Goal: Task Accomplishment & Management: Manage account settings

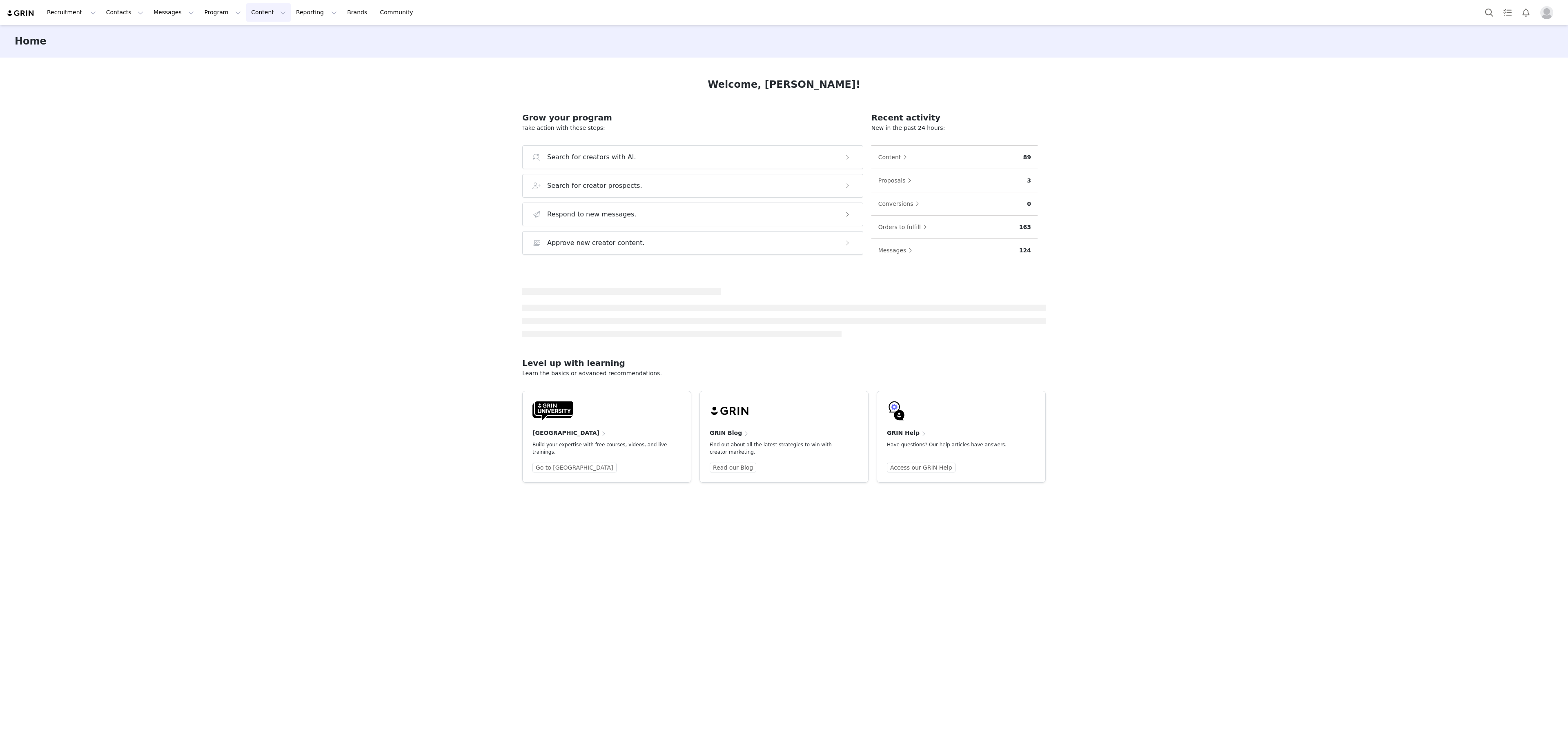
click at [246, 14] on button "Content Content" at bounding box center [268, 12] width 44 height 18
click at [216, 11] on button "Program Program" at bounding box center [222, 12] width 46 height 18
click at [215, 38] on div "Activations" at bounding box center [212, 36] width 55 height 8
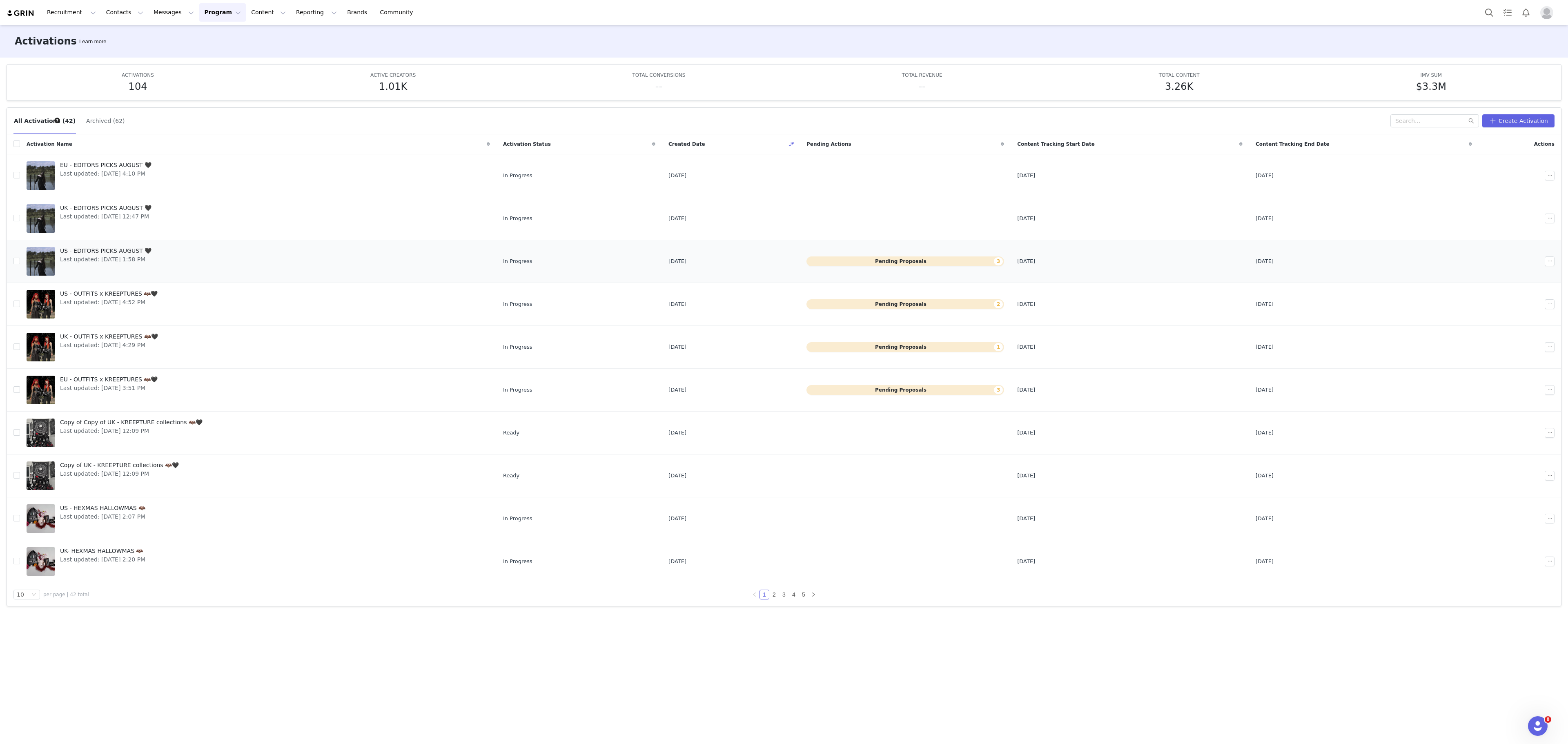
click at [263, 249] on link "[DEMOGRAPHIC_DATA] - EDITORS PICKS AUGUST 🖤 Last updated: [DATE] 1:58 PM" at bounding box center [258, 261] width 463 height 33
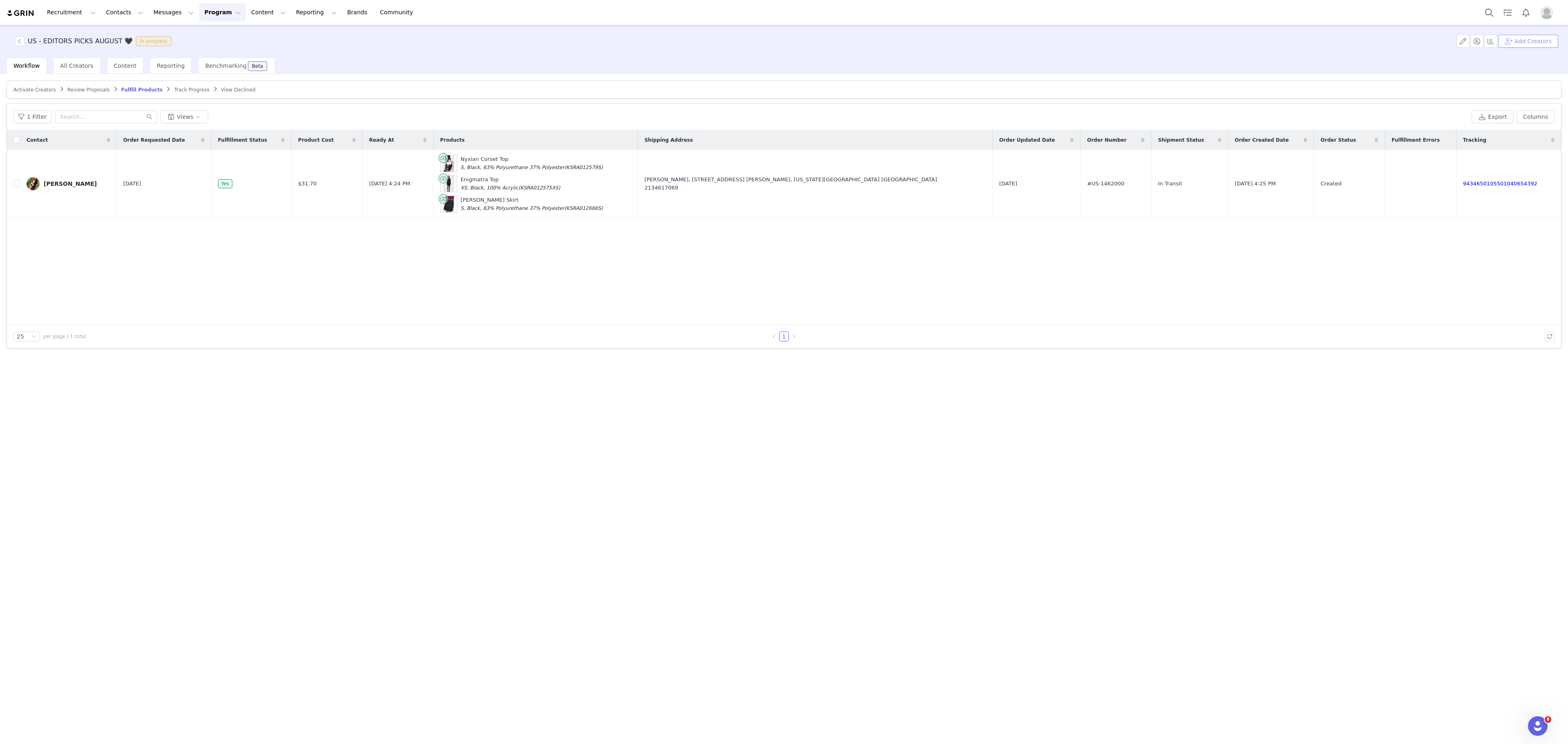
click at [1533, 43] on button "Add Creators" at bounding box center [1528, 41] width 60 height 13
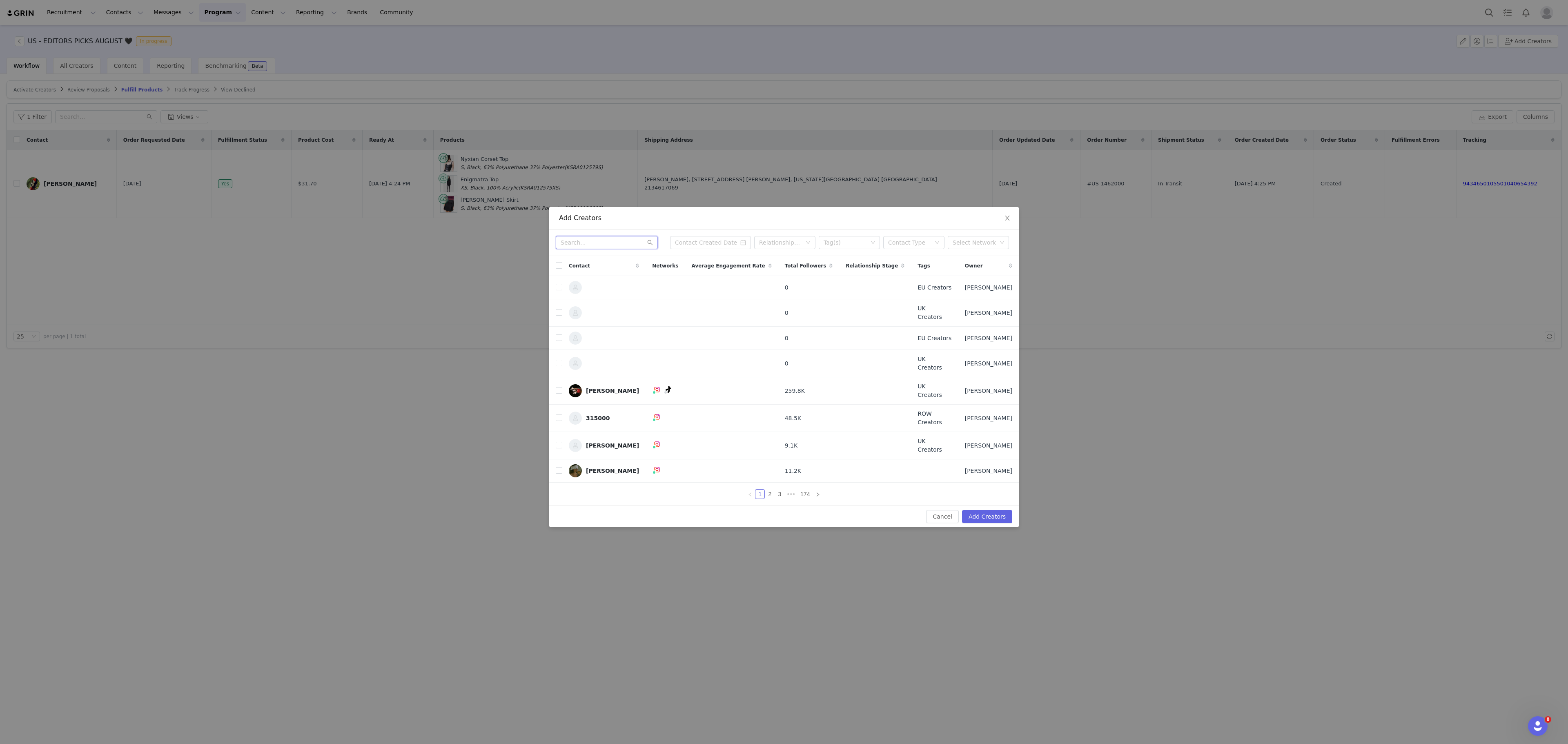
click at [634, 249] on input "text" at bounding box center [607, 242] width 102 height 13
paste input "lilybear.121510@gmail.com"
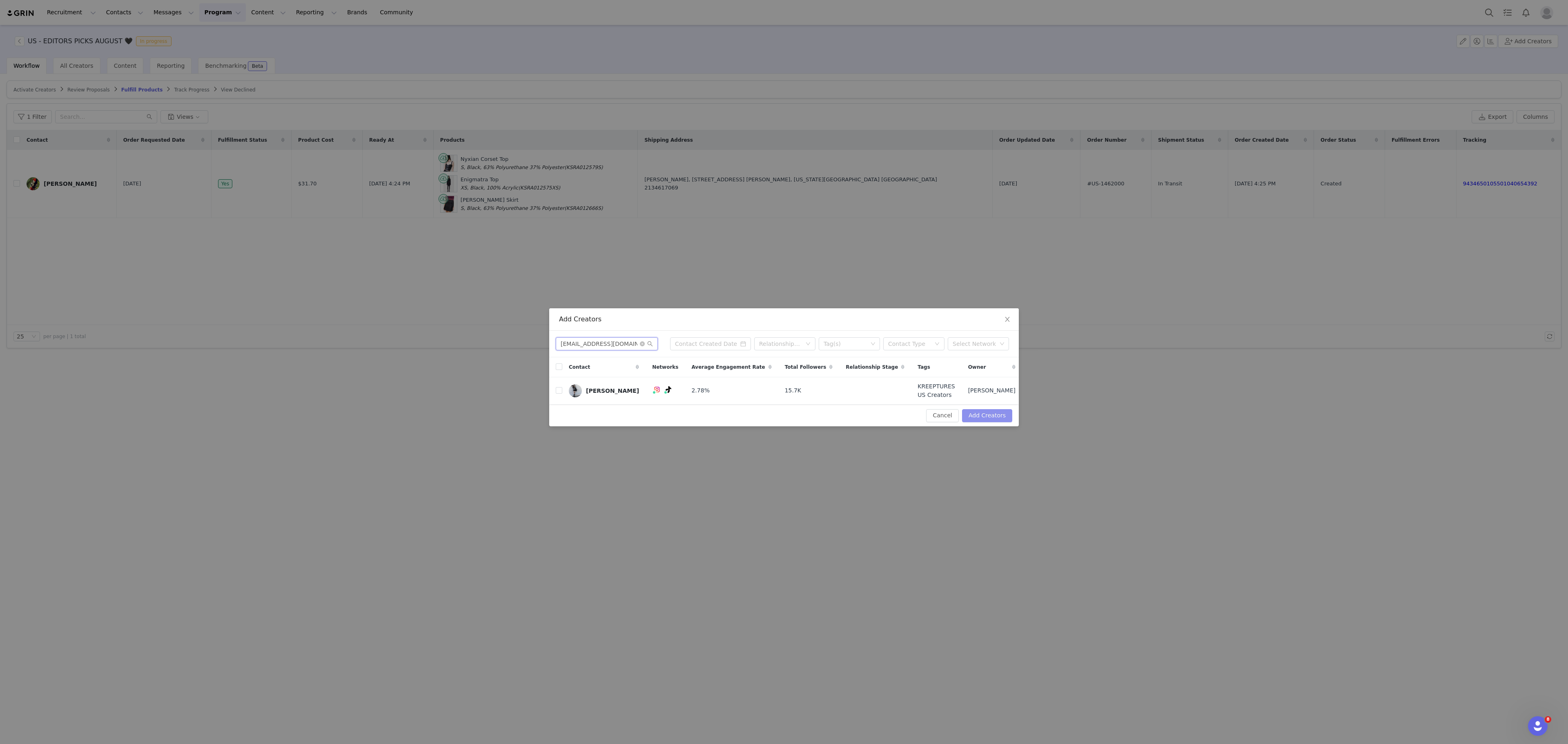
type input "lilybear.121510@gmail.com"
click at [994, 422] on button "Add Creators" at bounding box center [987, 415] width 50 height 13
click at [557, 387] on label at bounding box center [559, 390] width 7 height 8
click at [557, 387] on input "checkbox" at bounding box center [559, 390] width 7 height 7
checkbox input "true"
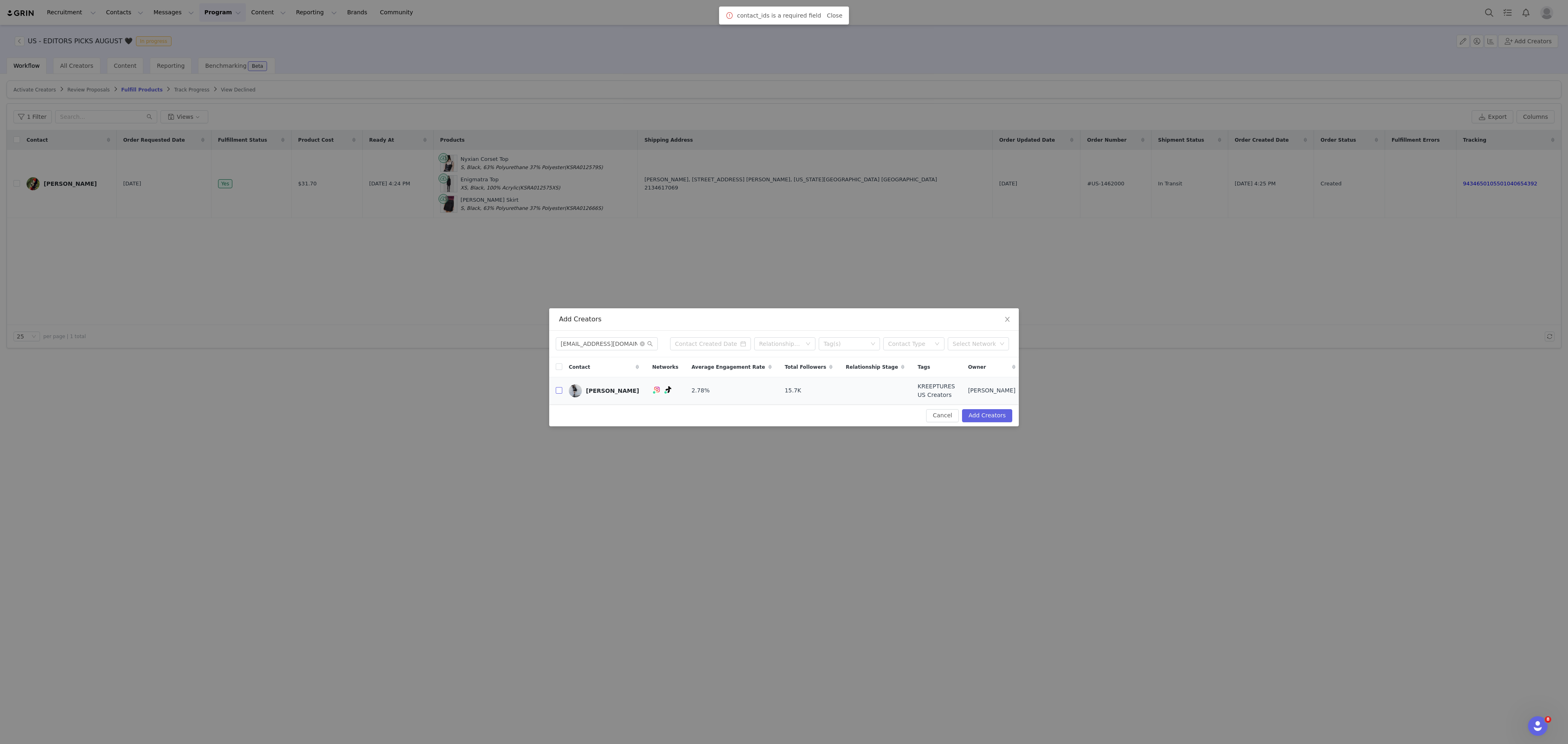
checkbox input "true"
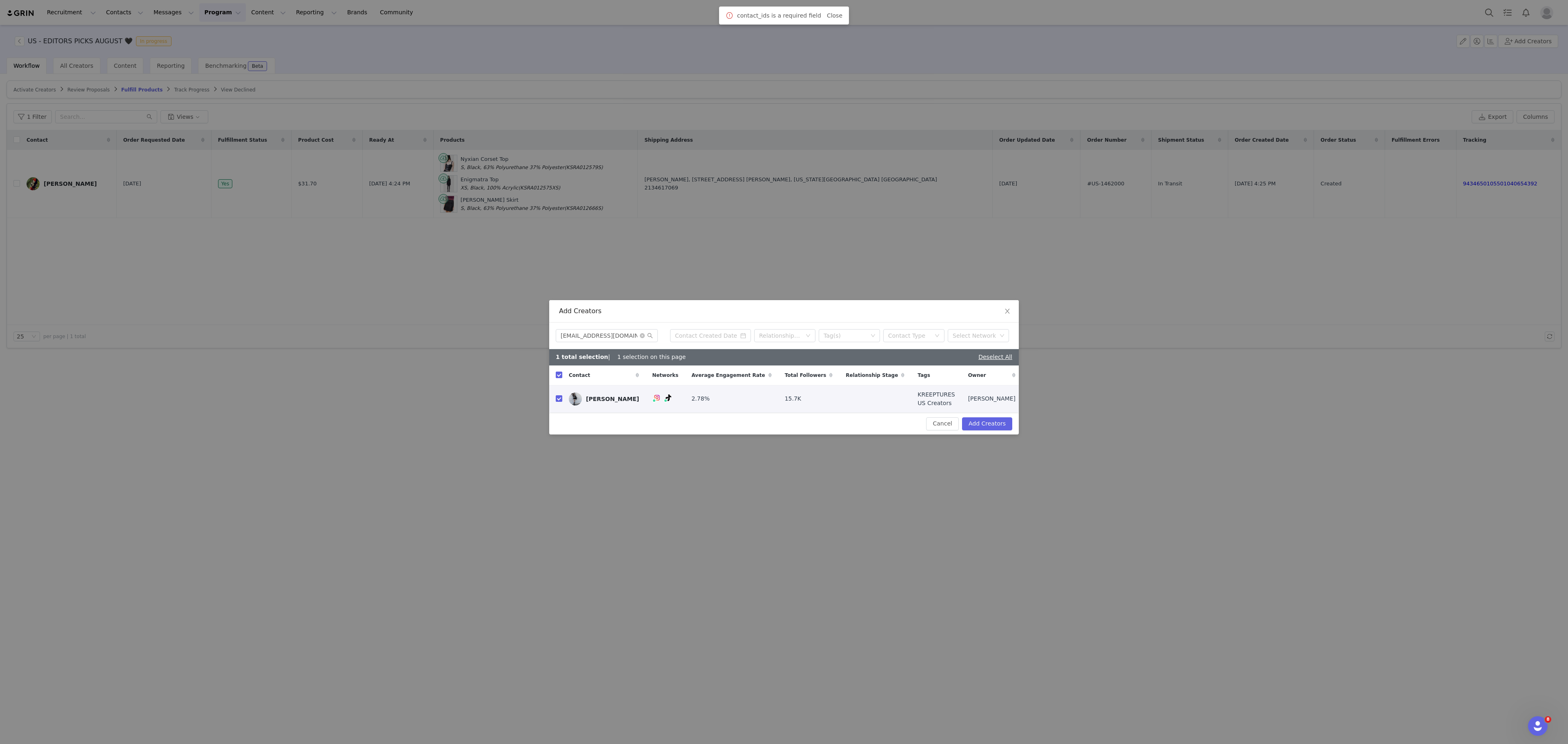
click at [993, 418] on div "Cancel Add Creators" at bounding box center [784, 424] width 470 height 21
click at [1000, 426] on button "Add Creators" at bounding box center [987, 424] width 50 height 13
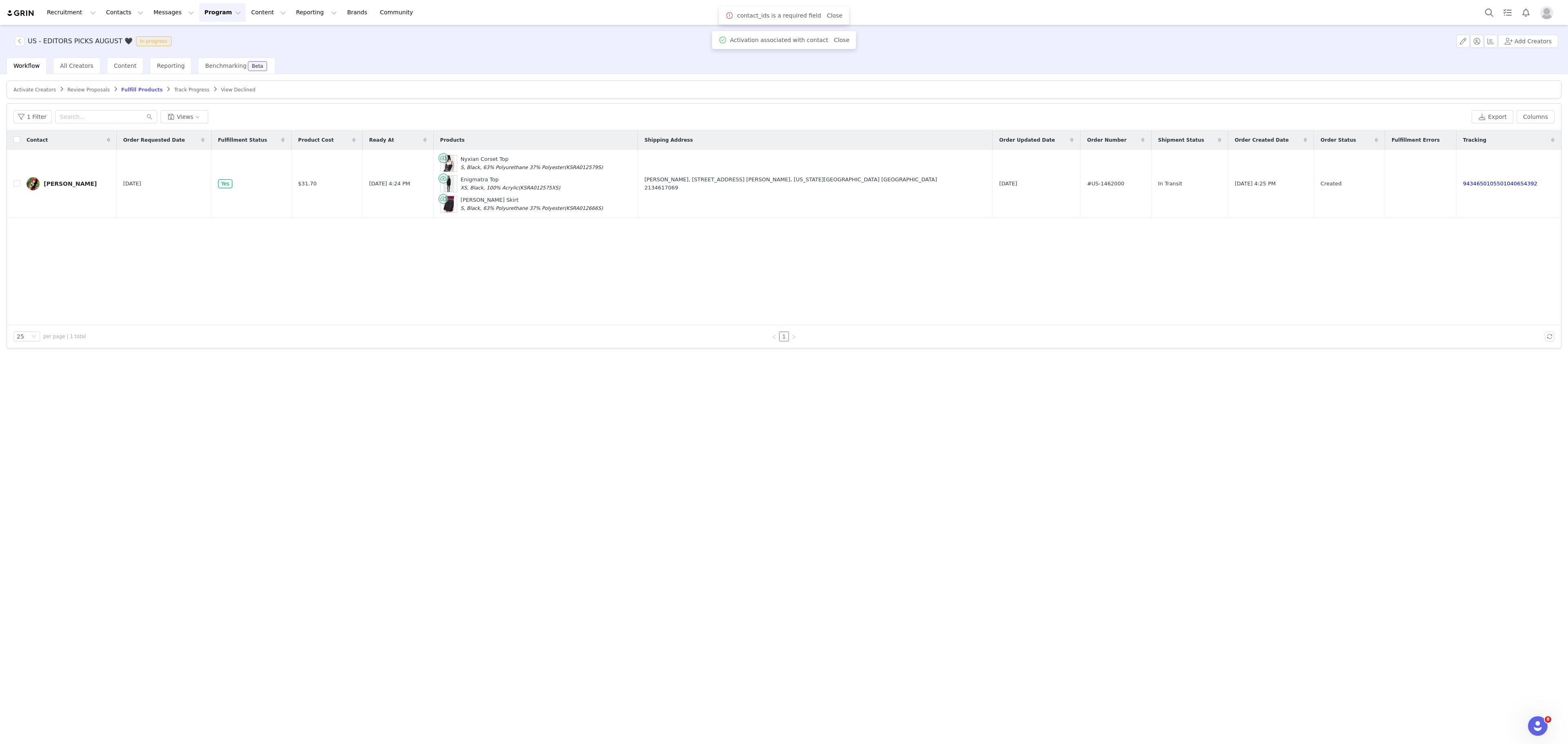
click at [35, 88] on span "Activate Creators" at bounding box center [35, 90] width 43 height 6
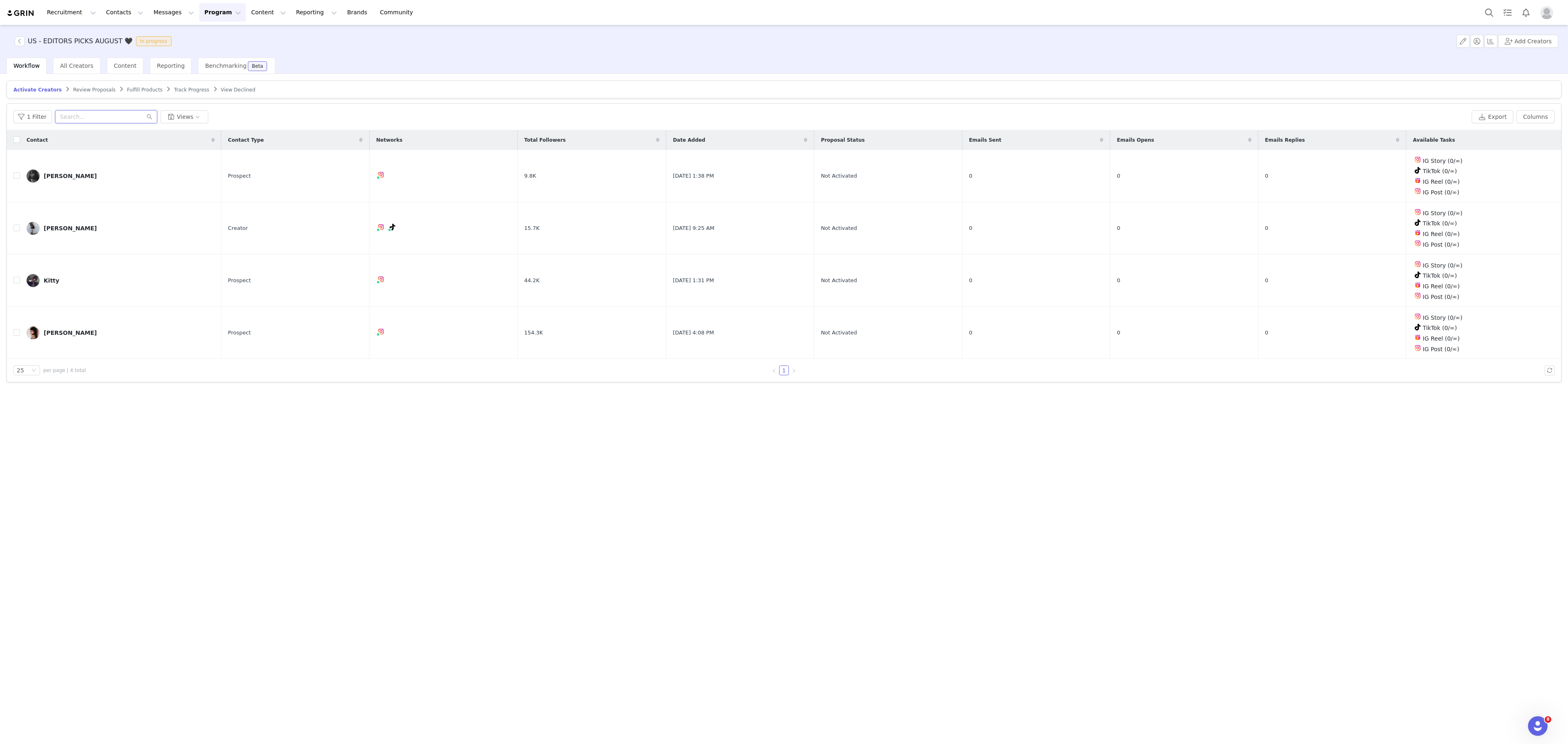
paste input "lilybear.121510@gmail.com"
click at [89, 123] on input "text" at bounding box center [106, 117] width 102 height 13
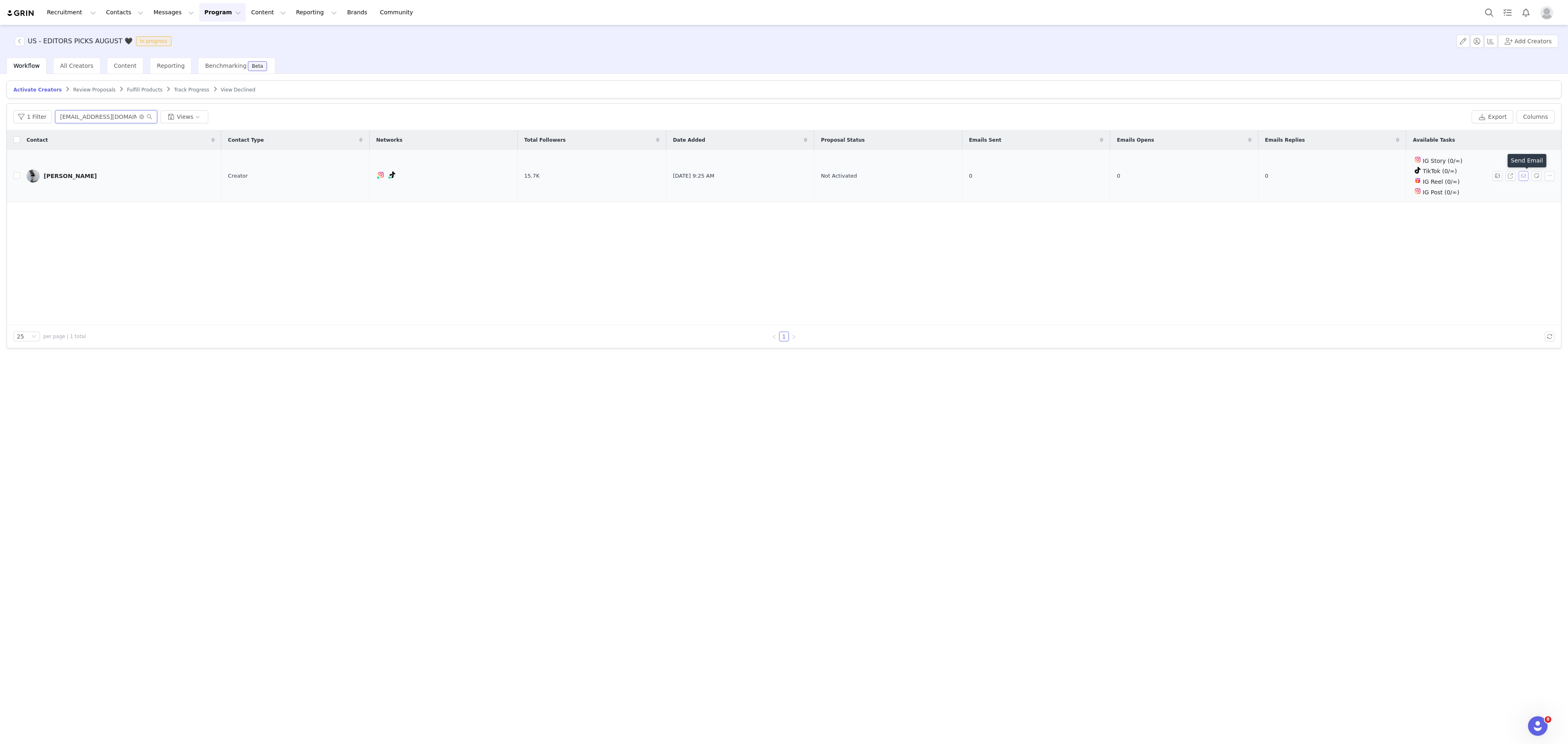
type input "lilybear.121510@gmail.com"
click at [1525, 175] on button "button" at bounding box center [1524, 176] width 10 height 10
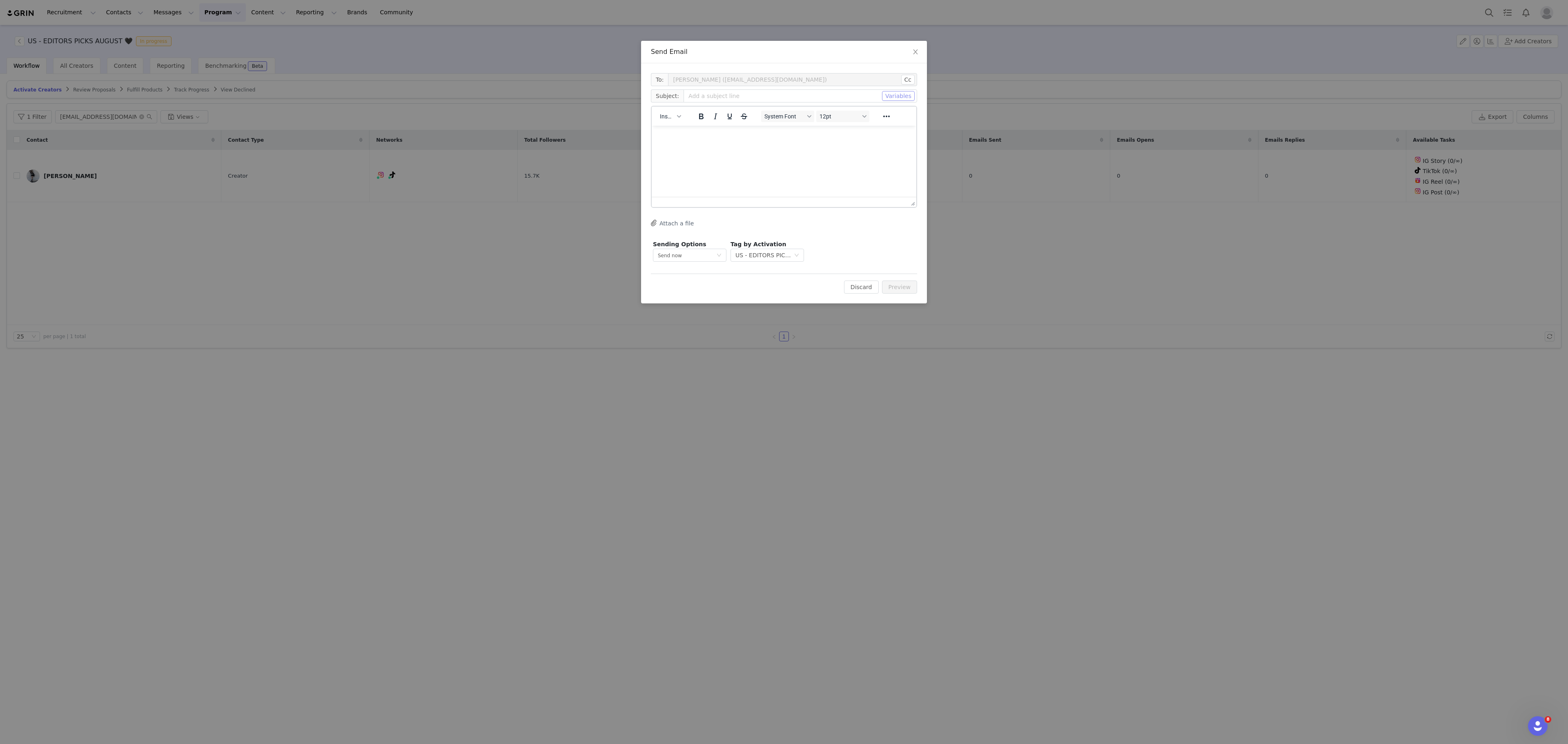
click at [902, 100] on button "Variables" at bounding box center [898, 95] width 33 height 10
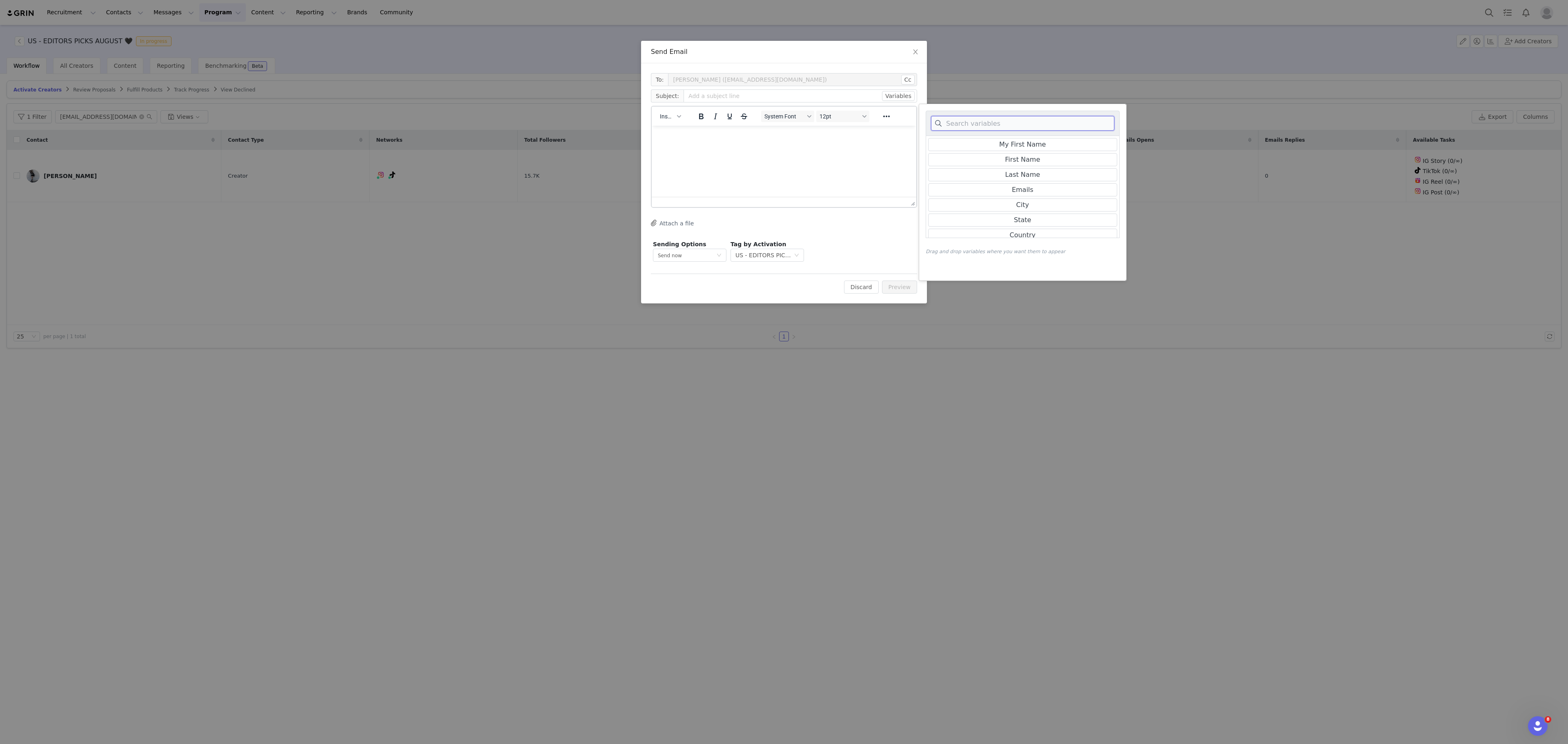
click at [999, 130] on input at bounding box center [1023, 123] width 184 height 14
type input "live"
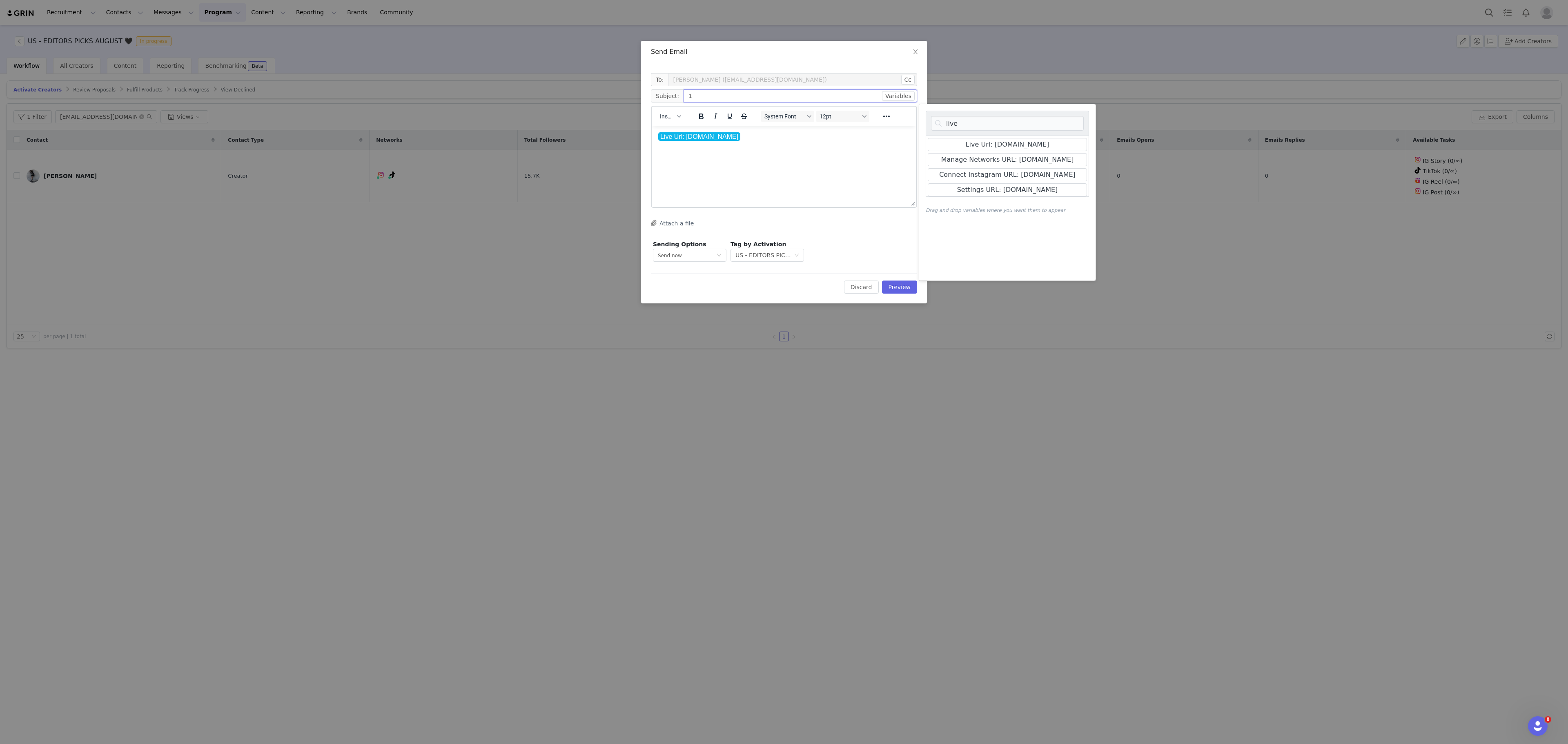
click at [750, 95] on input "1" at bounding box center [800, 95] width 233 height 13
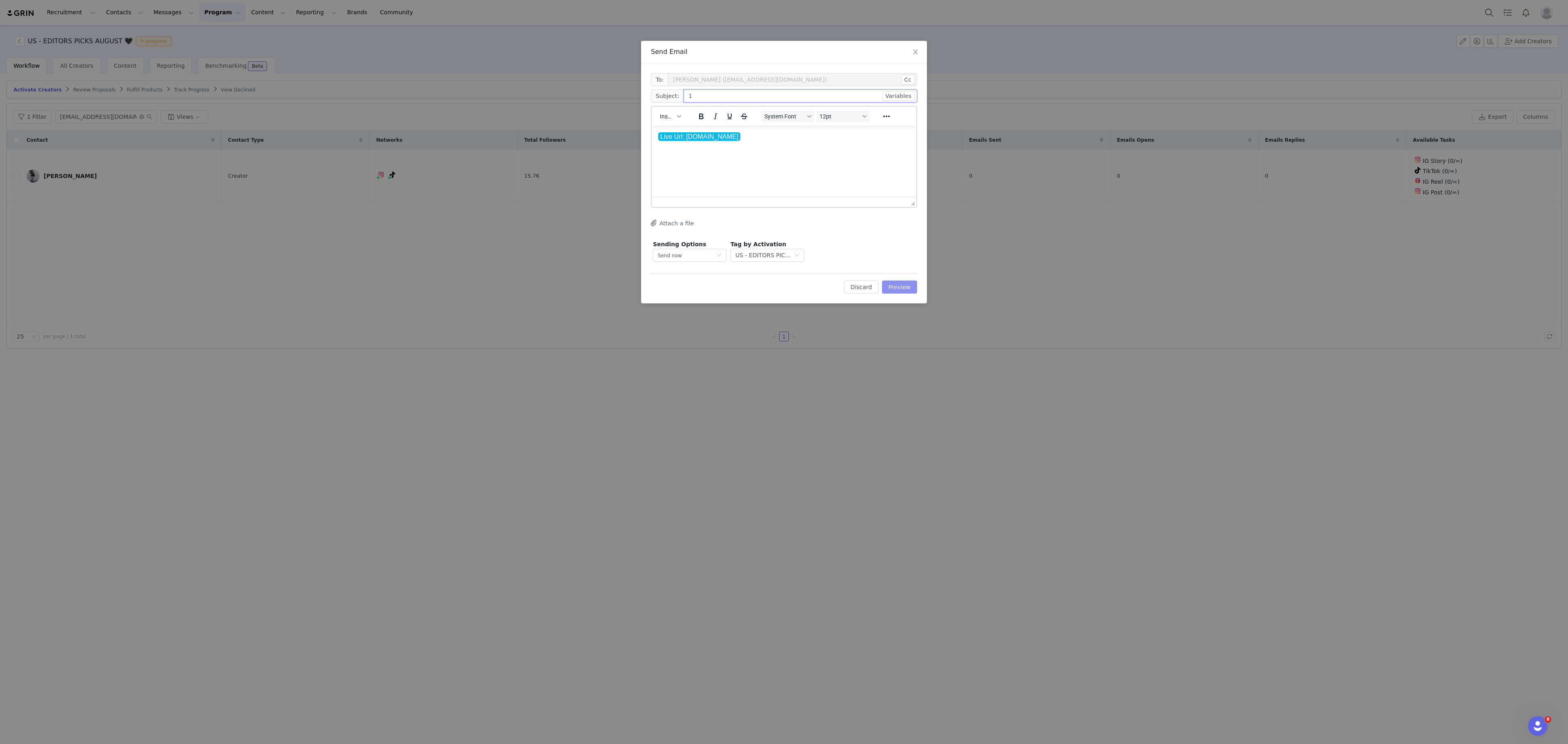
type input "1"
click at [910, 289] on button "Preview" at bounding box center [899, 287] width 36 height 13
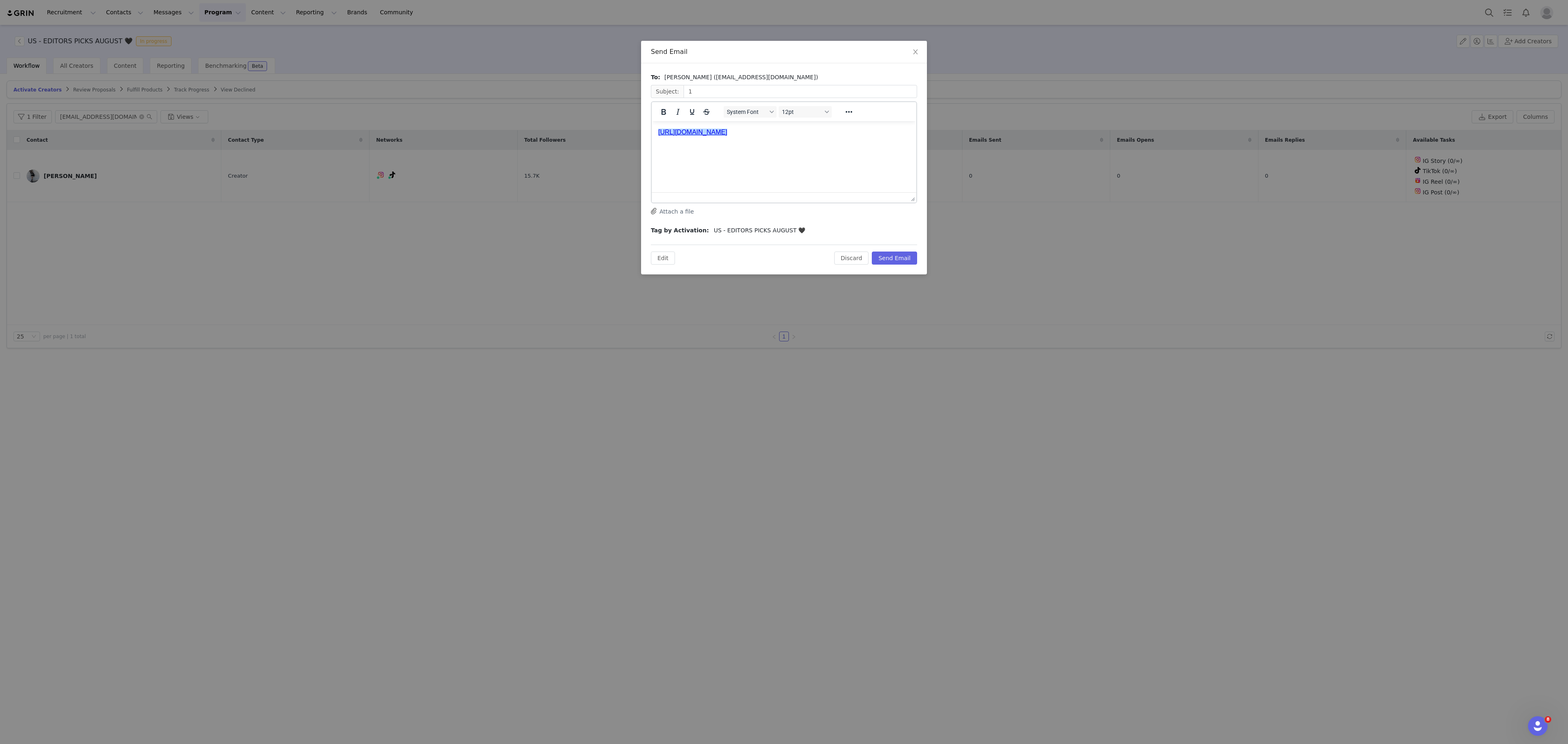
click at [727, 134] on link "﻿https://killstar-67aa36a0b0aad.grin.live/c8aac0a9-0045-46da-9592-a3bdcbca2cc0" at bounding box center [693, 132] width 69 height 7
drag, startPoint x: 1390, startPoint y: 242, endPoint x: 755, endPoint y: 134, distance: 644.1
click at [727, 134] on link "https://killstar-67aa36a0b0aad.grin.live/c8aac0a9-0045-46da-9592-a3bdcbca2cc0" at bounding box center [693, 132] width 69 height 7
copy link "https://killstar-67aa36a0b0aad.grin.live/c8aac0a9-0045-46da-9592-a3bdcbca2cc0"
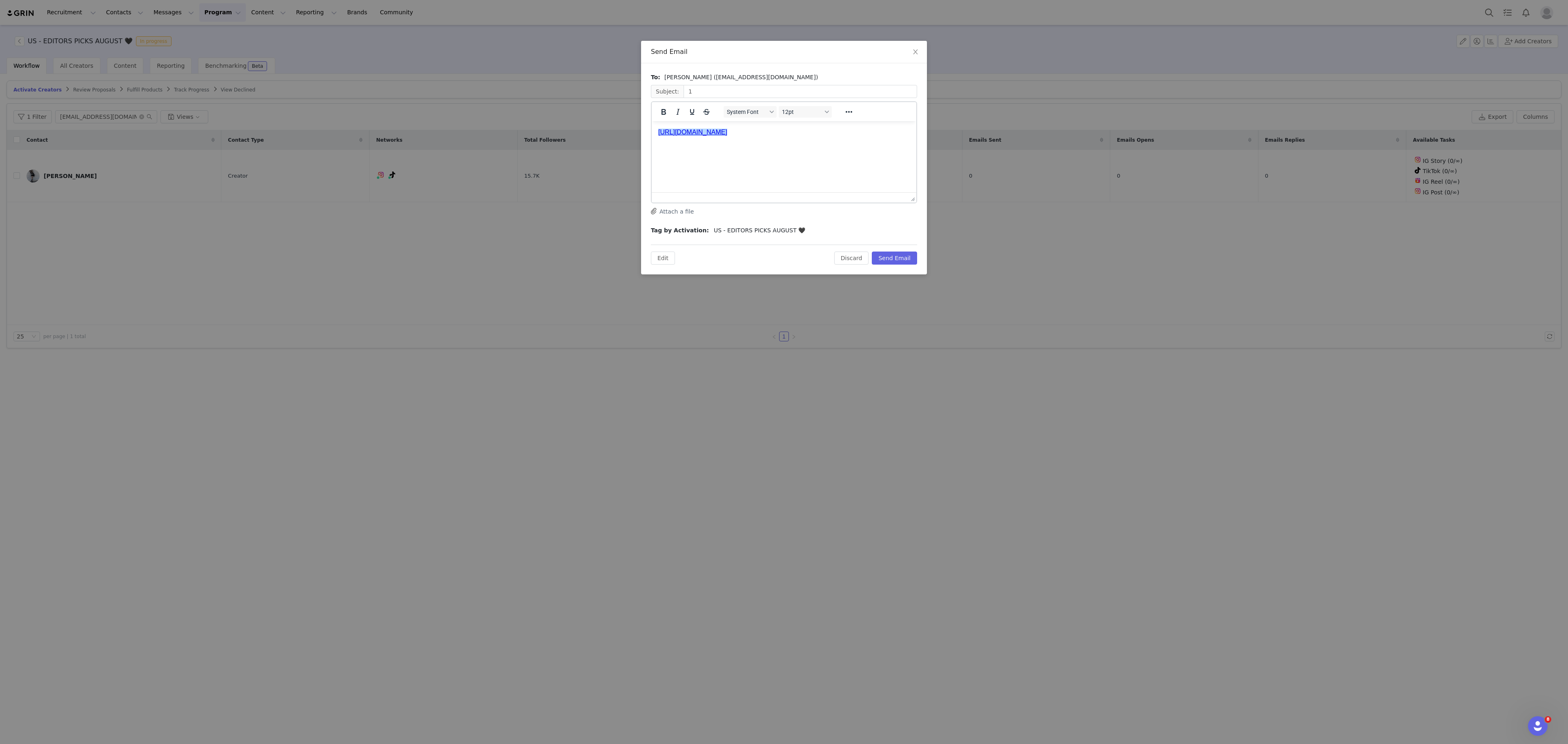
click at [847, 265] on div "To: Patricia Saavedra (lilybear.121510@gmail.com) Subject: 1 System Font 12pt T…" at bounding box center [784, 168] width 286 height 211
click at [852, 261] on button "Discard" at bounding box center [852, 258] width 35 height 13
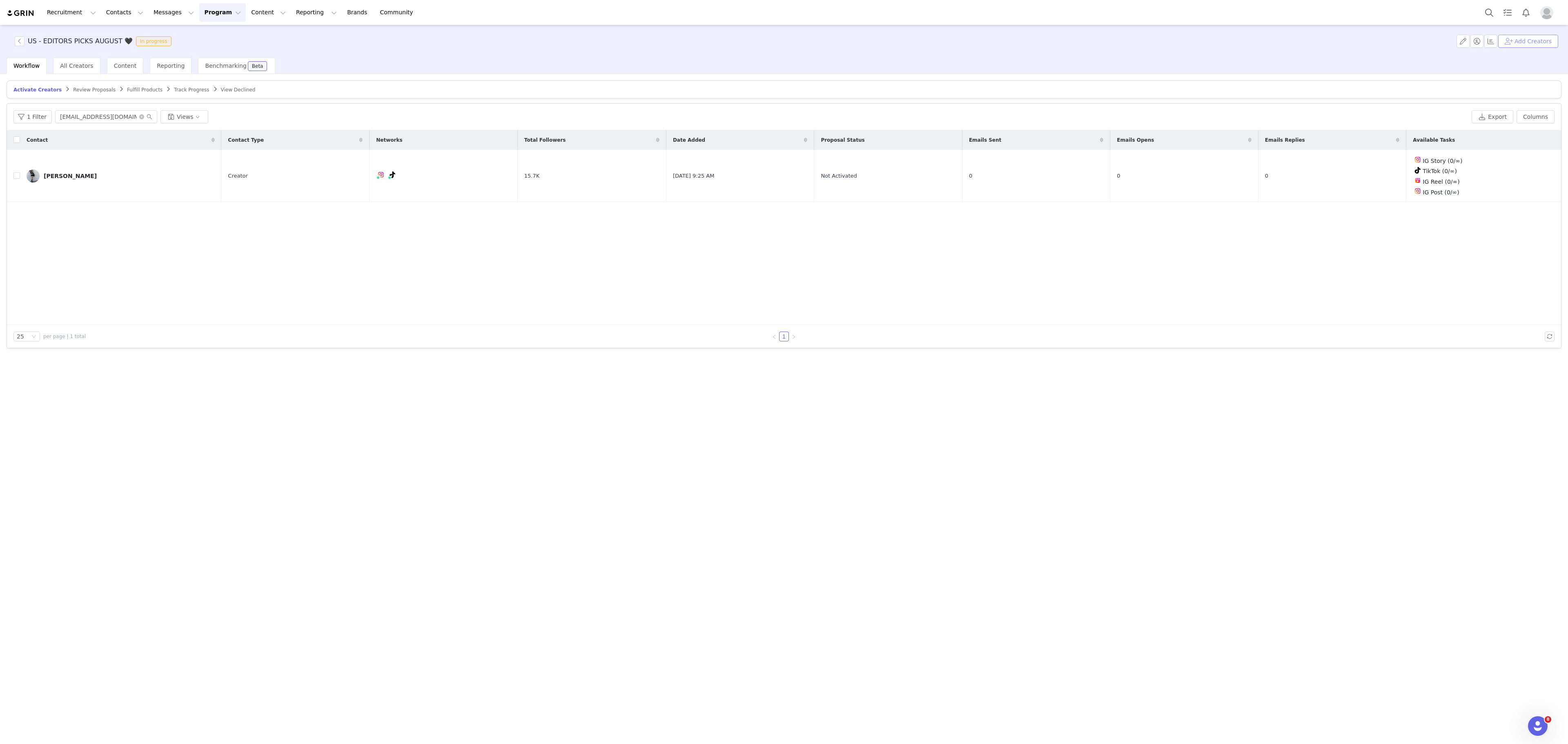
click at [1525, 42] on button "Add Creators" at bounding box center [1528, 41] width 60 height 13
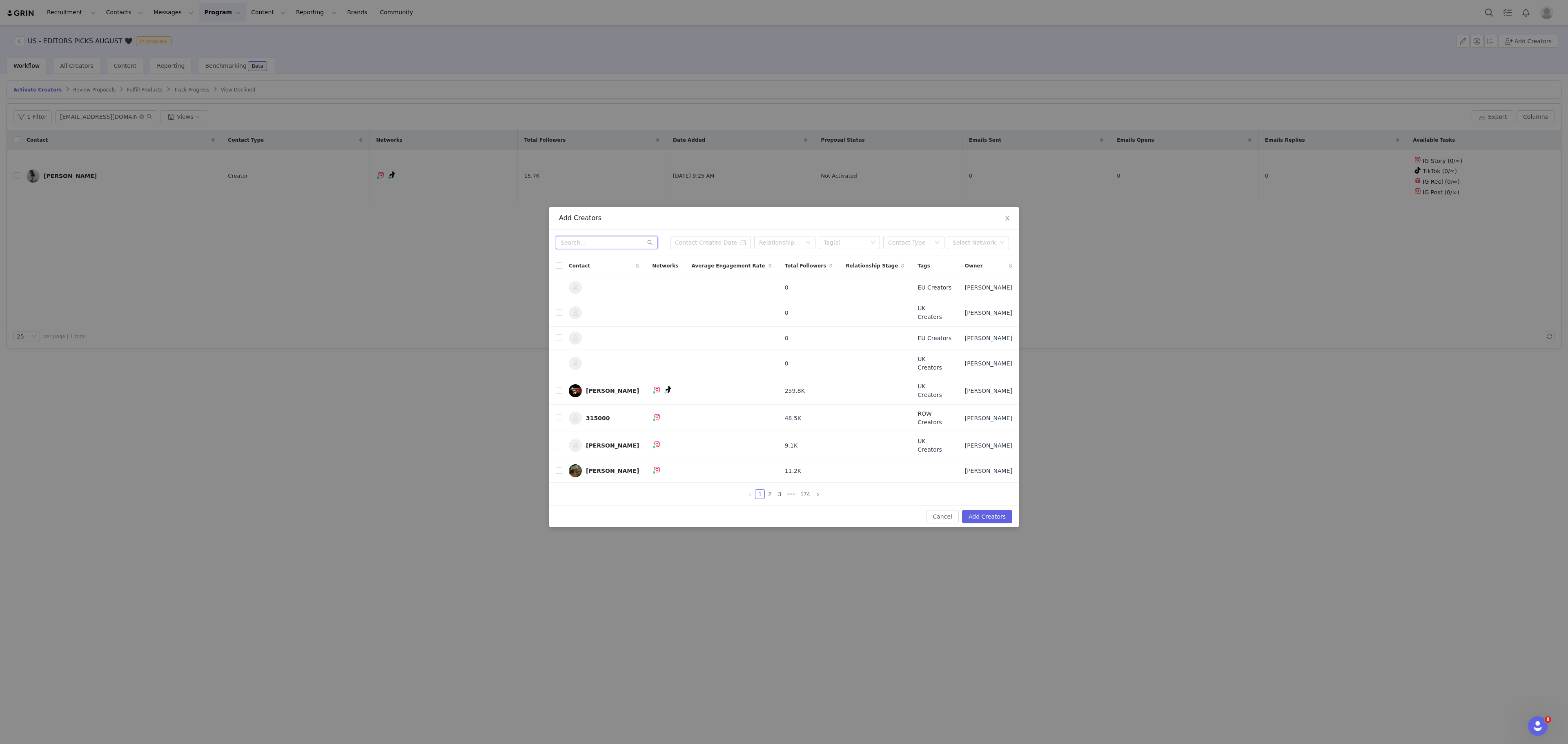
paste input "vaughan.lena12@gmail.com"
click at [612, 249] on input "vaughan.lena12@gmail.com" at bounding box center [607, 242] width 102 height 13
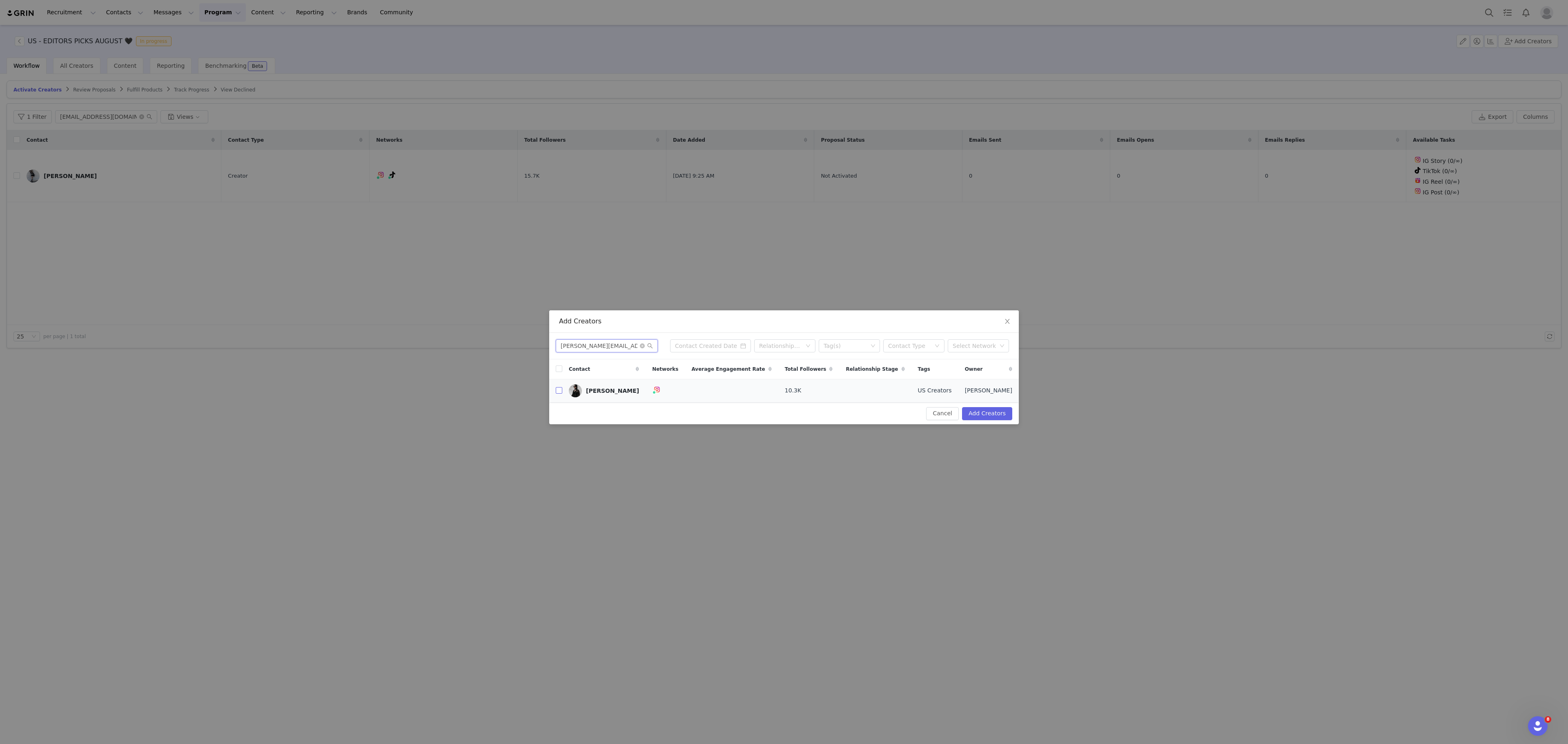
type input "vaughan.lena12@gmail.com"
click at [560, 394] on input "checkbox" at bounding box center [559, 390] width 7 height 7
checkbox input "true"
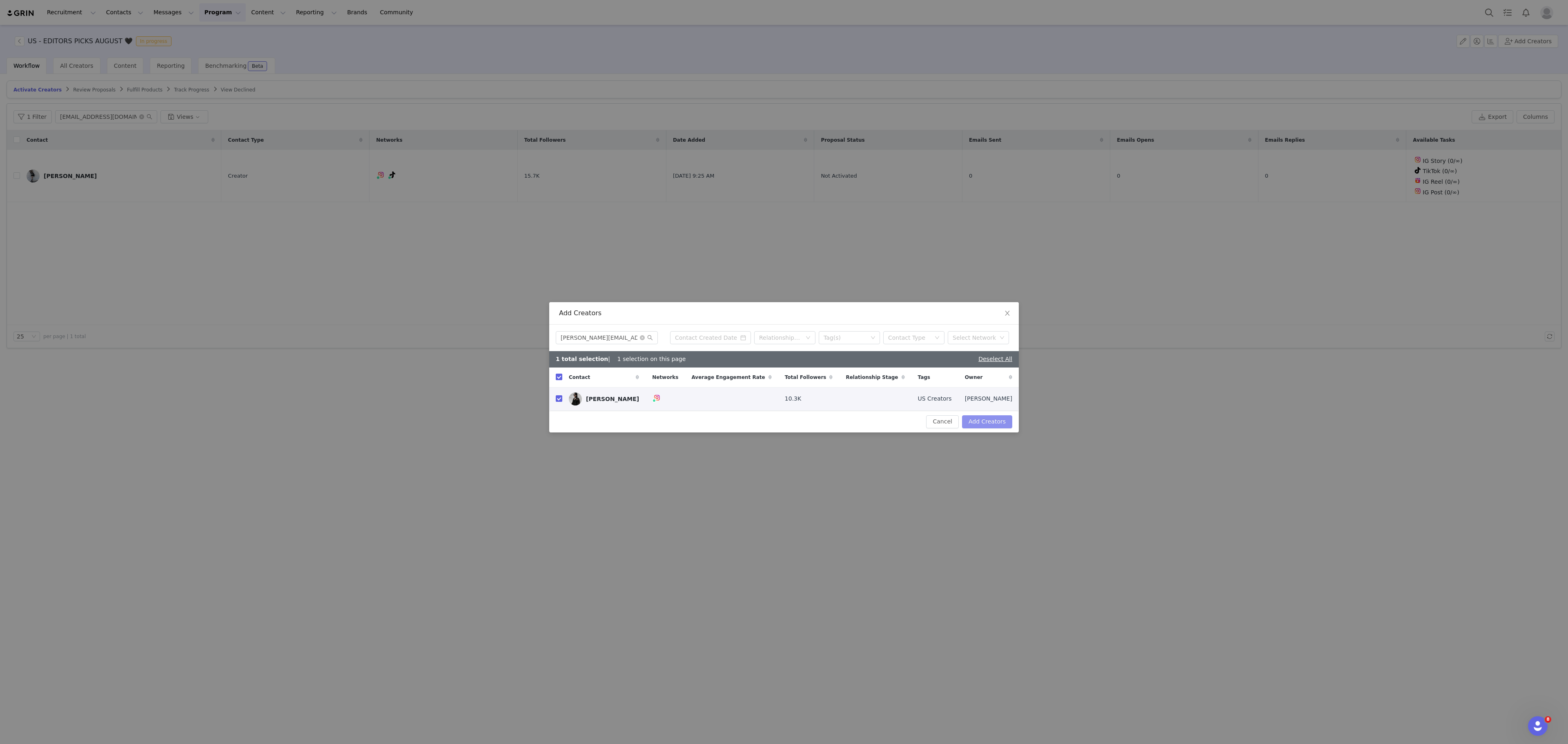
click at [980, 424] on button "Add Creators" at bounding box center [987, 422] width 50 height 13
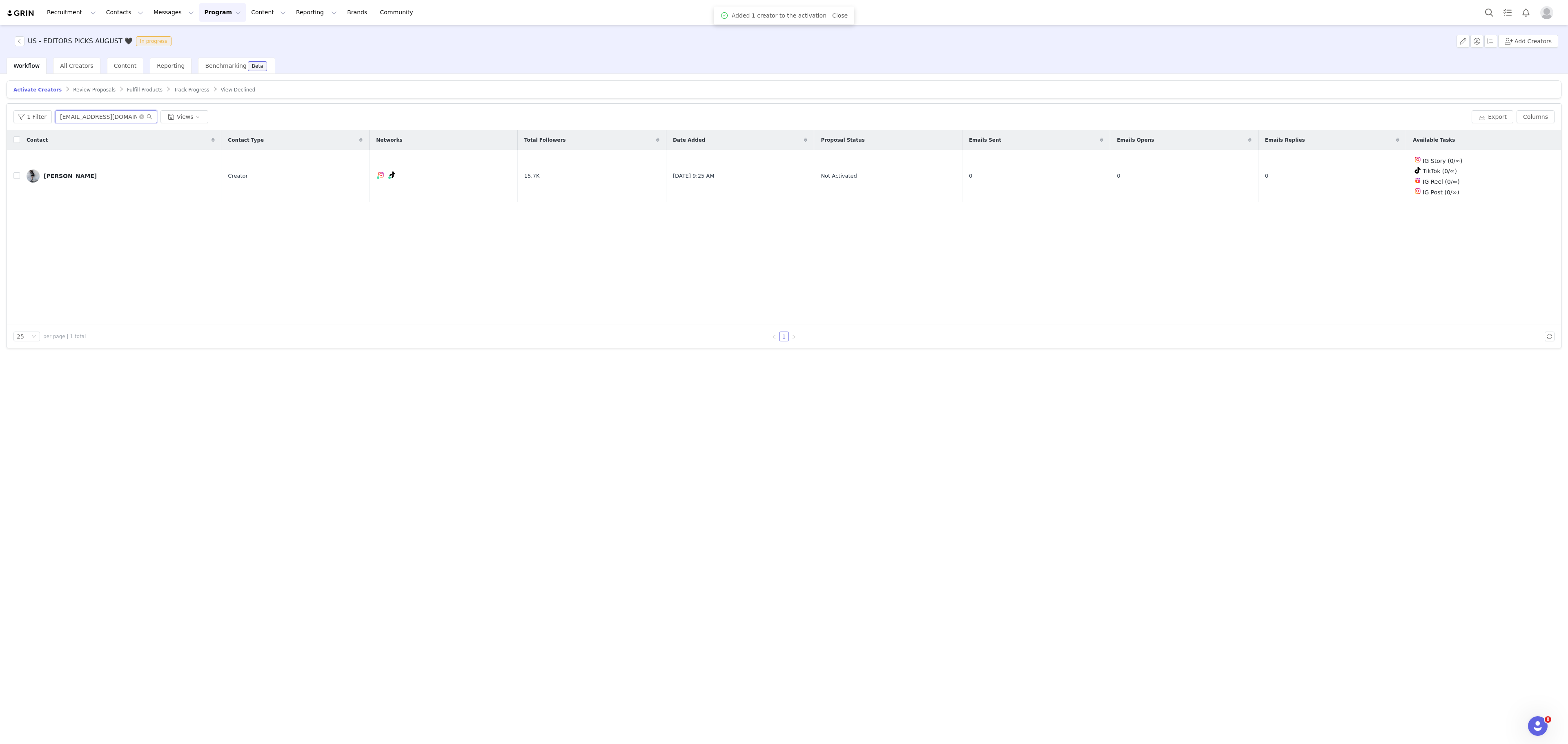
click at [94, 117] on input "lilybear.121510@gmail.com" at bounding box center [106, 117] width 102 height 13
paste input "vaughan.lena12@gmail.com"
paste input "vaughan.lena12"
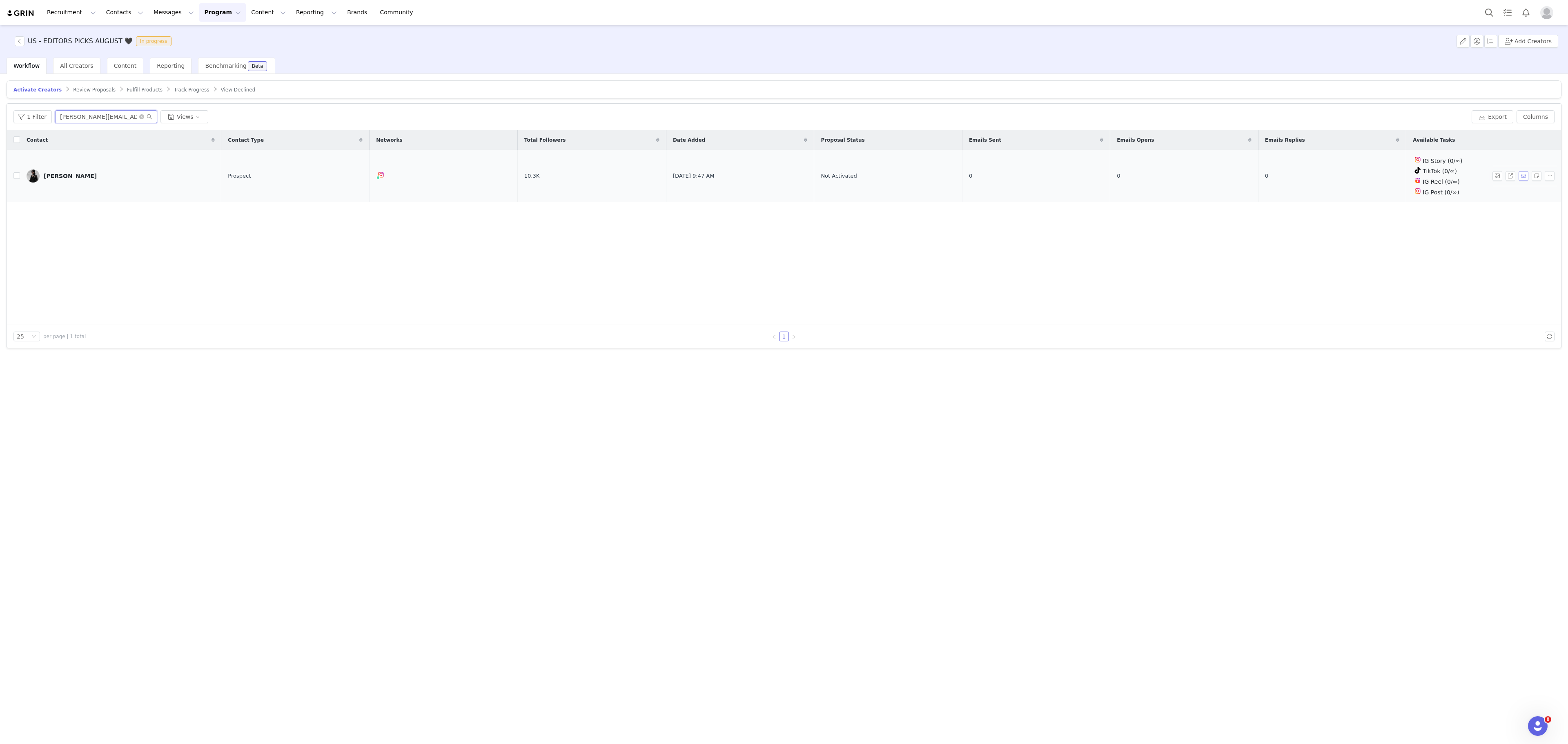
type input "vaughan.lena12@gmail.com"
click at [1519, 174] on button "button" at bounding box center [1524, 176] width 10 height 10
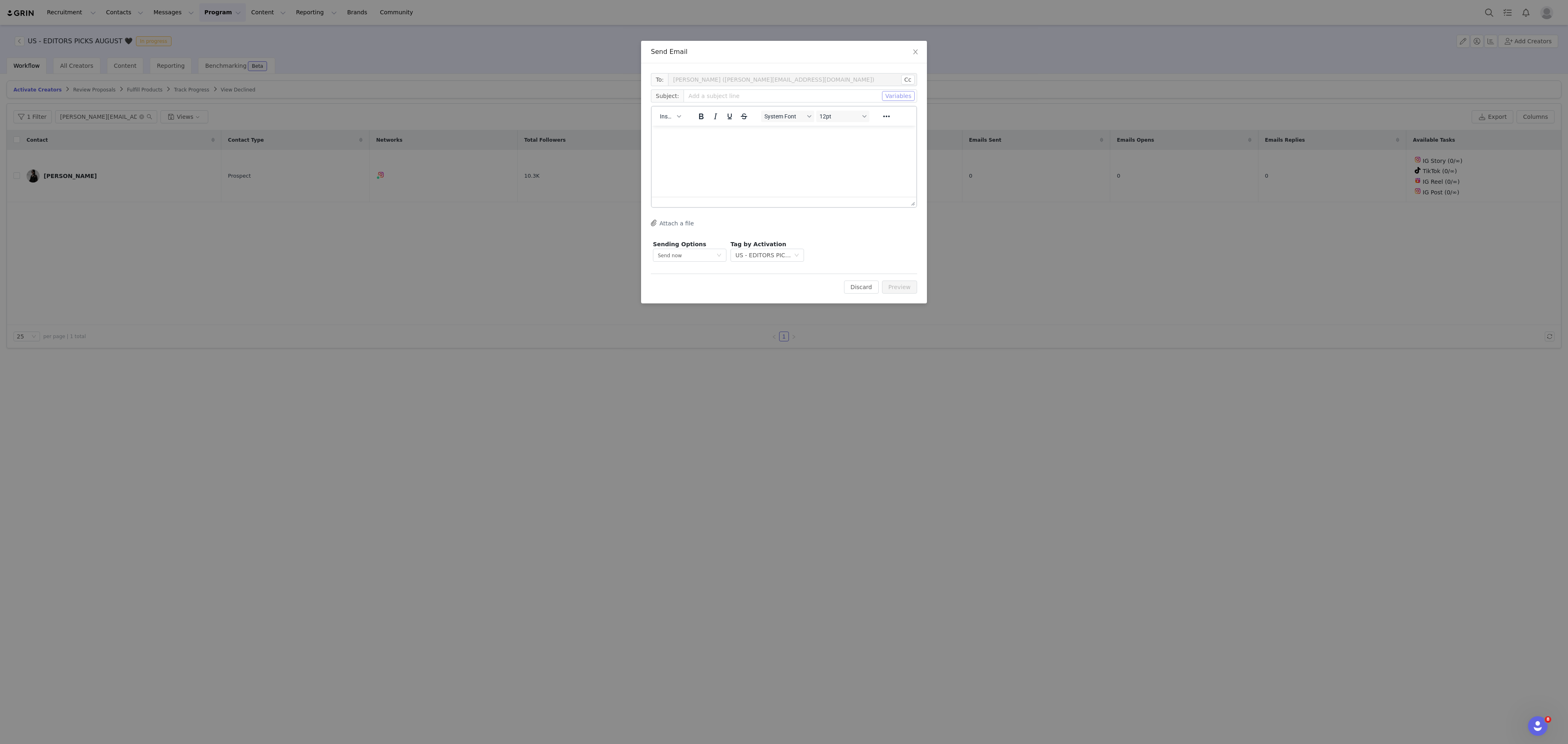
click at [899, 93] on button "Variables" at bounding box center [898, 95] width 33 height 10
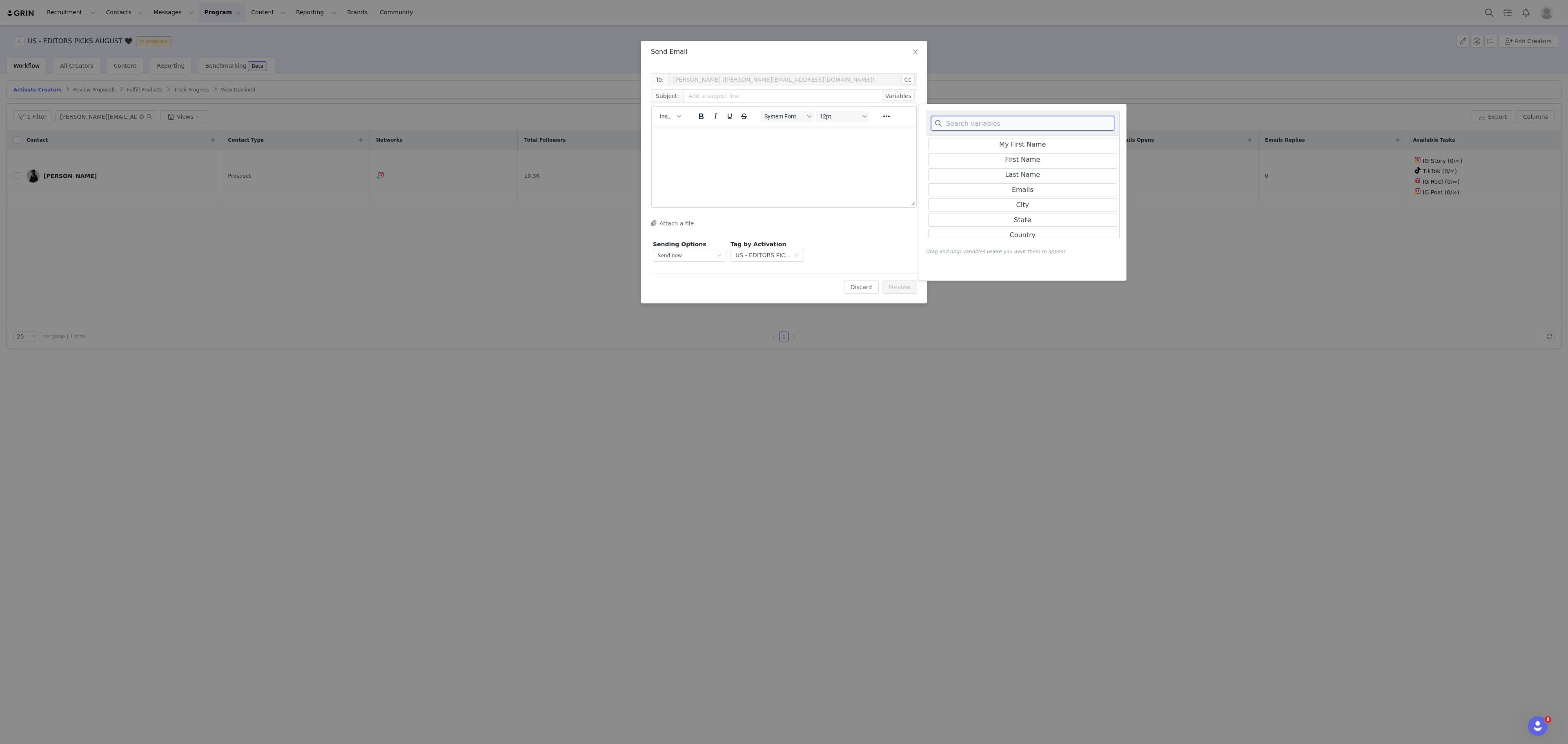
click at [984, 121] on input at bounding box center [1023, 123] width 184 height 14
type input "live"
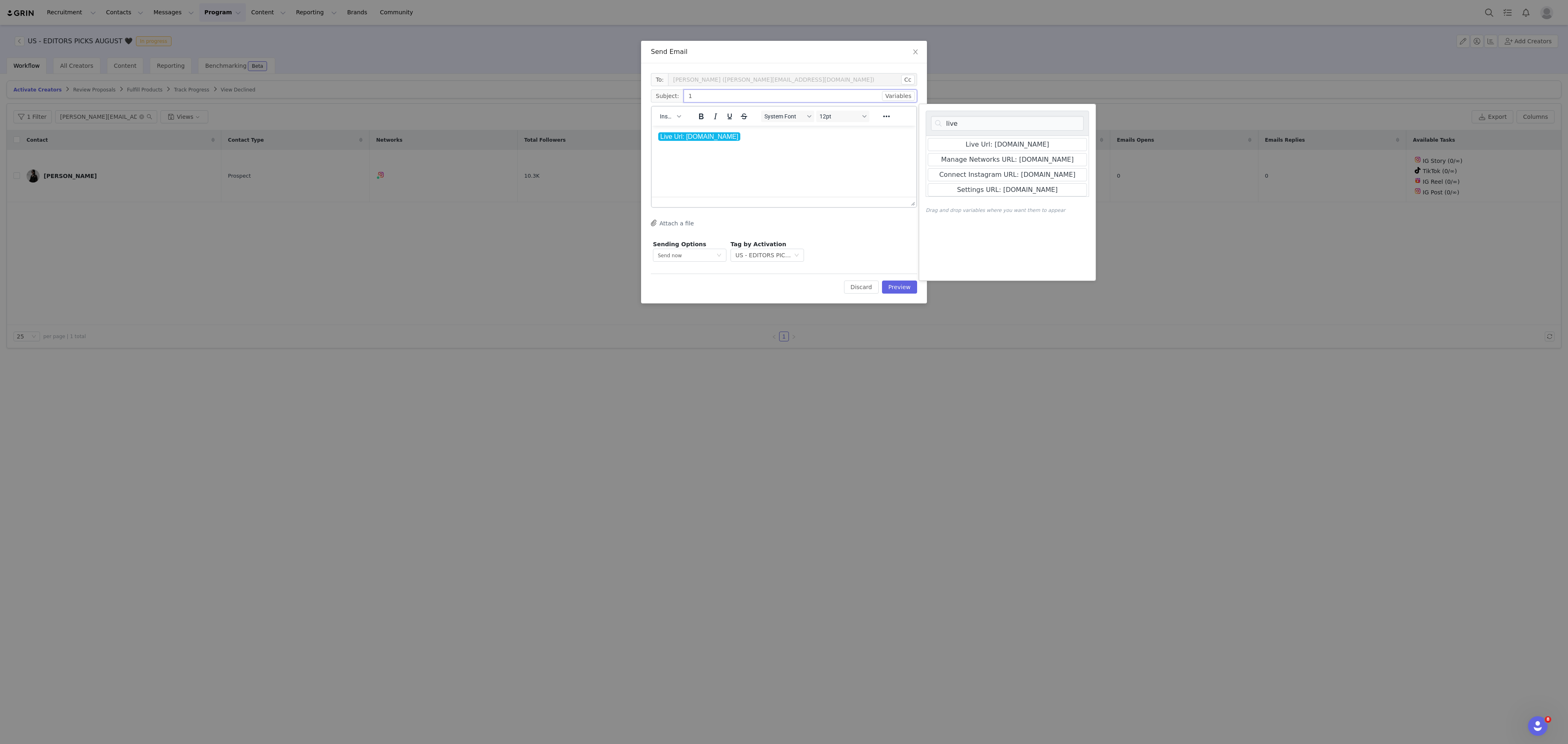
click at [759, 98] on input "1" at bounding box center [800, 95] width 233 height 13
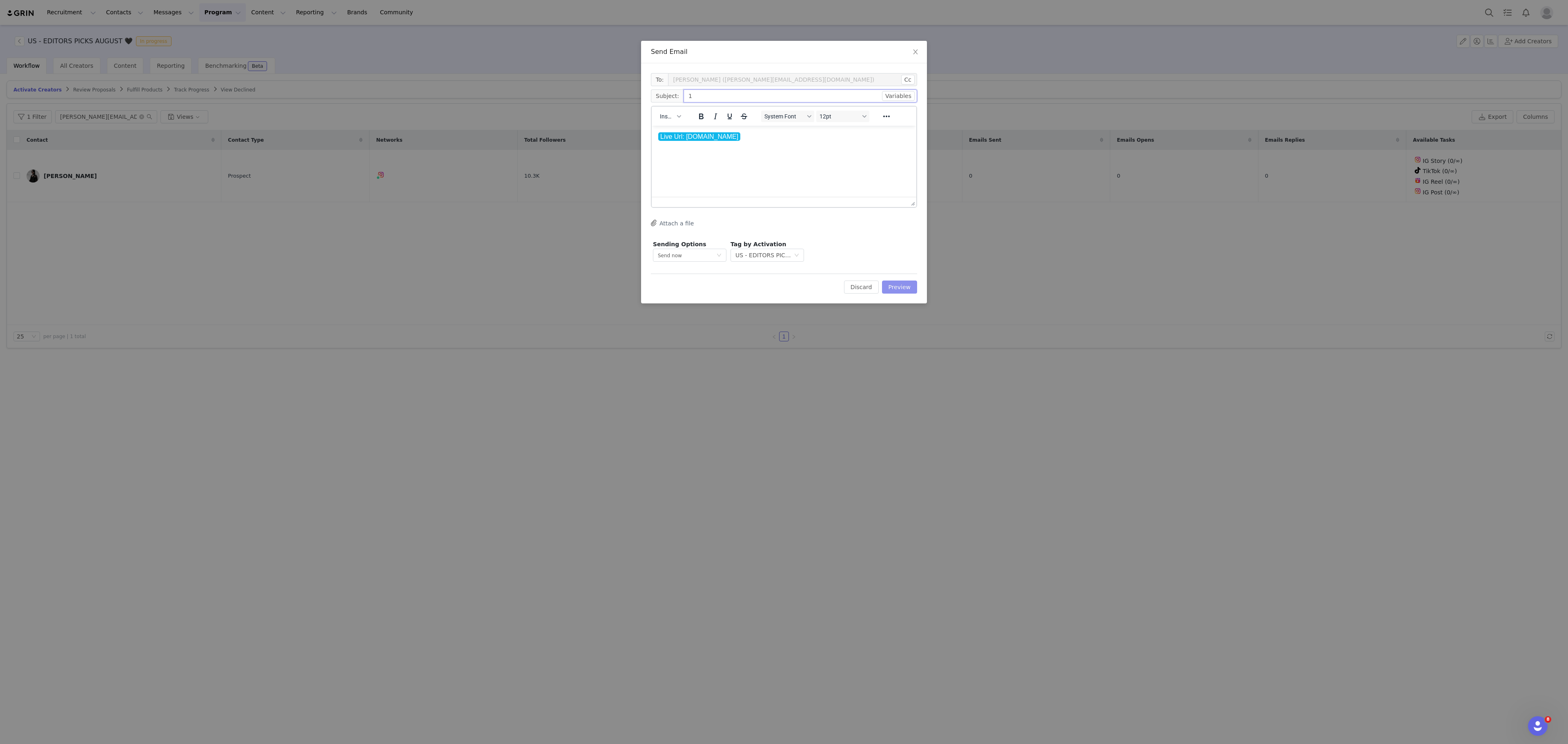
type input "1"
click at [899, 290] on button "Preview" at bounding box center [899, 287] width 36 height 13
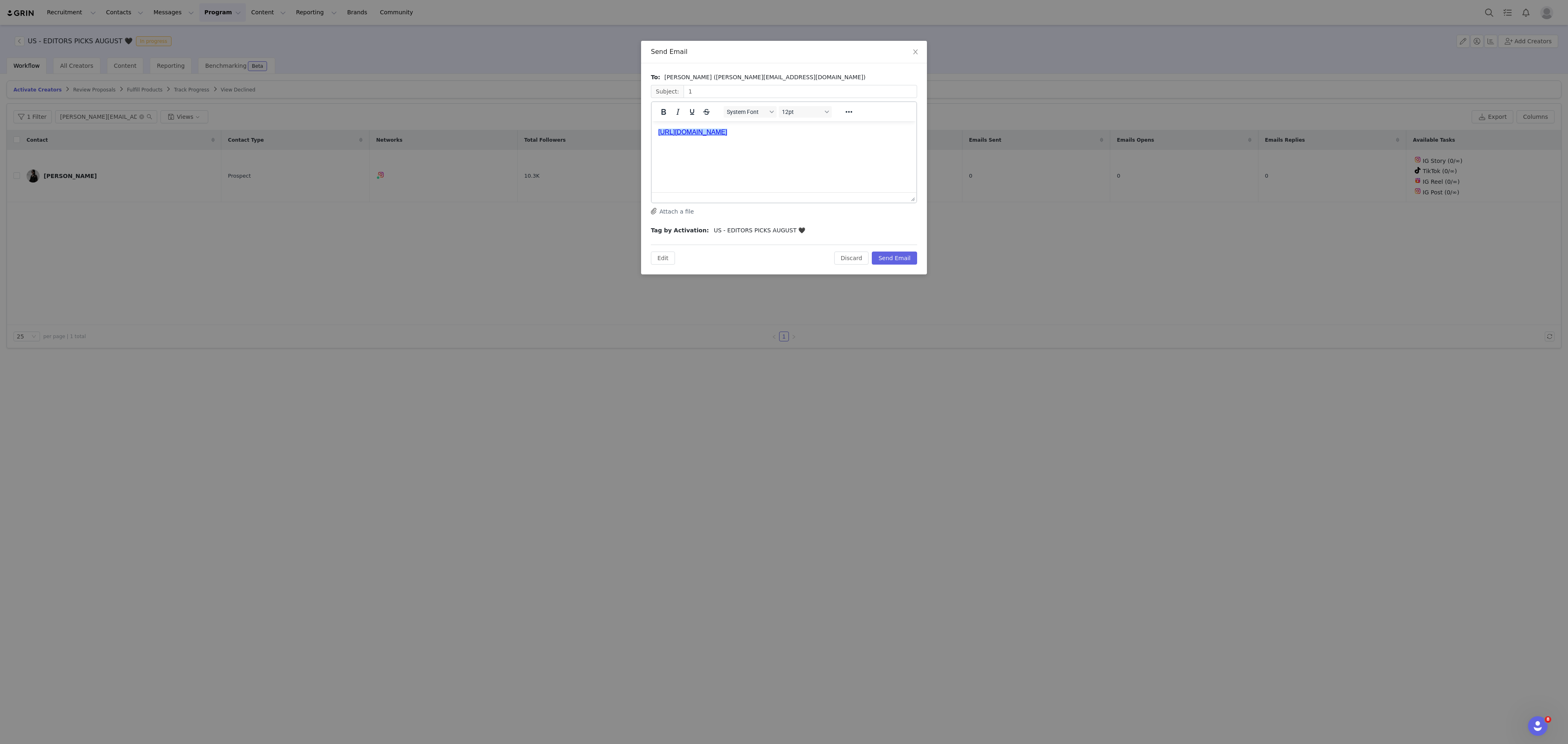
click at [842, 136] on p "﻿https://killstar-67aa36a0b0aad.grin.live/44620384-5eb6-403a-8b02-b344960d5756" at bounding box center [784, 133] width 252 height 9
click at [842, 136] on p "https://killstar-67aa36a0b0aad.grin.live/44620384-5eb6-403a-8b02-b344960d5756" at bounding box center [784, 133] width 252 height 9
copy link "https://killstar-67aa36a0b0aad.grin.live/44620384-5eb6-403a-8b02-b344960d5756"
click at [858, 262] on button "Discard" at bounding box center [852, 258] width 35 height 13
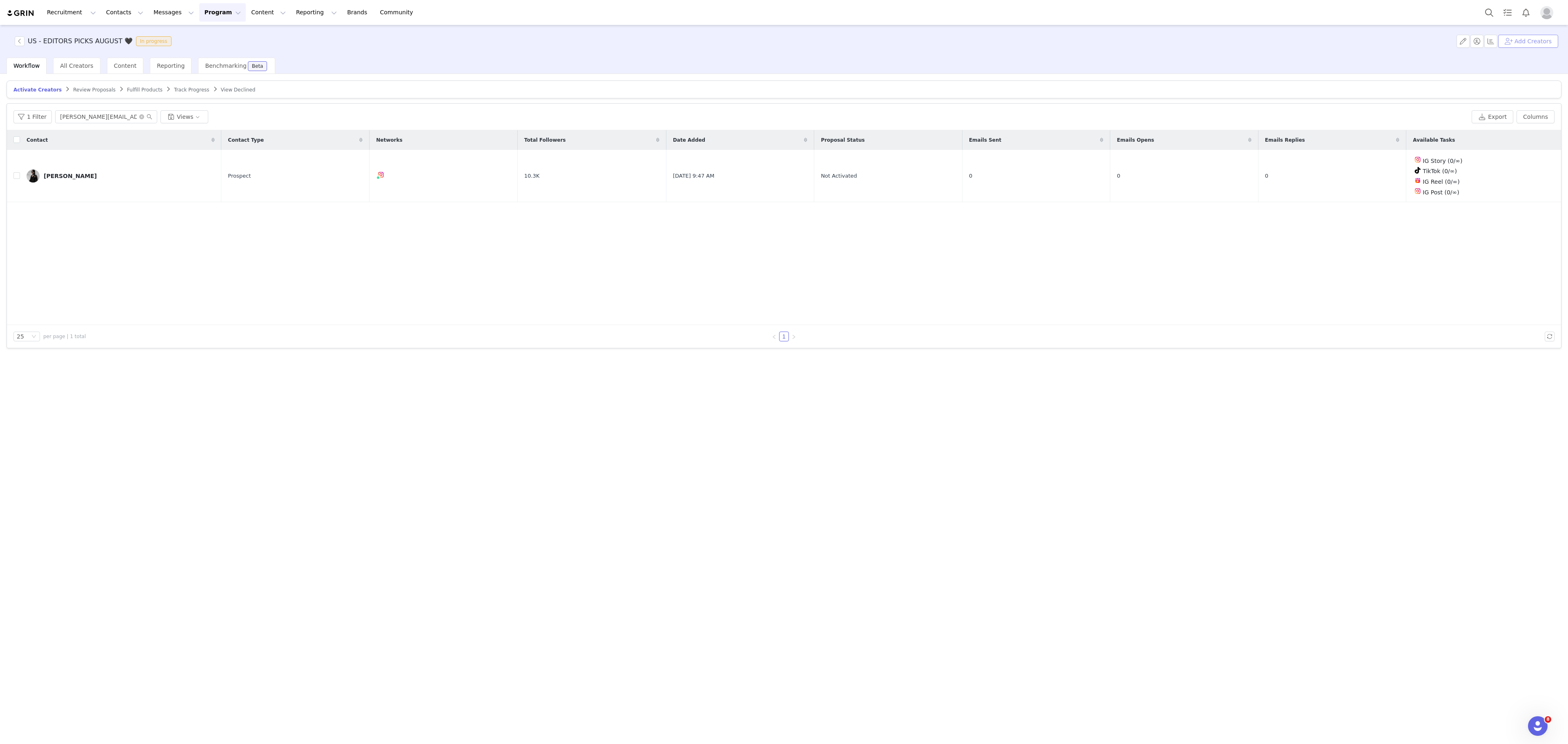
click at [1531, 41] on button "Add Creators" at bounding box center [1528, 41] width 60 height 13
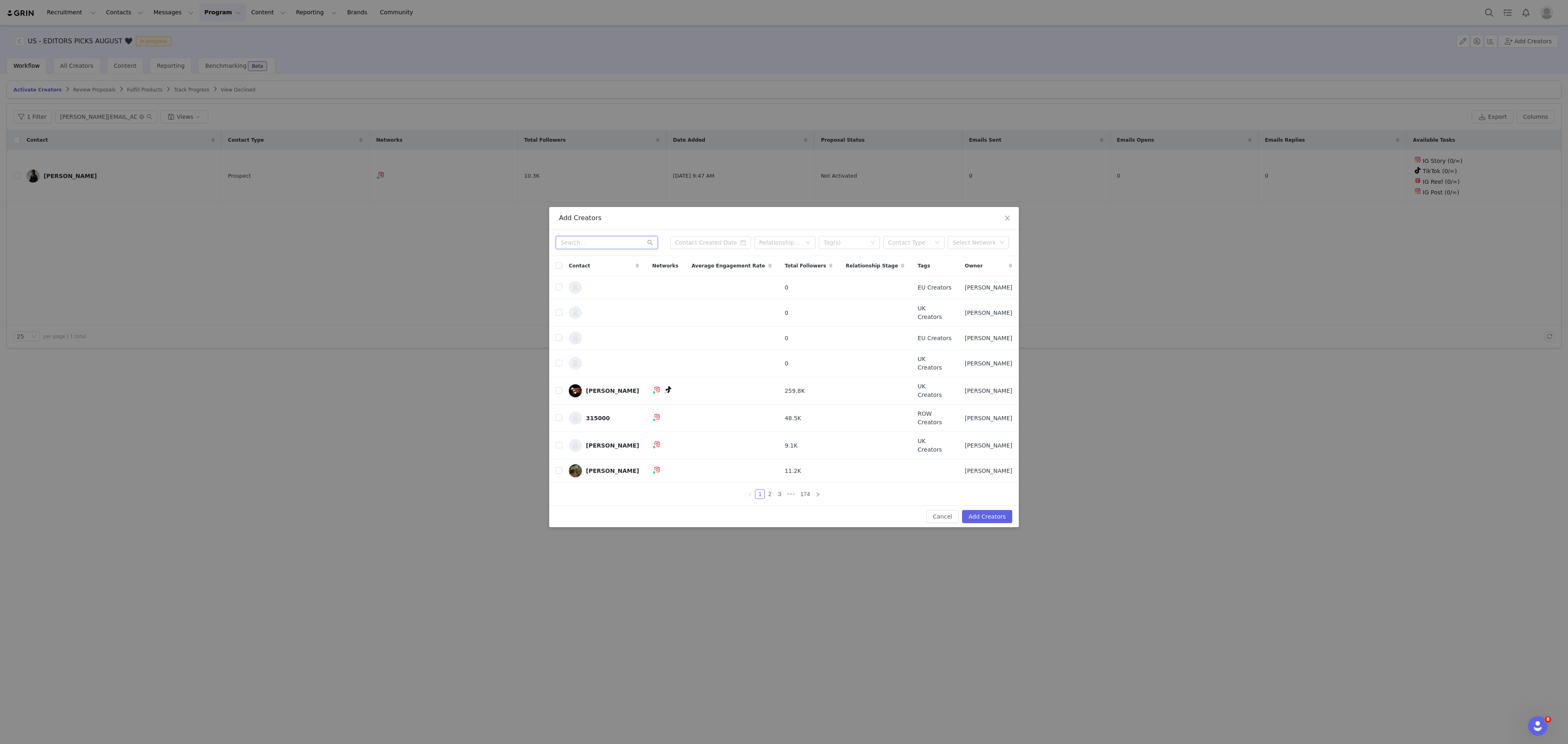
click at [594, 249] on input "text" at bounding box center [607, 242] width 102 height 13
paste input "morguedeville@gmail.com"
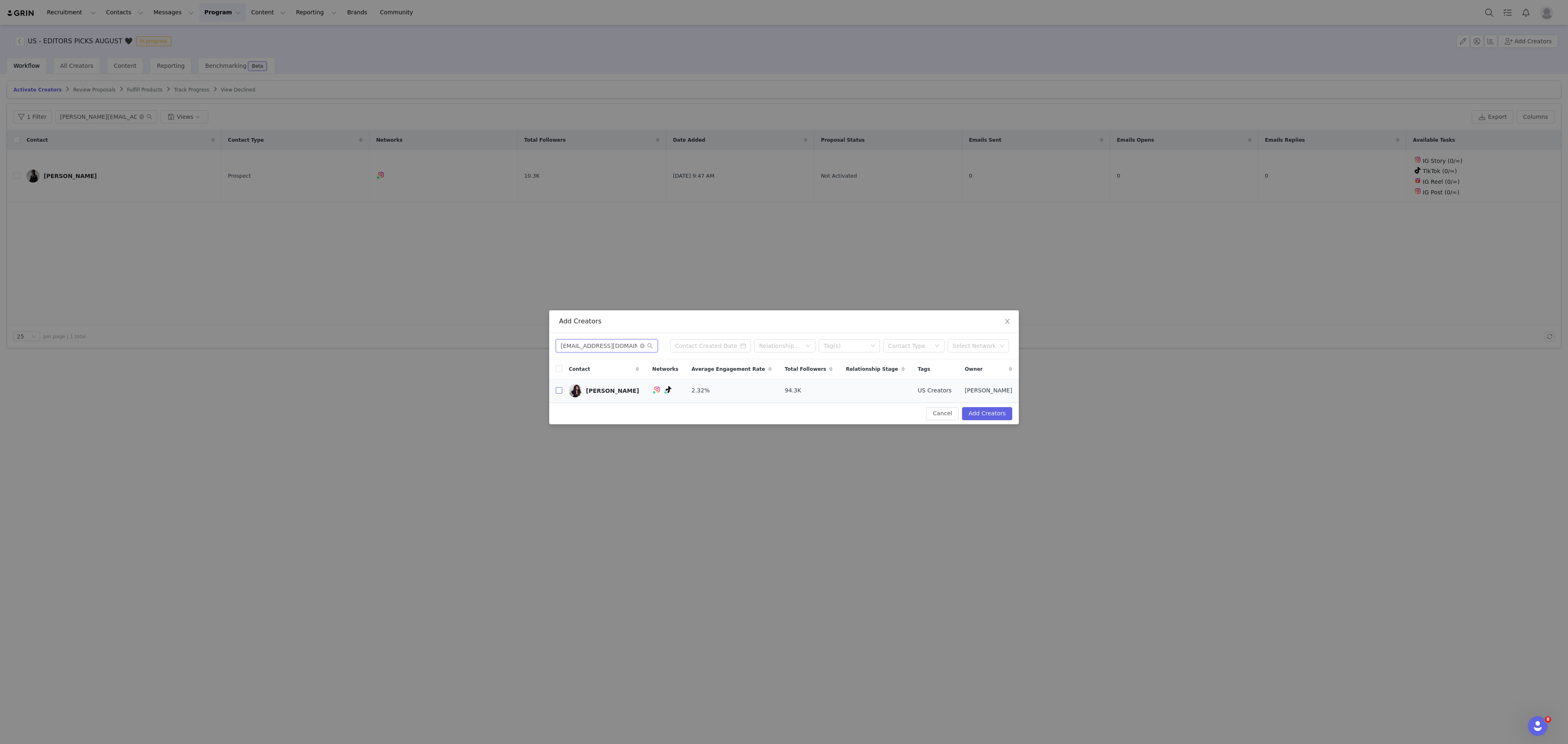
type input "morguedeville@gmail.com"
click at [561, 389] on input "checkbox" at bounding box center [559, 390] width 7 height 7
checkbox input "true"
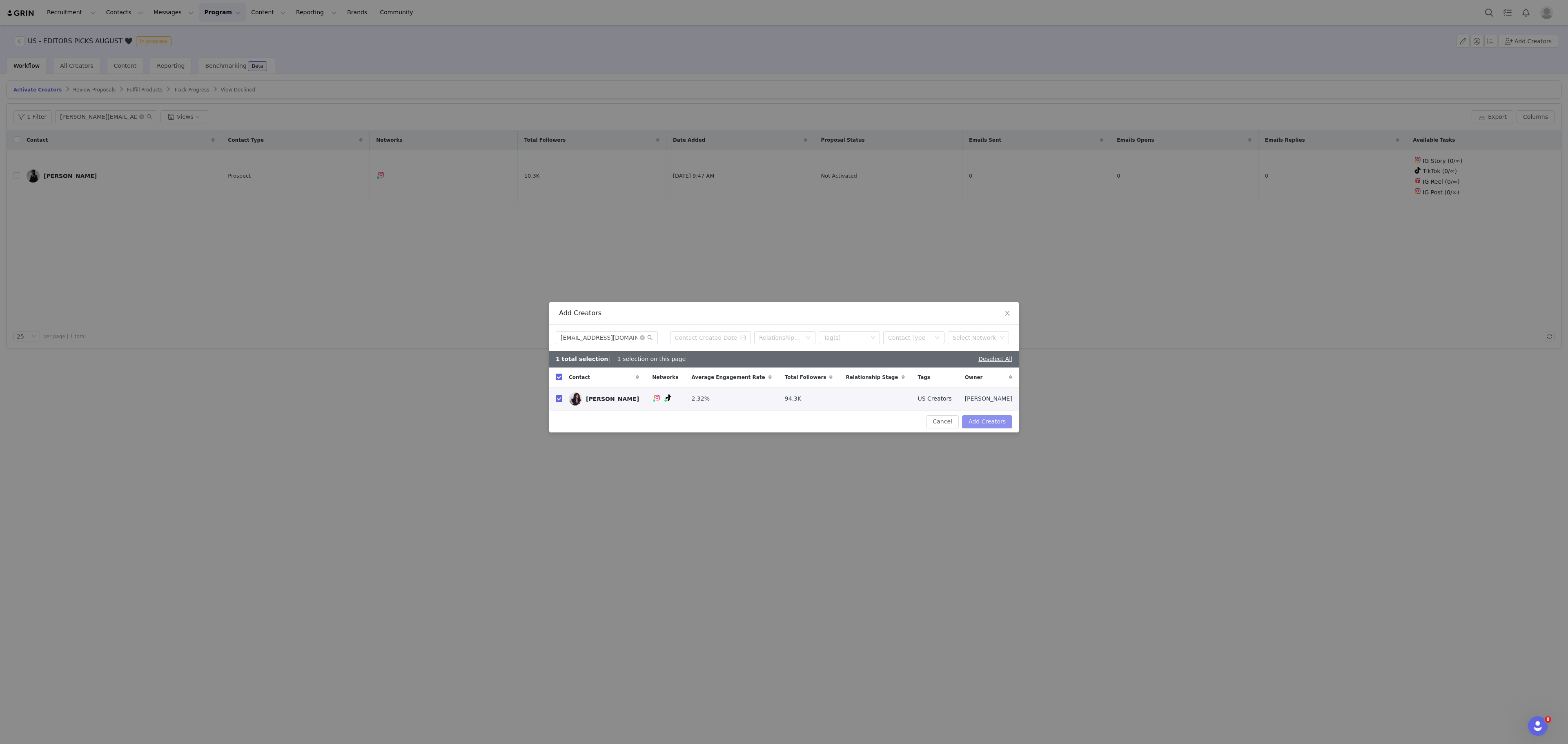
click at [997, 427] on button "Add Creators" at bounding box center [987, 422] width 50 height 13
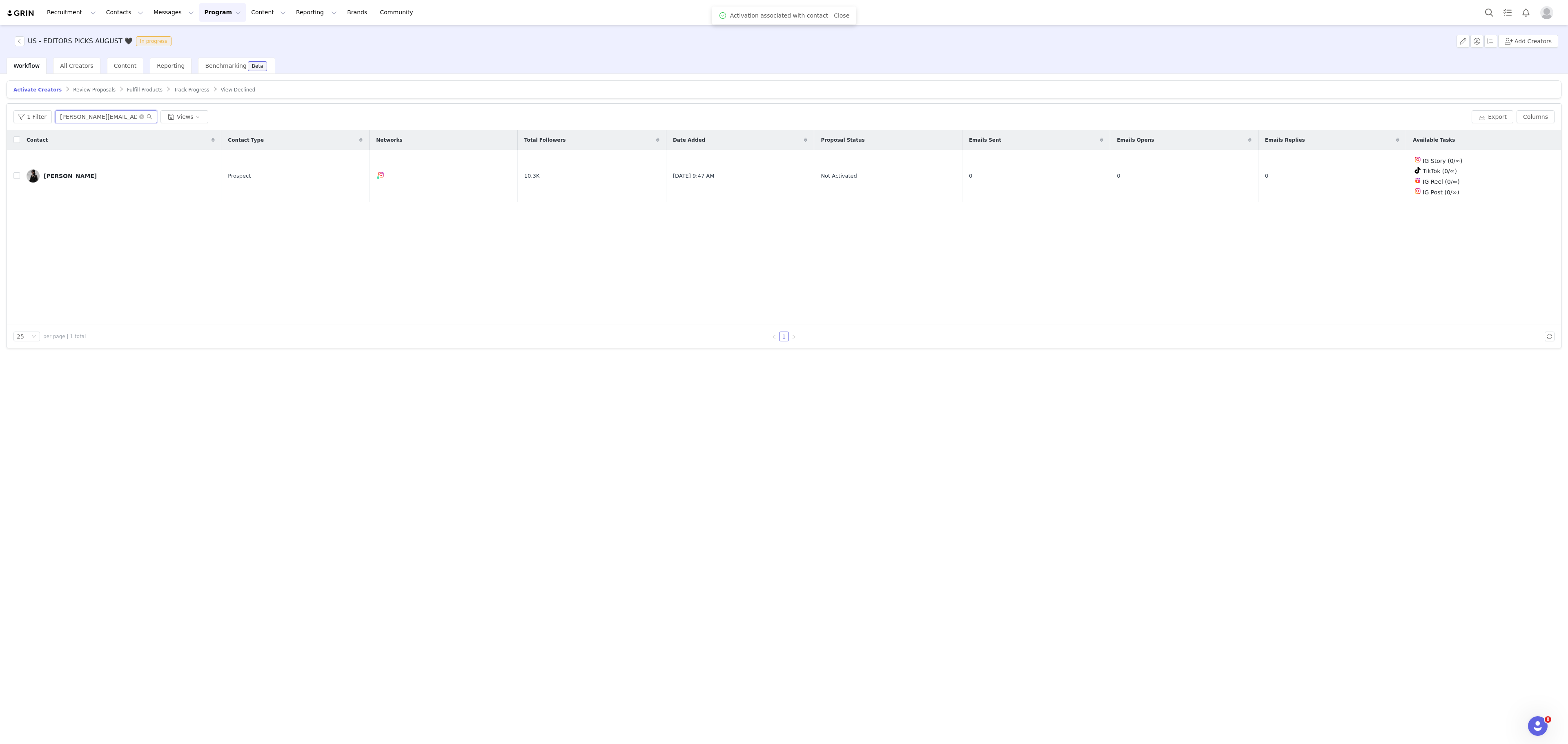
click at [98, 123] on input "vaughan.lena12@gmail.com" at bounding box center [106, 117] width 102 height 13
paste input "morguedeville"
type input "morguedeville@gmail.com"
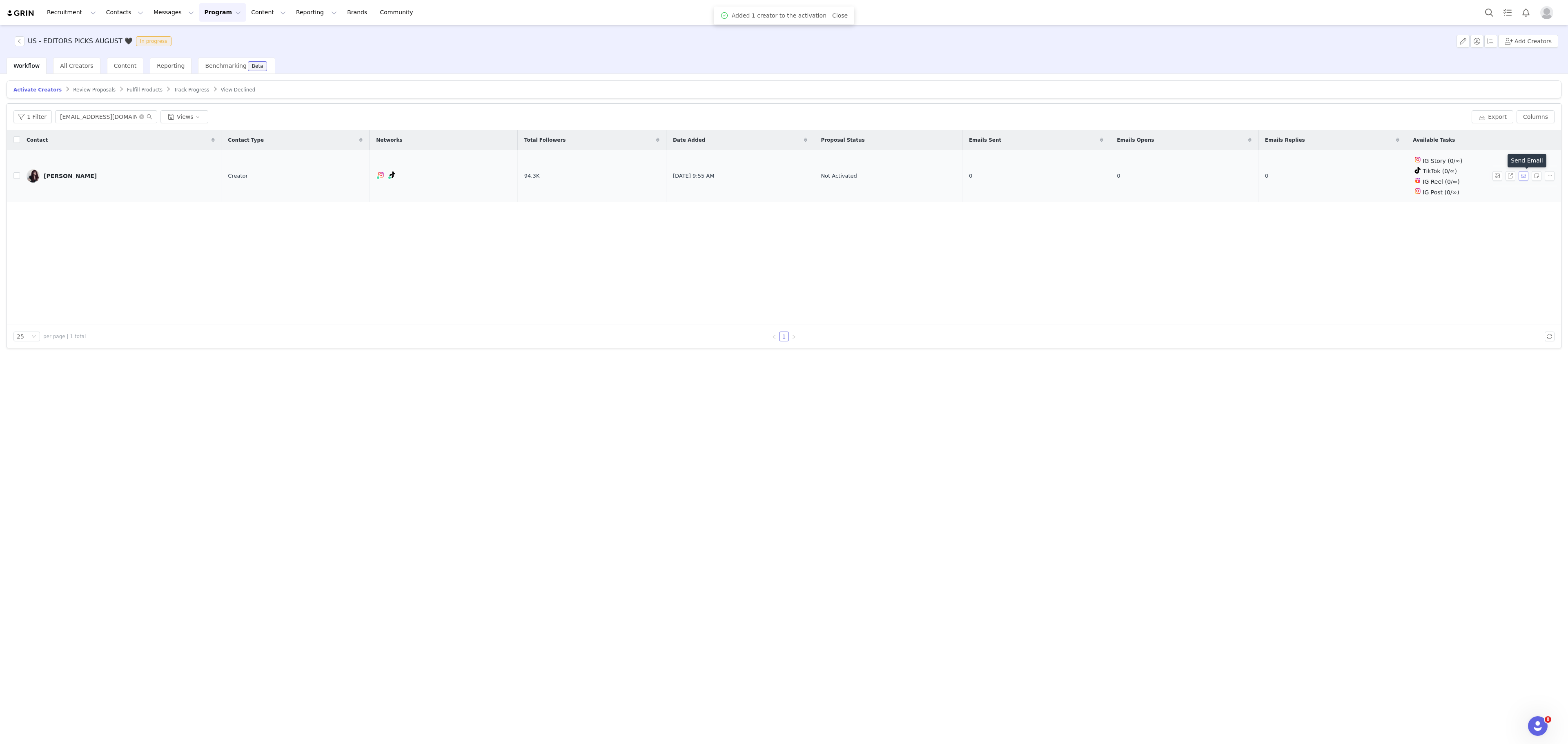
click at [1524, 174] on button "button" at bounding box center [1524, 176] width 10 height 10
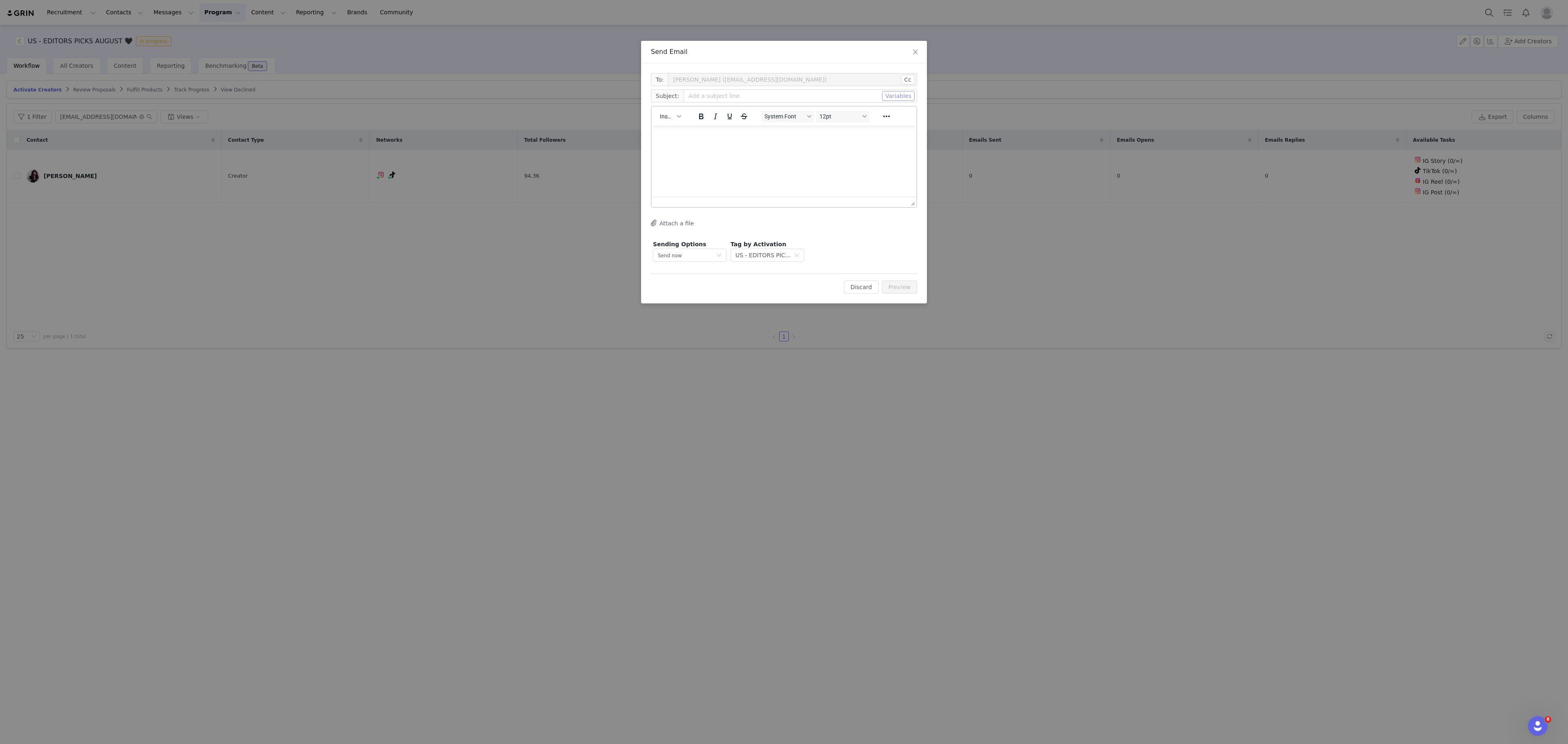
click at [899, 91] on button "Variables" at bounding box center [898, 95] width 33 height 10
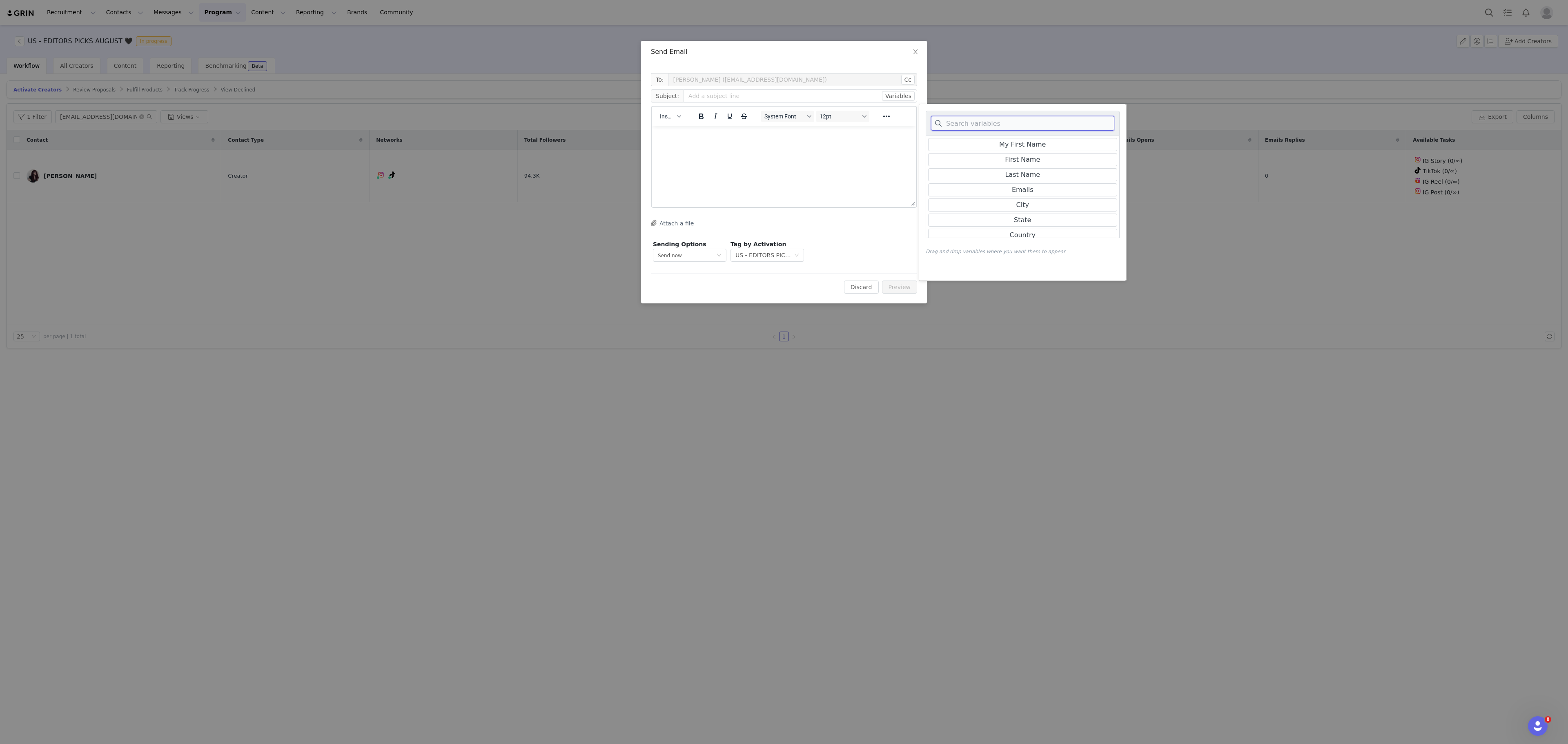
click at [1024, 118] on input at bounding box center [1023, 123] width 184 height 14
type input "live"
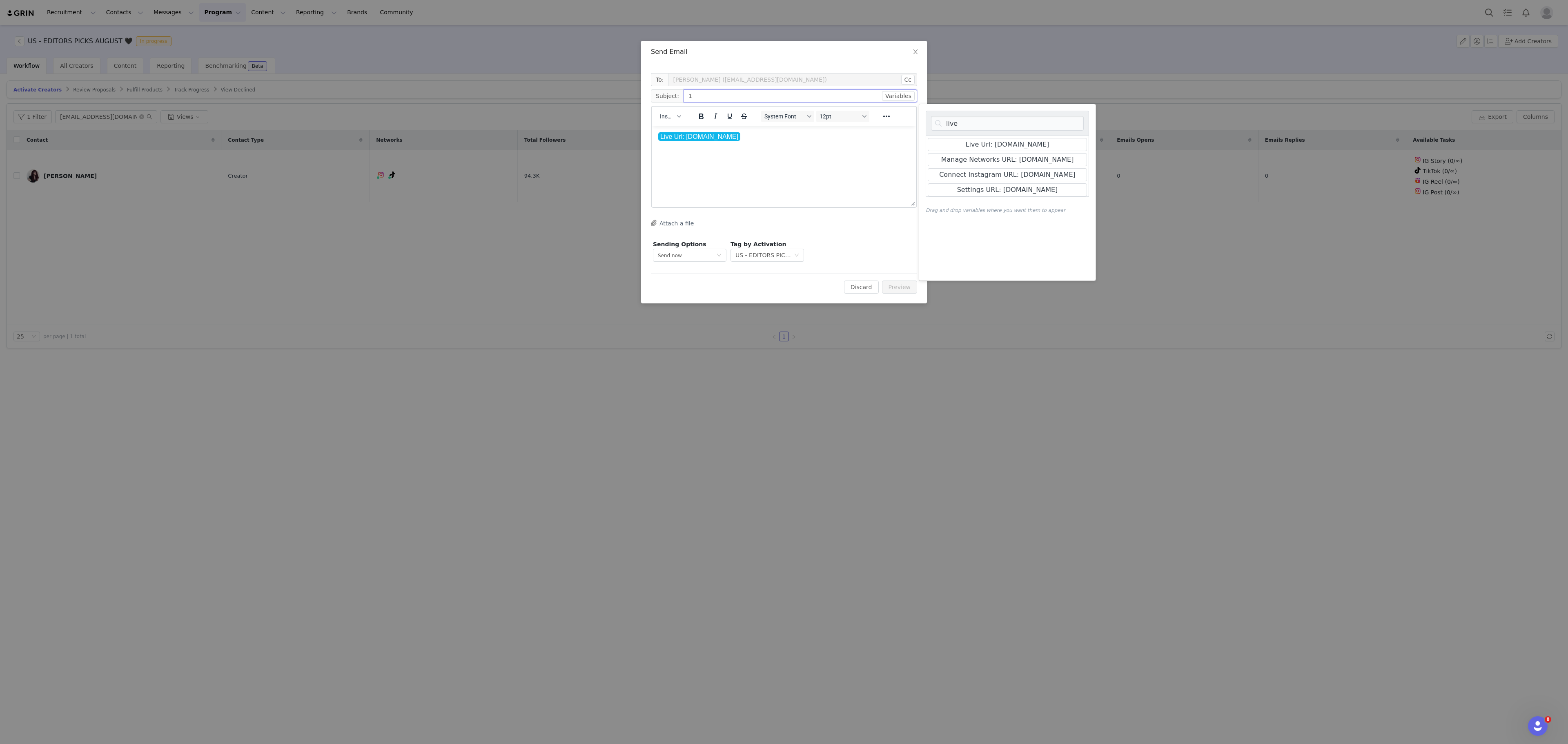
click at [766, 100] on input "1" at bounding box center [800, 95] width 233 height 13
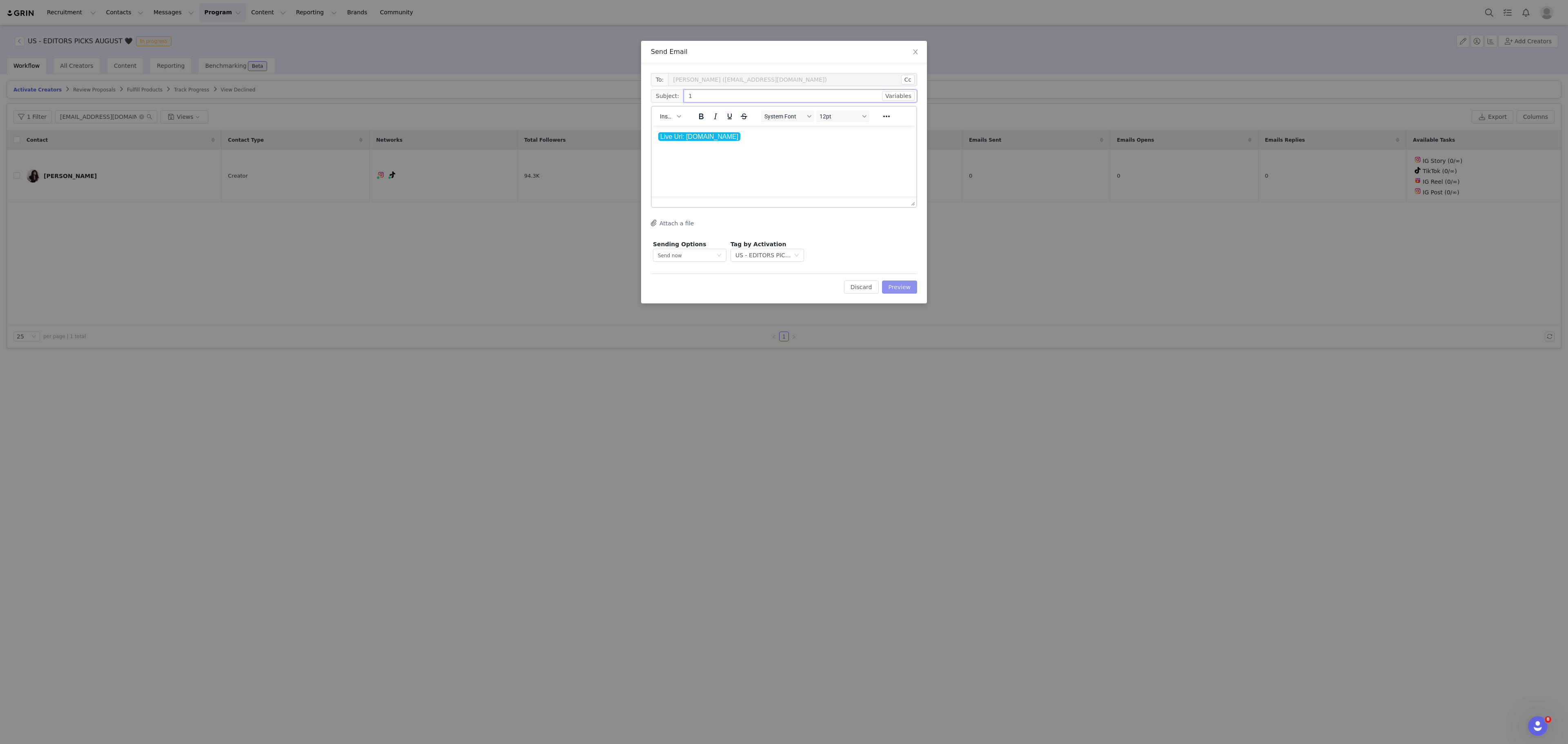
type input "1"
click at [899, 286] on button "Preview" at bounding box center [899, 287] width 36 height 13
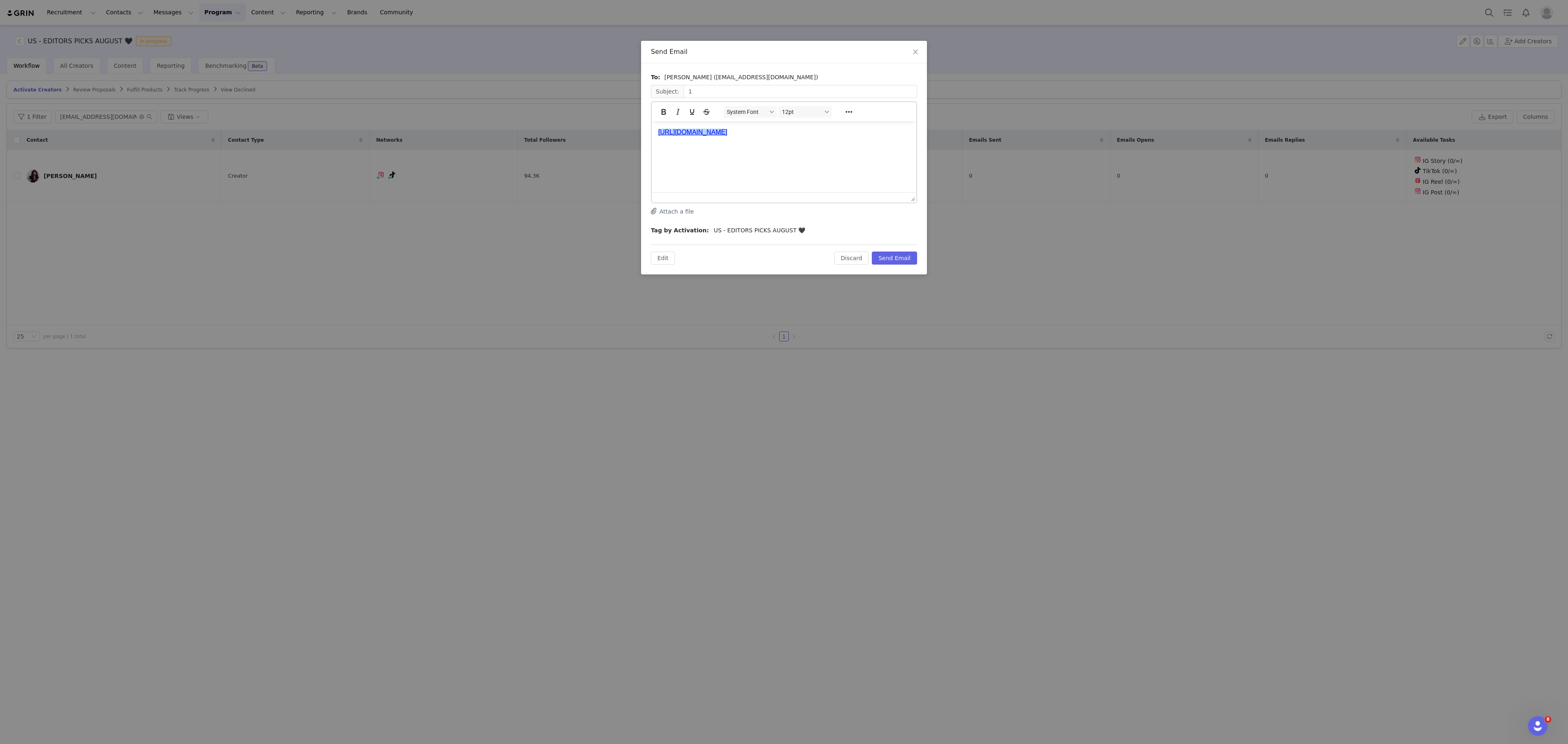
click at [727, 131] on link "﻿https://killstar-67aa36a0b0aad.grin.live/a0ca860f-2355-4aab-a5b6-7fcb09f89d82" at bounding box center [693, 132] width 69 height 7
click at [727, 131] on link "https://killstar-67aa36a0b0aad.grin.live/a0ca860f-2355-4aab-a5b6-7fcb09f89d82" at bounding box center [693, 132] width 69 height 7
copy link "https://killstar-67aa36a0b0aad.grin.live/a0ca860f-2355-4aab-a5b6-7fcb09f89d82"
click at [843, 261] on button "Discard" at bounding box center [852, 258] width 35 height 13
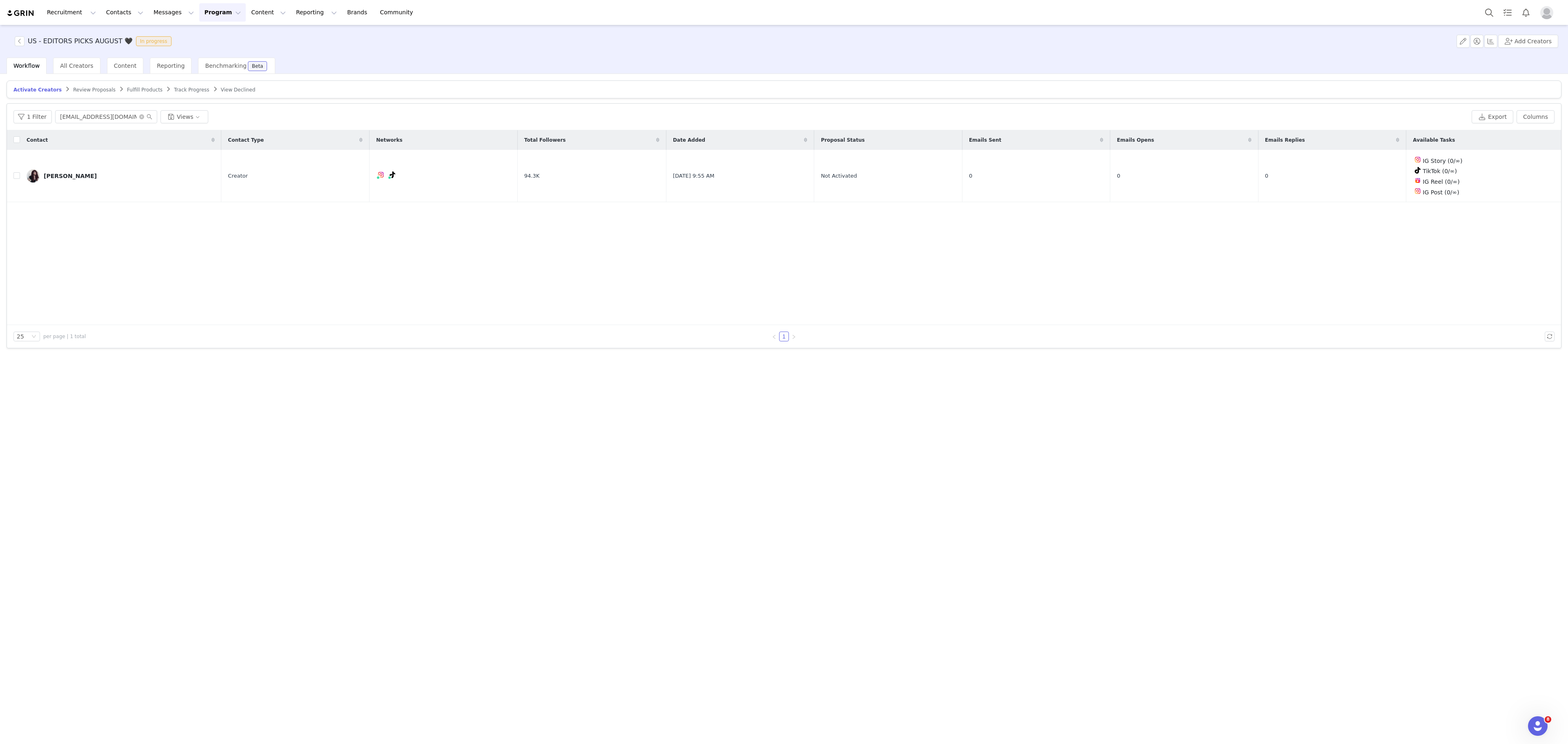
click at [199, 12] on button "Program Program" at bounding box center [222, 12] width 46 height 18
click at [219, 32] on link "Activations" at bounding box center [211, 37] width 65 height 15
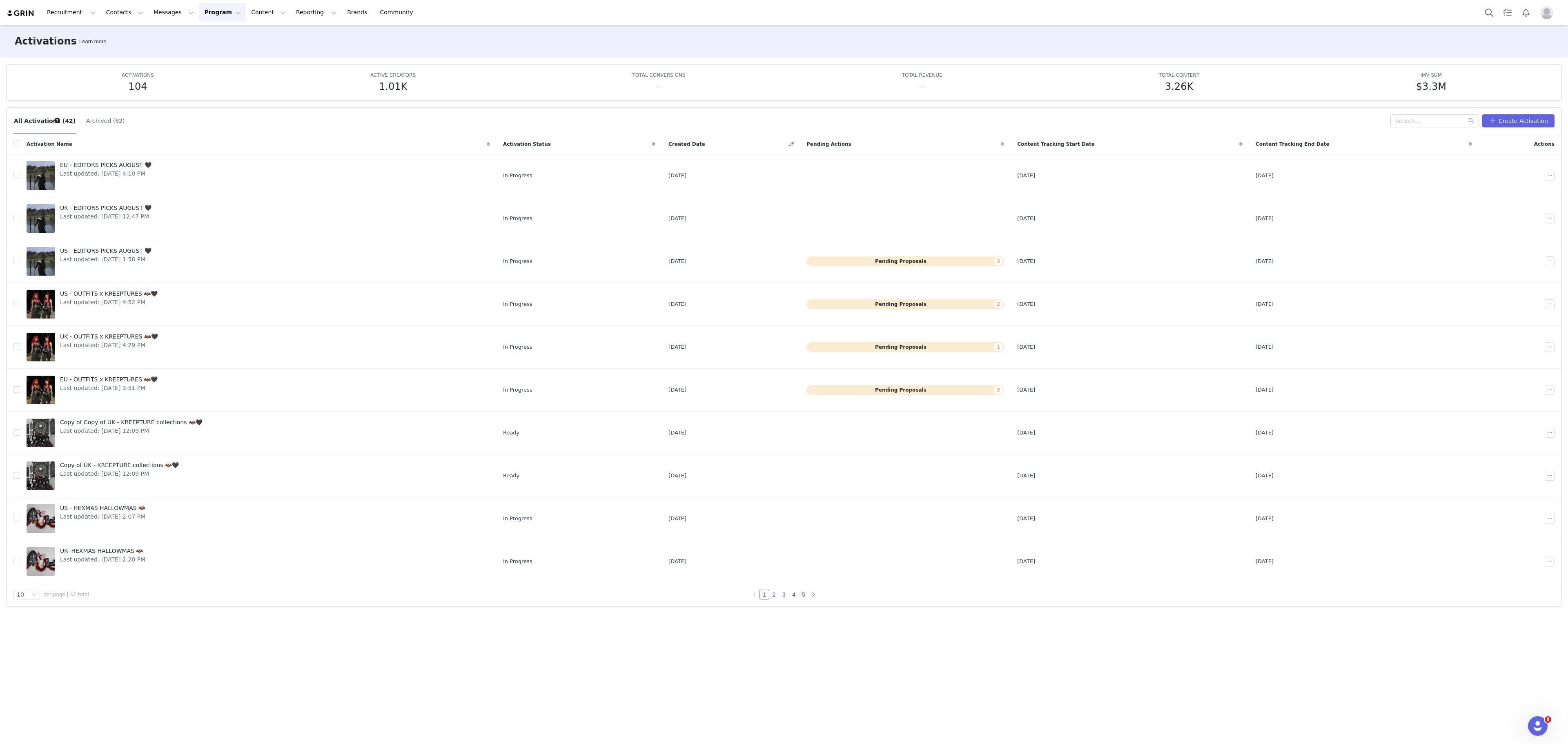
click at [773, 599] on link "2" at bounding box center [774, 595] width 9 height 9
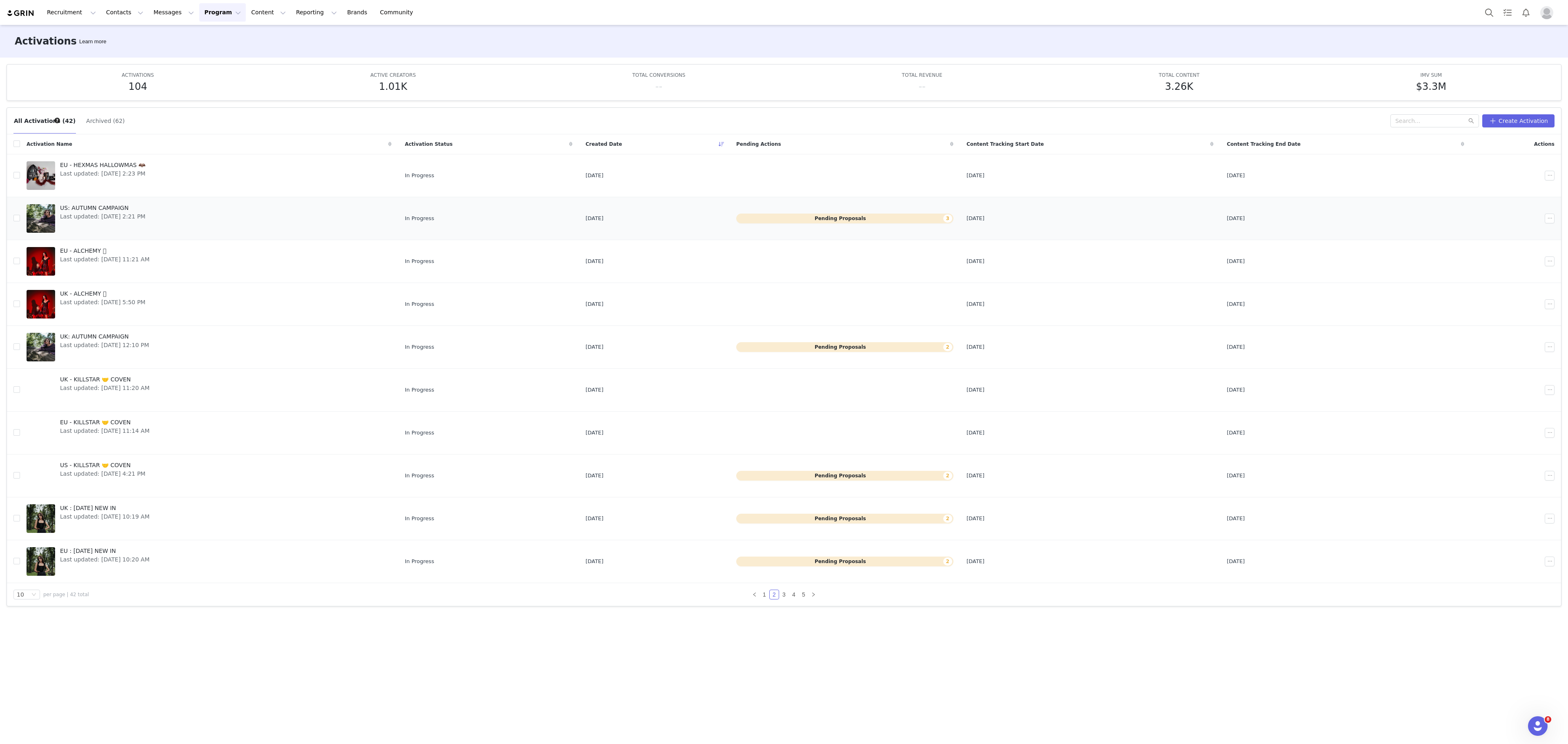
click at [167, 210] on link "US: AUTUMN CAMPAIGN Last updated: [DATE] 2:21 PM" at bounding box center [209, 218] width 365 height 33
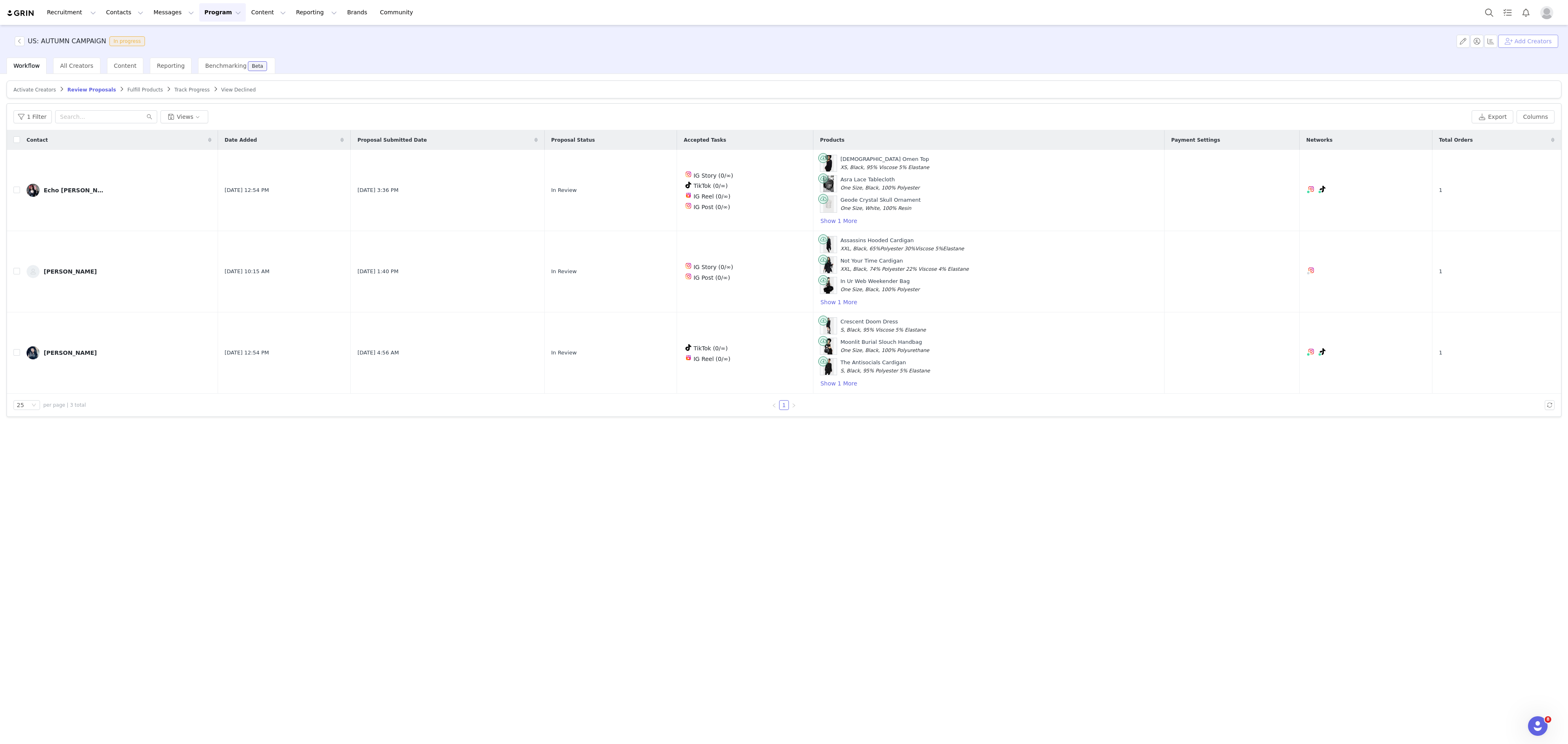
click at [1544, 38] on button "Add Creators" at bounding box center [1528, 41] width 60 height 13
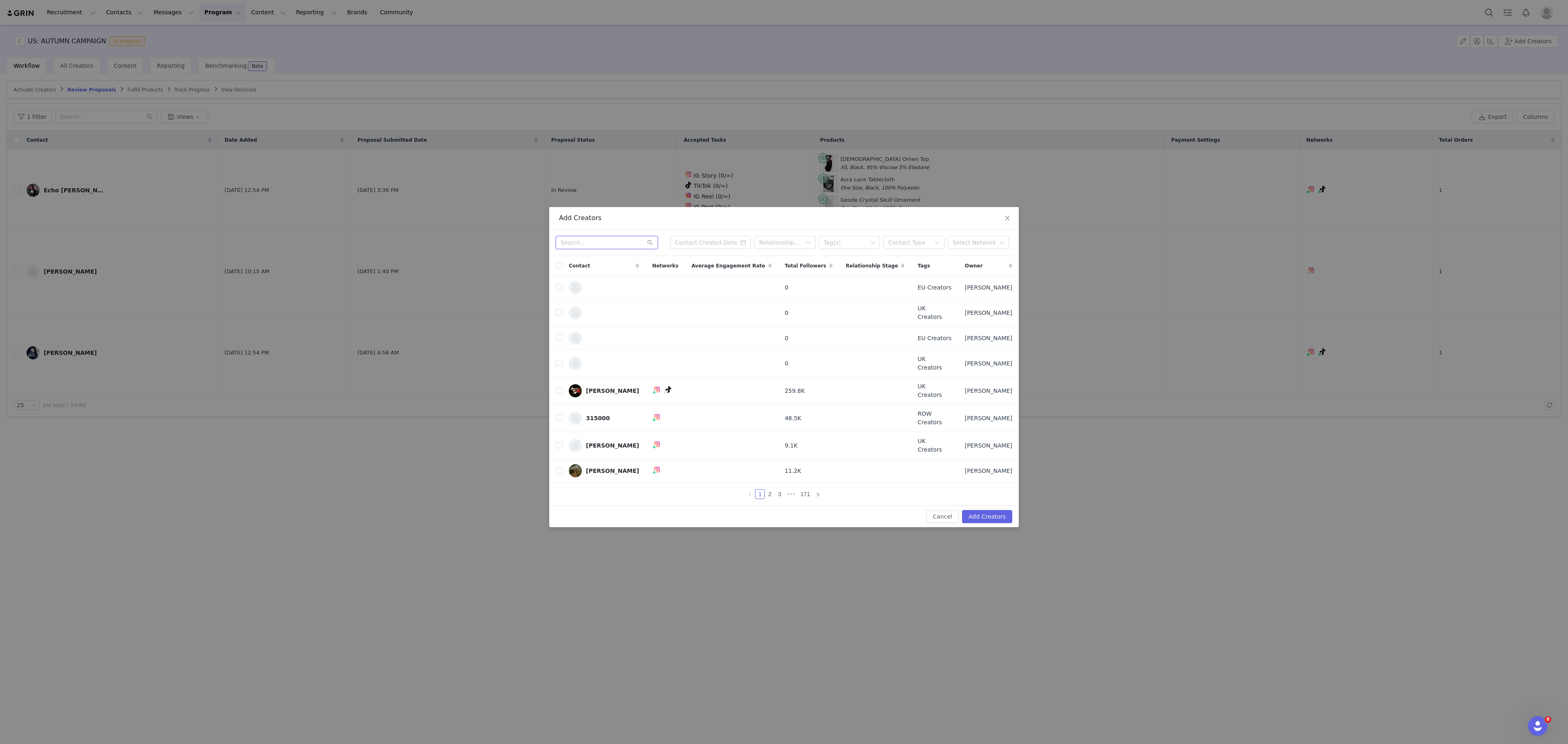
paste input "<revenamodel@gmail.com"
click at [624, 249] on input "text" at bounding box center [607, 242] width 102 height 13
click at [566, 249] on input "<revenamodel@gmail.com" at bounding box center [607, 242] width 102 height 13
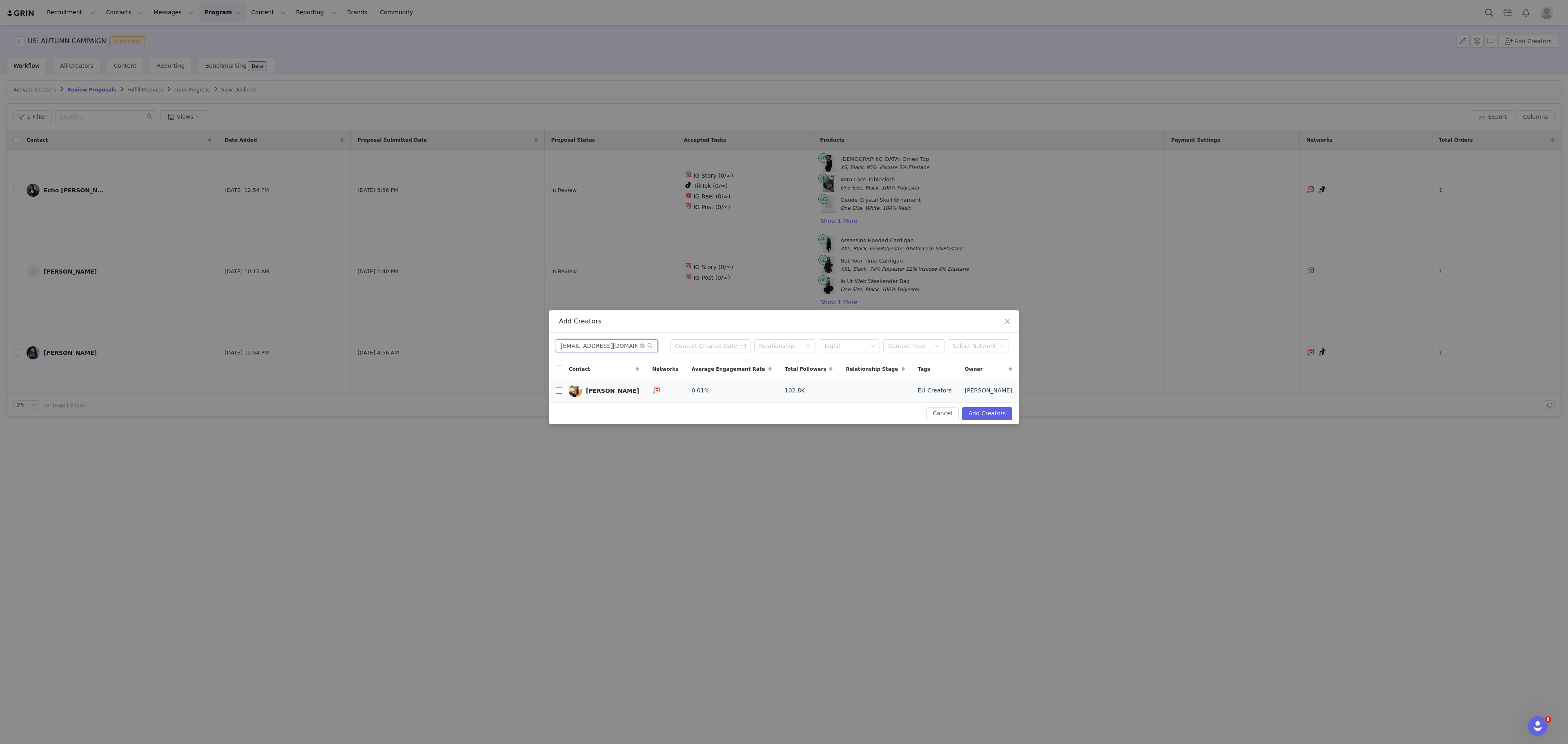
type input "[EMAIL_ADDRESS][DOMAIN_NAME]"
click at [561, 395] on label at bounding box center [559, 390] width 7 height 8
click at [561, 394] on input "checkbox" at bounding box center [559, 390] width 7 height 7
checkbox input "true"
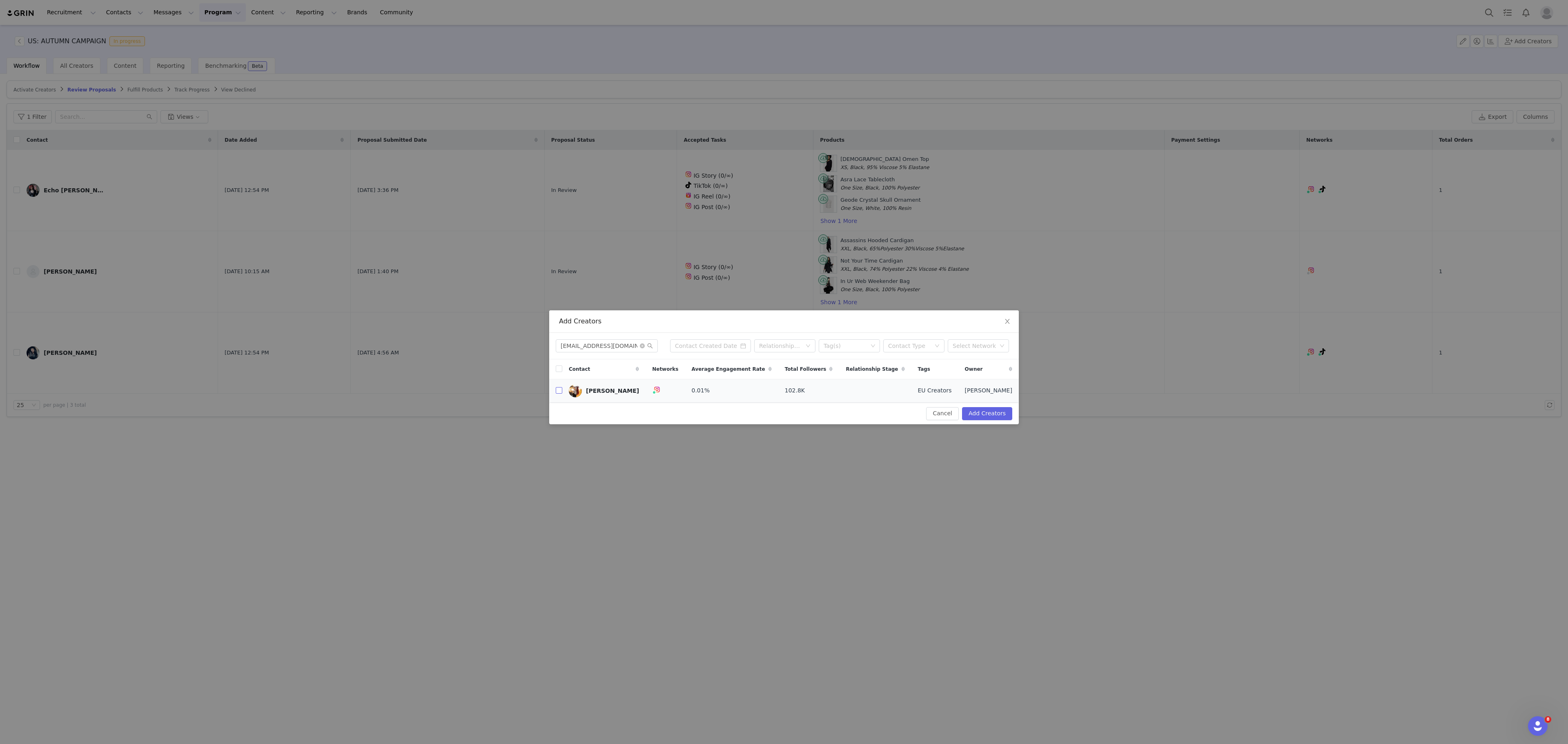
checkbox input "true"
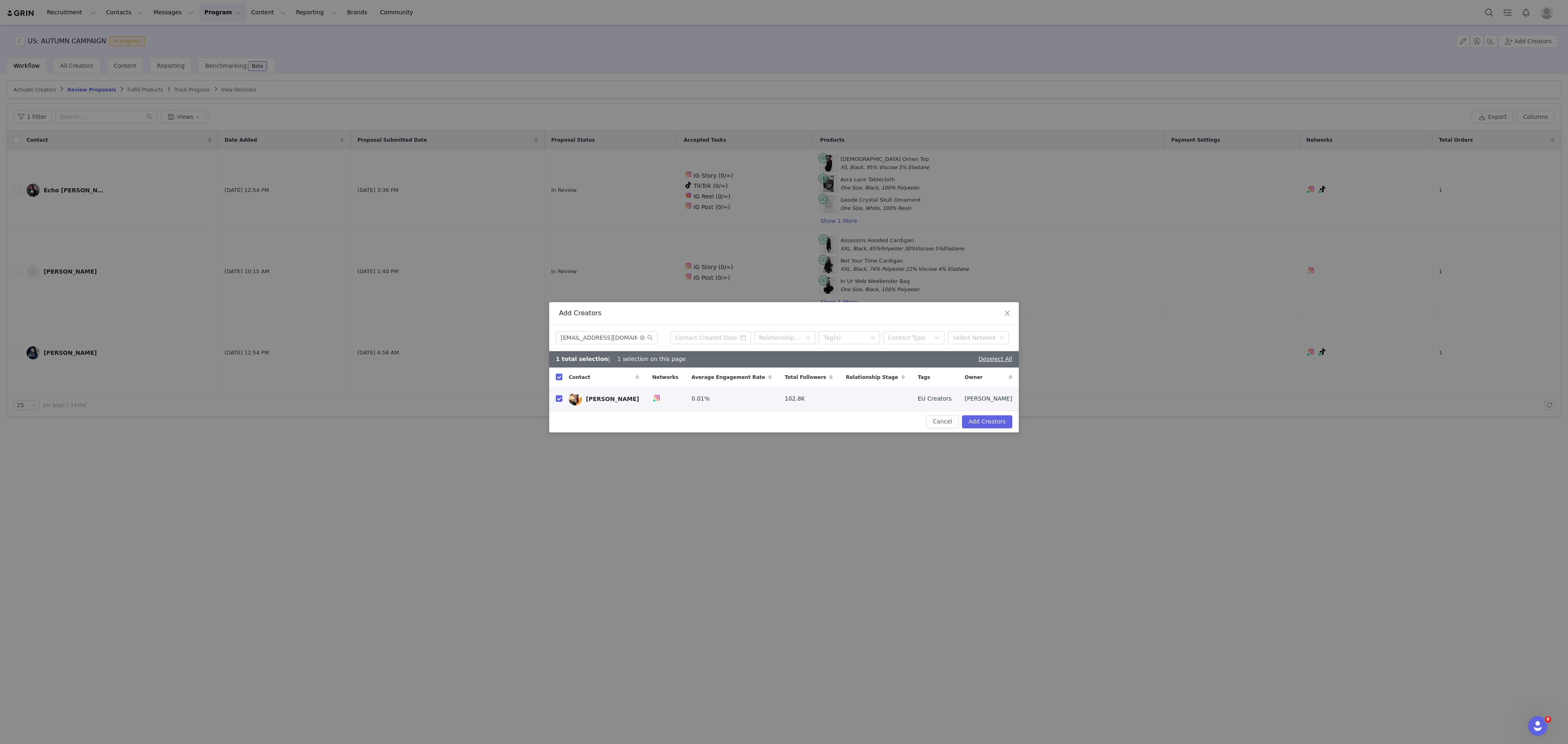
click at [1005, 430] on div "Cancel Add Creators" at bounding box center [784, 422] width 470 height 21
click at [993, 424] on button "Add Creators" at bounding box center [987, 422] width 50 height 13
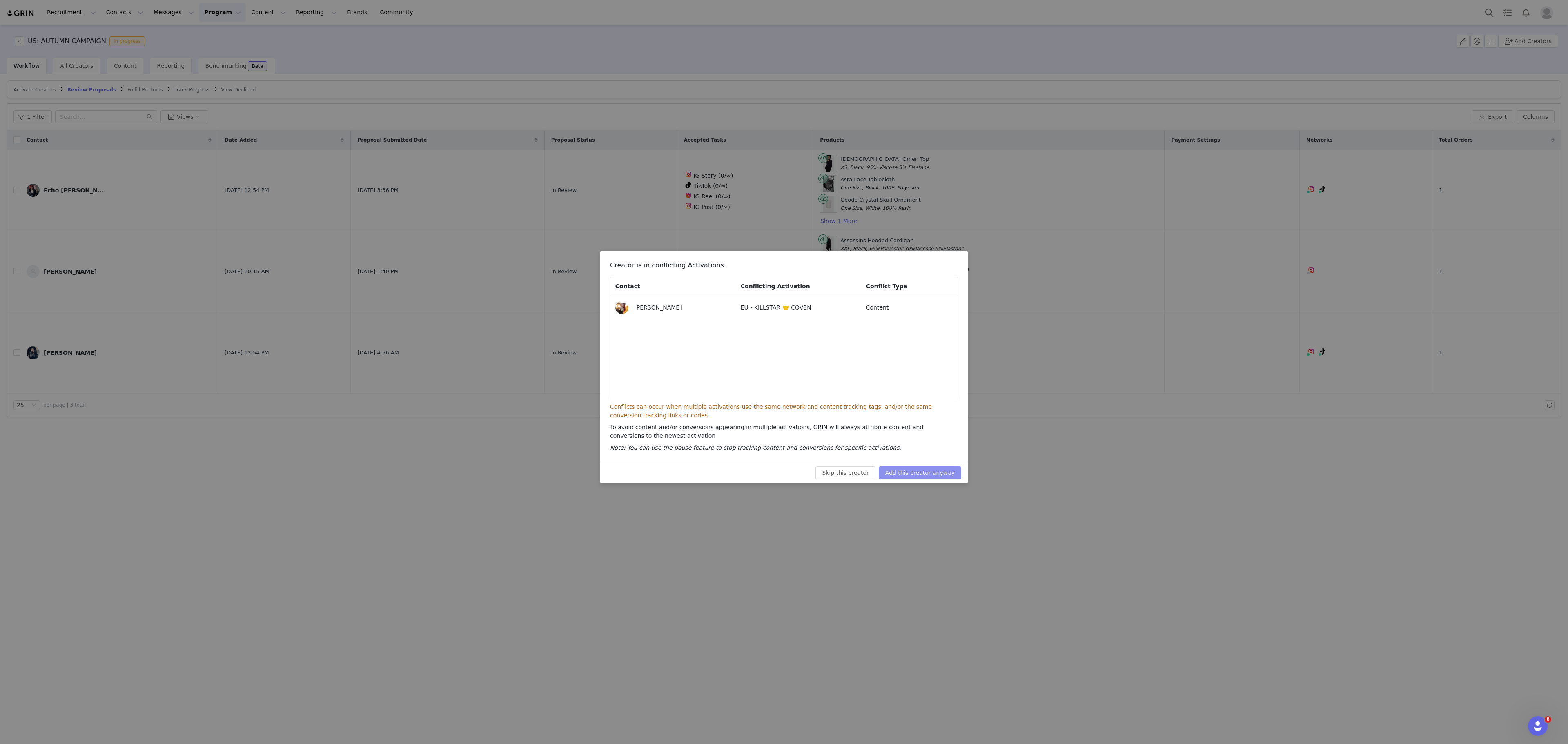
click at [927, 468] on button "Add this creator anyway" at bounding box center [920, 473] width 82 height 13
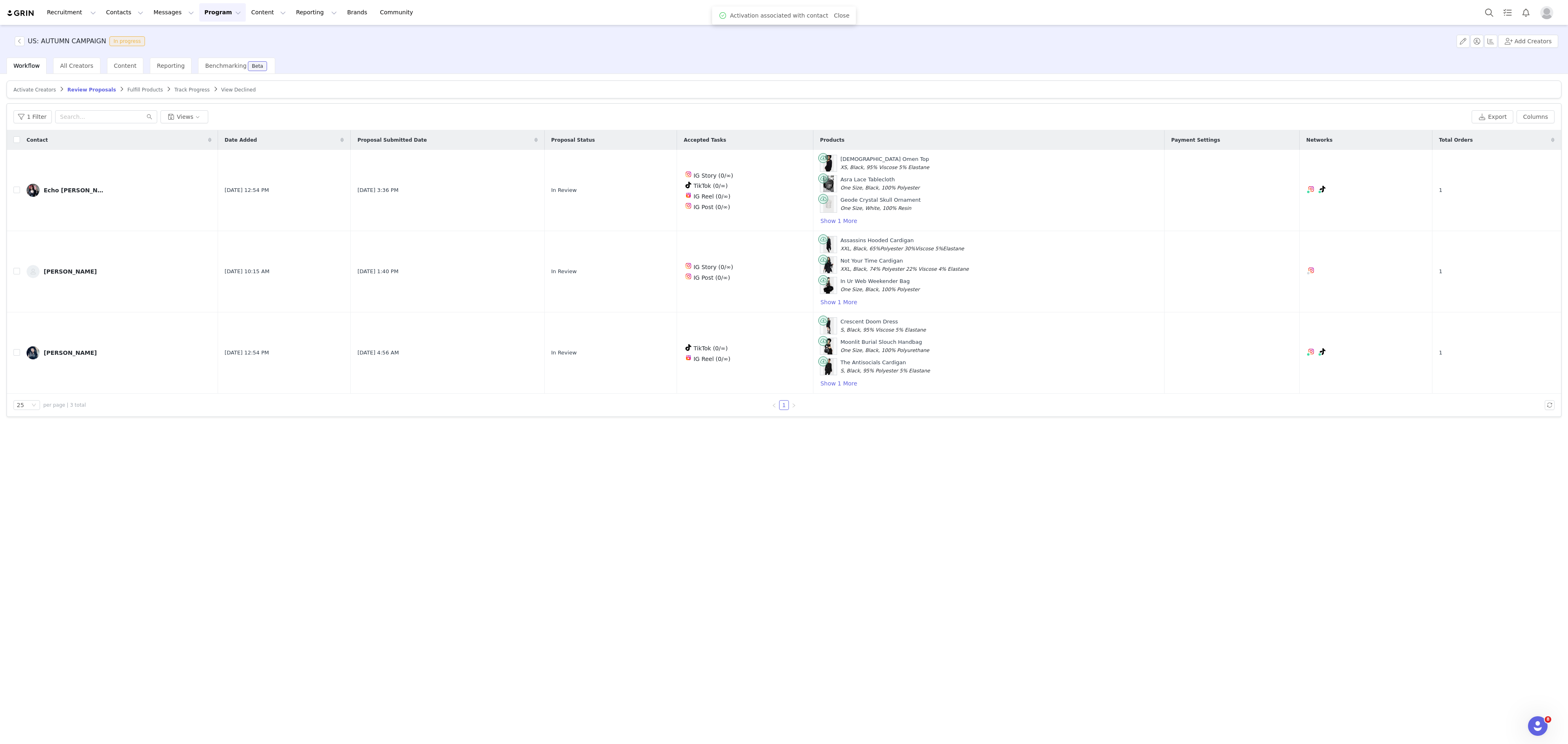
click at [34, 83] on article "Activate Creators Review Proposals Fulfill Products Track Progress View Declined" at bounding box center [784, 90] width 1555 height 18
click at [38, 94] on article "Activate Creators Review Proposals Fulfill Products Track Progress View Declined" at bounding box center [784, 90] width 1555 height 18
click at [27, 88] on article "Activate Creators Review Proposals Fulfill Products Track Progress View Declined" at bounding box center [784, 90] width 1555 height 18
click at [27, 88] on span "Activate Creators" at bounding box center [35, 90] width 43 height 6
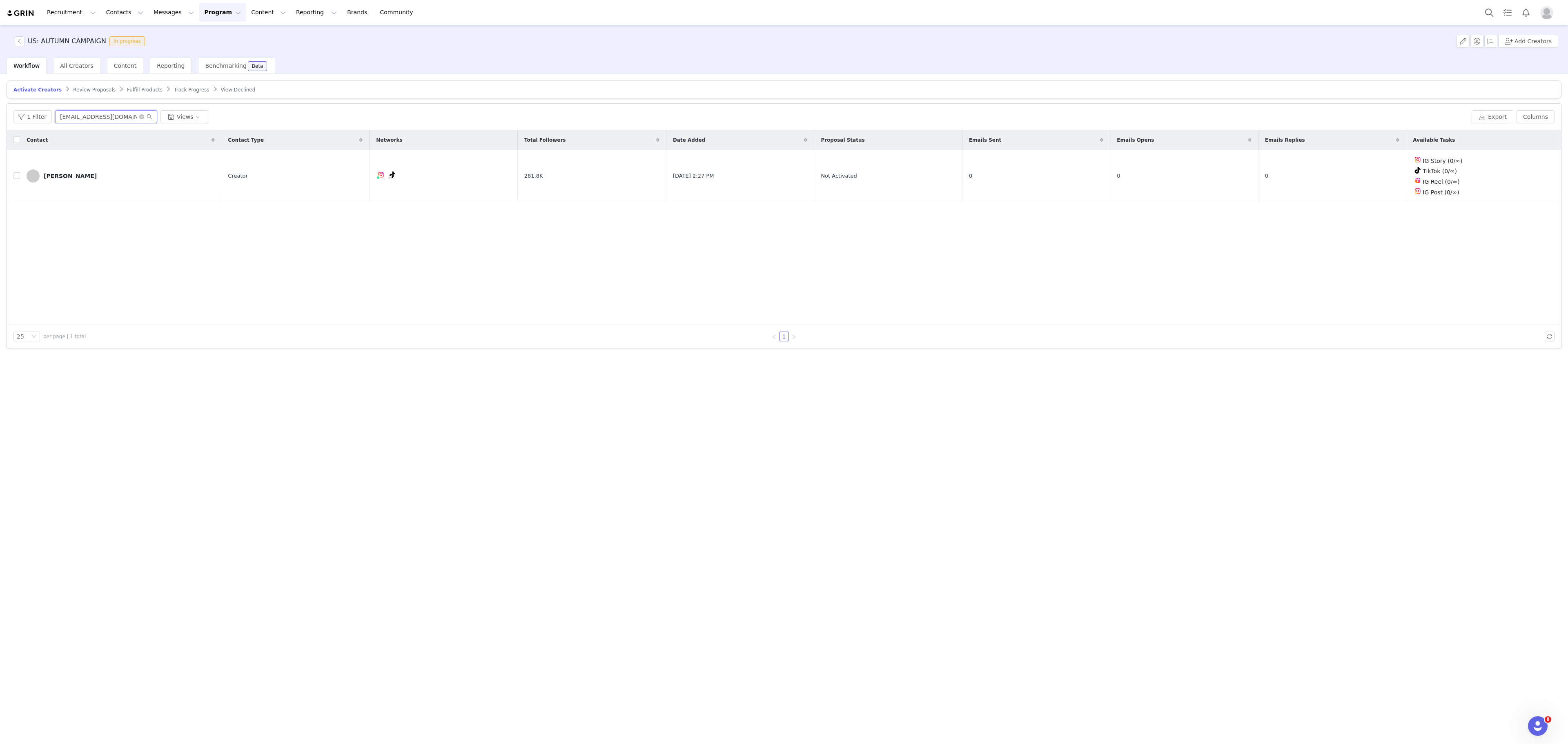
click at [102, 123] on input "xvodwqx@gmail.com" at bounding box center [106, 117] width 102 height 13
paste input "<revenamodel"
click at [58, 118] on input "<revenamodel@gmail.com" at bounding box center [106, 117] width 102 height 13
type input "[EMAIL_ADDRESS][DOMAIN_NAME]"
click at [1522, 176] on button "button" at bounding box center [1524, 176] width 10 height 10
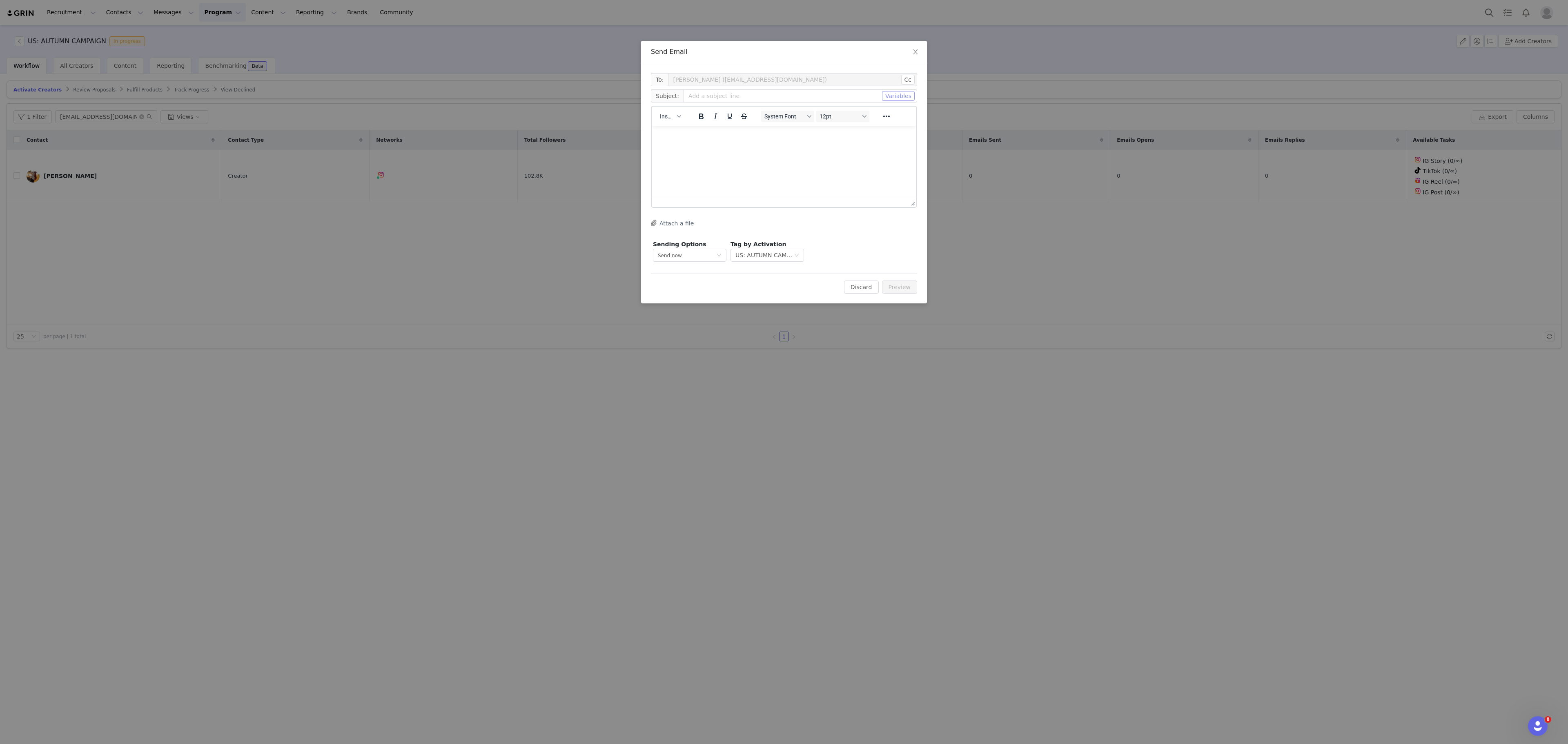
click at [902, 101] on button "Variables" at bounding box center [898, 95] width 33 height 10
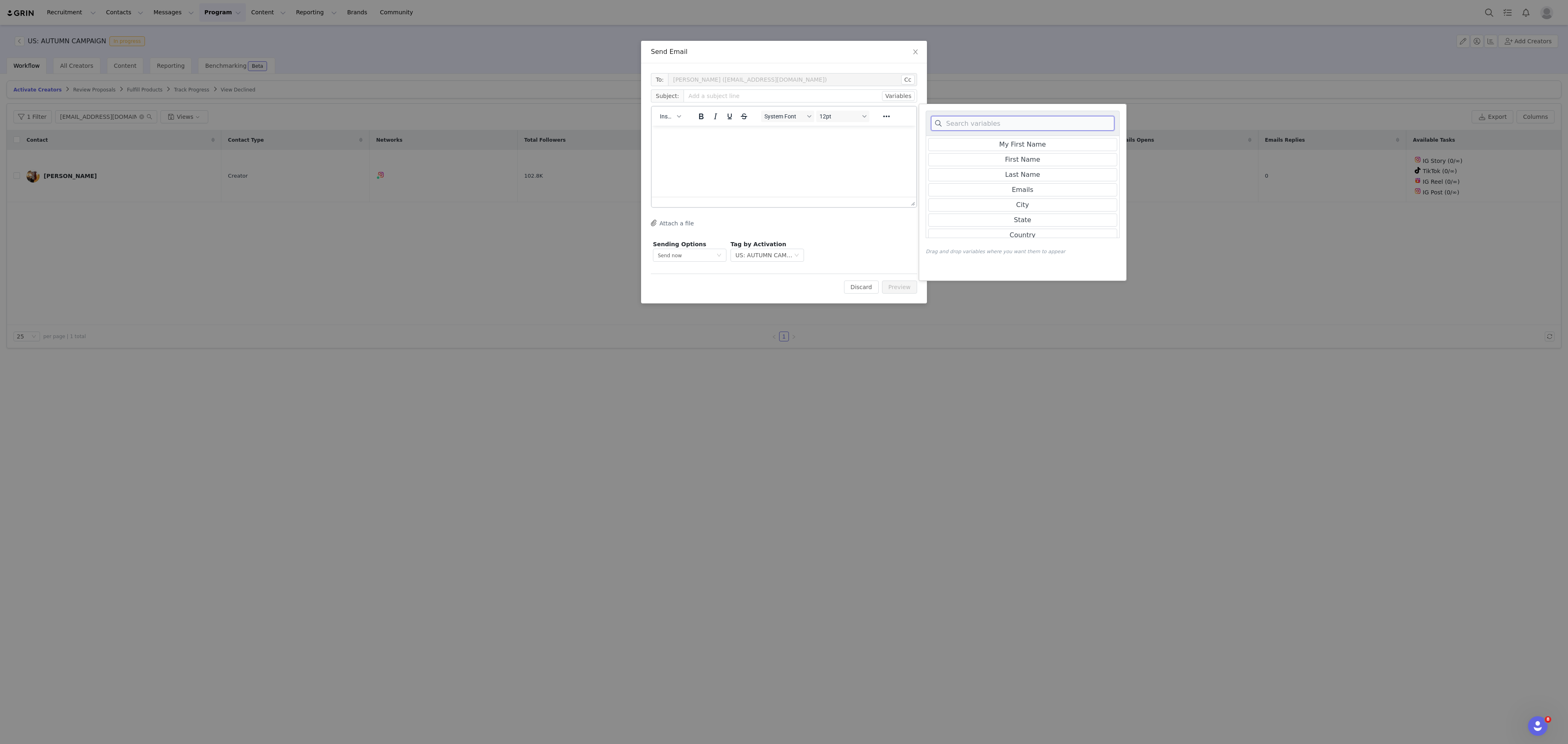
click at [1004, 117] on input at bounding box center [1023, 123] width 184 height 14
type input "live"
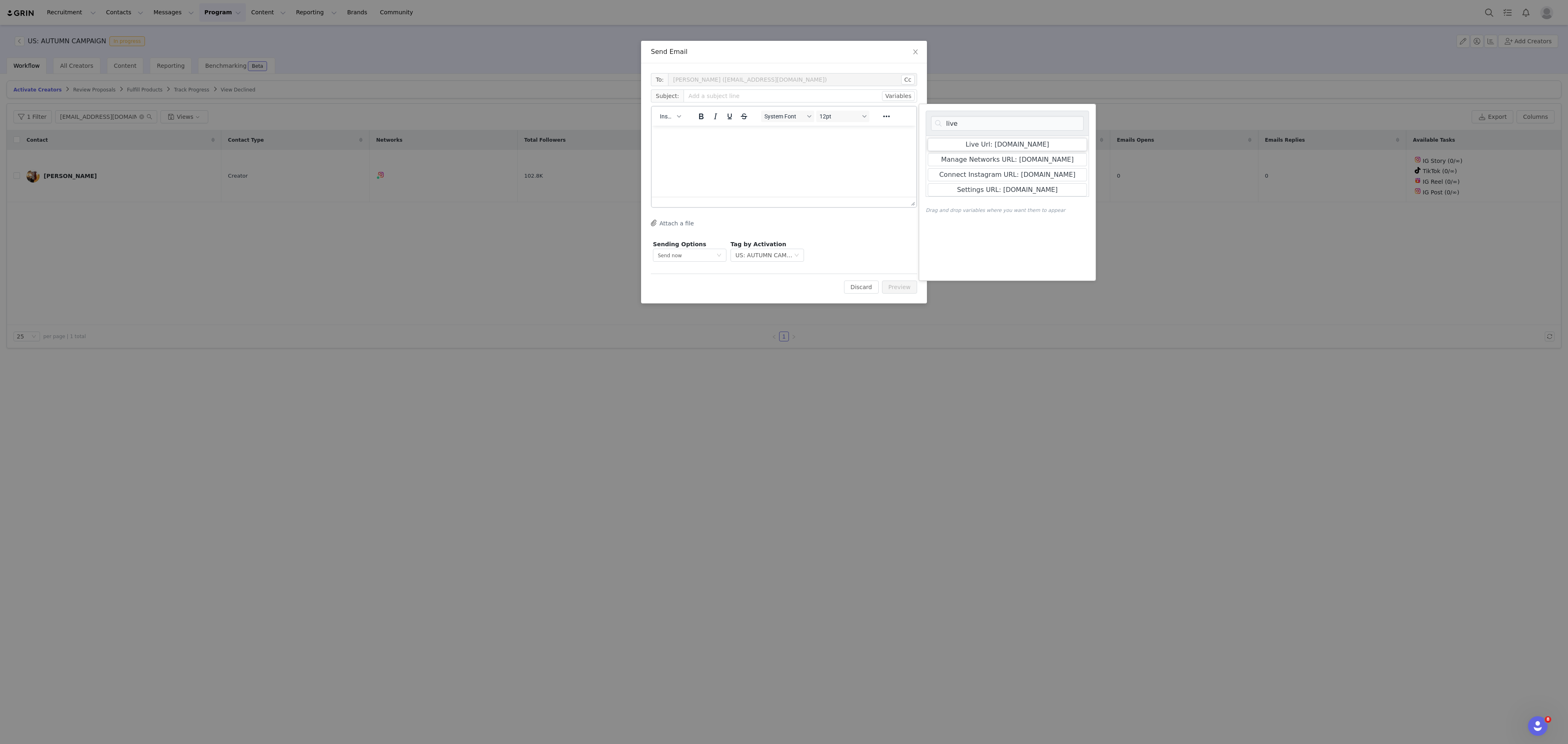
click at [999, 151] on div "Live Url: [DOMAIN_NAME]" at bounding box center [1007, 144] width 159 height 13
click at [897, 95] on button "Variables" at bounding box center [898, 95] width 33 height 10
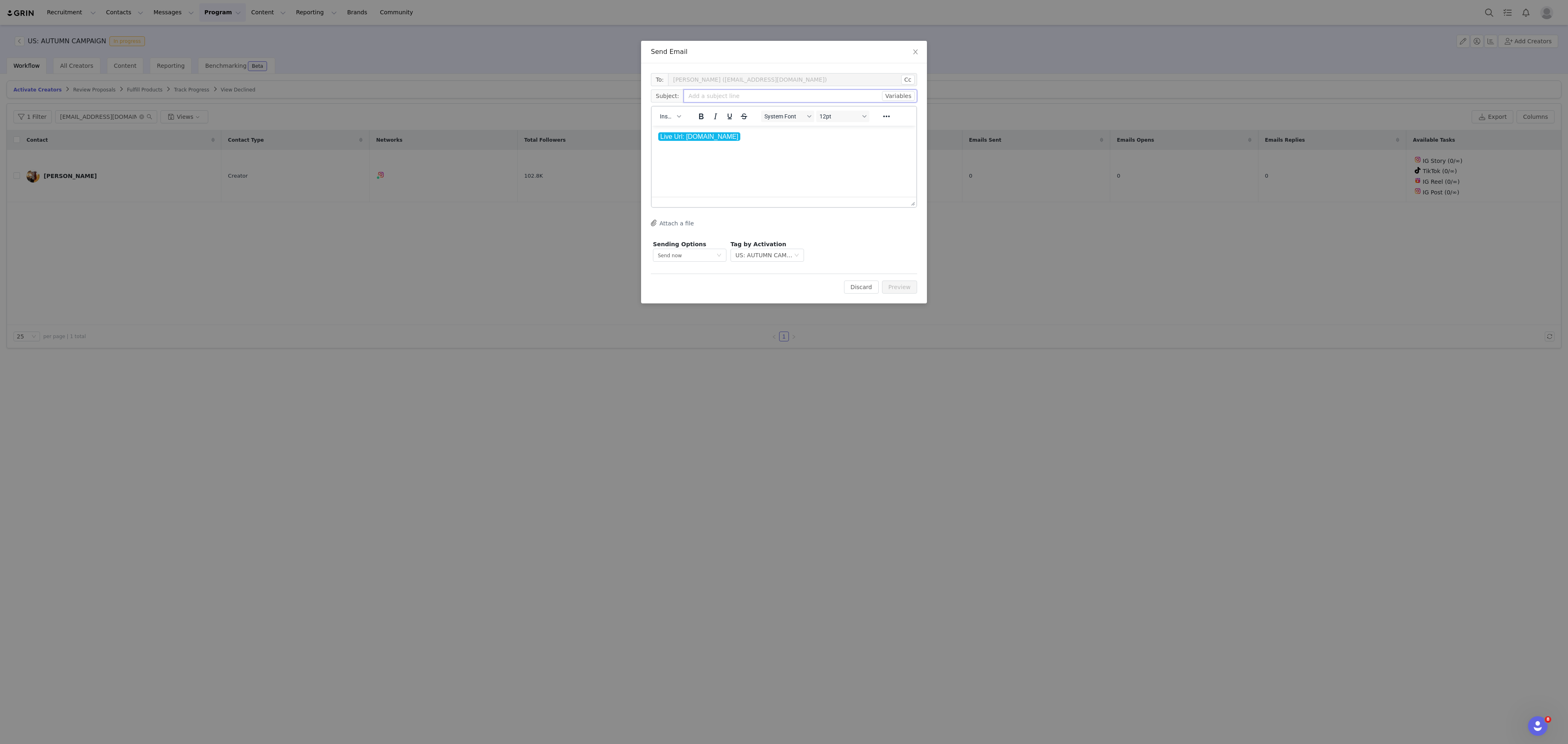
click at [828, 99] on input "text" at bounding box center [800, 95] width 233 height 13
type input "1"
click at [915, 279] on div "Edit Discard Preview" at bounding box center [784, 284] width 266 height 20
click at [912, 290] on button "Preview" at bounding box center [899, 287] width 36 height 13
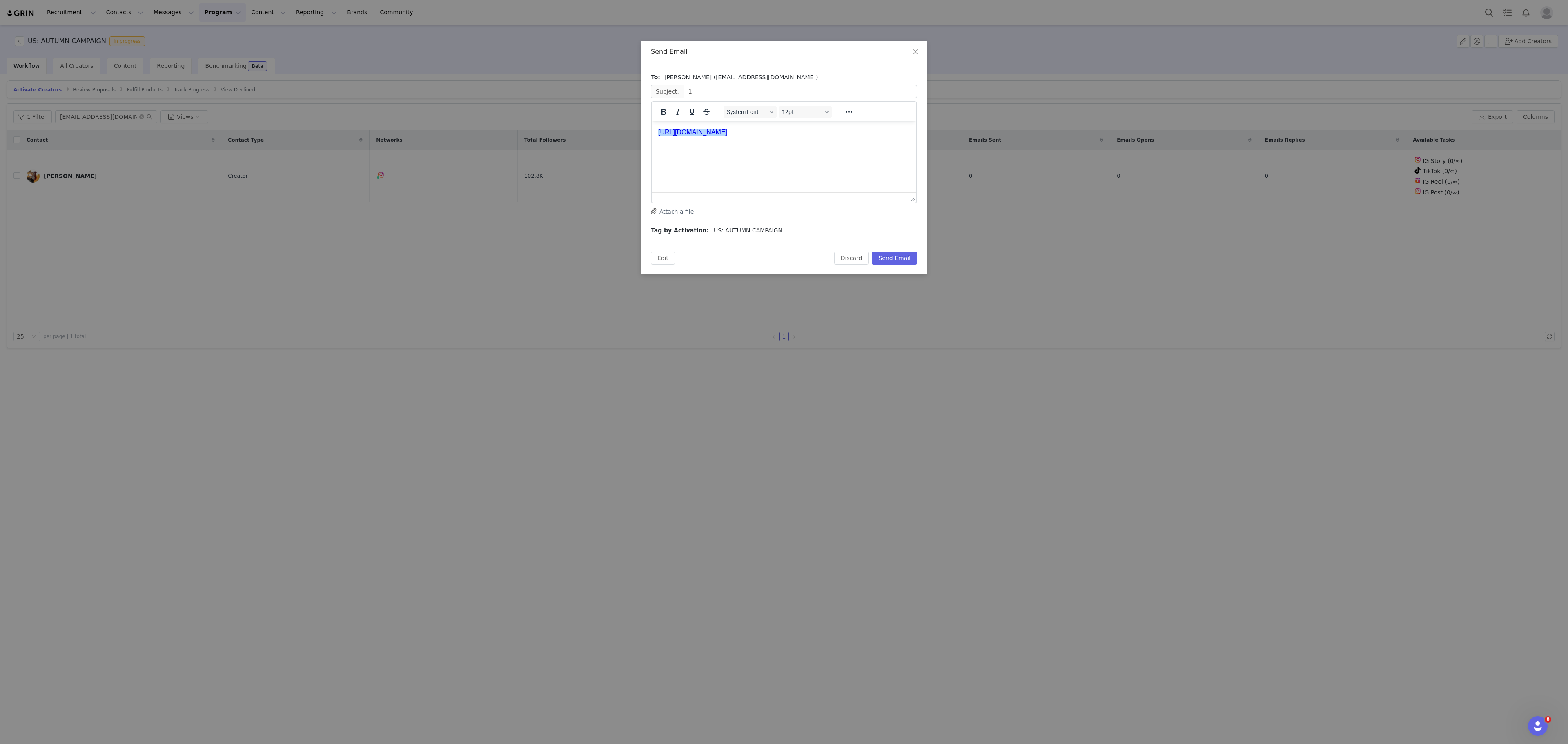
click at [727, 135] on link "﻿https://killstar-67aa36a0b0aad.grin.live/3c33ef22-5cdc-4a5d-9f11-f7c246586f03" at bounding box center [693, 132] width 69 height 7
click at [727, 135] on link "https://killstar-67aa36a0b0aad.grin.live/3c33ef22-5cdc-4a5d-9f11-f7c246586f03" at bounding box center [693, 132] width 69 height 7
click at [727, 130] on link "https://killstar-67aa36a0b0aad.grin.live/3c33ef22-5cdc-4a5d-9f11-f7c246586f03" at bounding box center [693, 132] width 69 height 7
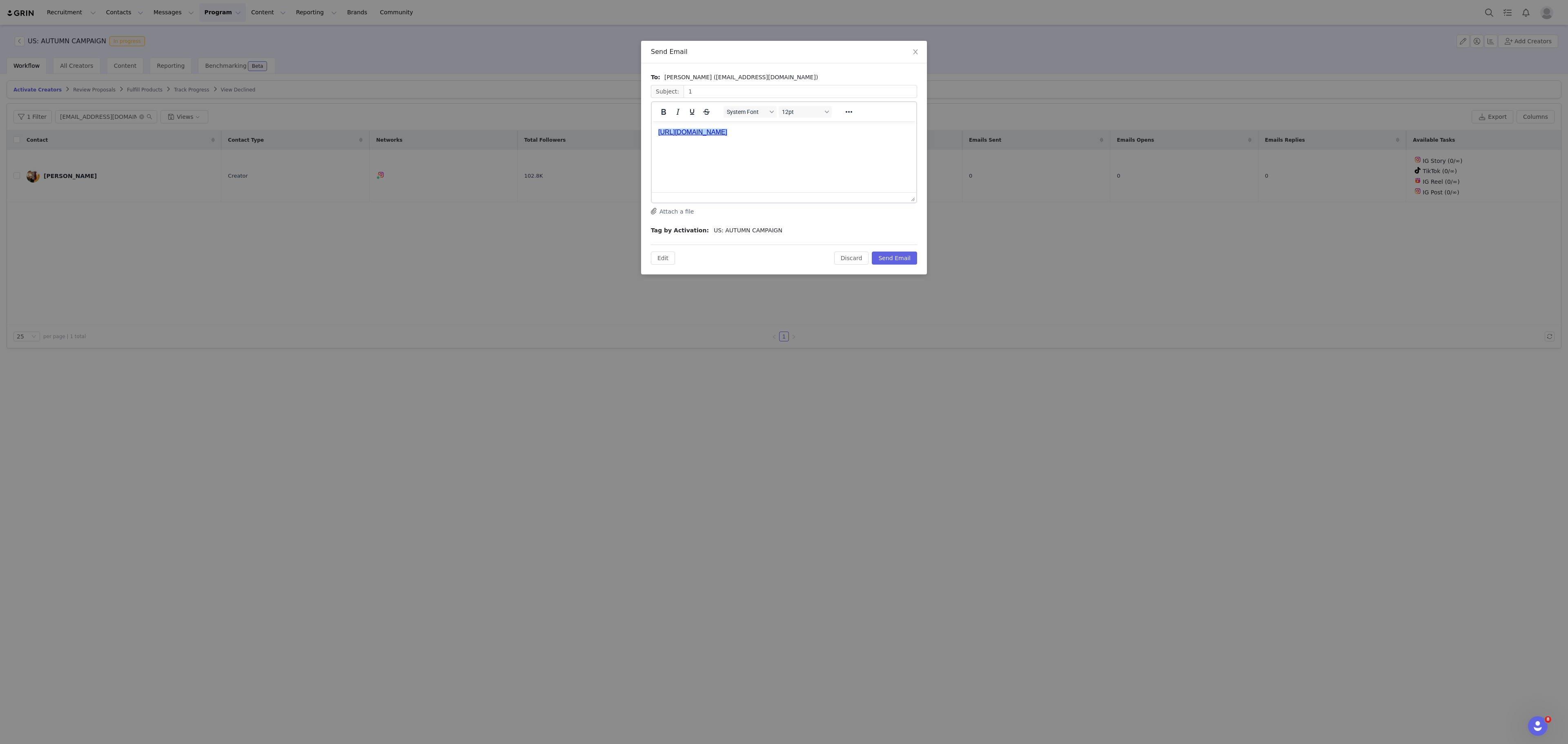
click at [727, 130] on link "https://killstar-67aa36a0b0aad.grin.live/3c33ef22-5cdc-4a5d-9f11-f7c246586f03" at bounding box center [693, 132] width 69 height 7
copy link "https://killstar-67aa36a0b0aad.grin.live/3c33ef22-5cdc-4a5d-9f11-f7c246586f03"
click at [849, 258] on button "Discard" at bounding box center [852, 258] width 35 height 13
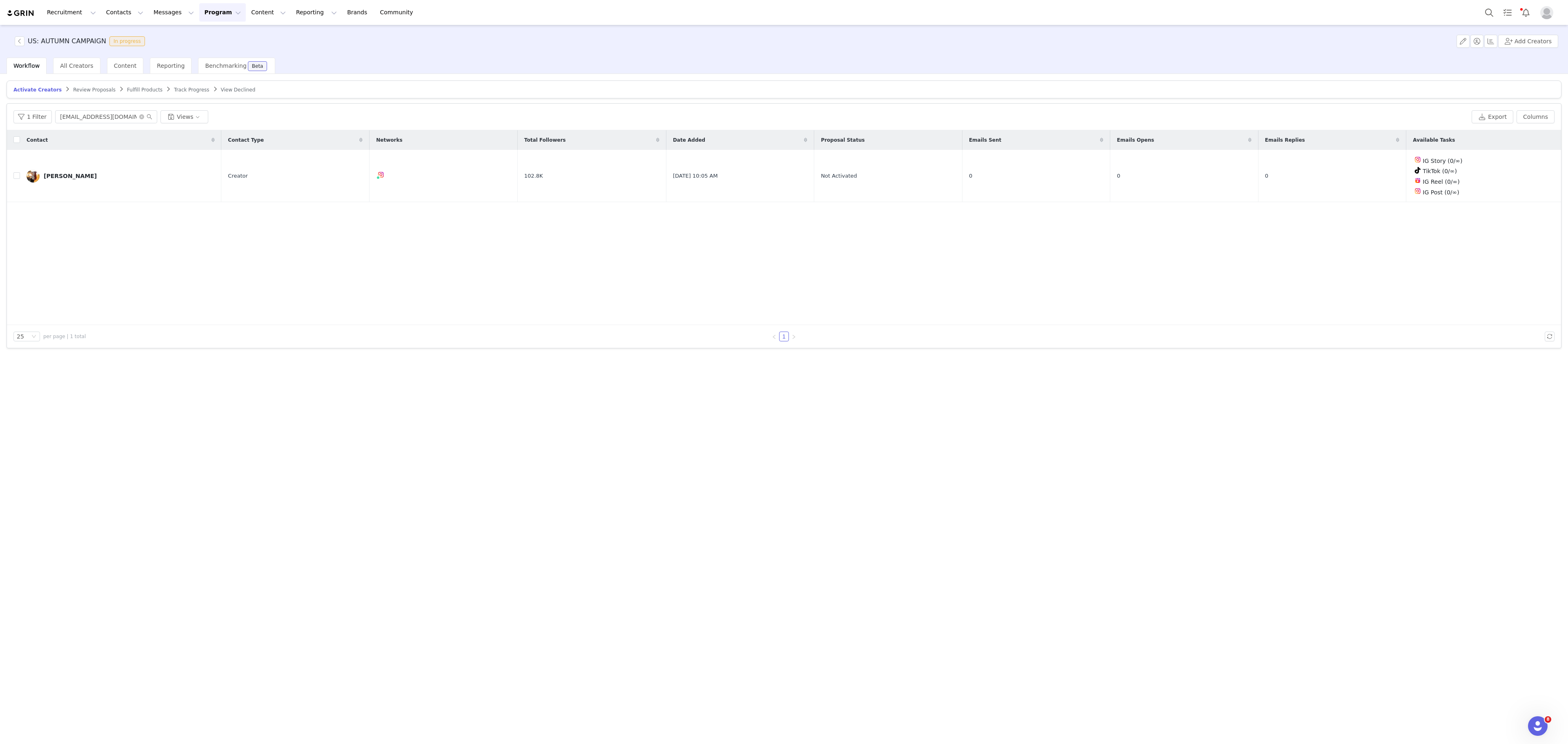
click at [201, 5] on button "Program Program" at bounding box center [222, 12] width 46 height 18
drag, startPoint x: 210, startPoint y: 27, endPoint x: 218, endPoint y: 38, distance: 13.6
click at [218, 38] on div "Activations Partnerships Payments Affiliates" at bounding box center [212, 59] width 66 height 68
click at [218, 38] on div "Activations" at bounding box center [212, 36] width 55 height 8
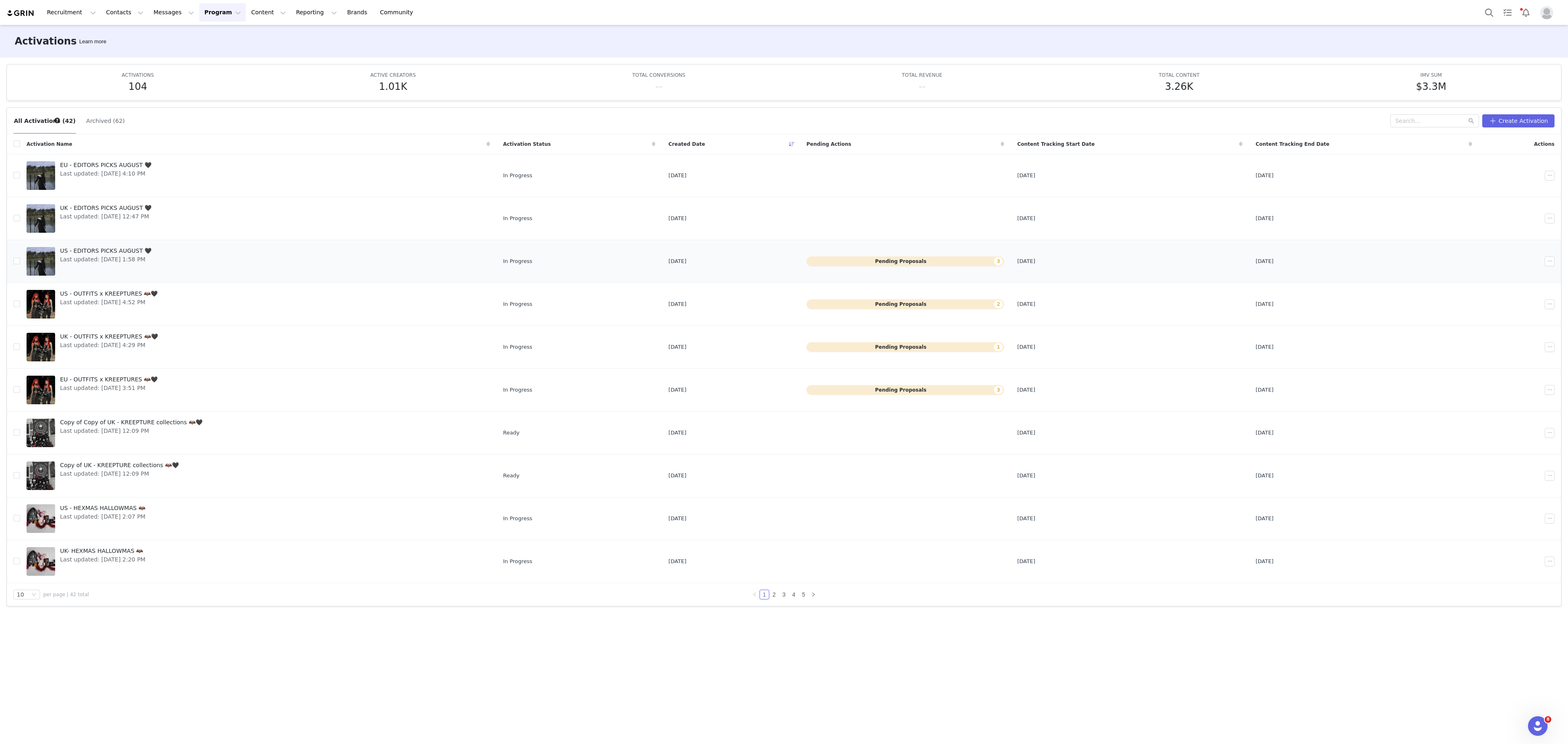
click at [156, 271] on div "[DEMOGRAPHIC_DATA] - EDITORS PICKS AUGUST 🖤 Last updated: [DATE] 1:58 PM" at bounding box center [105, 261] width 101 height 33
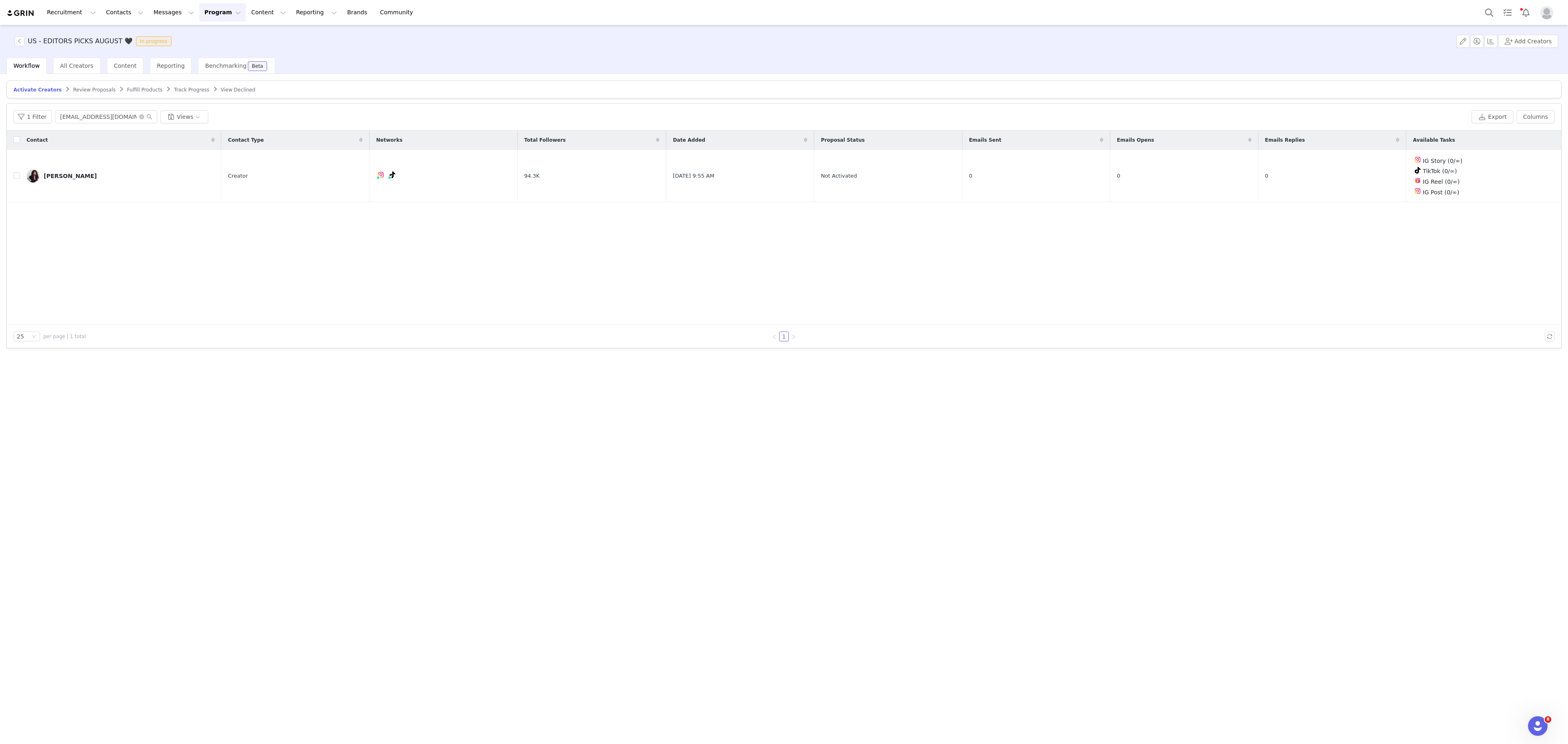
click at [1533, 31] on div "US - EDITORS PICKS AUGUST 🖤 In progress Add Creators" at bounding box center [784, 41] width 1568 height 33
click at [1538, 45] on button "Add Creators" at bounding box center [1528, 41] width 60 height 13
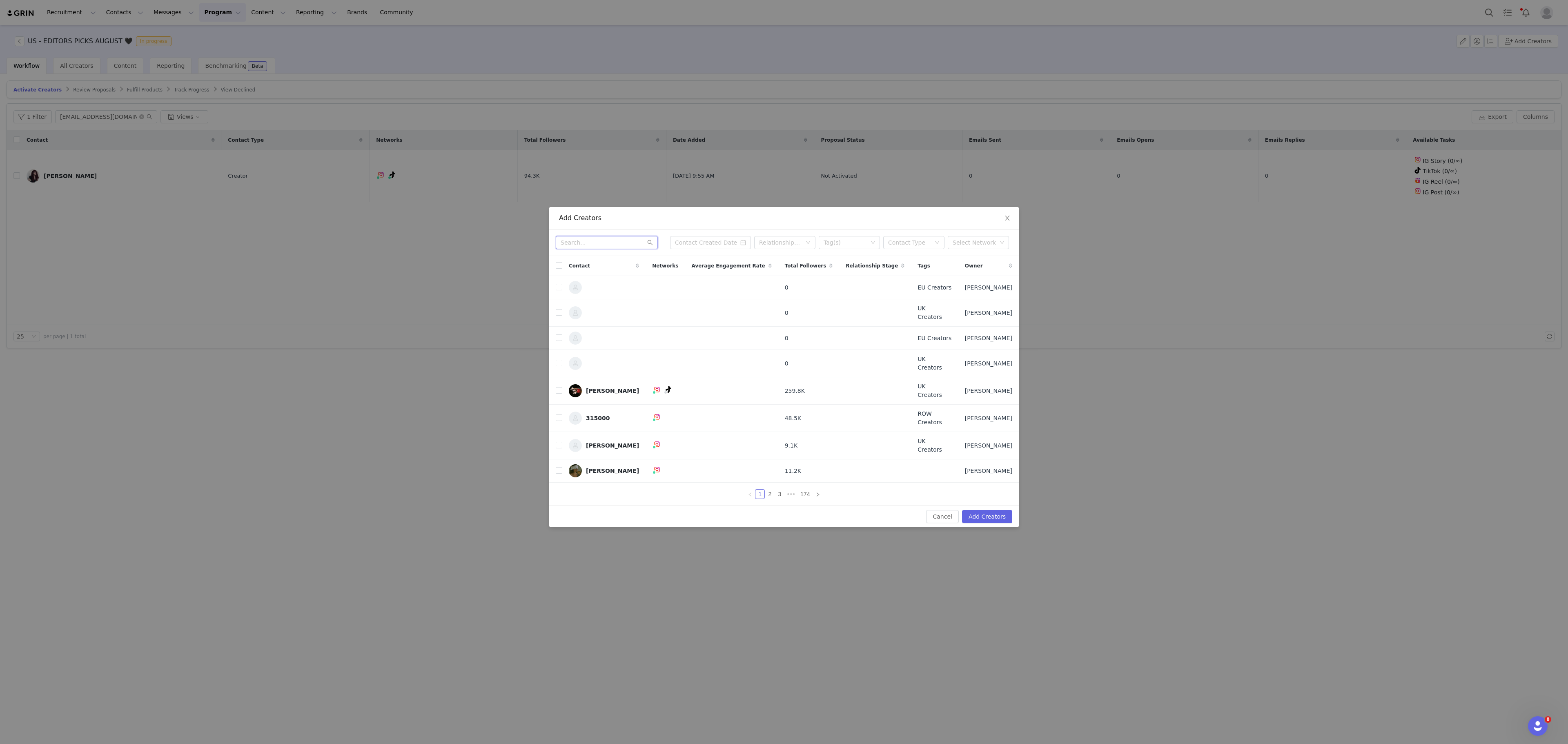
paste input "[EMAIL_ADDRESS][DOMAIN_NAME]"
click at [636, 249] on input "[EMAIL_ADDRESS][DOMAIN_NAME]" at bounding box center [607, 242] width 102 height 13
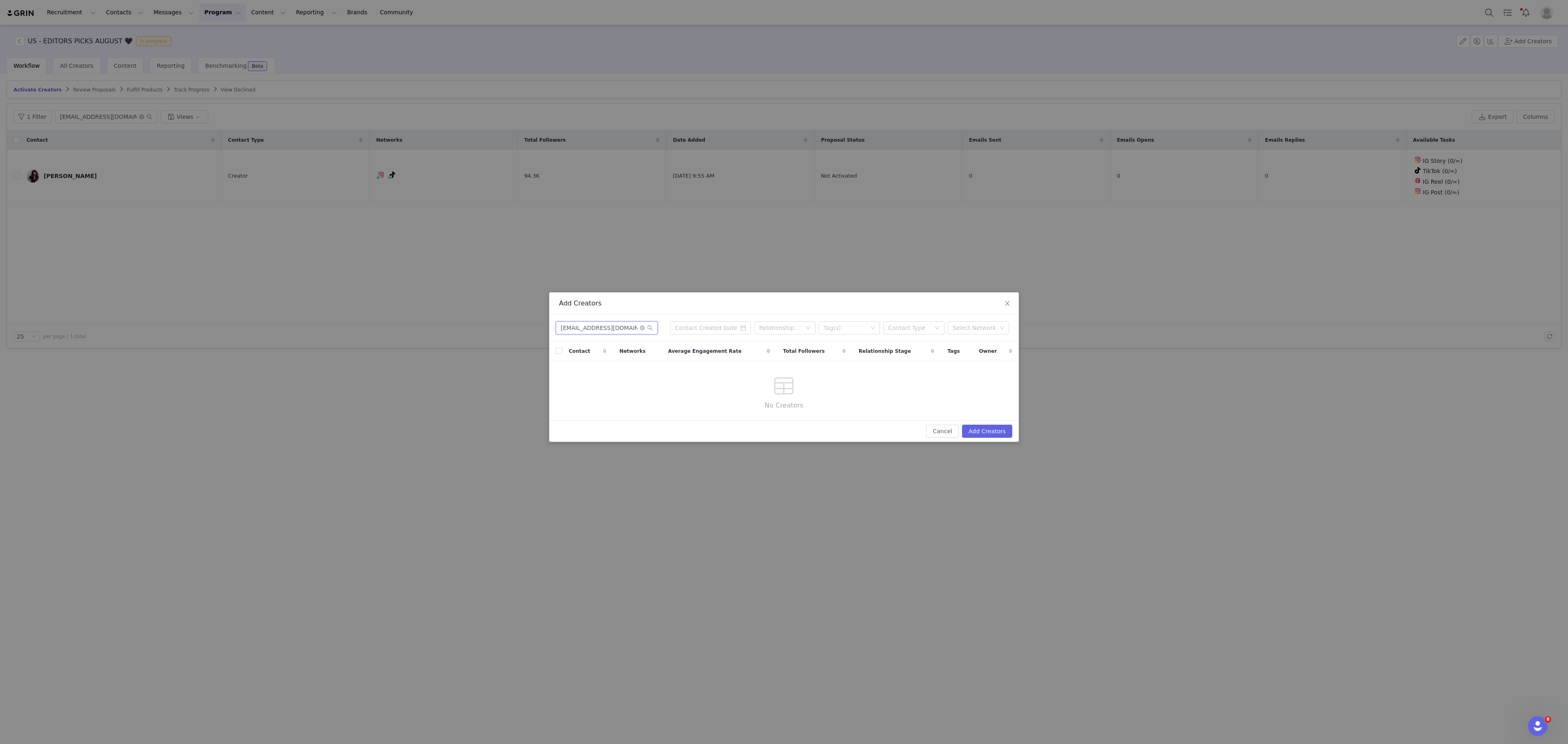
type input "[EMAIL_ADDRESS][DOMAIN_NAME]"
click at [608, 332] on input "[EMAIL_ADDRESS][DOMAIN_NAME]" at bounding box center [607, 328] width 102 height 13
click at [1008, 308] on span "Close" at bounding box center [1008, 304] width 23 height 23
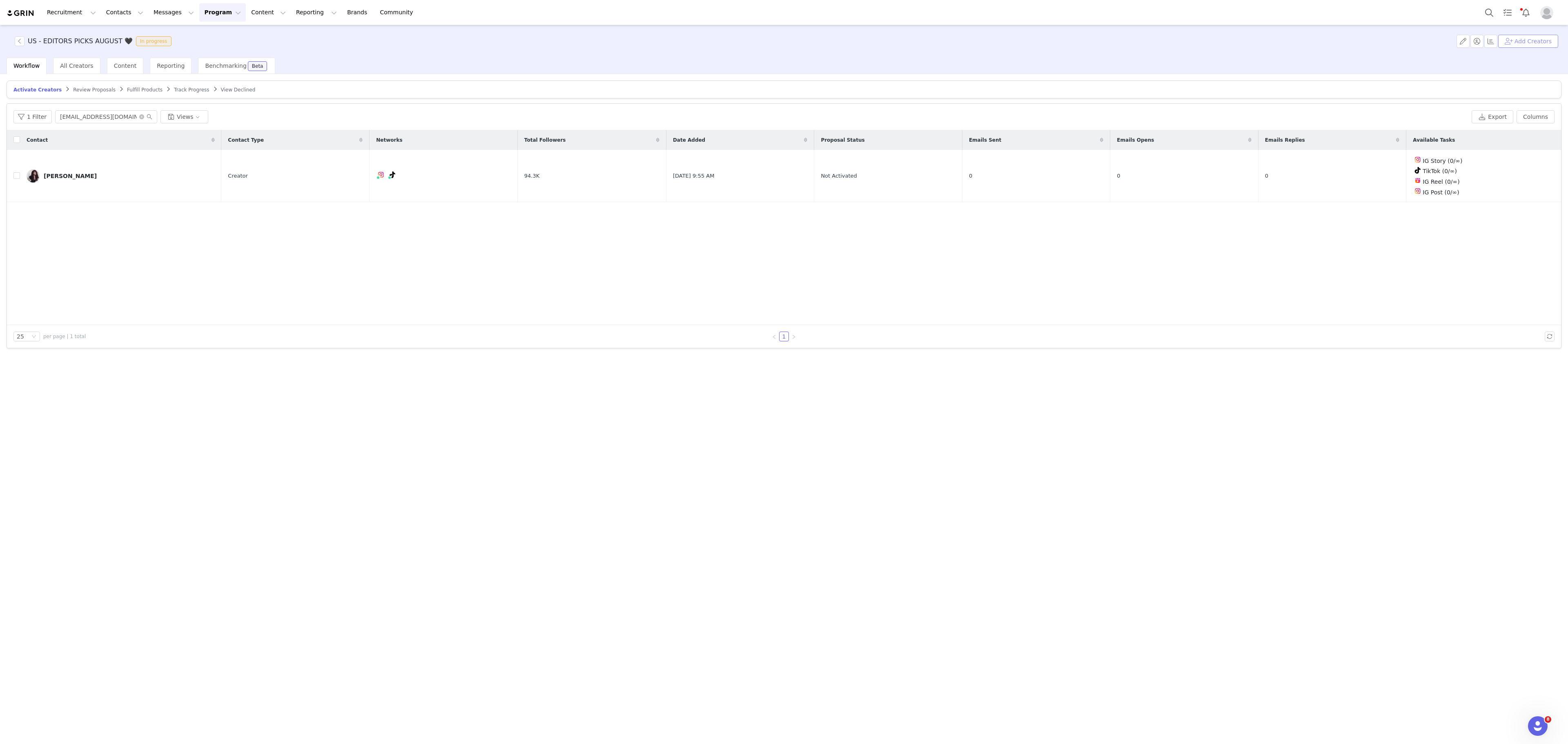
click at [1540, 43] on button "Add Creators" at bounding box center [1528, 41] width 60 height 13
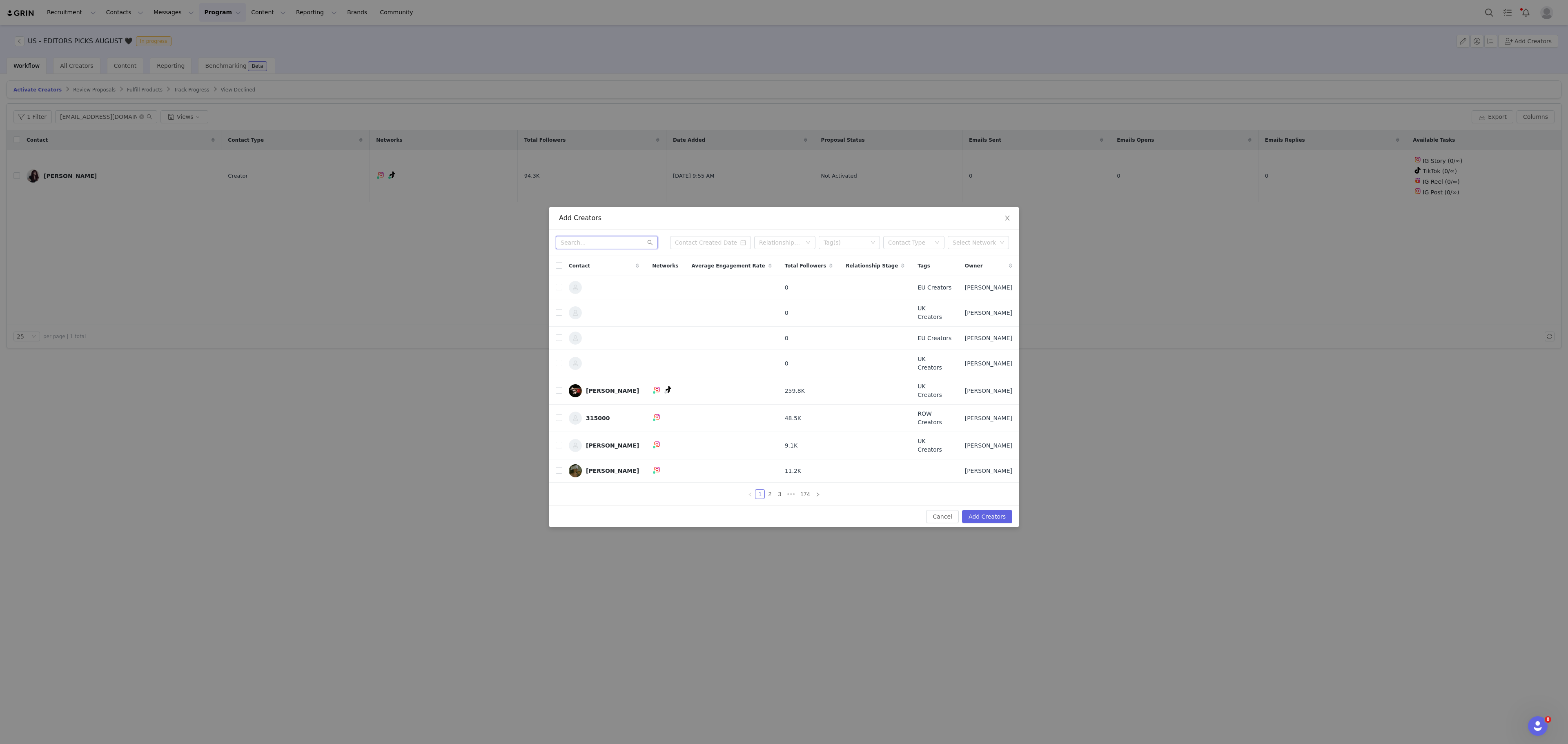
click at [591, 244] on input "text" at bounding box center [607, 242] width 102 height 13
paste input "[EMAIL_ADDRESS][DOMAIN_NAME]"
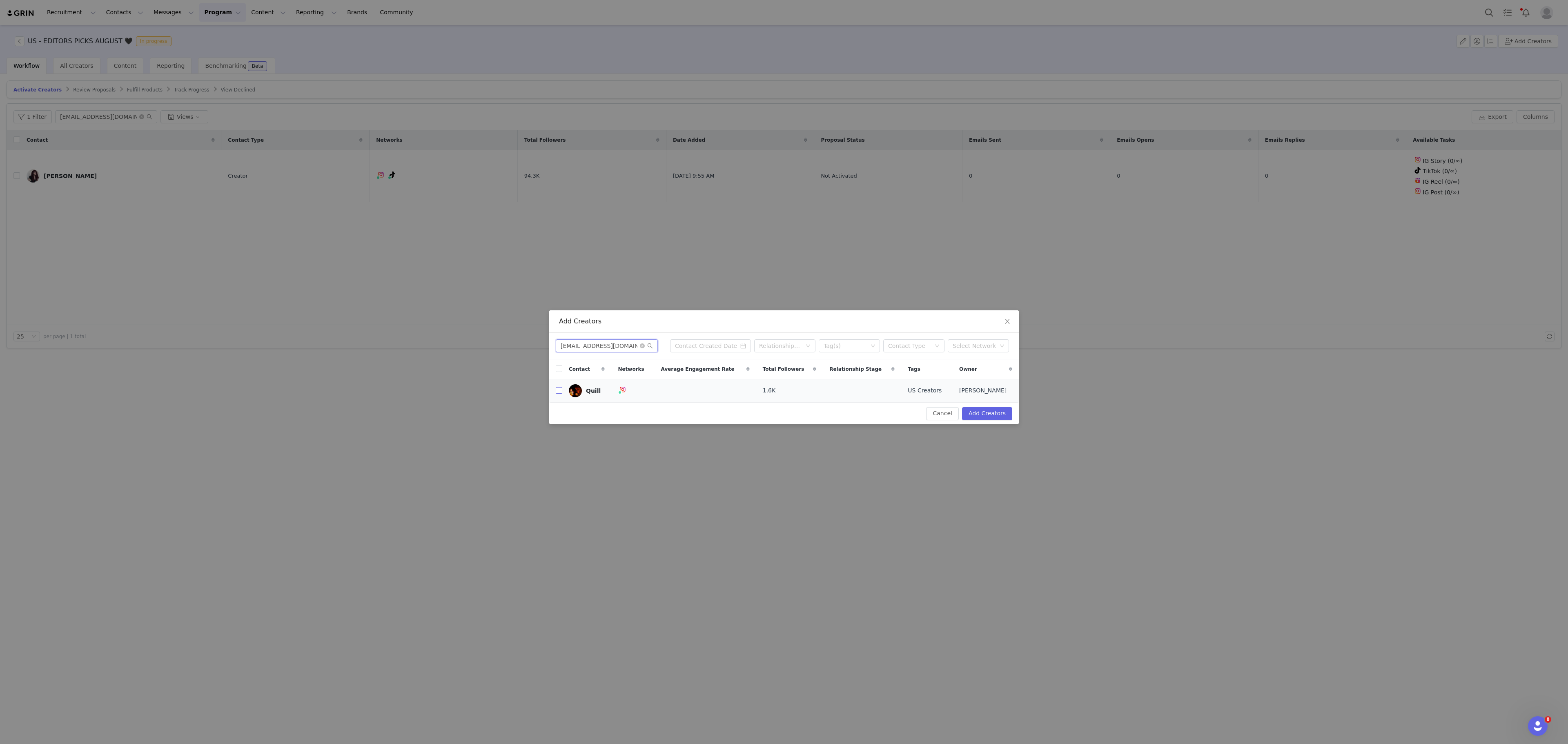
type input "[EMAIL_ADDRESS][DOMAIN_NAME]"
click at [556, 390] on input "checkbox" at bounding box center [559, 390] width 7 height 7
checkbox input "true"
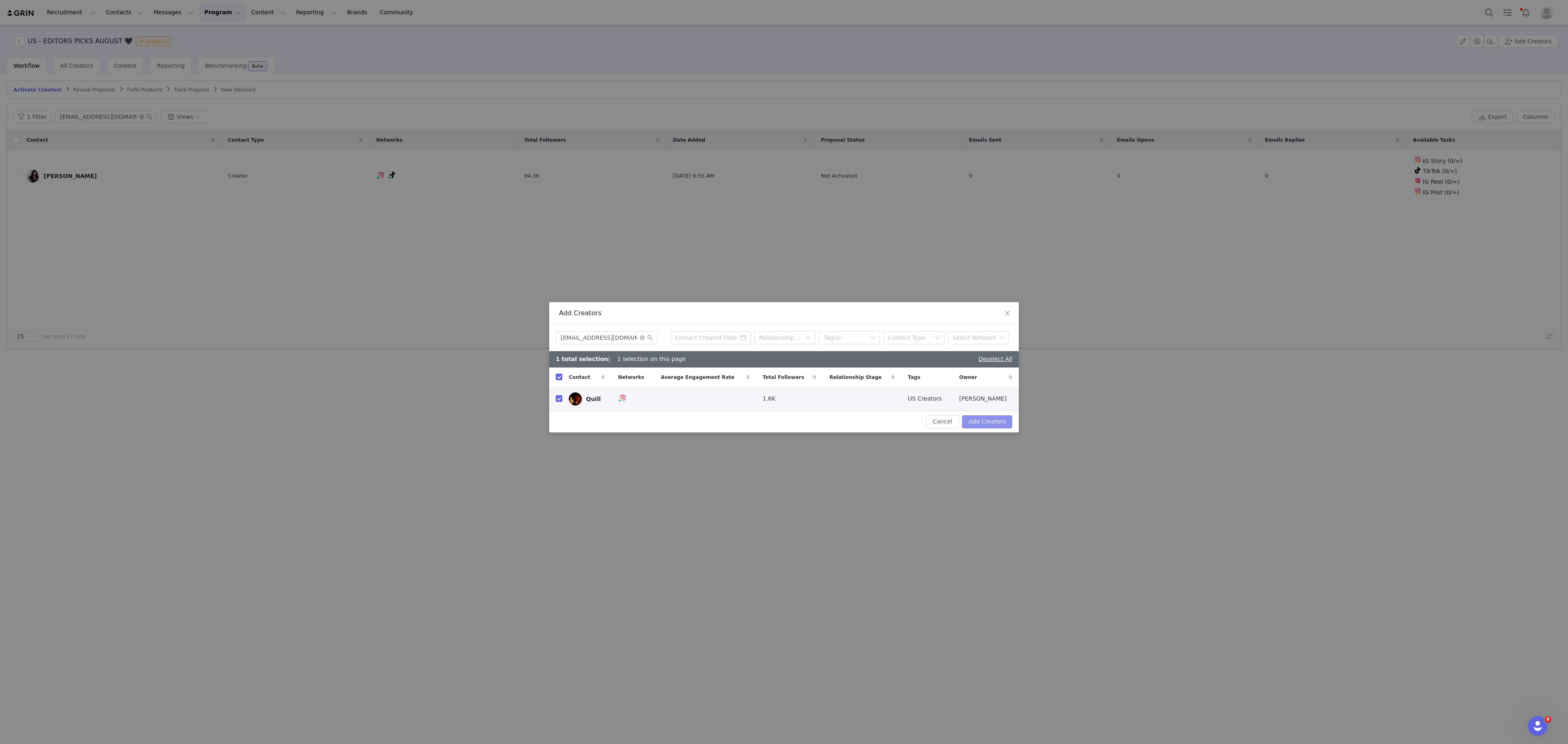
click at [989, 425] on button "Add Creators" at bounding box center [987, 422] width 50 height 13
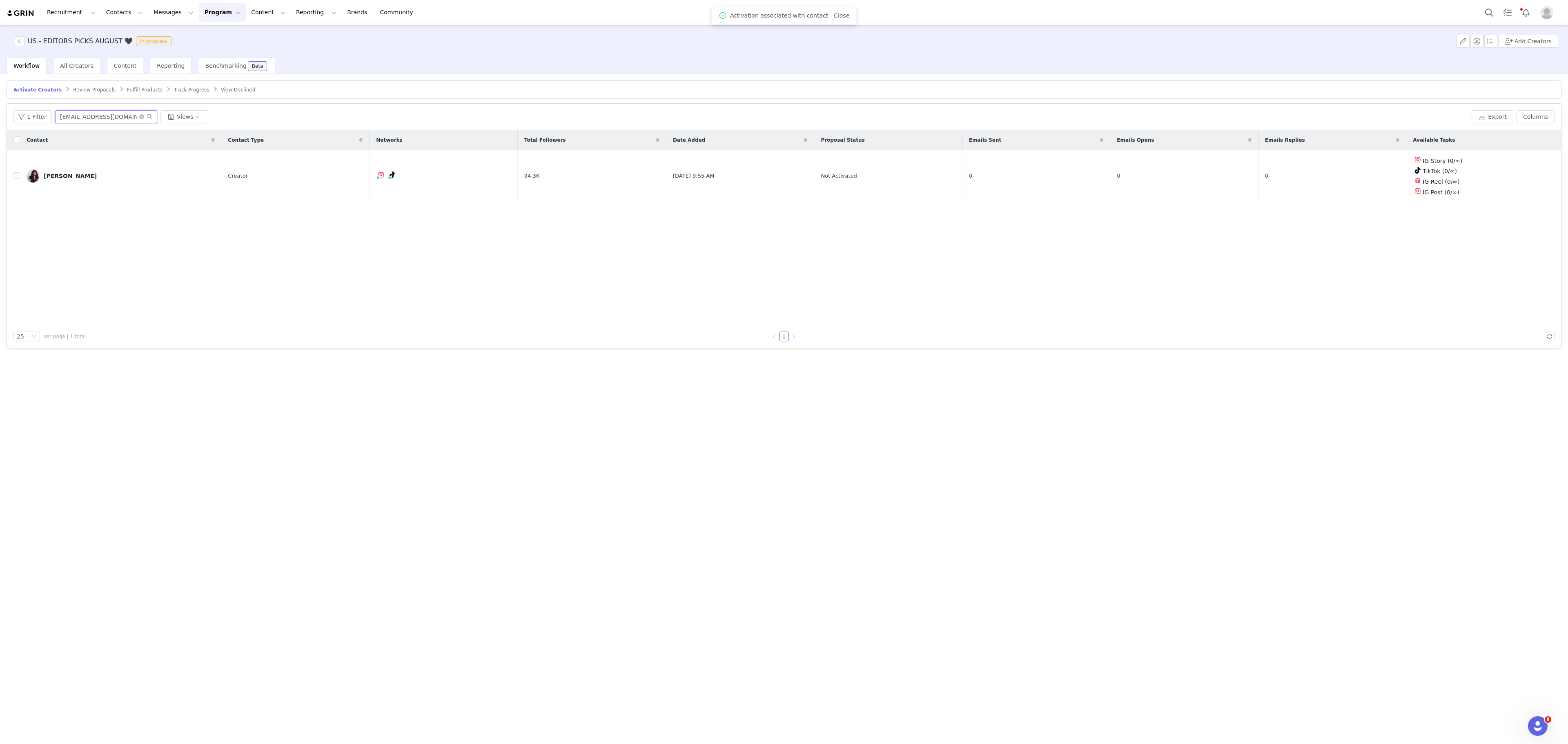
click at [89, 121] on input "morguedeville@gmail.com" at bounding box center [106, 117] width 102 height 13
click at [91, 121] on input "morguedeville@gmail.com" at bounding box center [106, 117] width 102 height 13
paste input "inquiries.quillmusic"
type input "[EMAIL_ADDRESS][DOMAIN_NAME]"
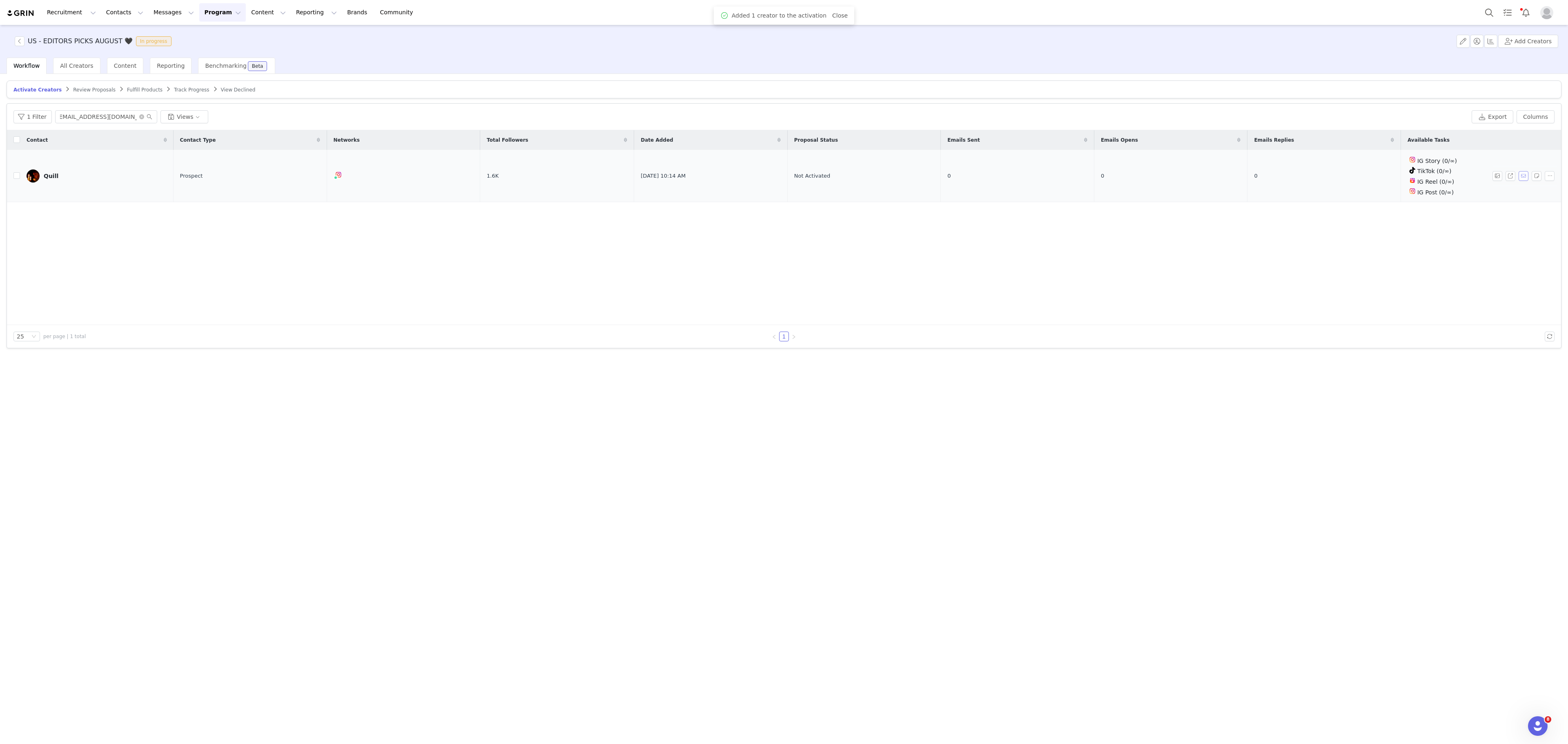
scroll to position [0, 0]
click at [1521, 175] on button "button" at bounding box center [1524, 176] width 10 height 10
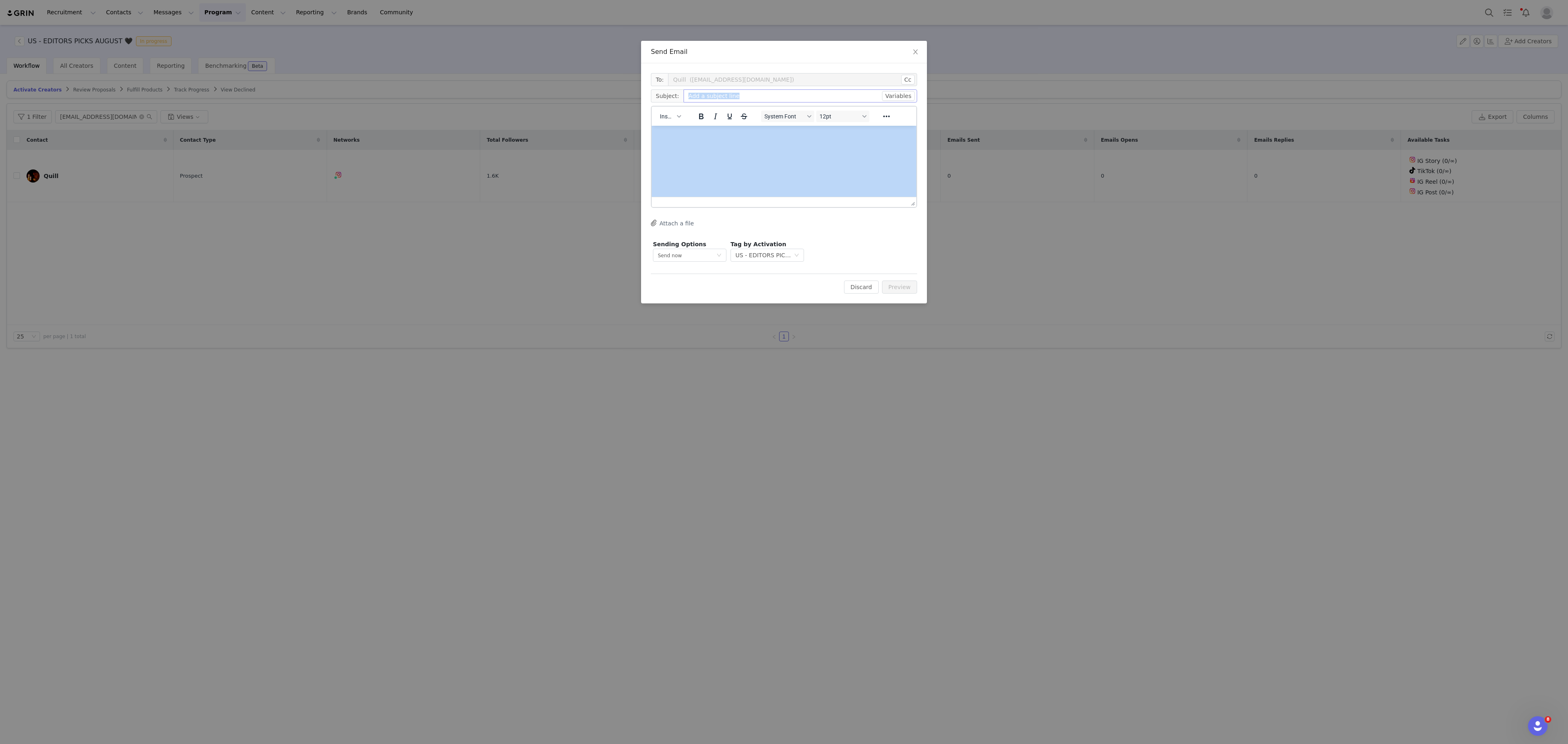
click at [903, 91] on div "To: Quill (inquiries.quillmusic@gmail.com) Cc Cc: Subject: Variables Insert Sys…" at bounding box center [784, 168] width 266 height 191
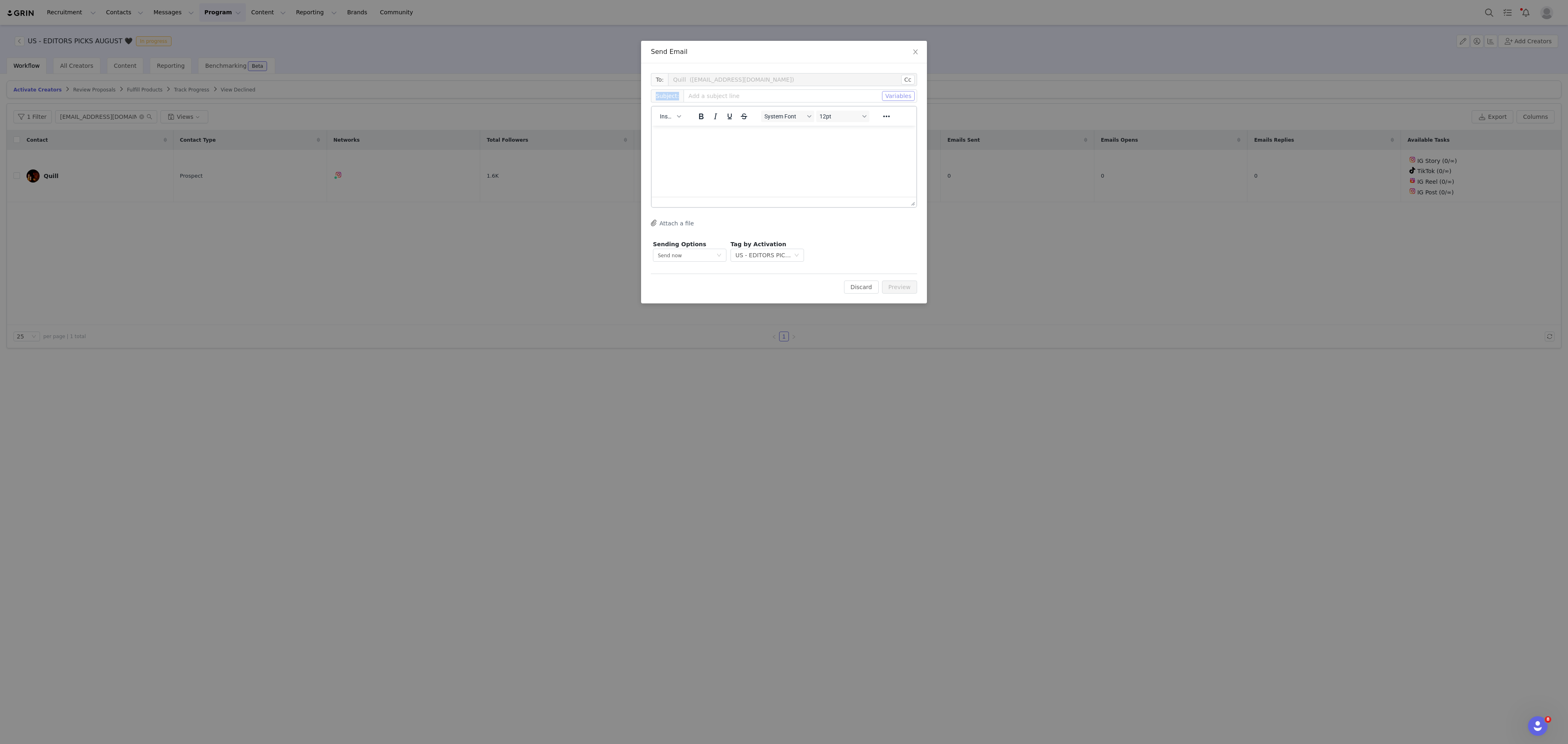
click at [903, 93] on button "Variables" at bounding box center [898, 95] width 33 height 10
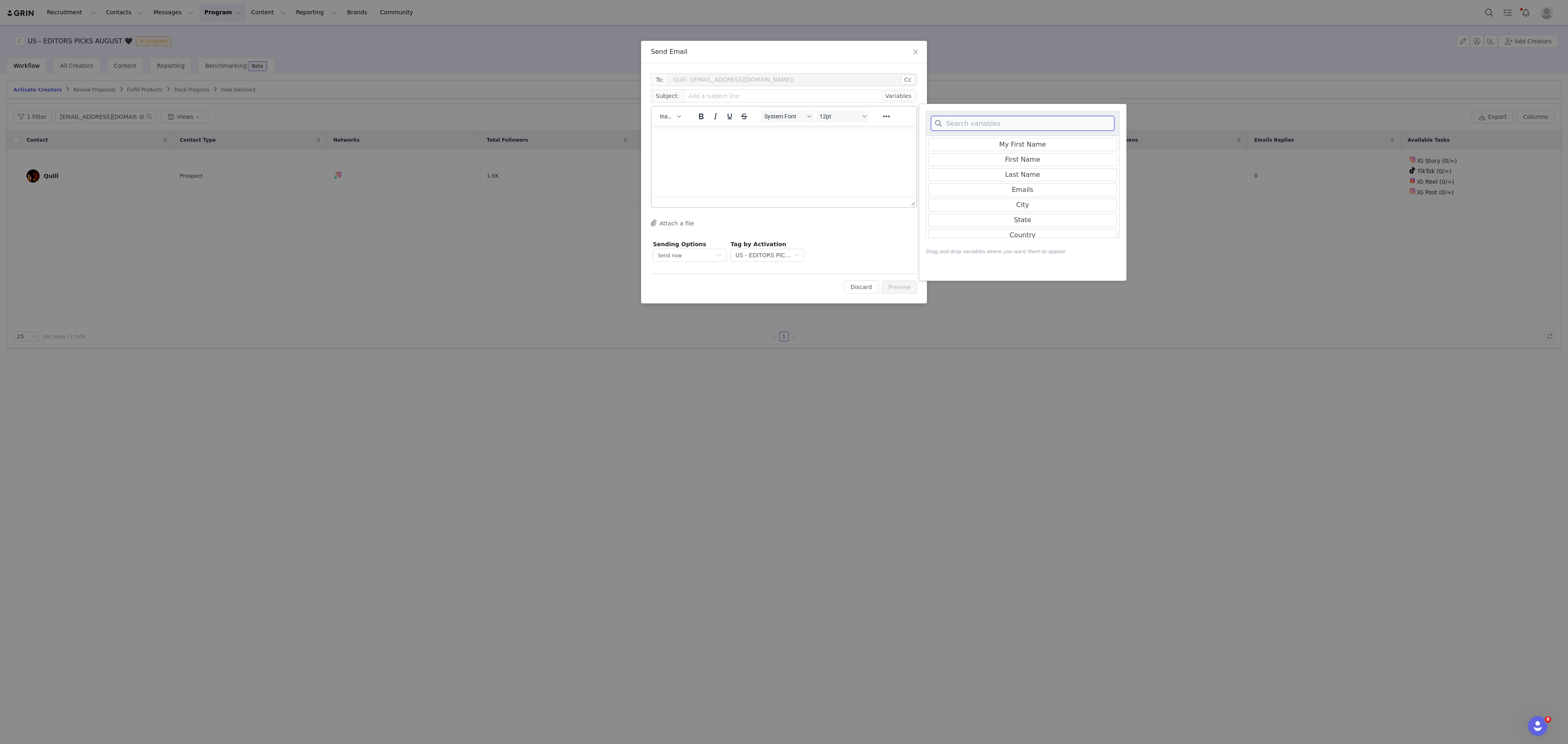
click at [1018, 124] on input at bounding box center [1023, 123] width 184 height 14
type input "live"
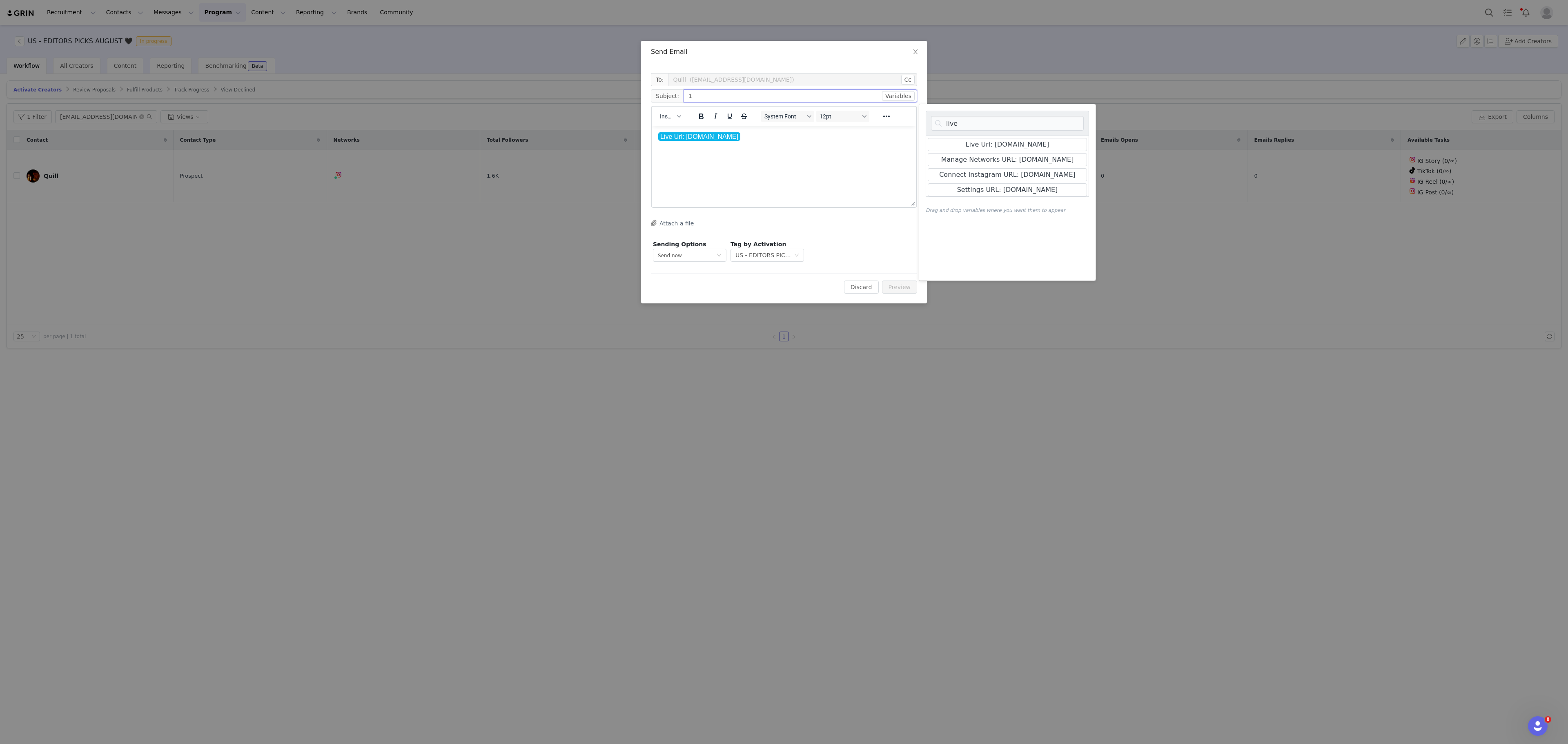
click at [725, 101] on input "1" at bounding box center [800, 95] width 233 height 13
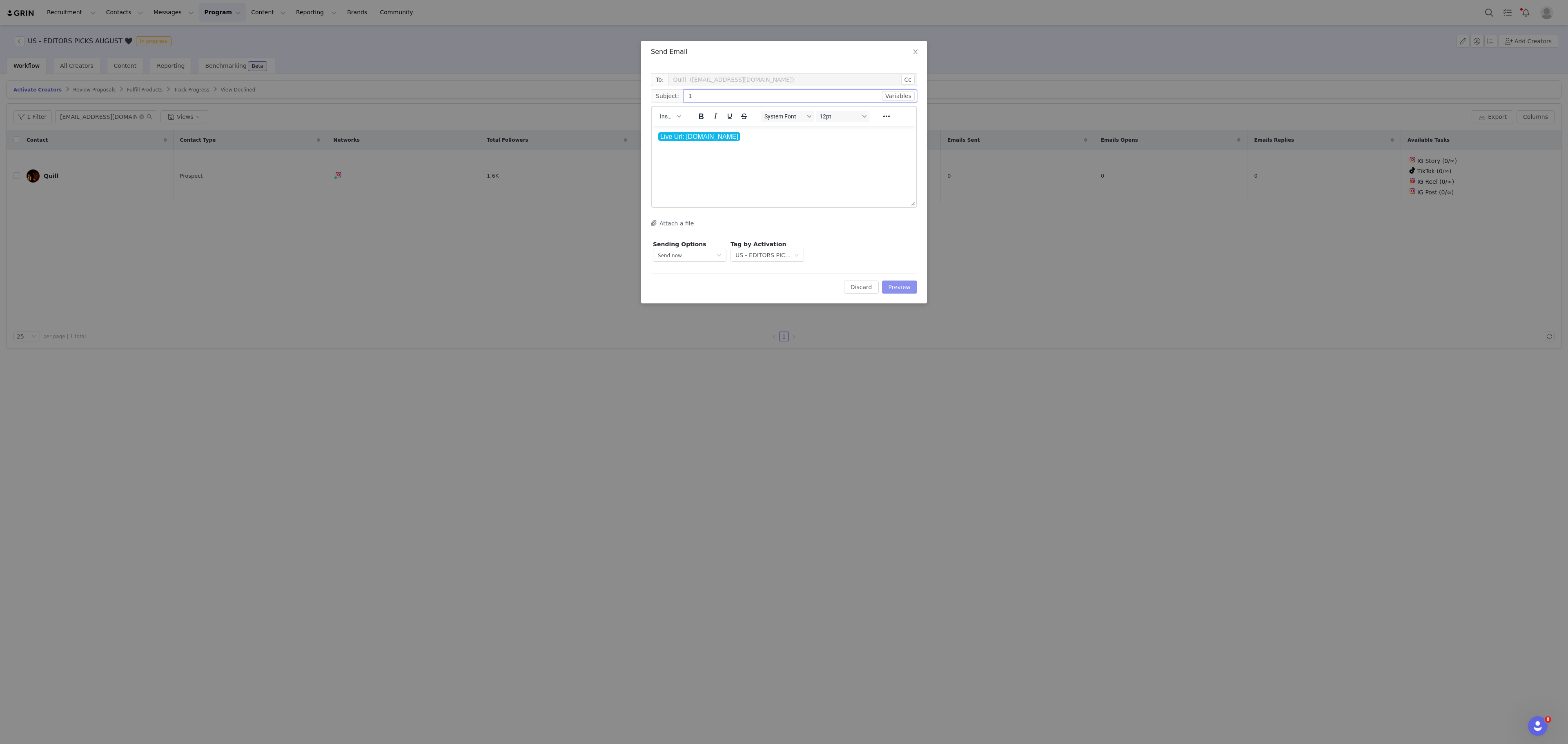
type input "1"
click at [910, 290] on button "Preview" at bounding box center [899, 287] width 36 height 13
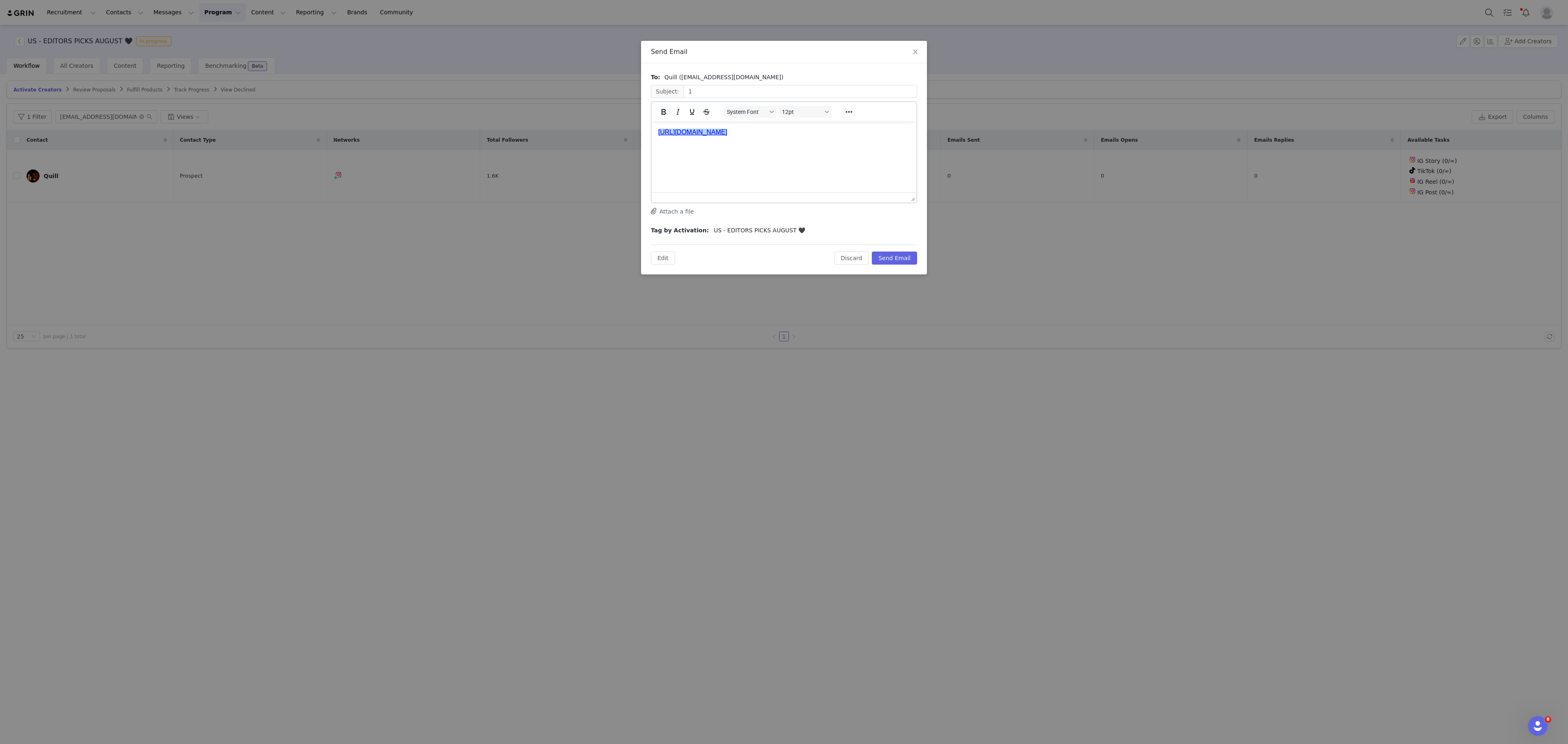
click at [727, 135] on link "﻿https://killstar-67aa36a0b0aad.grin.live/c08b7688-b2fa-41c0-8343-85e05aa0928b" at bounding box center [693, 132] width 69 height 7
click at [727, 135] on link "https://killstar-67aa36a0b0aad.grin.live/c08b7688-b2fa-41c0-8343-85e05aa0928b" at bounding box center [693, 132] width 69 height 7
copy link "https://killstar-67aa36a0b0aad.grin.live/c08b7688-b2fa-41c0-8343-85e05aa0928b"
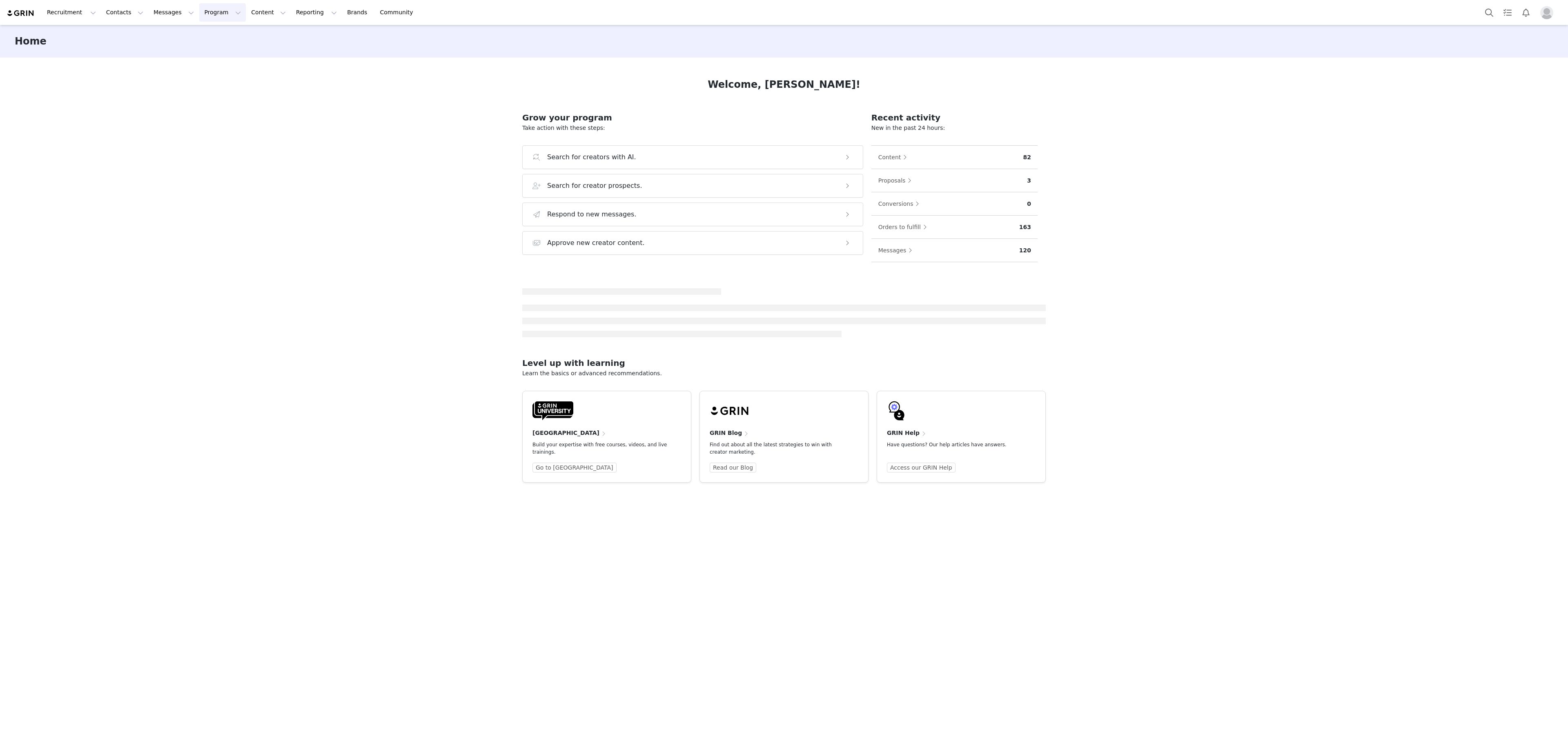
click at [202, 20] on button "Program Program" at bounding box center [222, 12] width 46 height 18
click at [166, 16] on button "Messages Messages" at bounding box center [174, 12] width 50 height 18
click at [107, 11] on button "Contacts Contacts" at bounding box center [125, 12] width 47 height 18
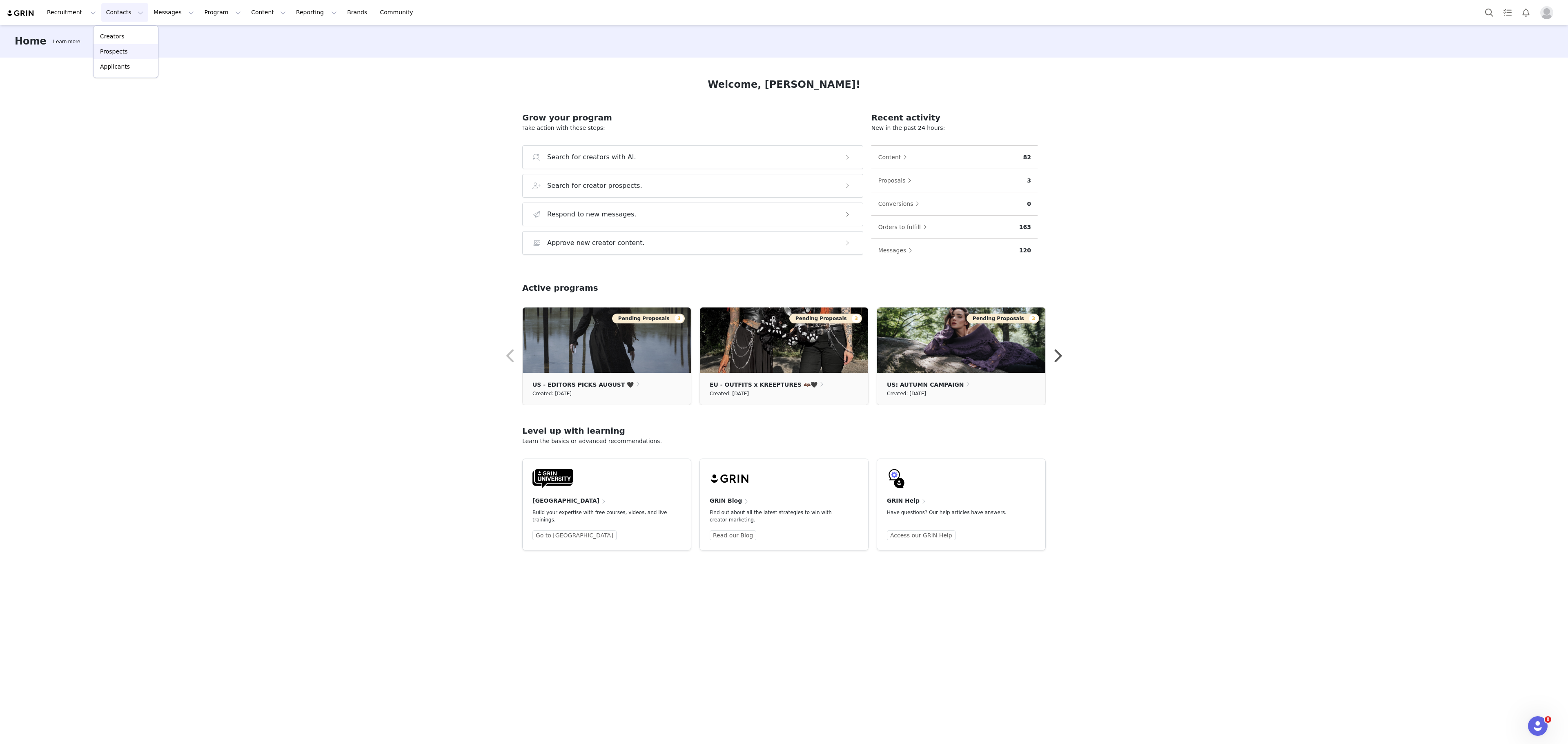
click at [129, 49] on div "Prospects" at bounding box center [126, 51] width 55 height 8
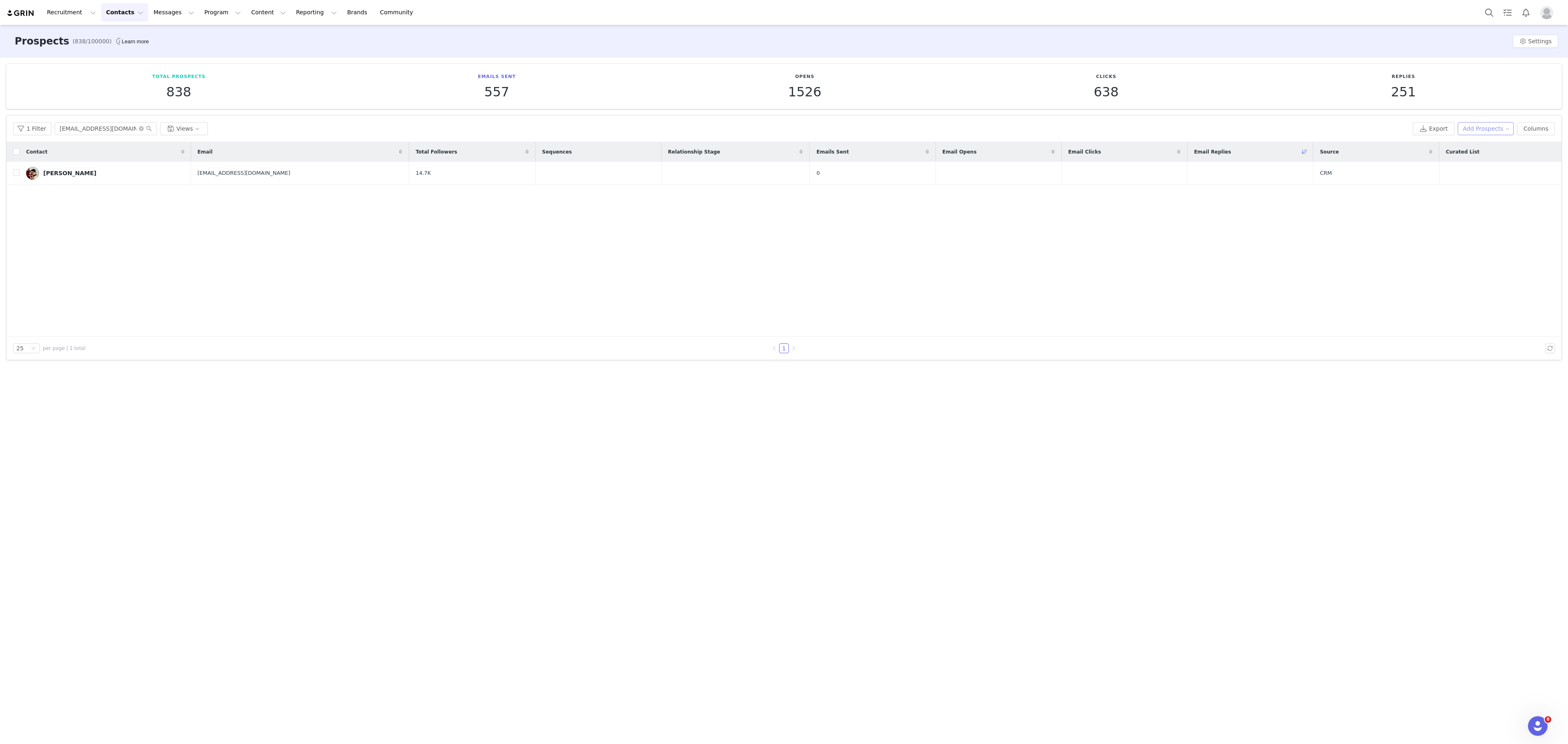
click at [1478, 123] on button "Add Prospects" at bounding box center [1486, 128] width 56 height 13
click at [1475, 148] on span "Add a Prospect" at bounding box center [1489, 146] width 43 height 9
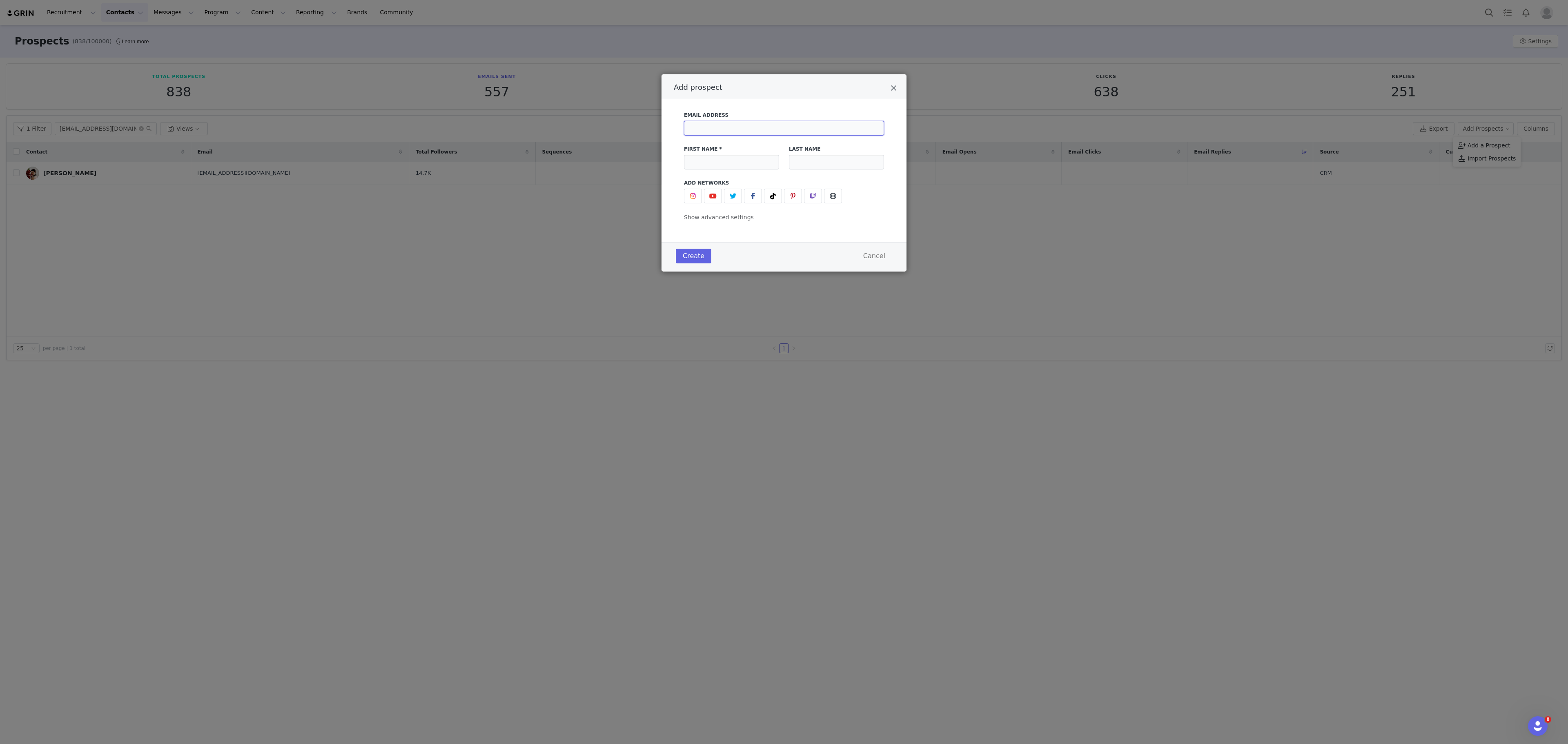
paste input "[EMAIL_ADDRESS][DOMAIN_NAME]"
click at [787, 133] on input "[EMAIL_ADDRESS][DOMAIN_NAME]" at bounding box center [784, 128] width 200 height 14
type input "[EMAIL_ADDRESS][DOMAIN_NAME]"
click at [750, 166] on input "Add prospect" at bounding box center [731, 162] width 95 height 14
type input "Quill"
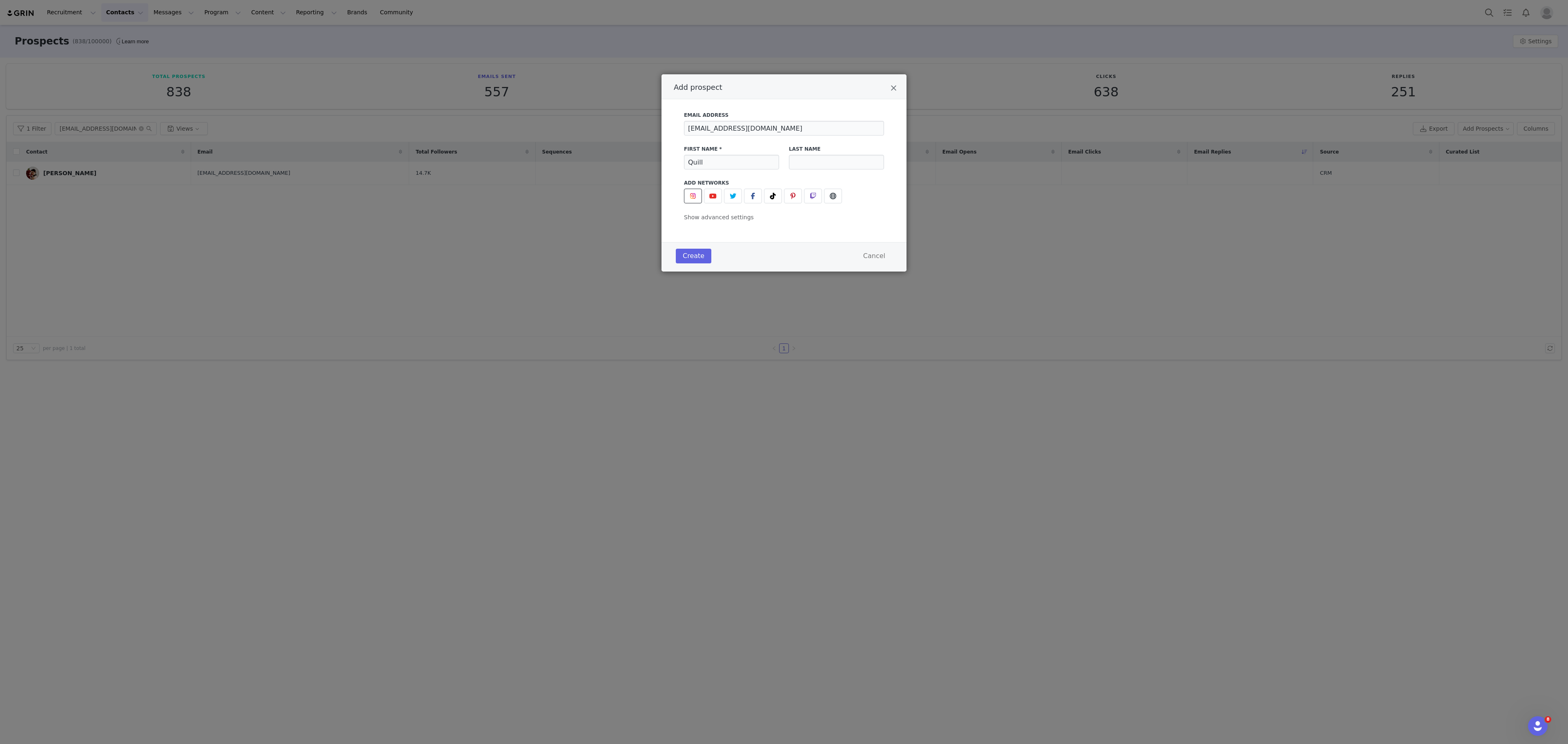
click at [693, 194] on img "Add prospect" at bounding box center [693, 196] width 7 height 7
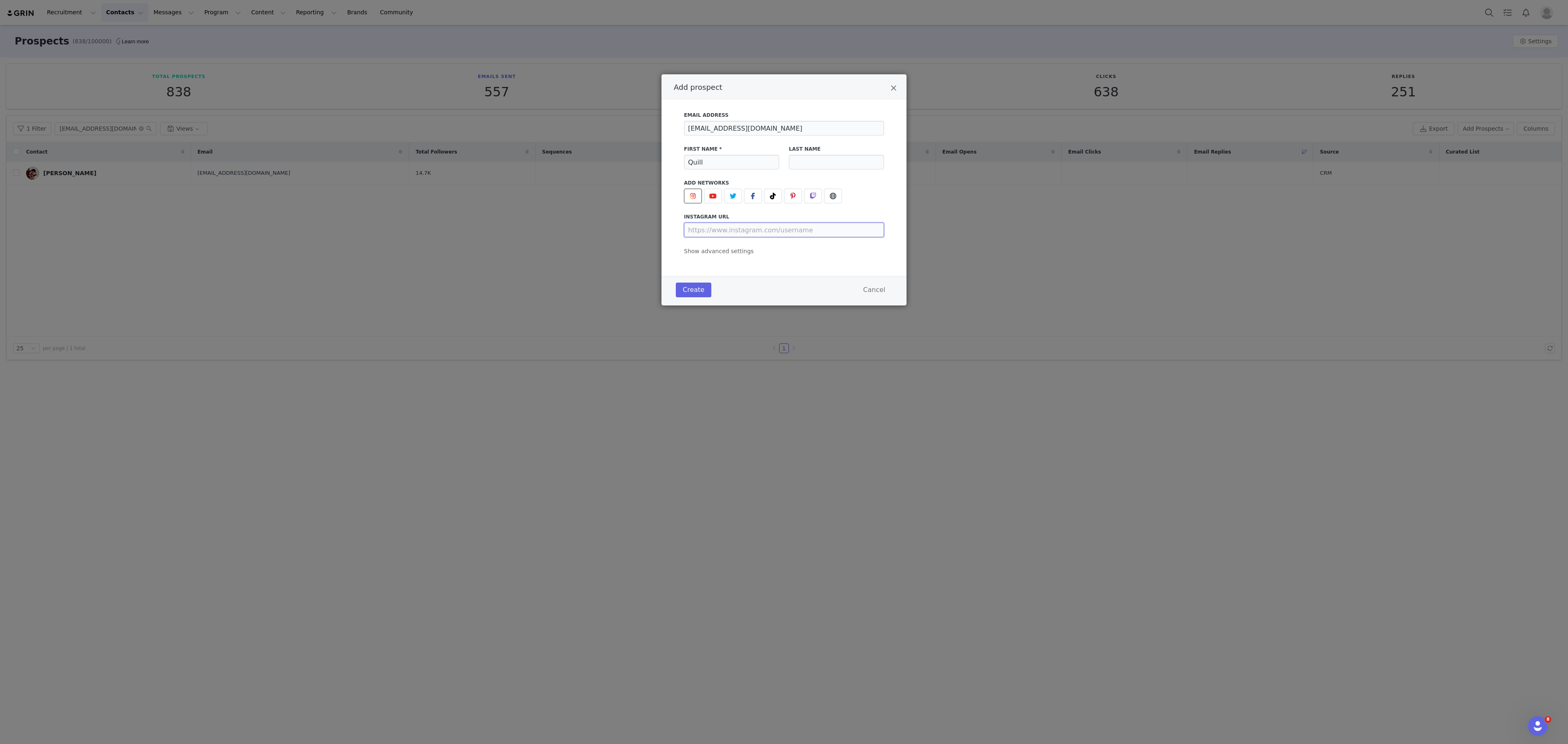
click at [736, 224] on input "Add prospect" at bounding box center [784, 229] width 200 height 14
paste input "musicbyquill"
type input "https://www.instagram.com/musicbyquill"
click at [755, 130] on input "[EMAIL_ADDRESS][DOMAIN_NAME]" at bounding box center [784, 128] width 200 height 14
click at [688, 290] on button "Create" at bounding box center [694, 290] width 36 height 14
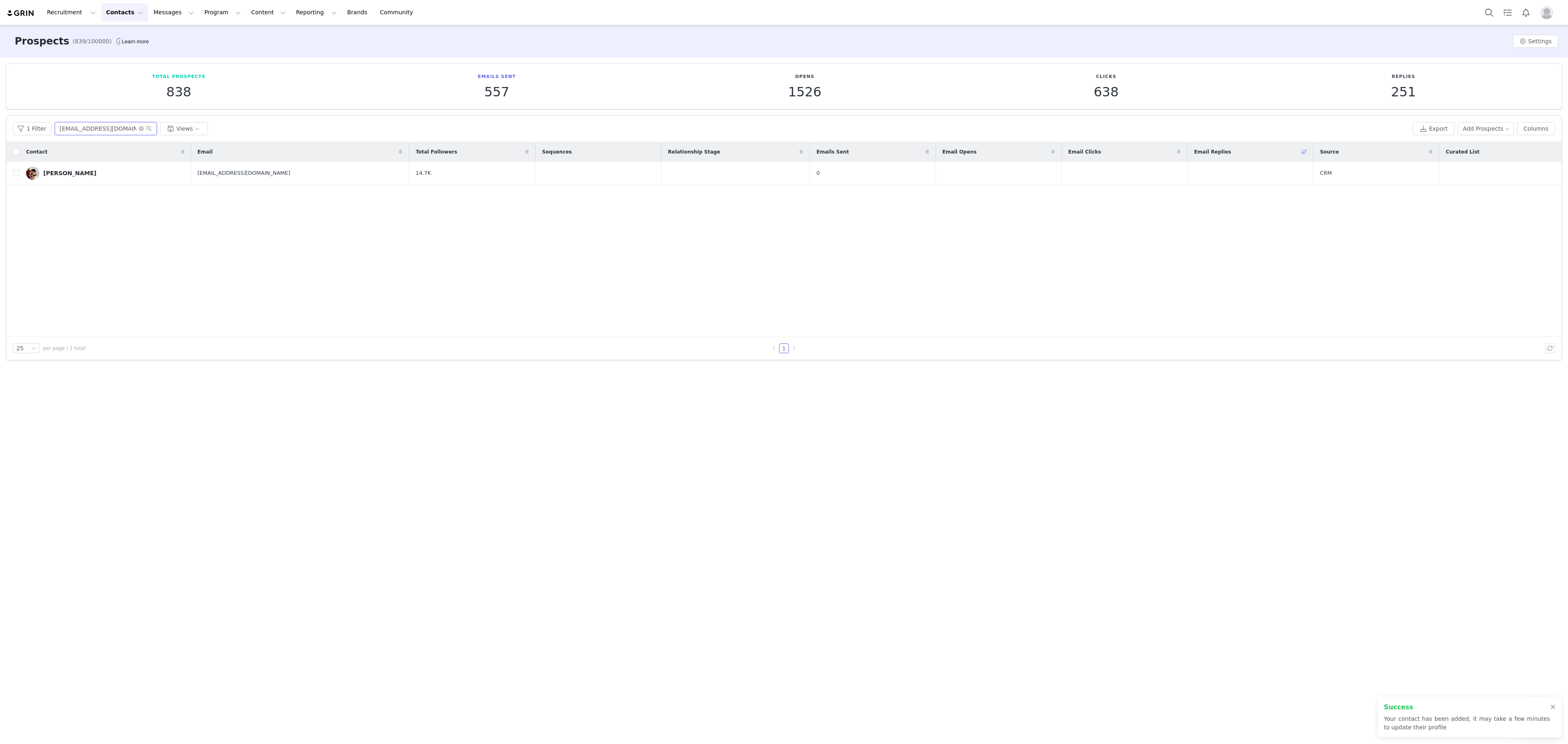
click at [95, 129] on input "brenda1real8@gmail.com" at bounding box center [106, 128] width 102 height 13
paste input "inquiries.quillmusic"
type input "[EMAIL_ADDRESS][DOMAIN_NAME]"
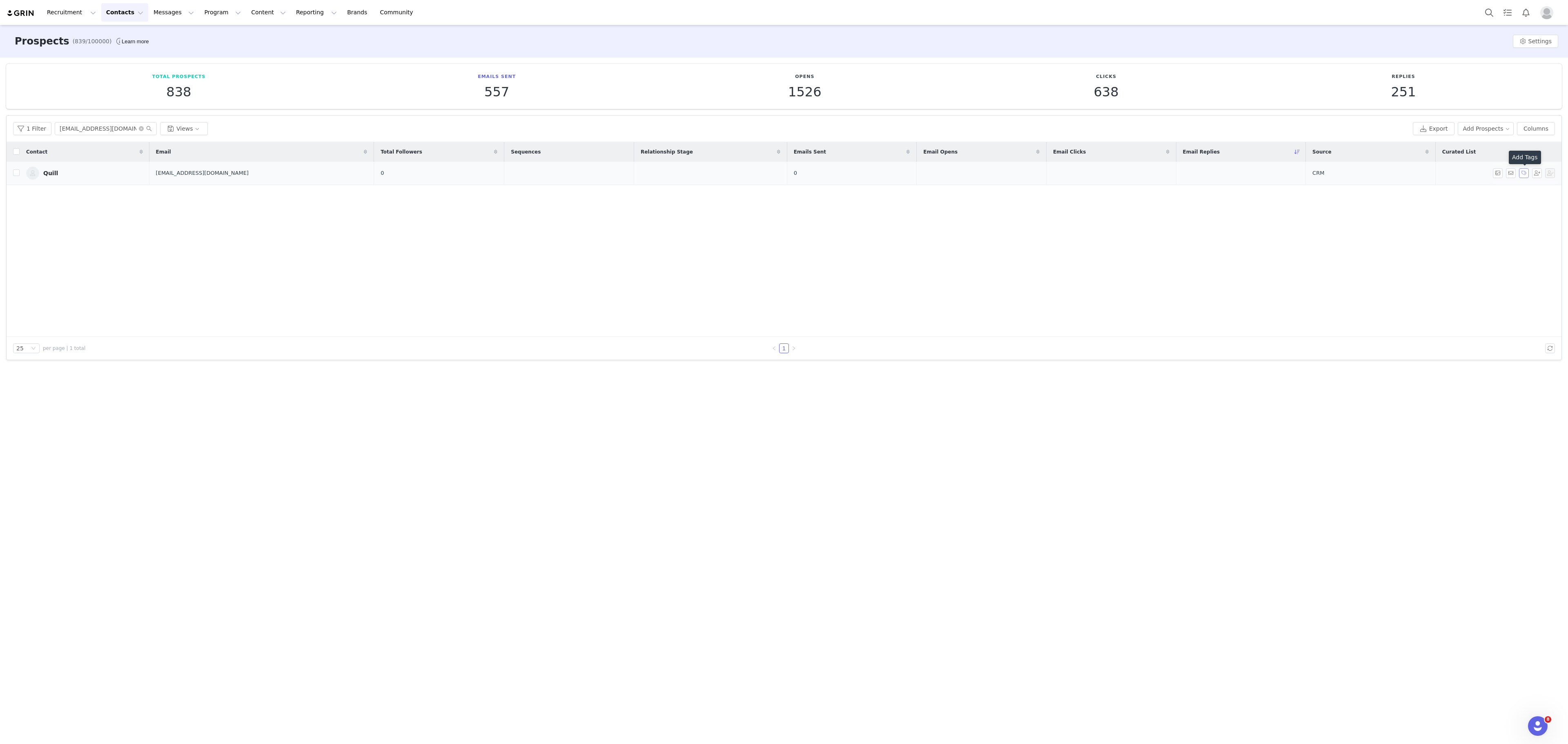
click at [1522, 169] on button "button" at bounding box center [1524, 173] width 10 height 10
click at [1434, 249] on input "US Creators" at bounding box center [1433, 248] width 7 height 7
checkbox input "true"
click at [1448, 341] on button "Apply" at bounding box center [1445, 338] width 30 height 13
click at [216, 10] on button "Program Program" at bounding box center [222, 12] width 46 height 18
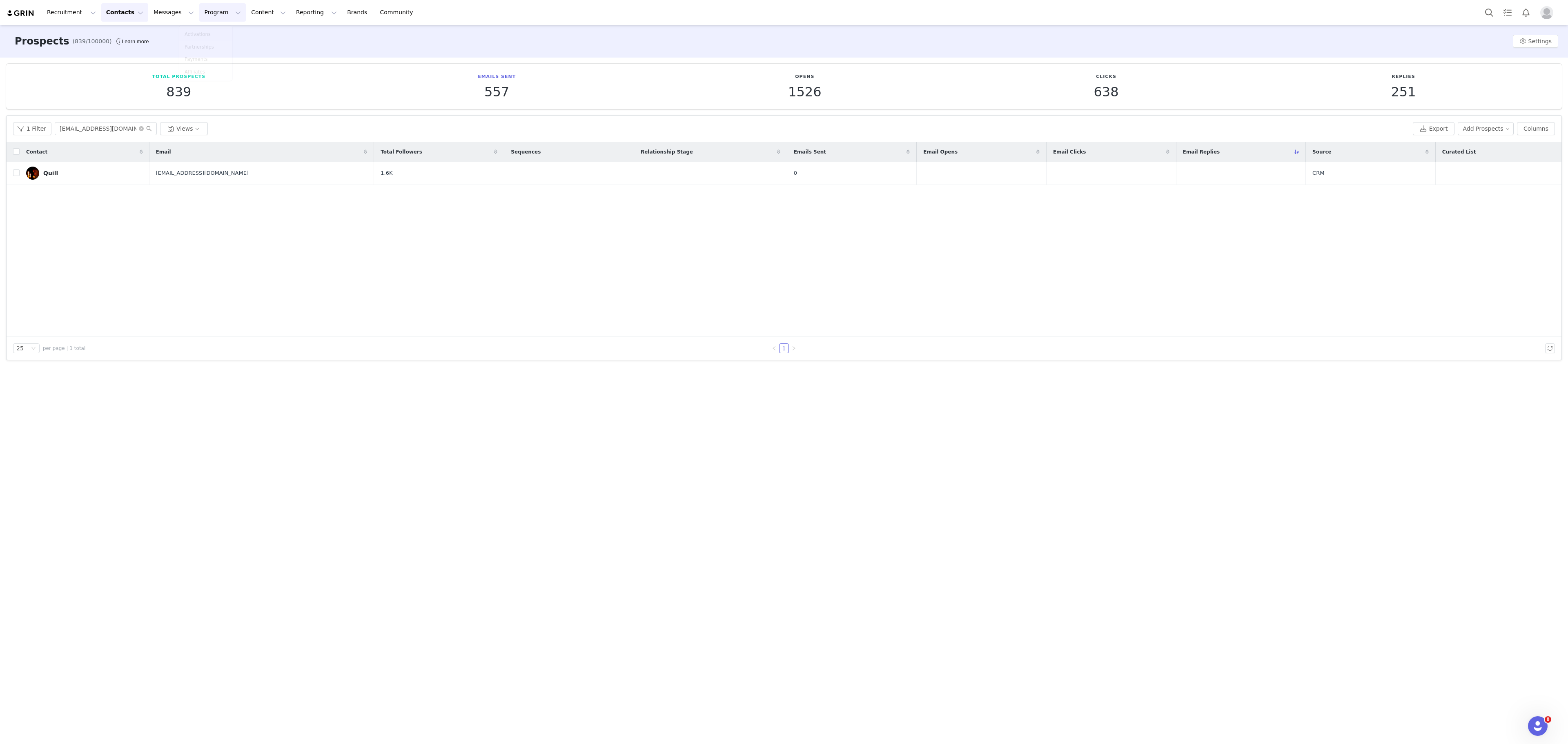
click at [216, 10] on button "Program Program" at bounding box center [222, 12] width 46 height 18
click at [201, 11] on button "Program Program" at bounding box center [222, 12] width 46 height 18
click at [208, 36] on p "Activations" at bounding box center [201, 36] width 31 height 8
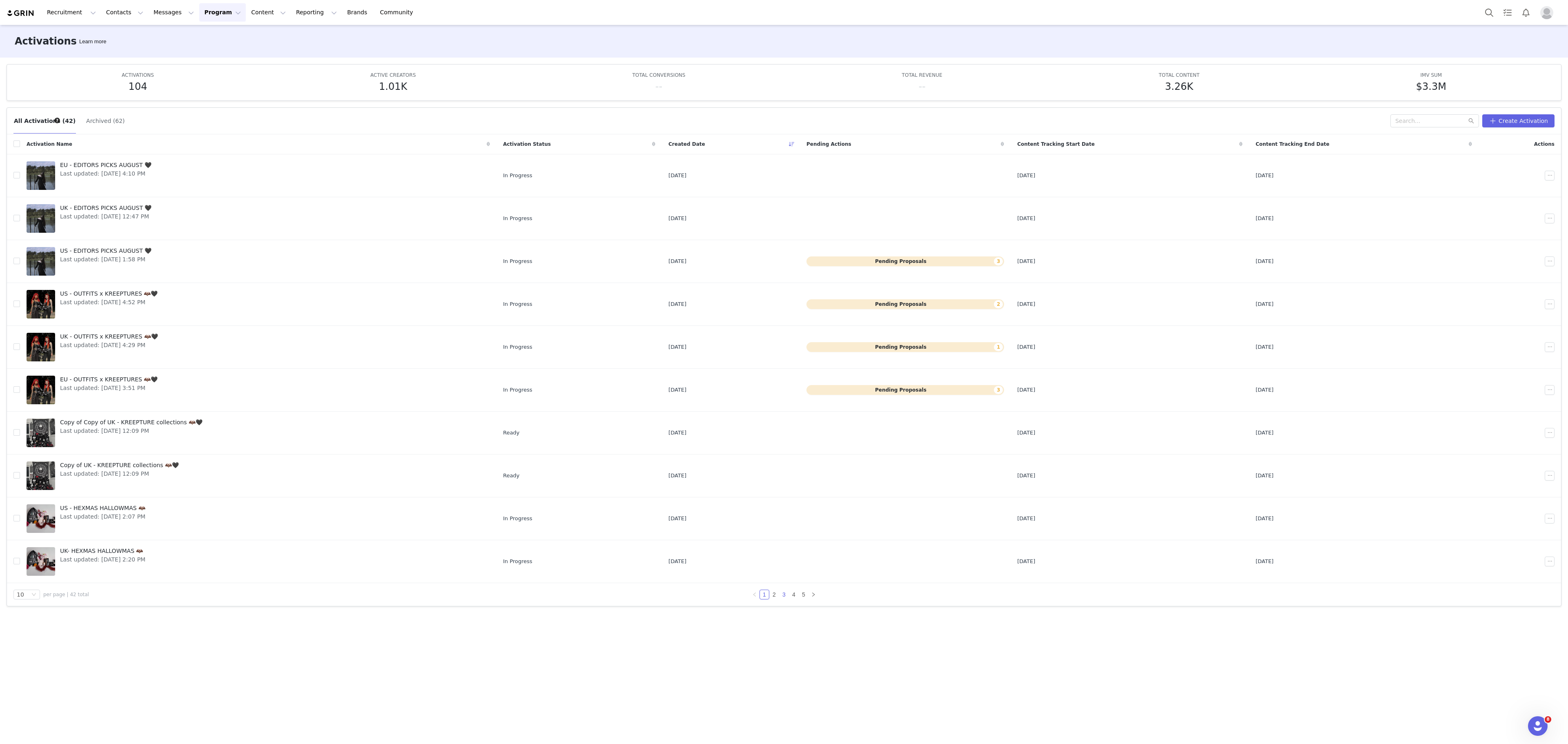
click at [782, 599] on link "3" at bounding box center [784, 595] width 9 height 9
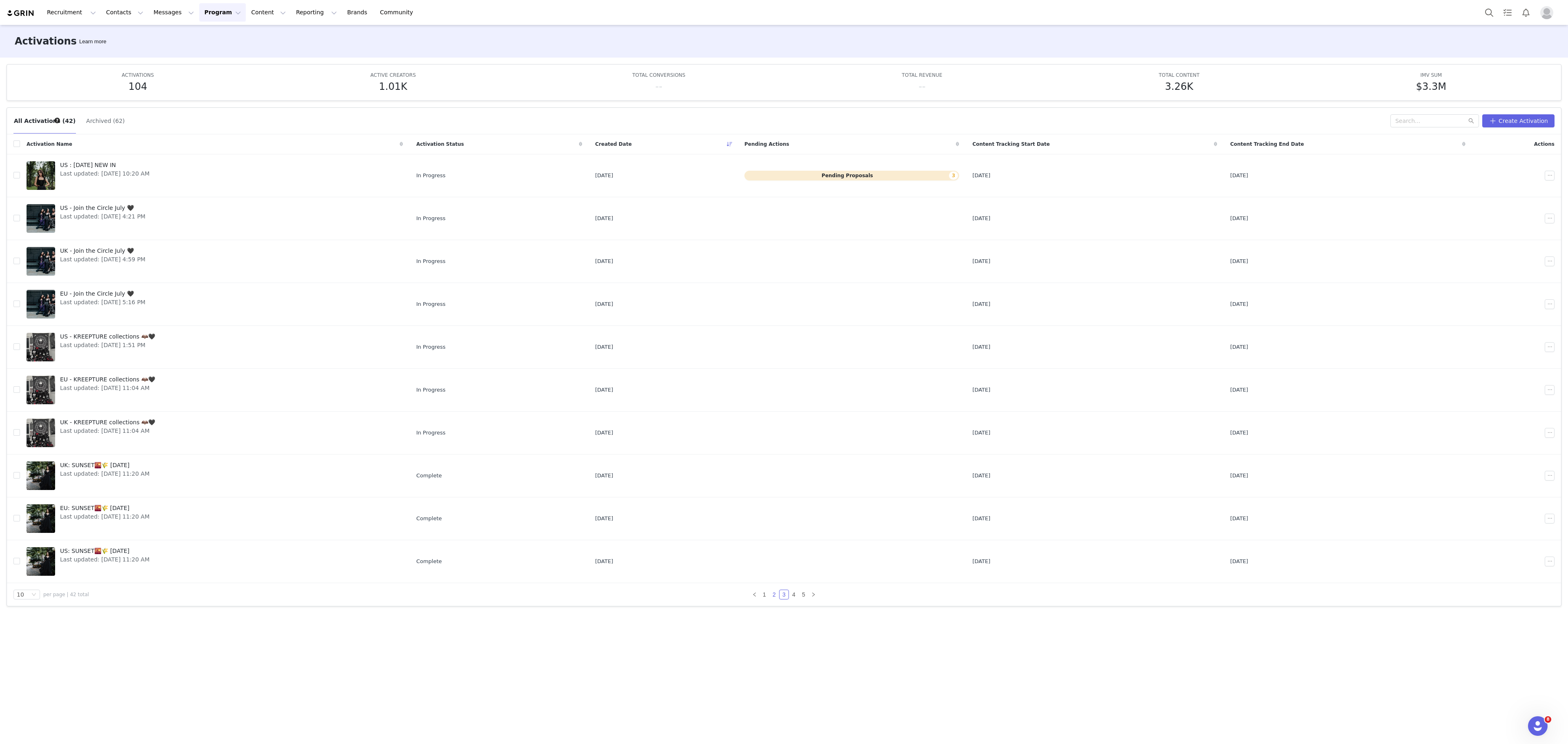
click at [774, 599] on link "2" at bounding box center [774, 595] width 9 height 9
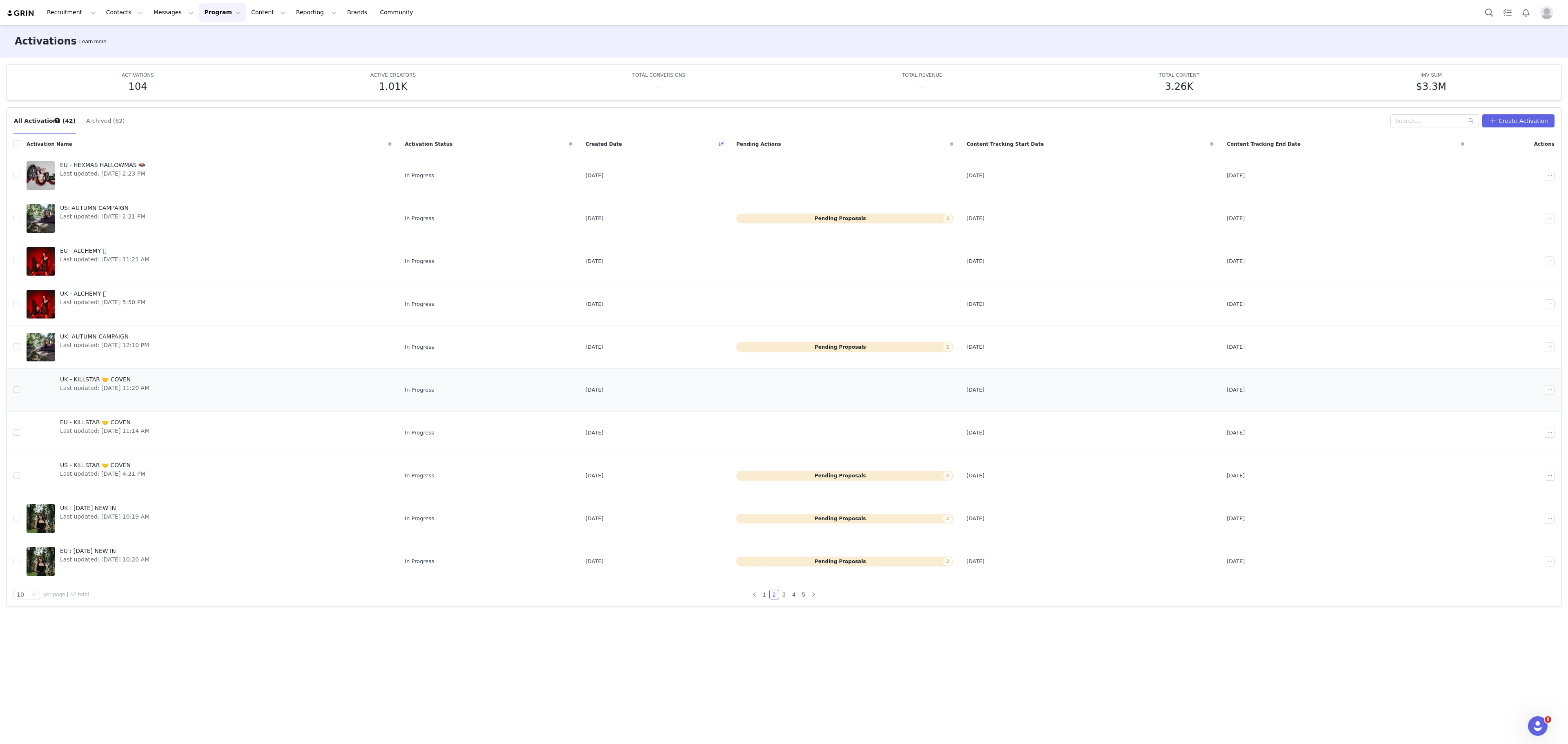
click at [202, 390] on link "UK - KILLSTAR 🤝 COVEN Last updated: [DATE] 11:20 AM" at bounding box center [209, 390] width 365 height 33
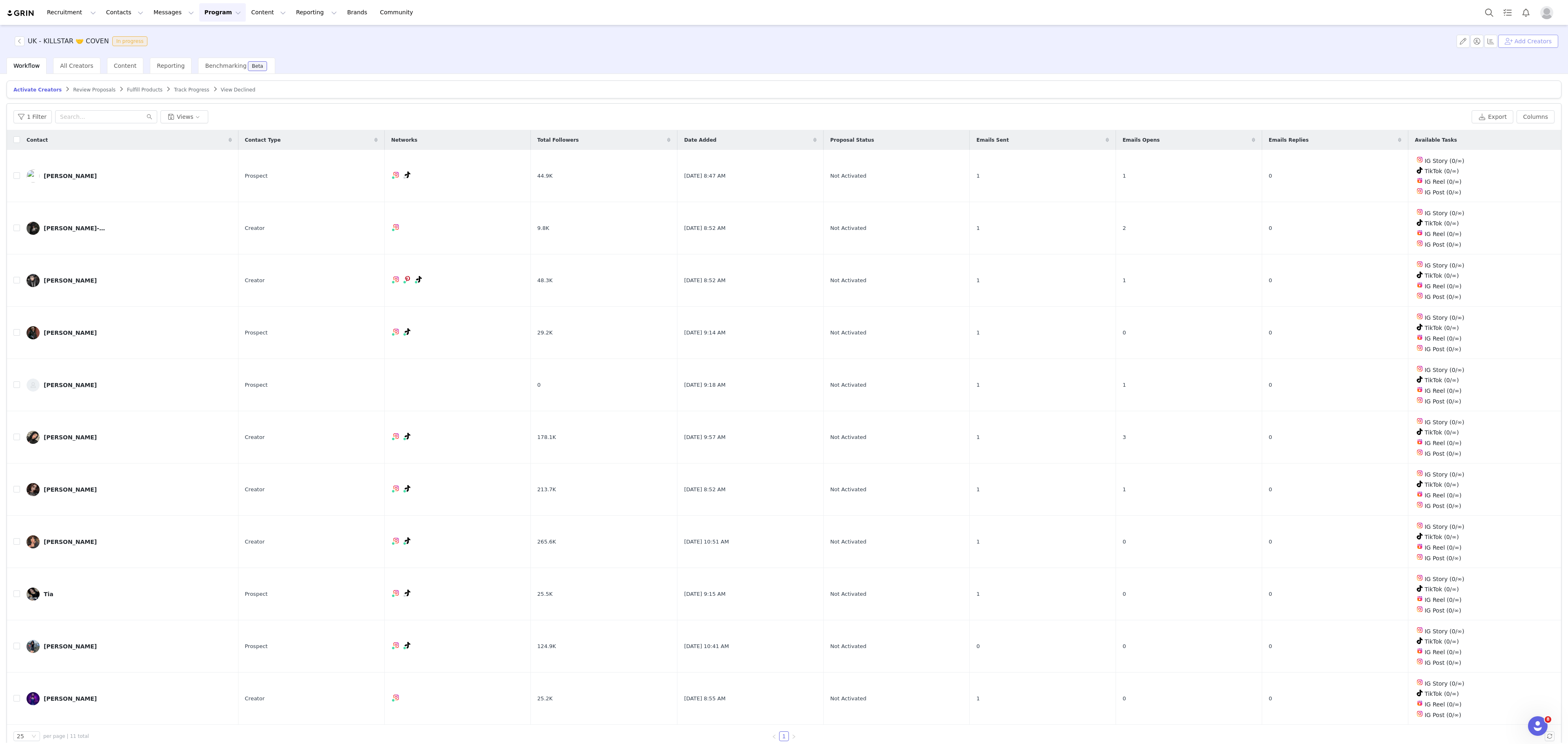
click at [1538, 44] on button "Add Creators" at bounding box center [1528, 41] width 60 height 13
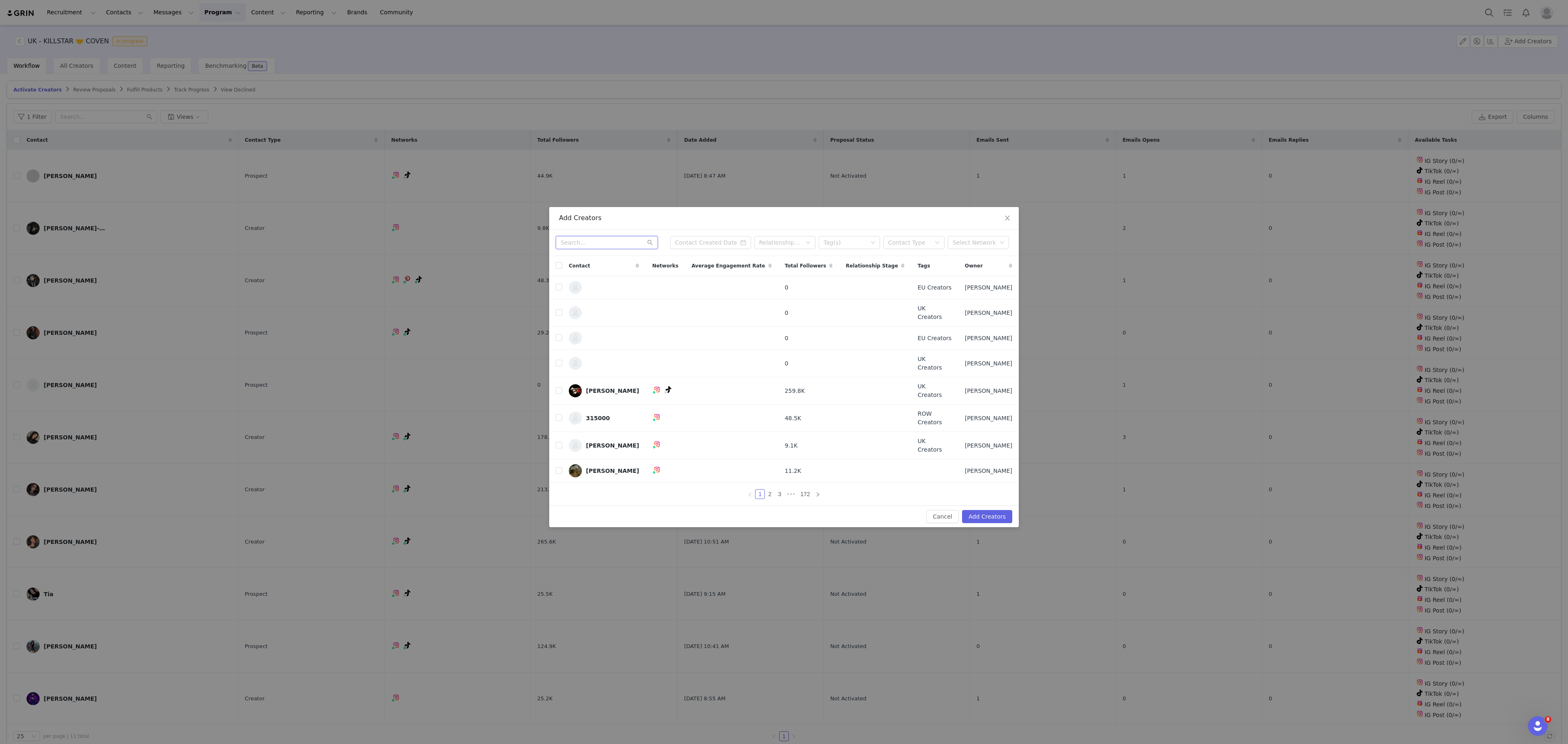
paste input "[EMAIL_ADDRESS][DOMAIN_NAME]"
click at [605, 249] on input "[EMAIL_ADDRESS][DOMAIN_NAME]" at bounding box center [607, 242] width 102 height 13
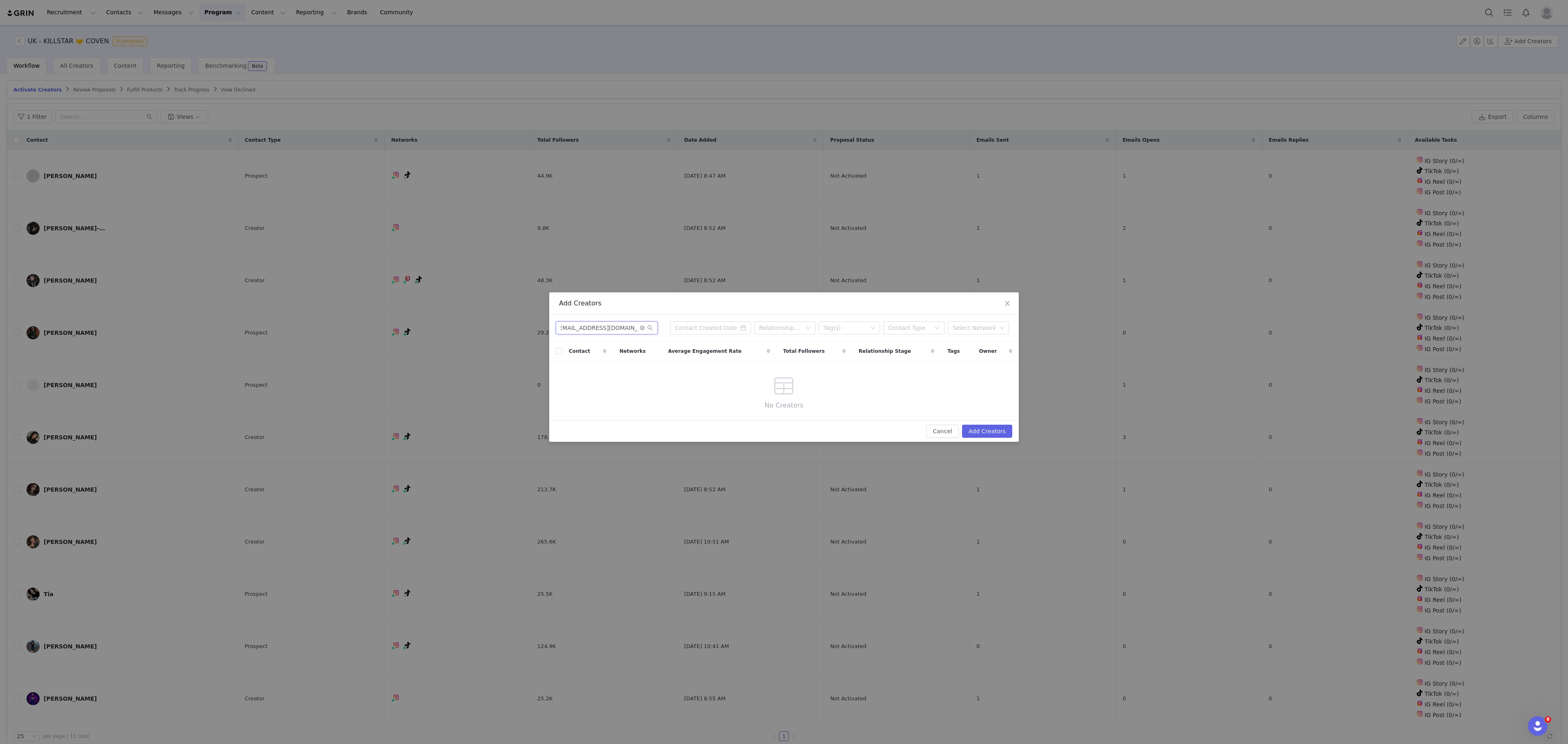
click at [621, 324] on input "[EMAIL_ADDRESS][DOMAIN_NAME]" at bounding box center [607, 328] width 102 height 13
click at [578, 324] on input "[EMAIL_ADDRESS][DOMAIN_NAME]" at bounding box center [607, 328] width 102 height 13
type input "[EMAIL_ADDRESS][DOMAIN_NAME]"
click at [1005, 304] on icon "icon: close" at bounding box center [1008, 303] width 7 height 7
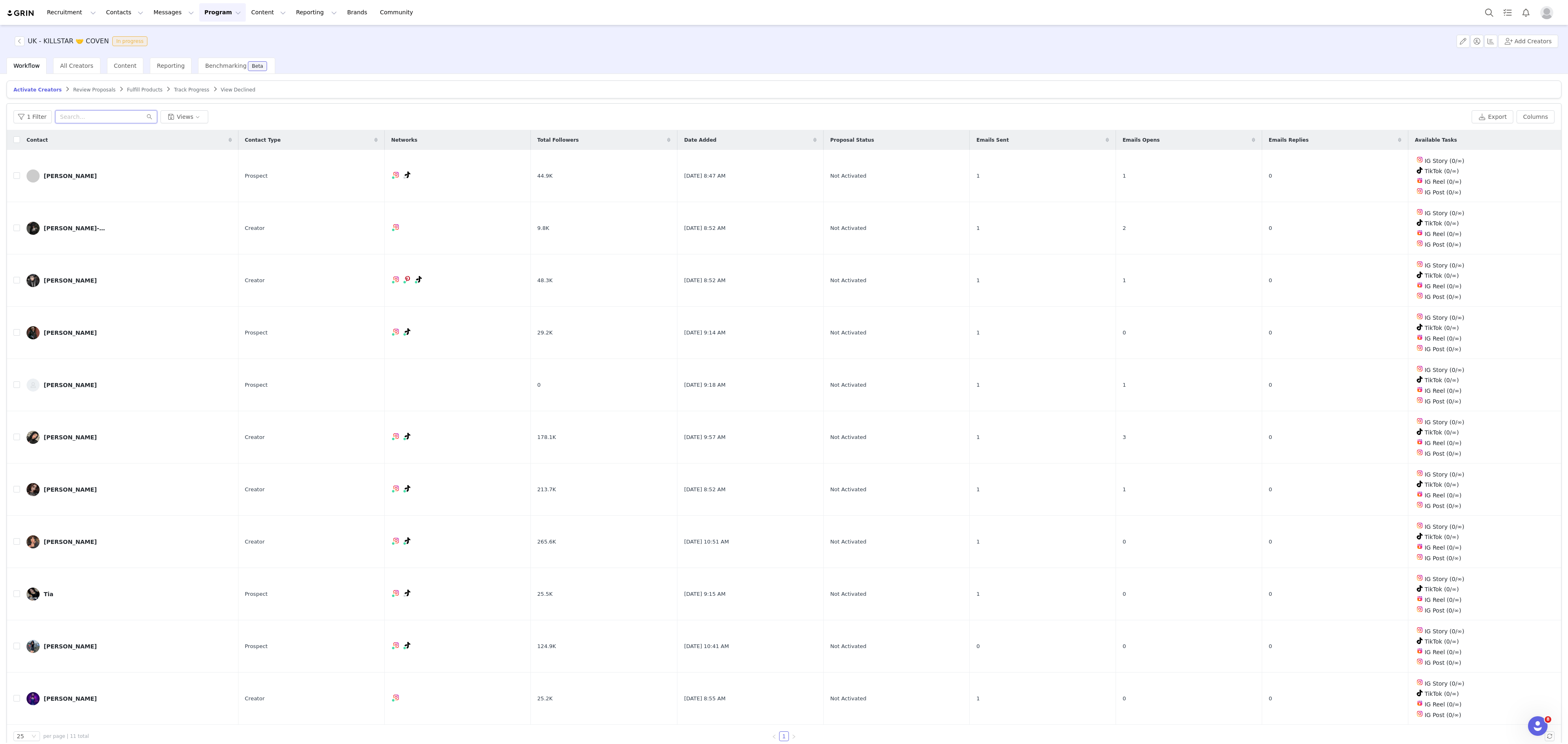
paste input "[EMAIL_ADDRESS][DOMAIN_NAME]"
click at [105, 114] on input "[EMAIL_ADDRESS][DOMAIN_NAME]" at bounding box center [106, 117] width 102 height 13
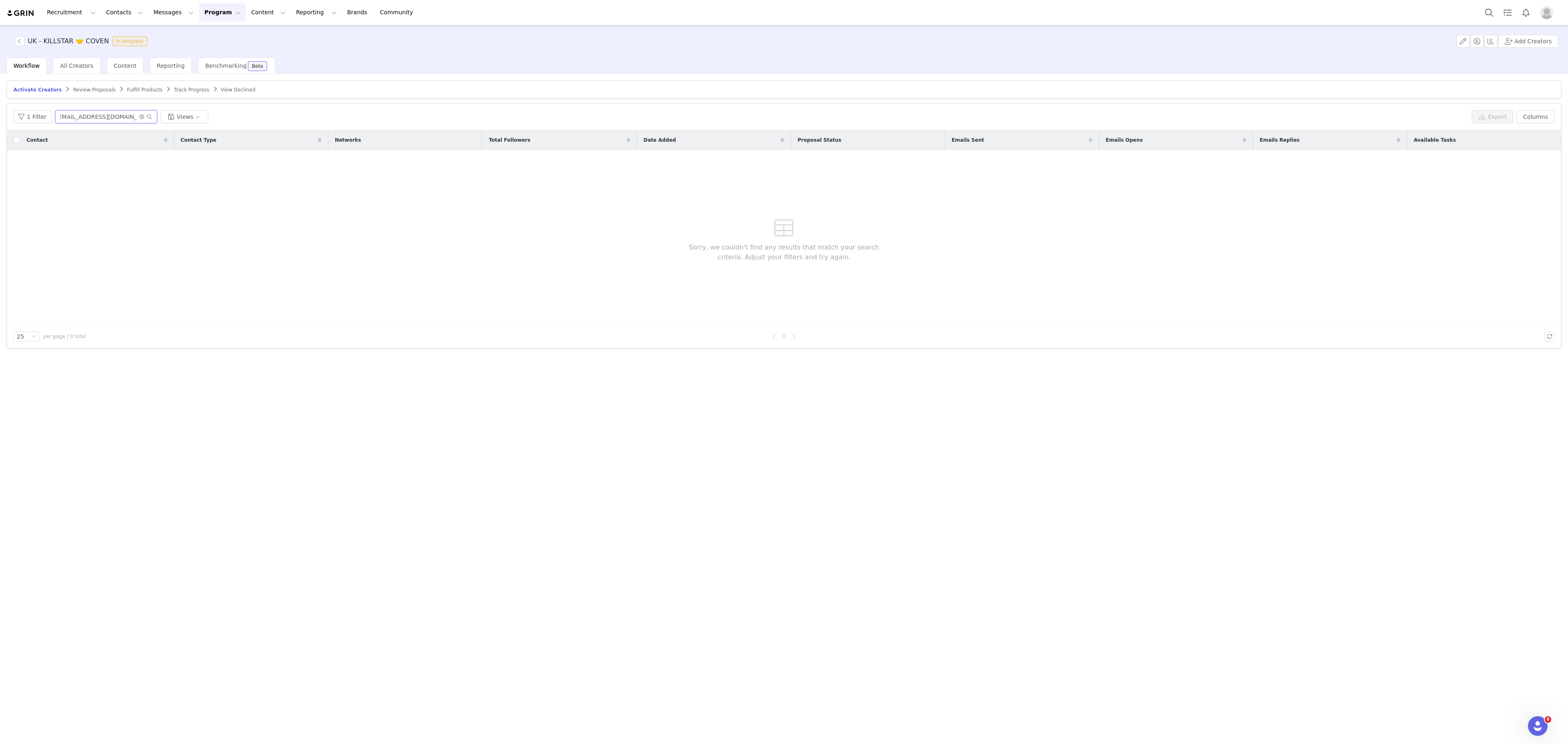
click at [83, 116] on input "[EMAIL_ADDRESS][DOMAIN_NAME]" at bounding box center [106, 117] width 102 height 13
type input "[EMAIL_ADDRESS][DOMAIN_NAME]"
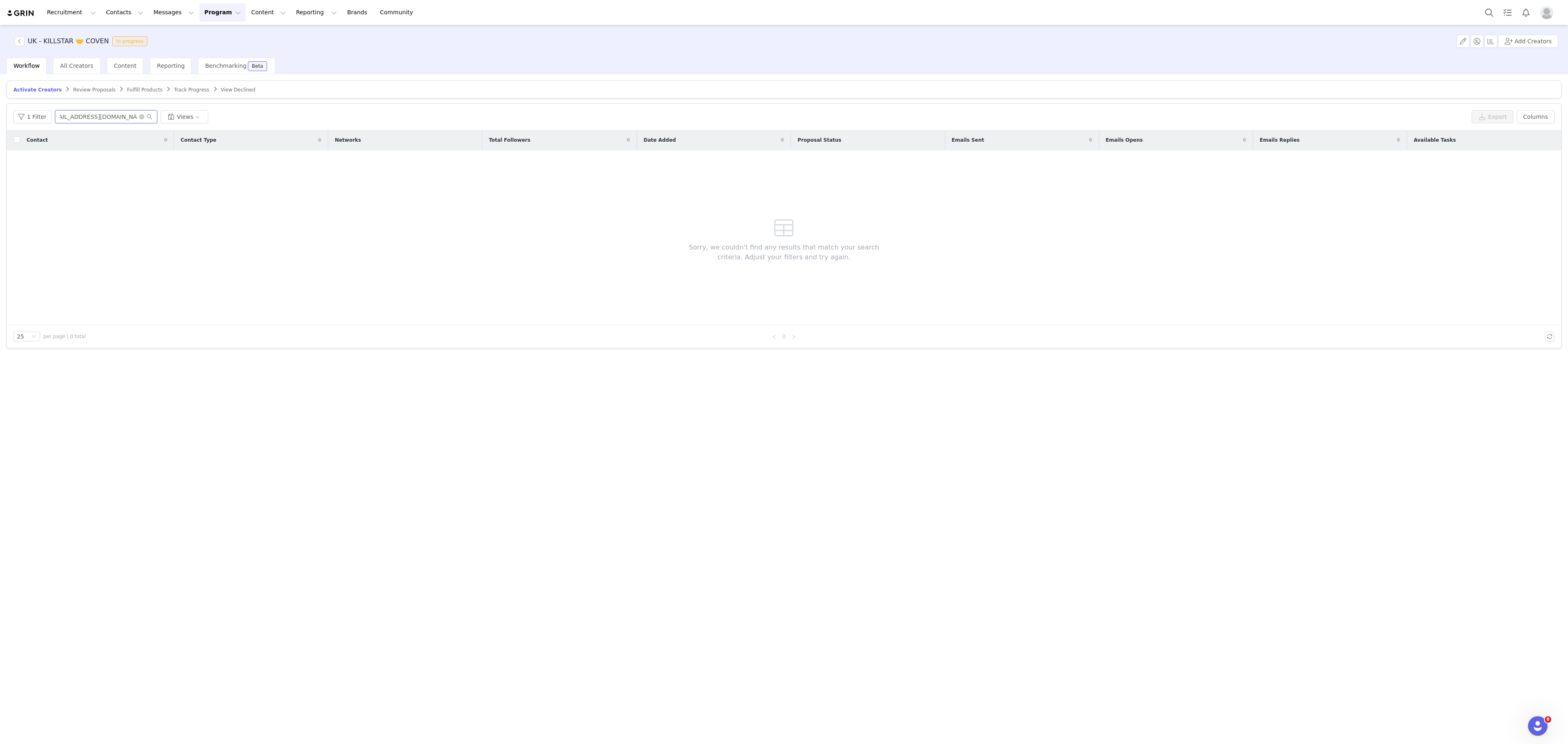
scroll to position [0, 0]
click at [100, 118] on input "[EMAIL_ADDRESS][DOMAIN_NAME]" at bounding box center [106, 117] width 102 height 13
click at [1536, 42] on button "Add Creators" at bounding box center [1528, 41] width 60 height 13
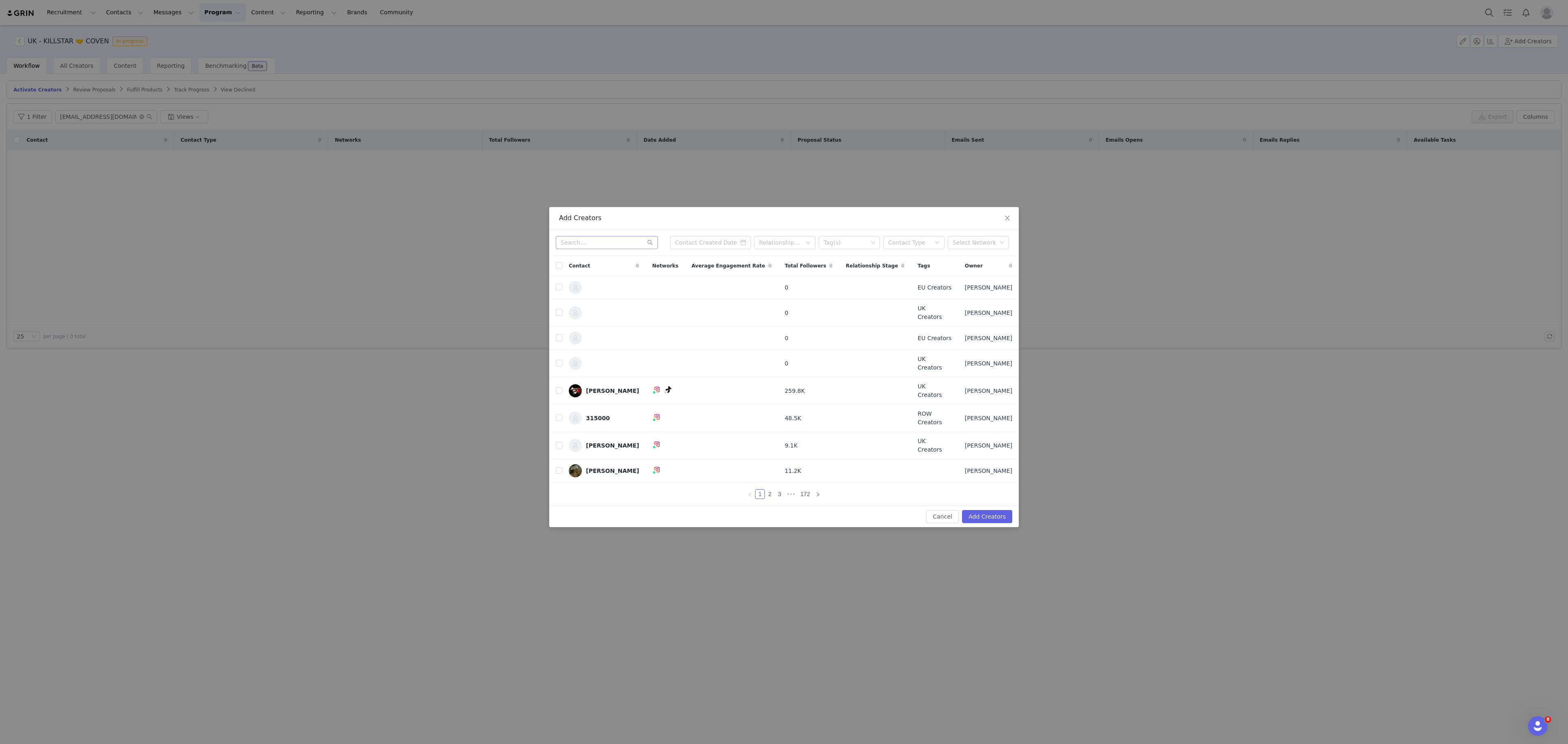
drag, startPoint x: 613, startPoint y: 258, endPoint x: 602, endPoint y: 248, distance: 14.9
click at [602, 248] on div "Relationship Stage Tag(s) Contact Type Select Network" at bounding box center [784, 242] width 457 height 13
click at [602, 248] on input "text" at bounding box center [607, 242] width 102 height 13
paste input "[EMAIL_ADDRESS][DOMAIN_NAME]"
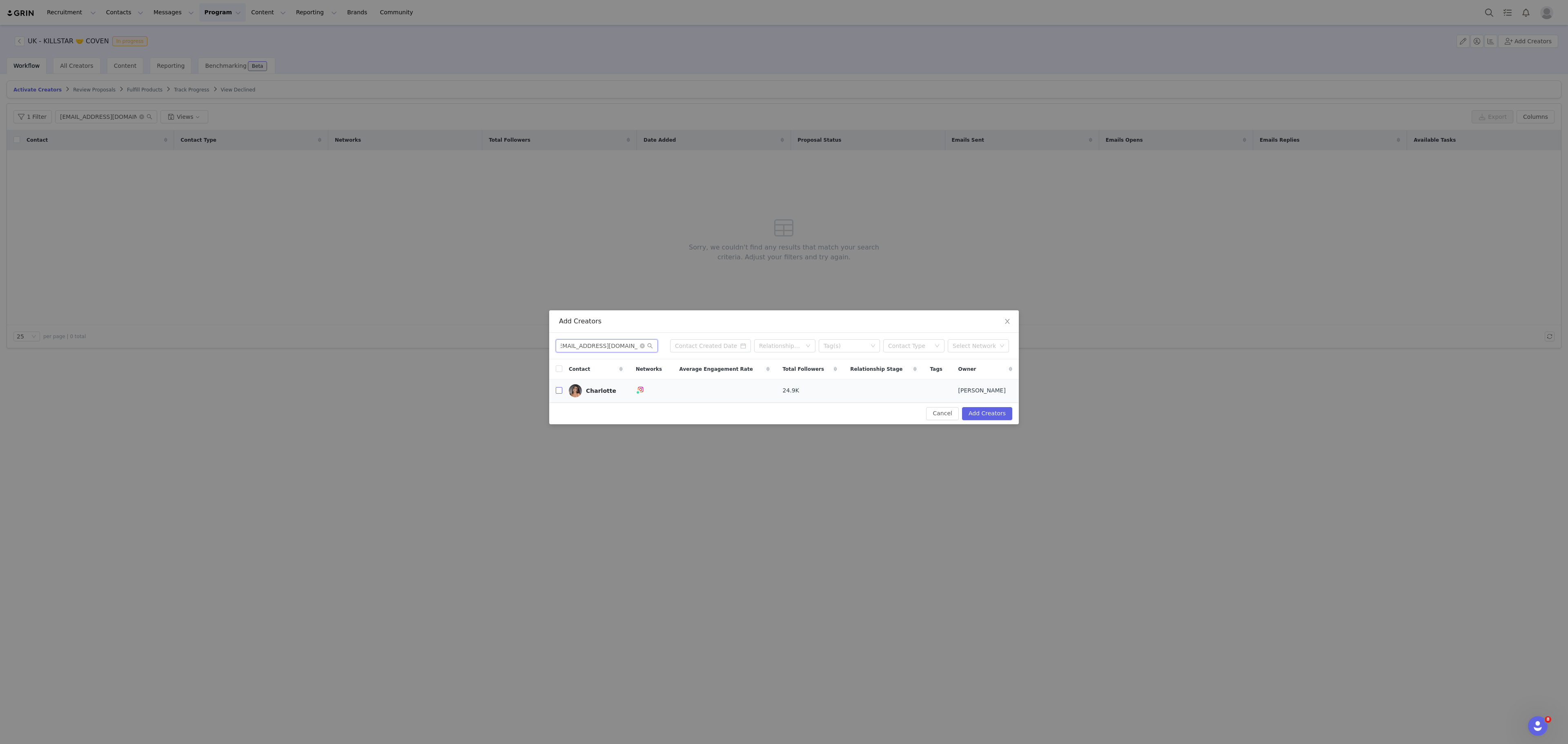
type input "[EMAIL_ADDRESS][DOMAIN_NAME]"
click at [560, 388] on input "checkbox" at bounding box center [559, 390] width 7 height 7
checkbox input "true"
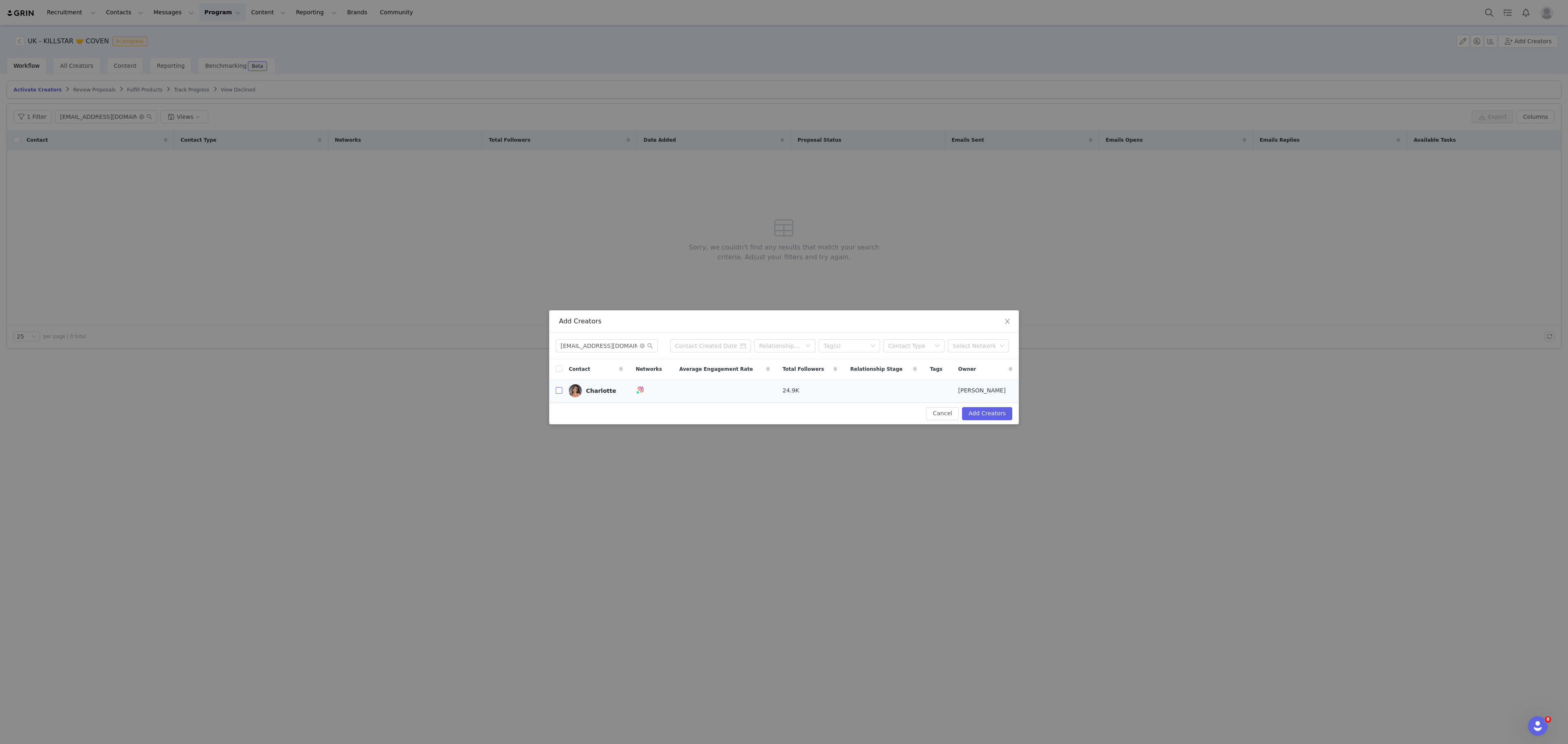
checkbox input "true"
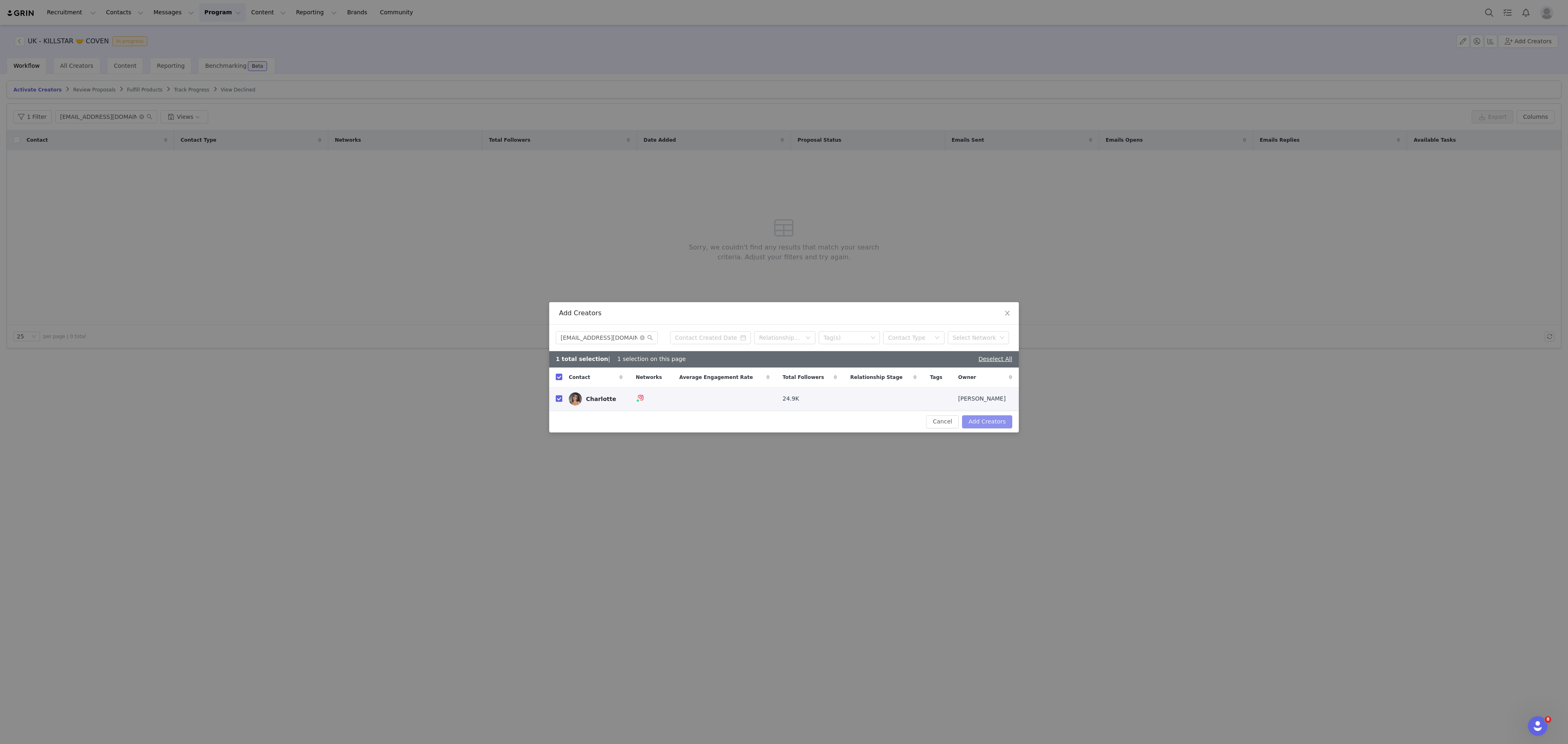
click at [997, 427] on button "Add Creators" at bounding box center [987, 422] width 50 height 13
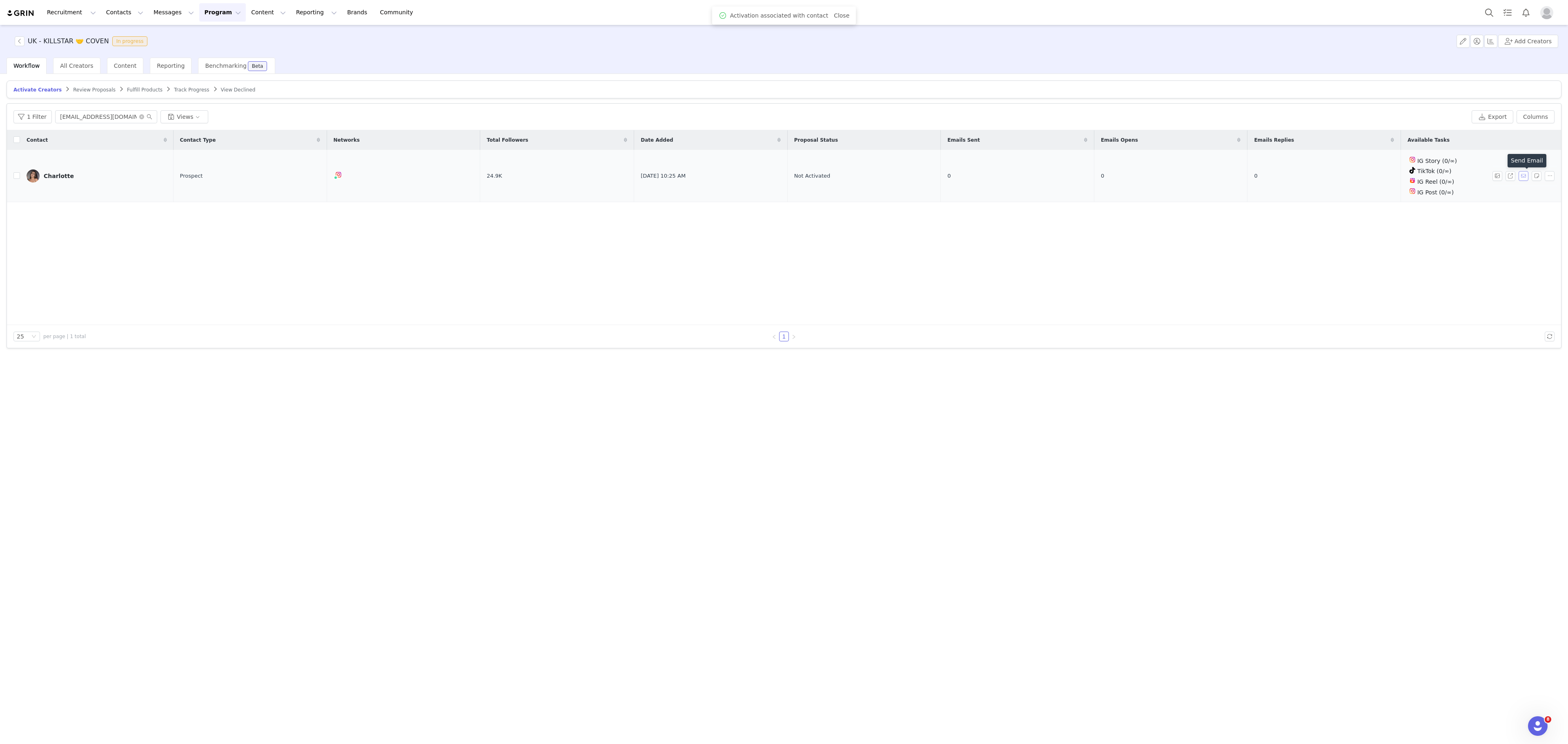
click at [1520, 181] on button "button" at bounding box center [1524, 176] width 10 height 10
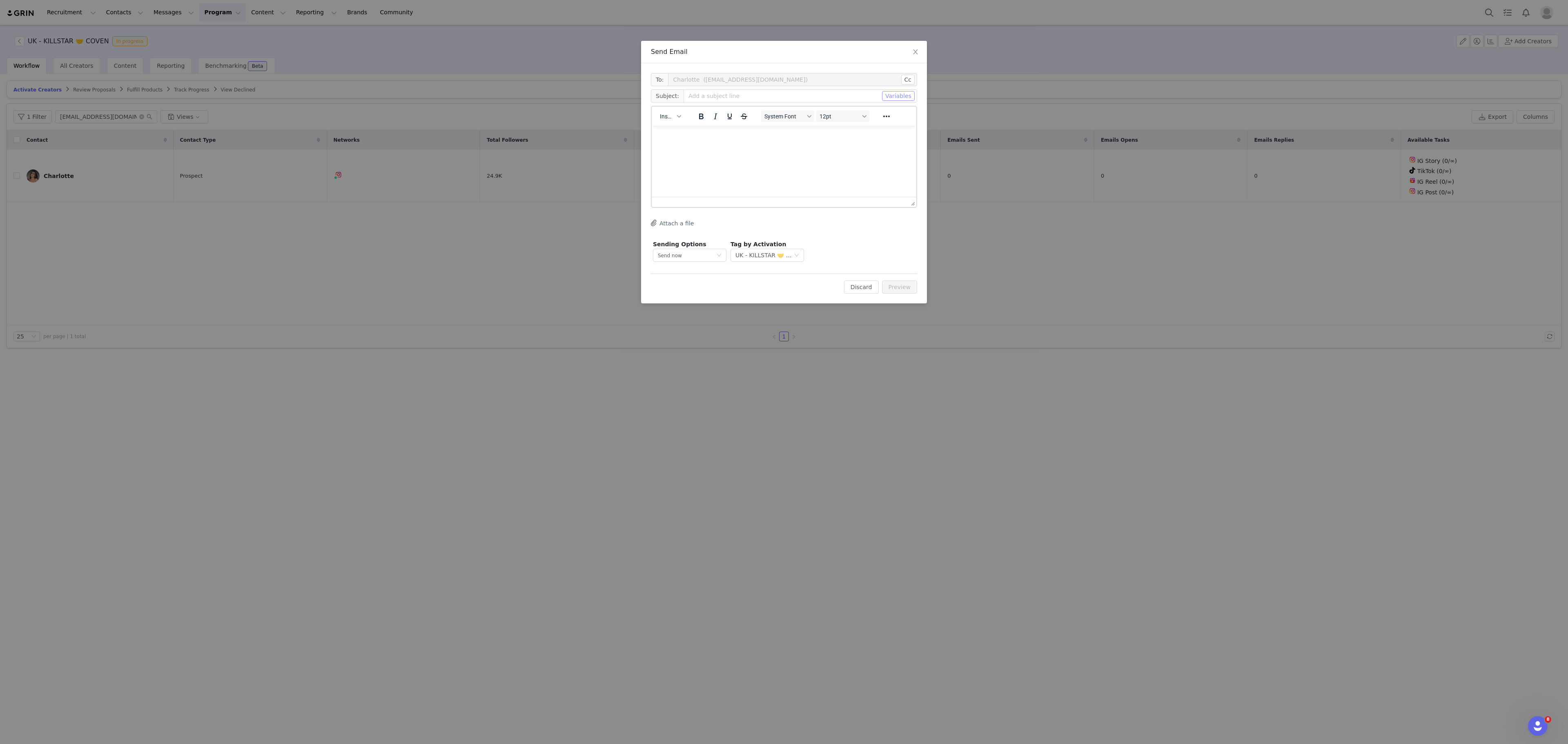
click at [895, 98] on button "Variables" at bounding box center [898, 95] width 33 height 10
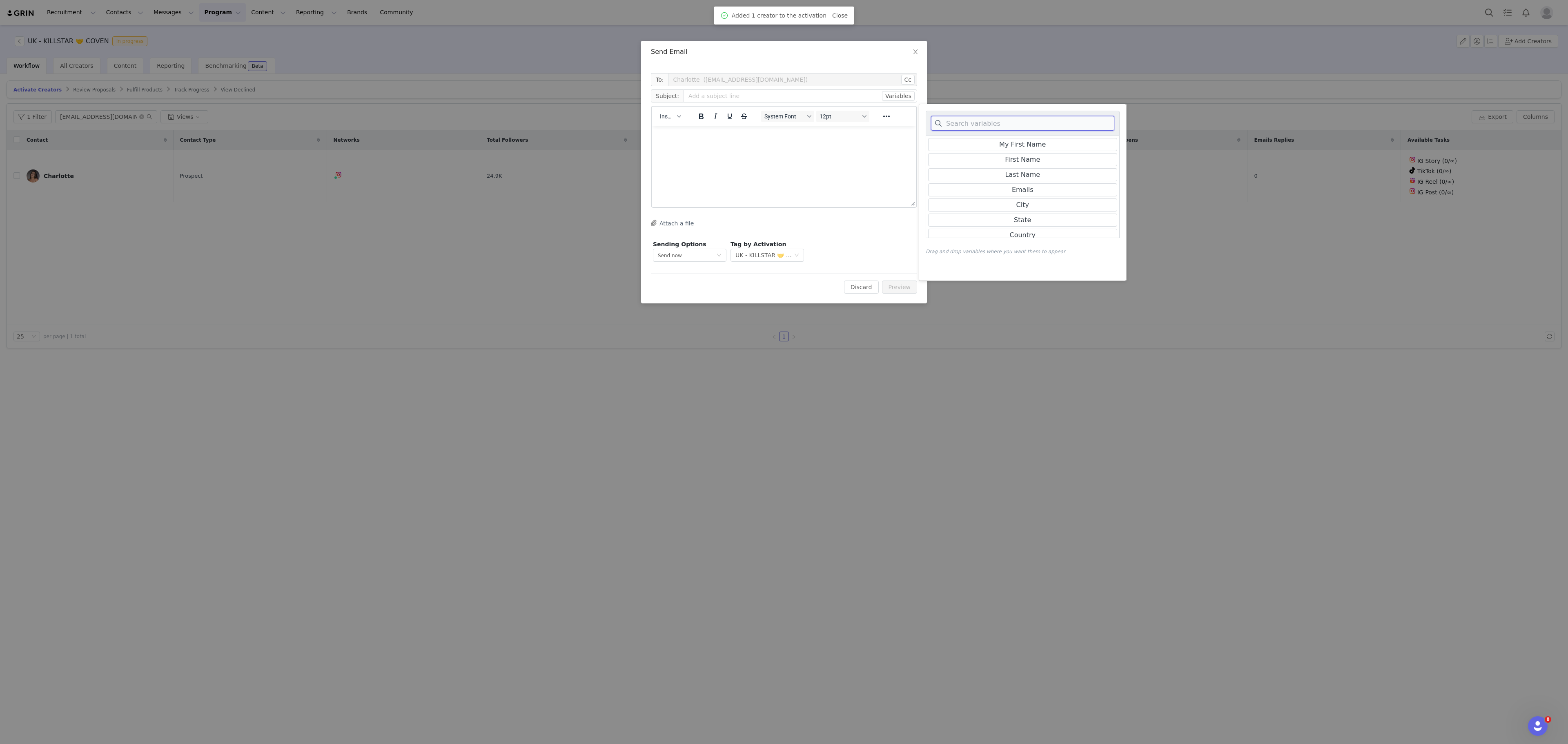
click at [973, 119] on input at bounding box center [1023, 123] width 184 height 14
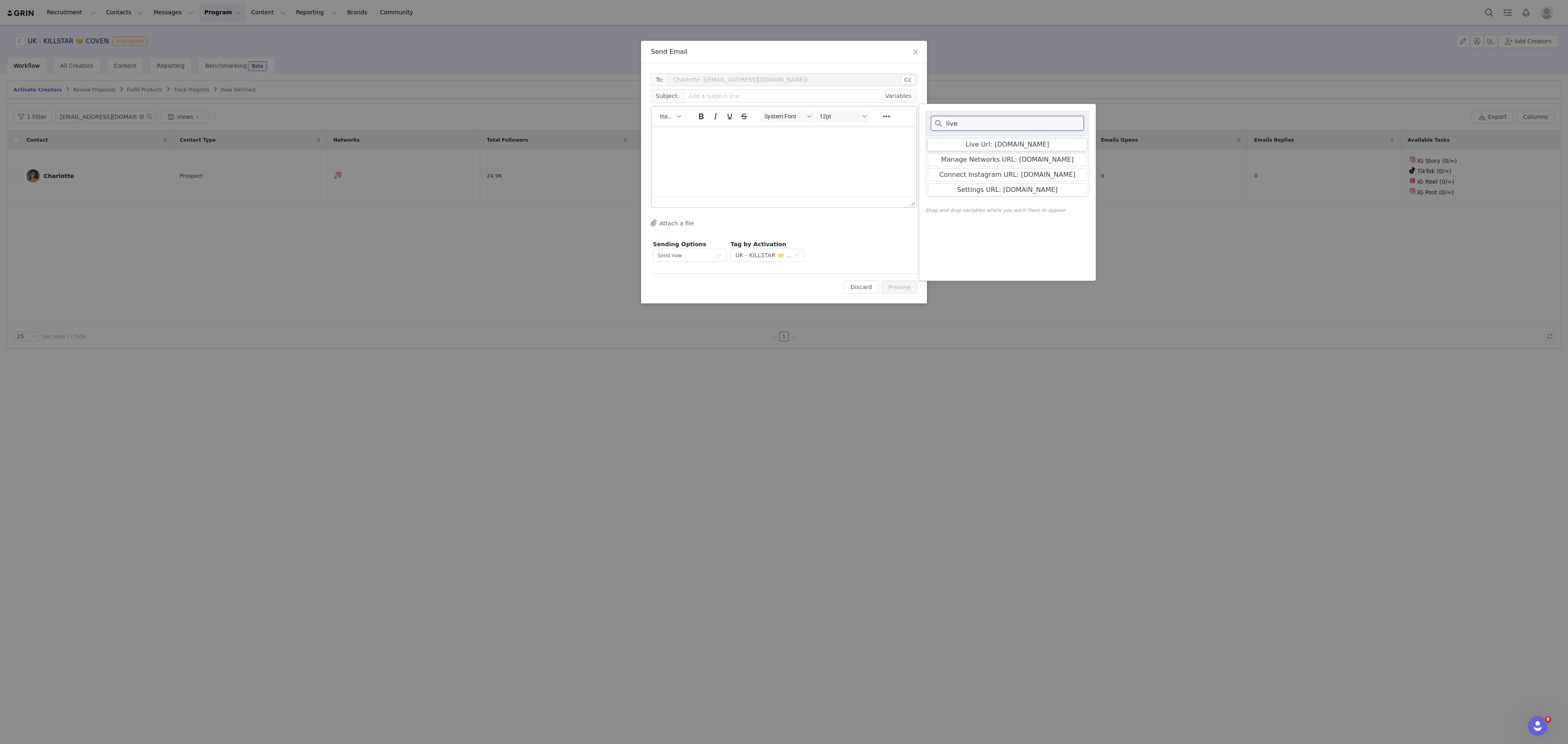
type input "live"
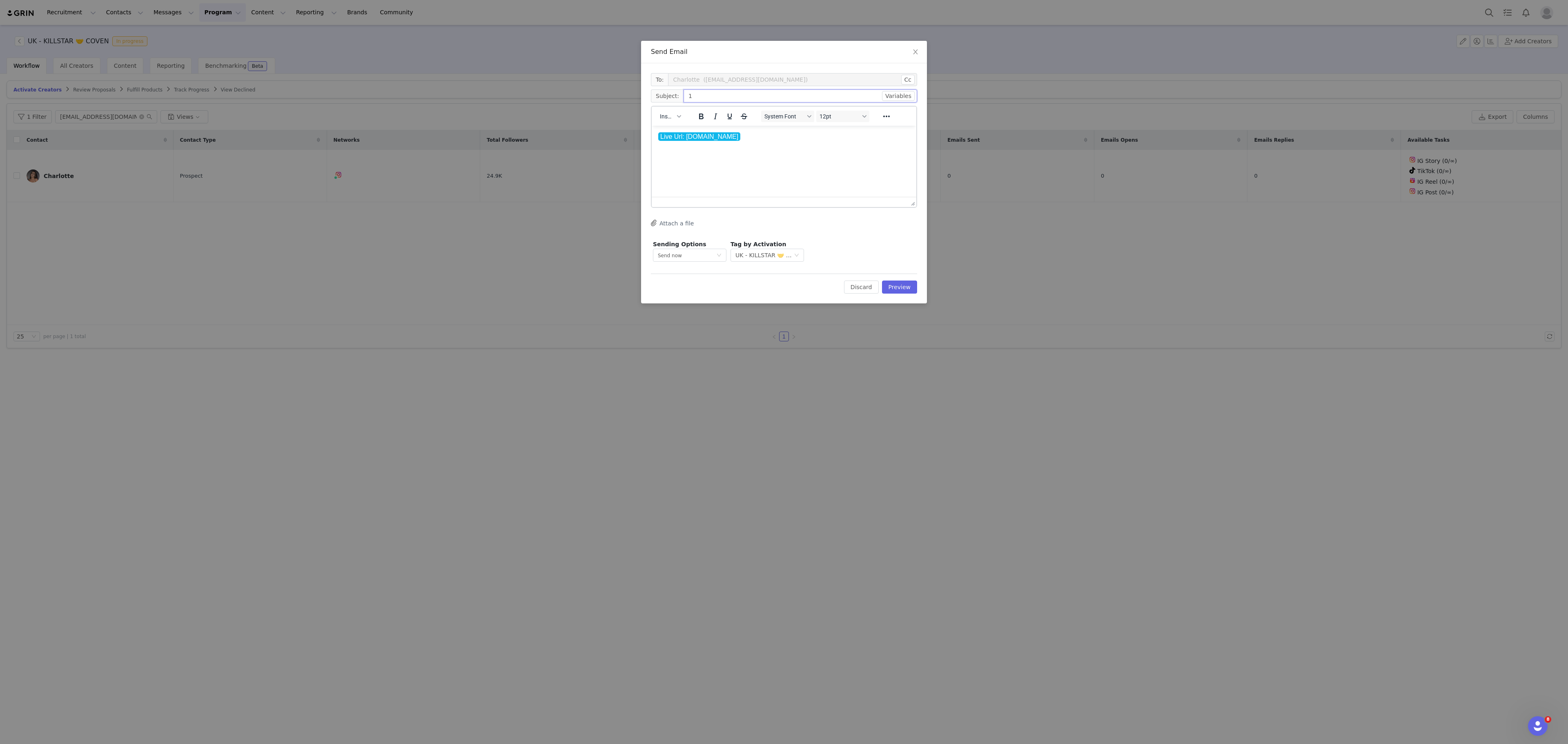
click at [820, 101] on input "1" at bounding box center [800, 95] width 233 height 13
type input "1"
click at [904, 281] on div "Edit Discard Preview" at bounding box center [784, 284] width 266 height 20
click at [904, 288] on button "Preview" at bounding box center [899, 287] width 36 height 13
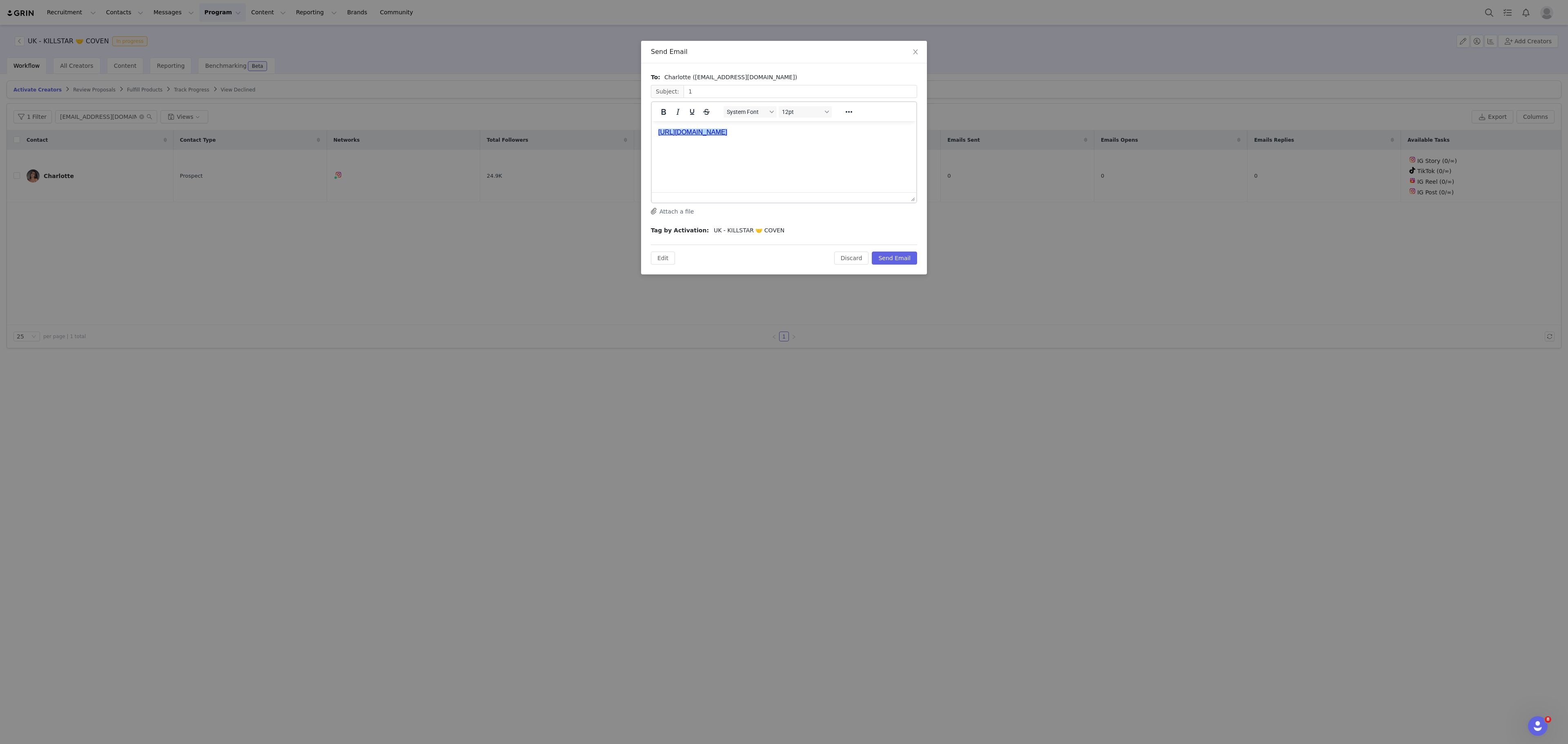
click at [727, 136] on link "﻿https://killstar-67aa36a0b0aad.grin.live/c5a1d8b9-735b-4d04-bea2-95b32beef5a9" at bounding box center [693, 132] width 69 height 7
click at [727, 136] on link "https://killstar-67aa36a0b0aad.grin.live/c5a1d8b9-735b-4d04-bea2-95b32beef5a9" at bounding box center [693, 132] width 69 height 7
copy link "﻿https://killstar-67aa36a0b0aad.grin.live/c5a1d8b9-735b-4d04-bea2-95b32beef5a"
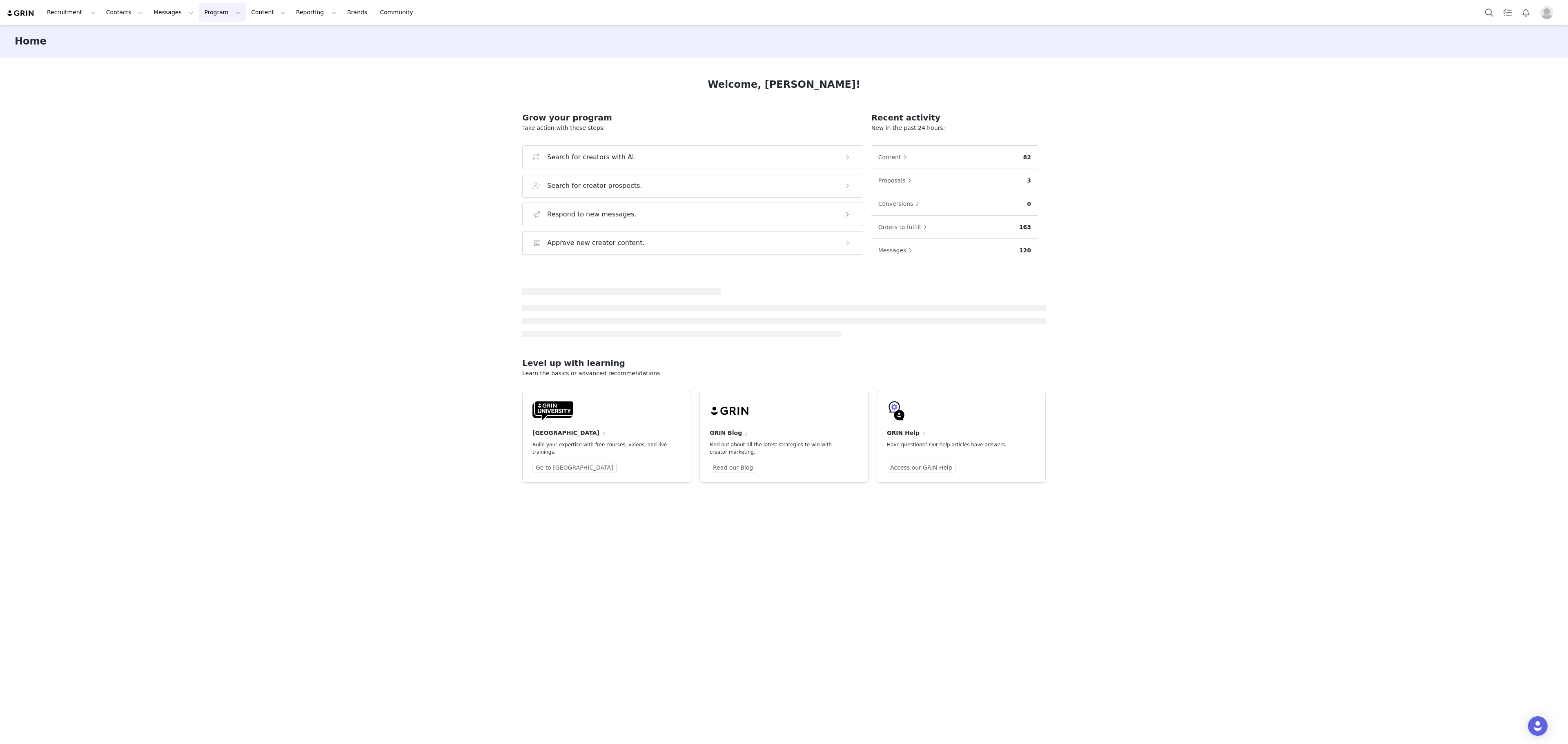
click at [199, 18] on button "Program Program" at bounding box center [222, 12] width 46 height 18
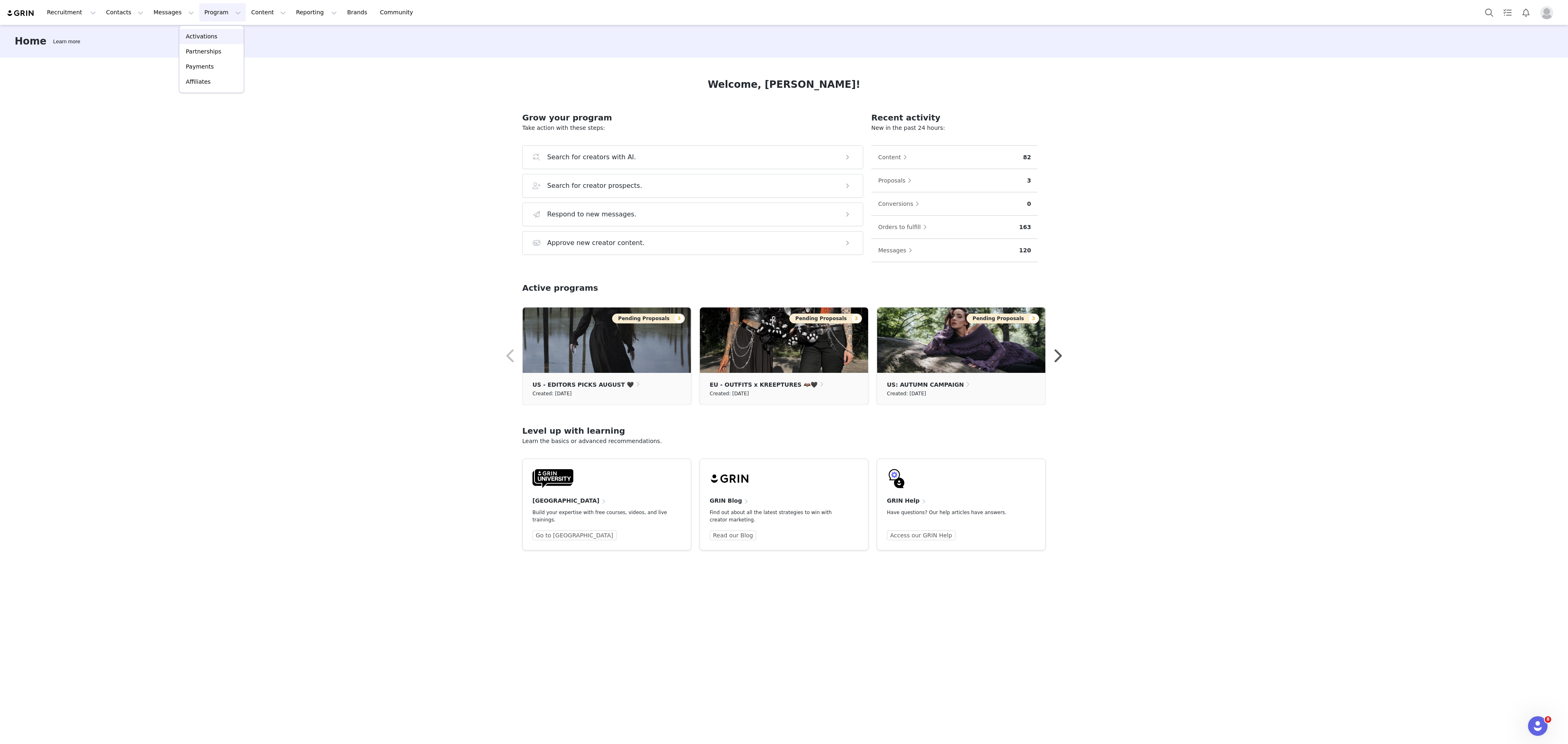
click at [201, 35] on p "Activations" at bounding box center [201, 36] width 31 height 8
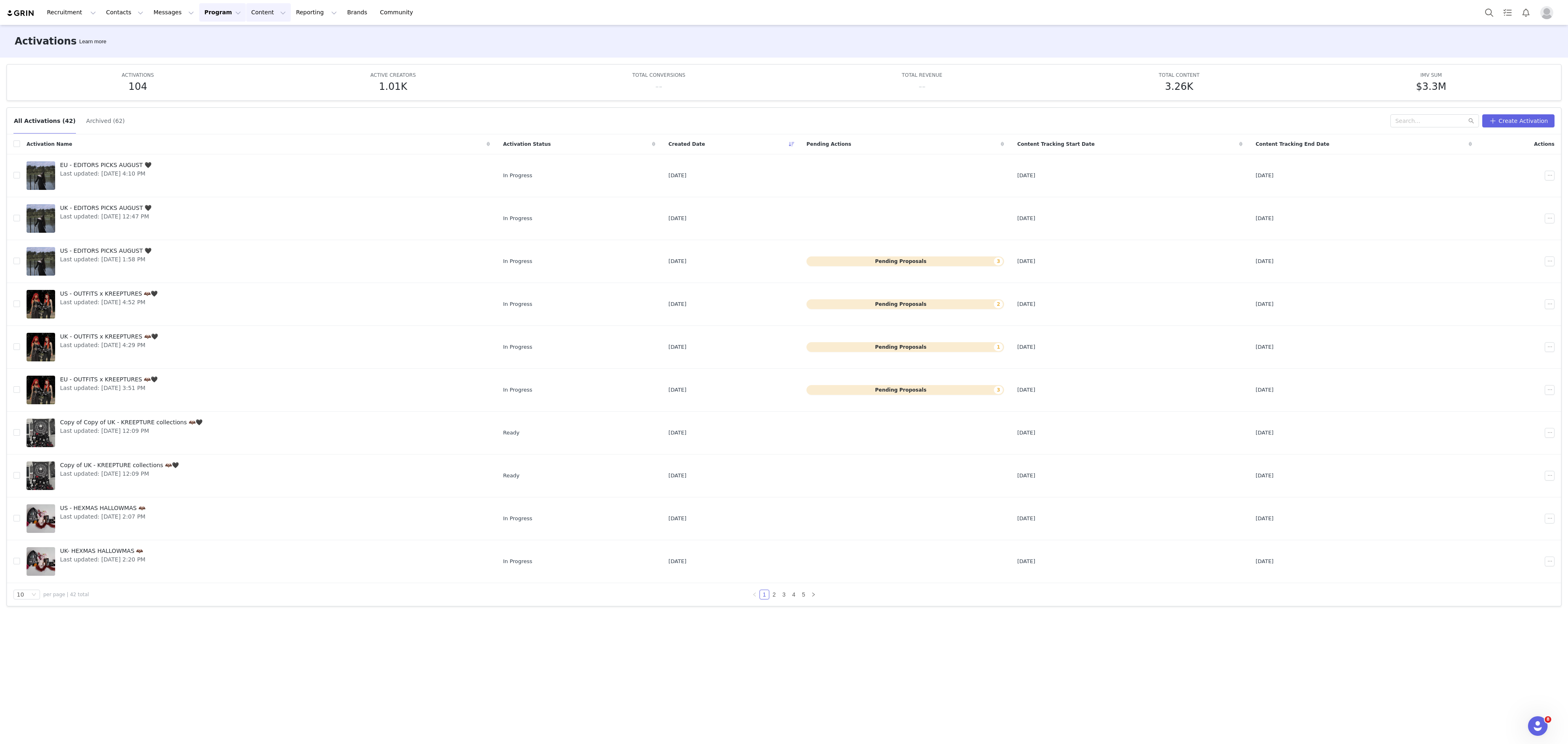
click at [246, 8] on button "Content Content" at bounding box center [268, 12] width 44 height 18
click at [279, 39] on div "Creator Content" at bounding box center [253, 36] width 55 height 8
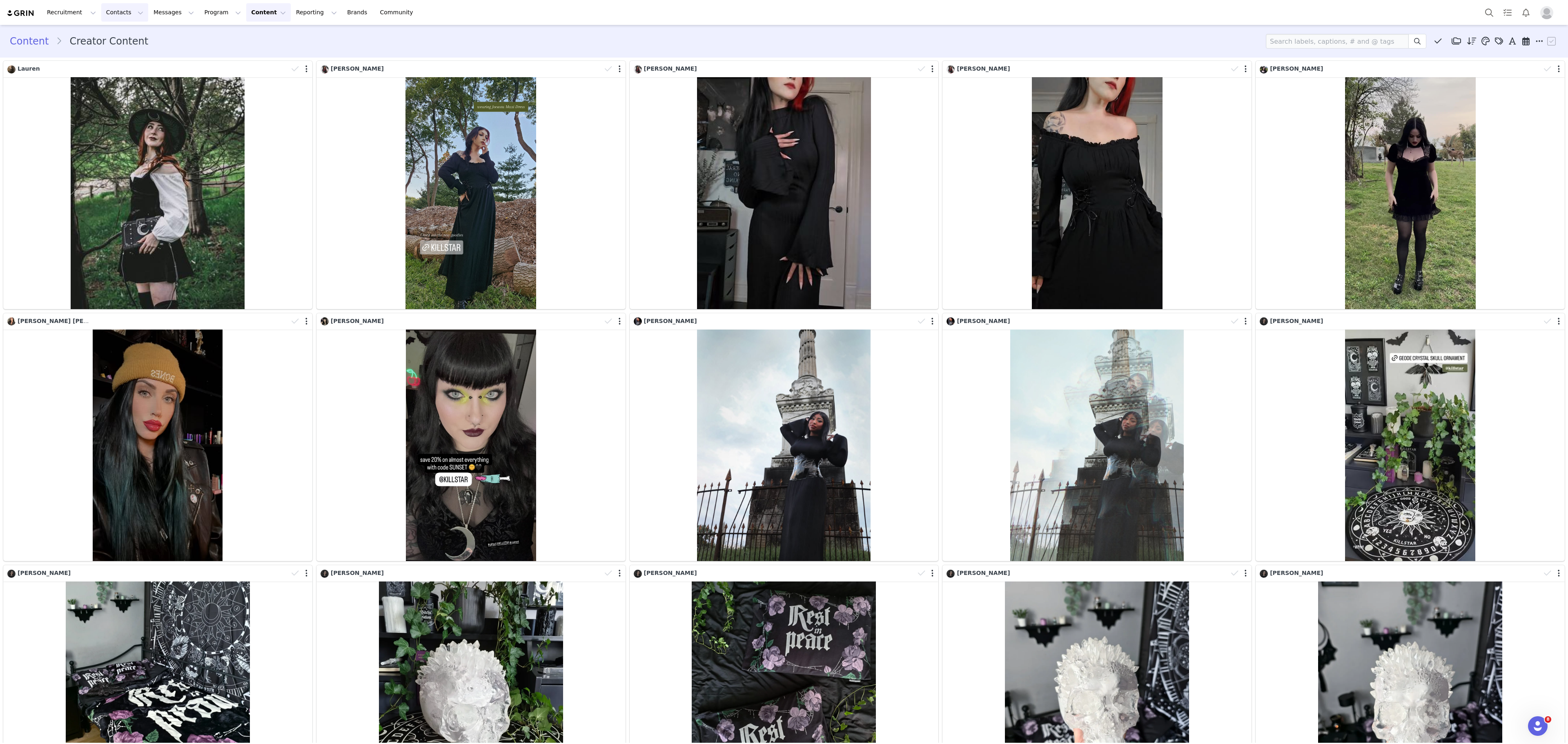
click at [111, 18] on button "Contacts Contacts" at bounding box center [125, 12] width 47 height 18
click at [117, 58] on link "Prospects" at bounding box center [126, 52] width 65 height 15
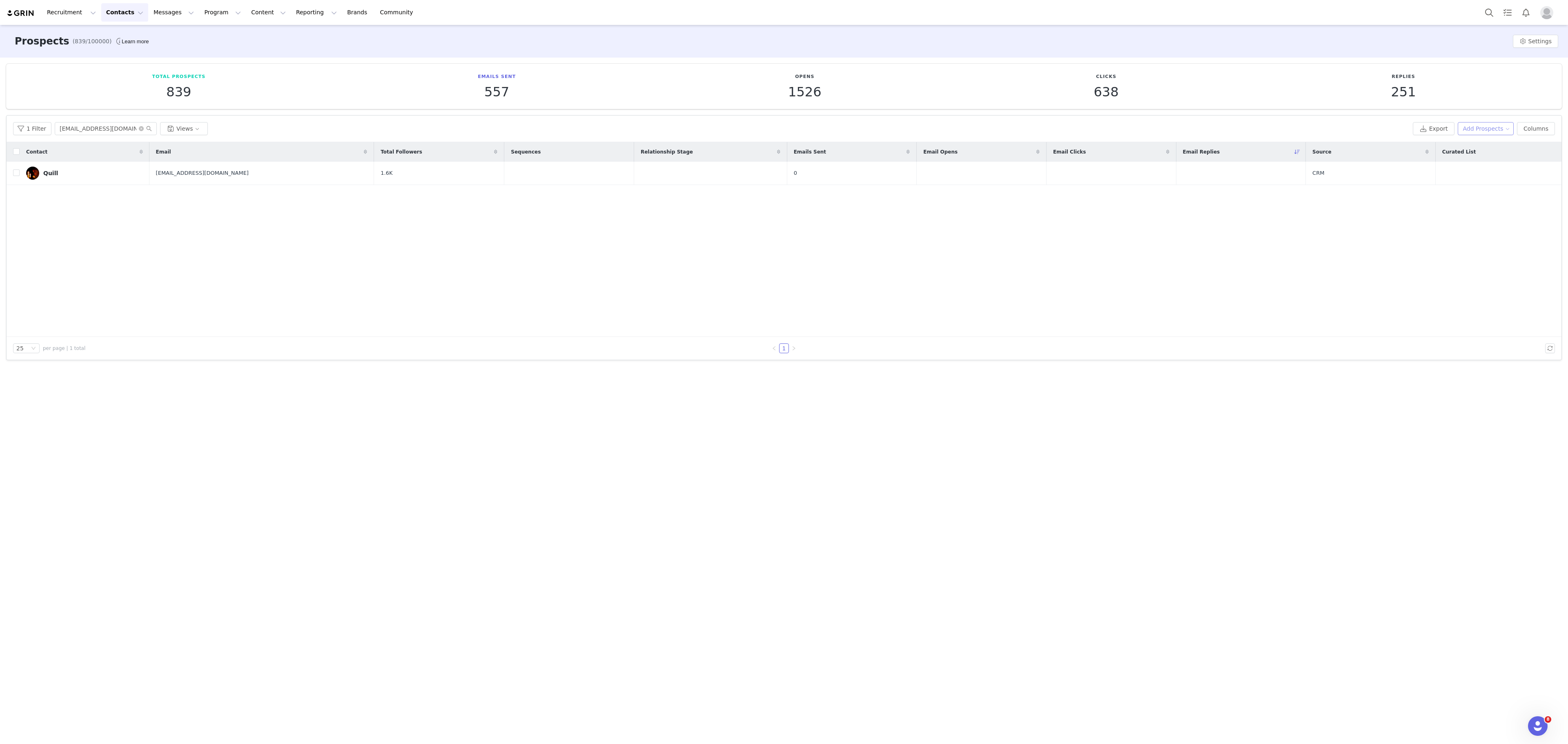
click at [1474, 130] on button "Add Prospects" at bounding box center [1486, 128] width 56 height 13
click at [1461, 147] on span at bounding box center [1462, 146] width 8 height 9
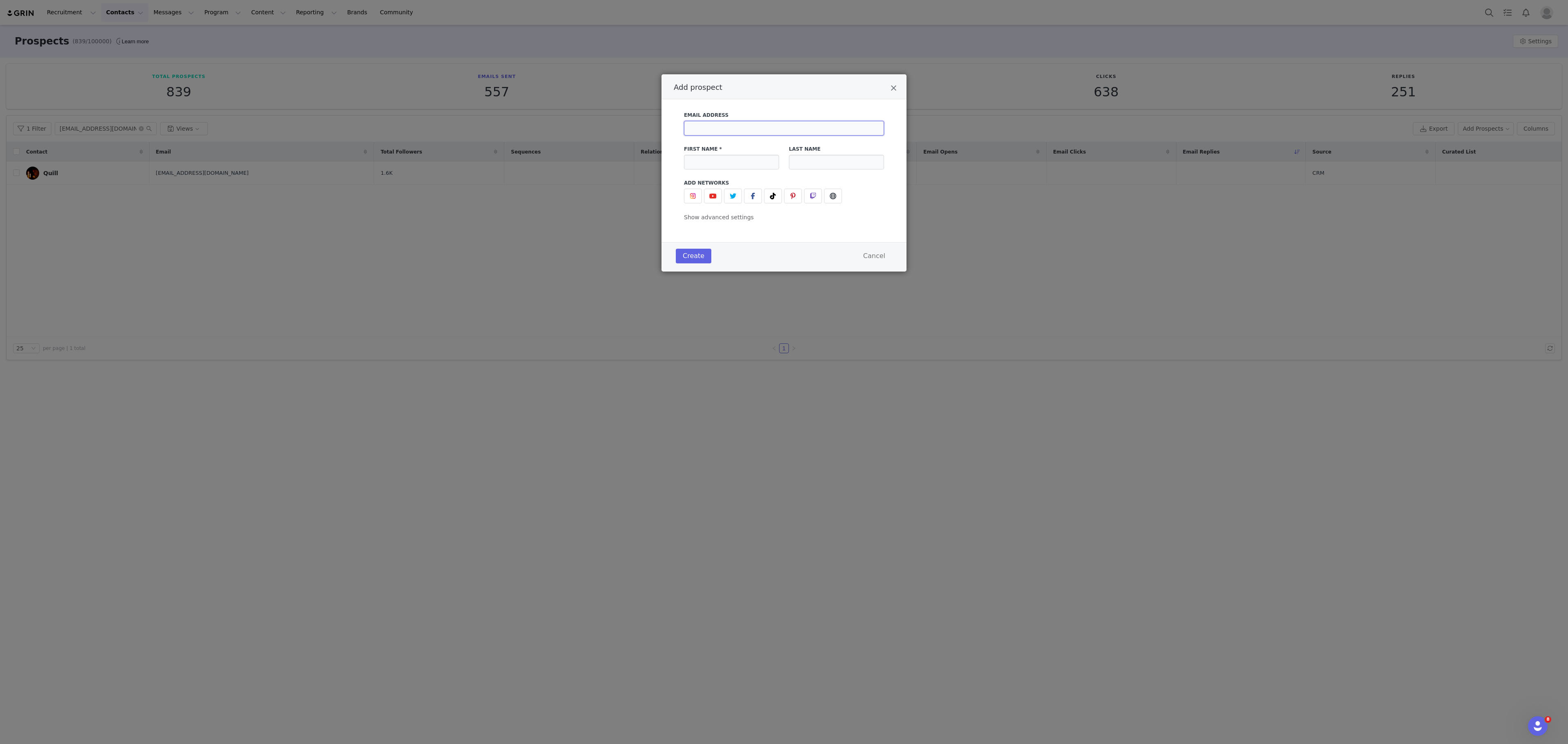
paste input "[EMAIL_ADDRESS][DOMAIN_NAME]"
click at [852, 122] on input "[EMAIL_ADDRESS][DOMAIN_NAME]" at bounding box center [784, 128] width 200 height 14
type input "[EMAIL_ADDRESS][DOMAIN_NAME]"
click at [741, 168] on input "Add prospect" at bounding box center [731, 162] width 95 height 14
paste input "[PERSON_NAME] [PERSON_NAME]"
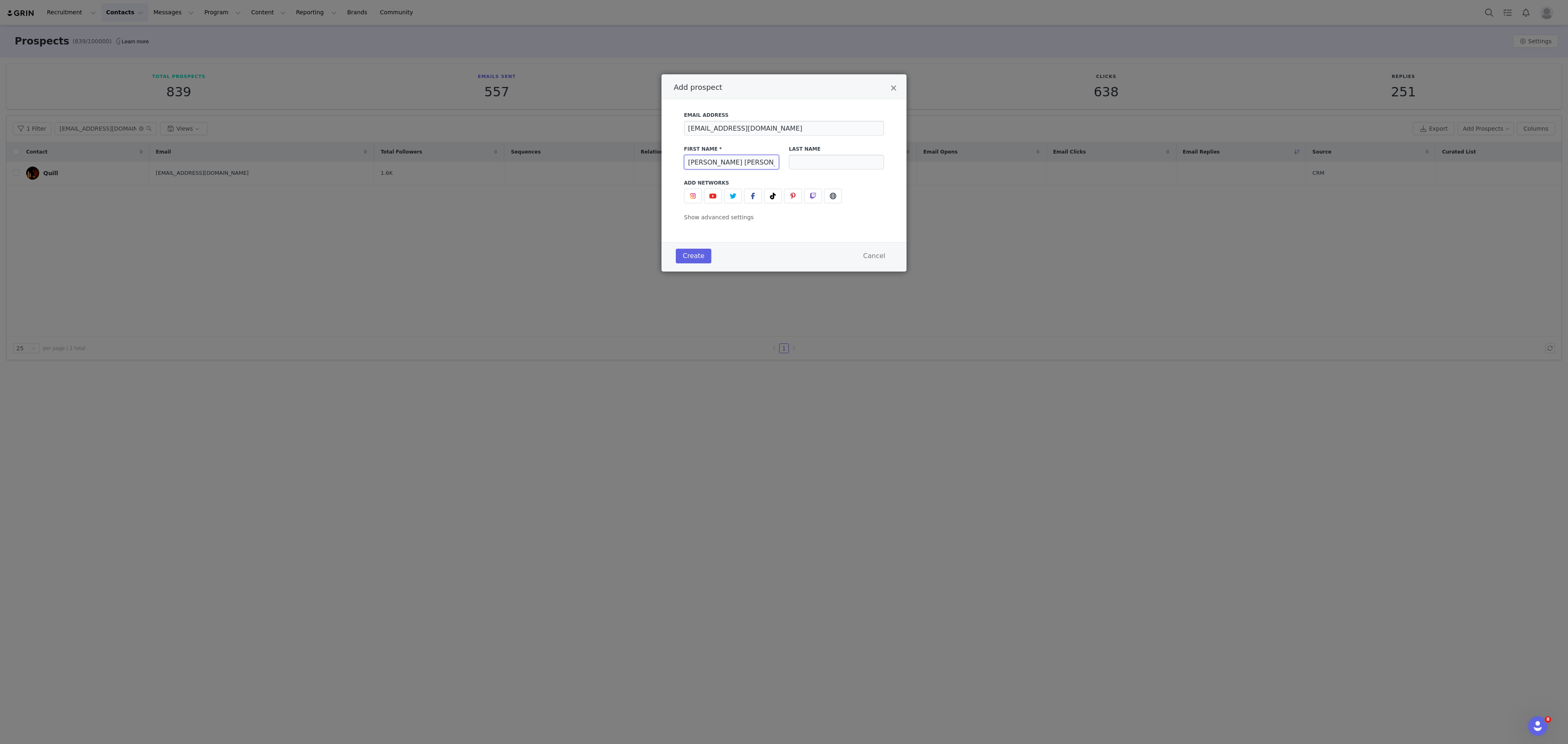
drag, startPoint x: 745, startPoint y: 167, endPoint x: 718, endPoint y: 168, distance: 27.0
click at [718, 168] on input "[PERSON_NAME] [PERSON_NAME]" at bounding box center [731, 162] width 95 height 14
type input "Charlotte"
click at [694, 197] on img "Add prospect" at bounding box center [693, 196] width 7 height 7
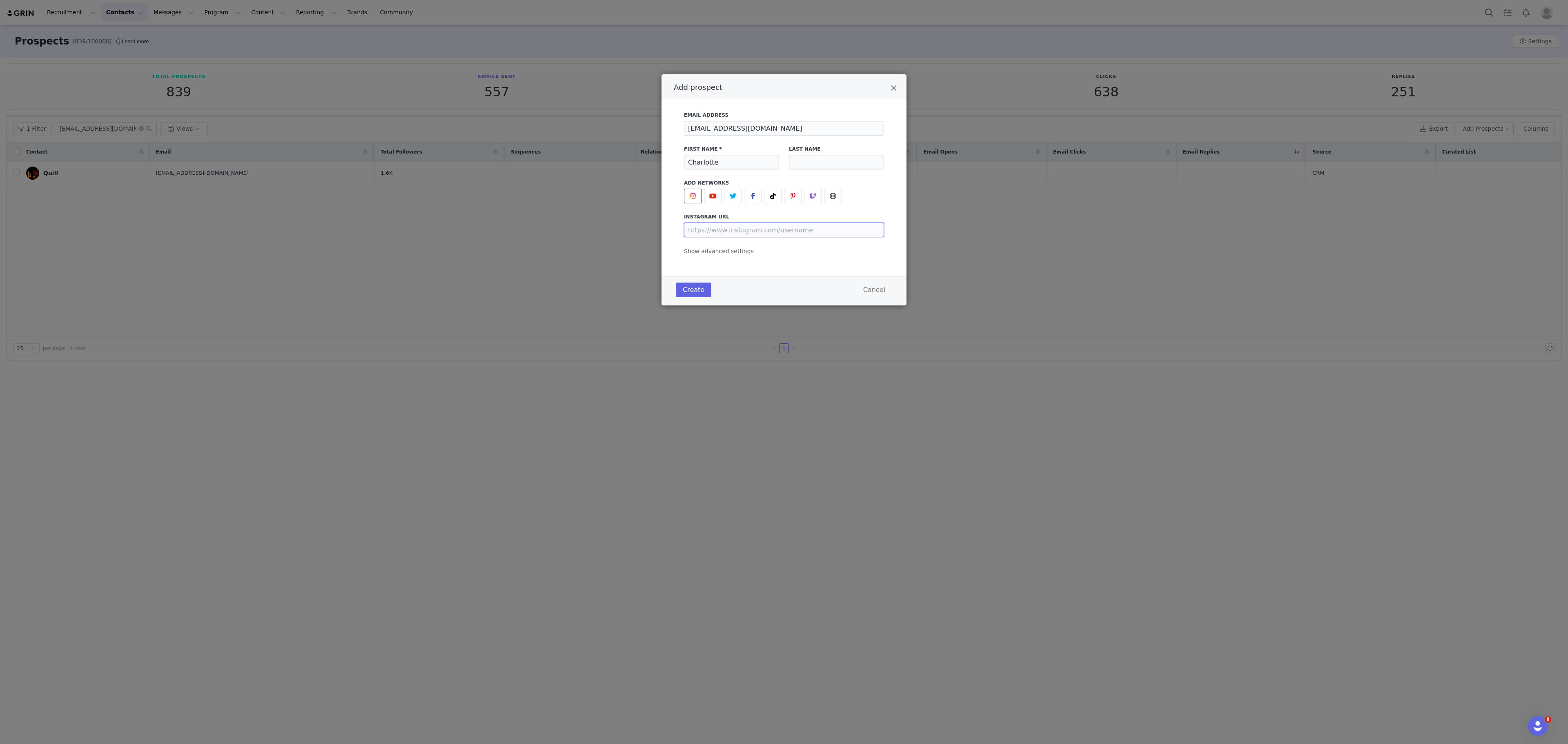
click at [754, 227] on input "Add prospect" at bounding box center [784, 229] width 200 height 14
paste input "charlotte_ameliaax"
click at [707, 231] on input "charlotte_ameliaax" at bounding box center [784, 229] width 200 height 14
type input "[URL][DOMAIN_NAME]"
click at [772, 140] on div "Email Address [EMAIL_ADDRESS][DOMAIN_NAME]" at bounding box center [784, 123] width 210 height 34
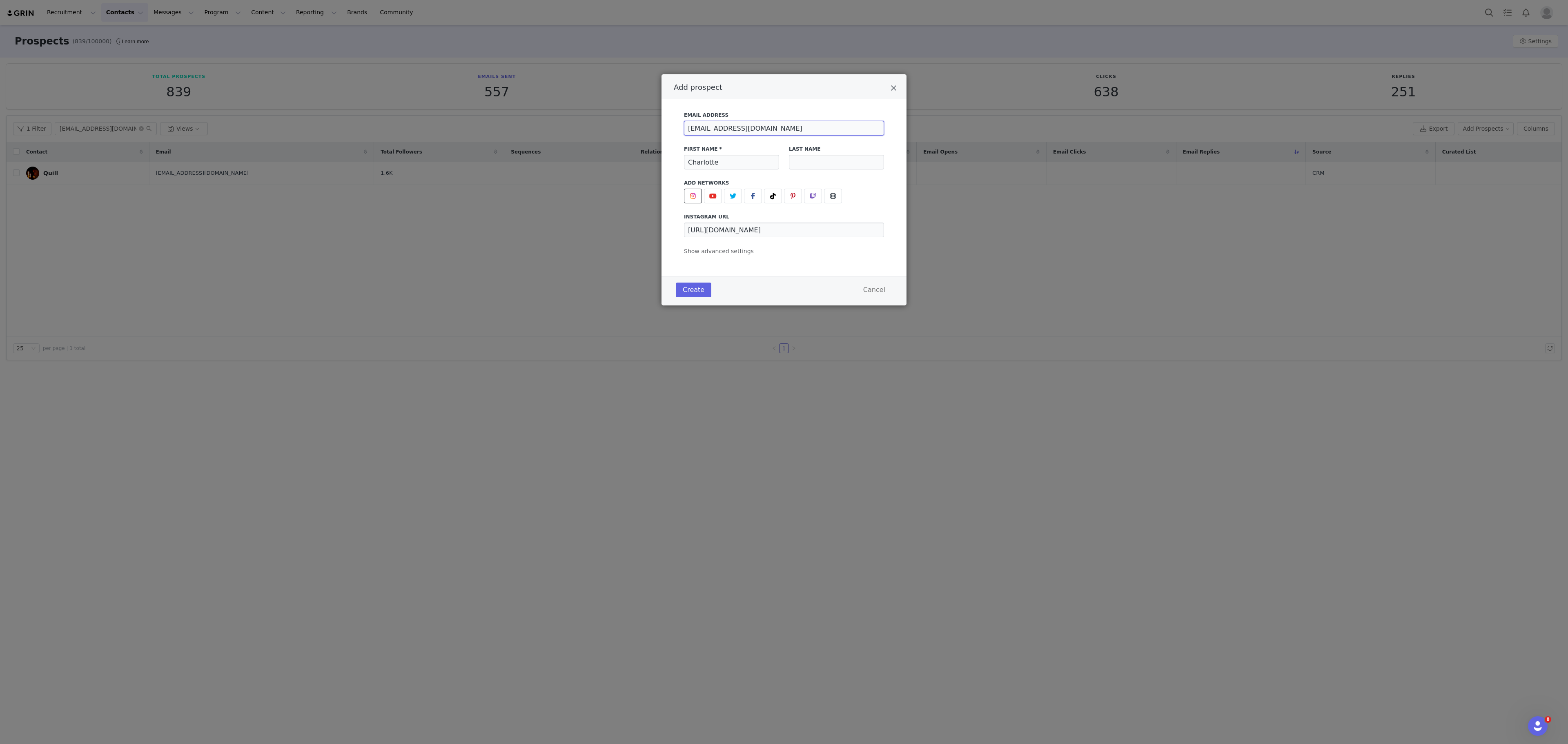
click at [792, 127] on input "[EMAIL_ADDRESS][DOMAIN_NAME]" at bounding box center [784, 128] width 200 height 14
click at [696, 296] on button "Create" at bounding box center [694, 290] width 36 height 14
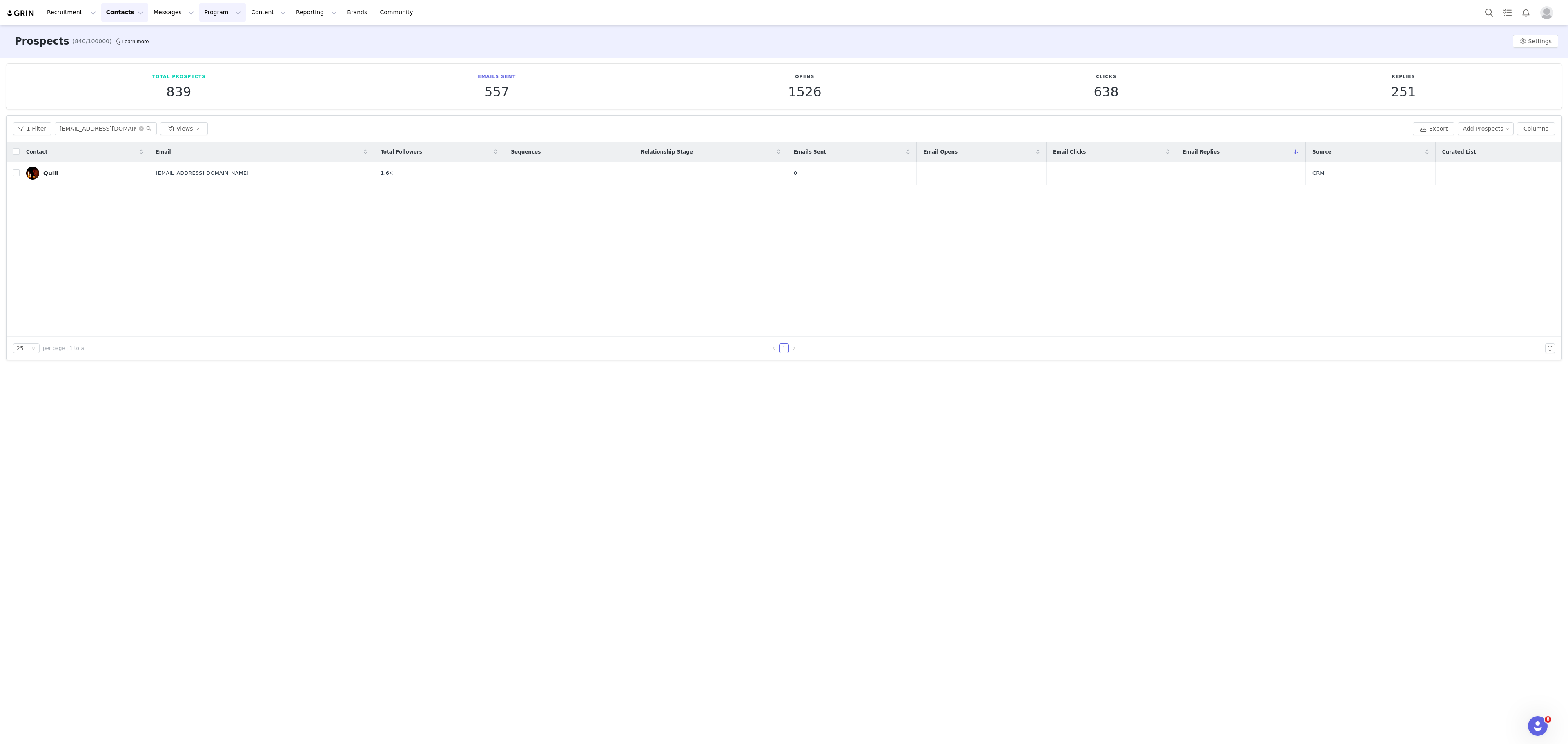
click at [209, 18] on button "Program Program" at bounding box center [222, 12] width 46 height 18
click at [220, 40] on div "Activations" at bounding box center [212, 36] width 55 height 8
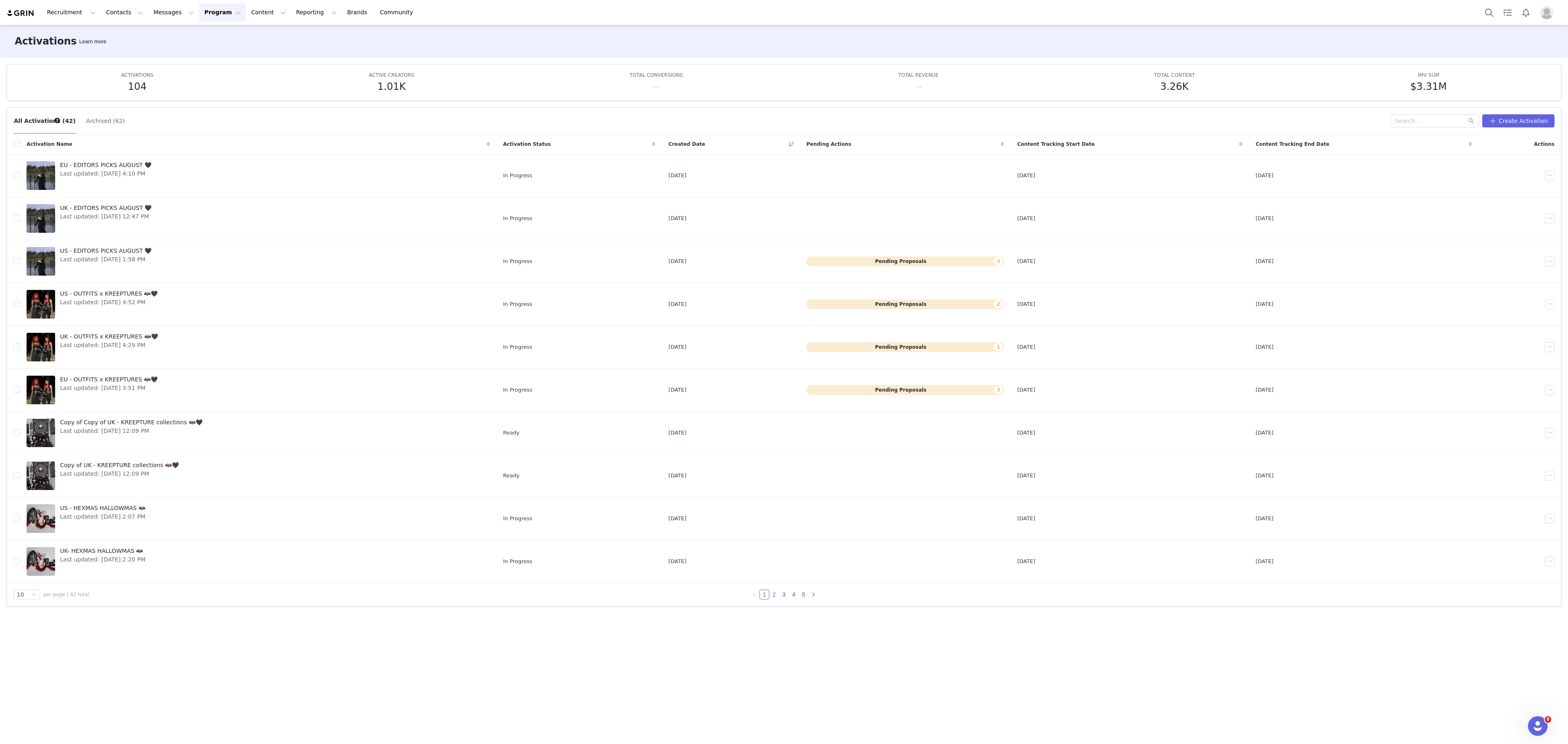
click at [777, 599] on link "2" at bounding box center [774, 595] width 9 height 9
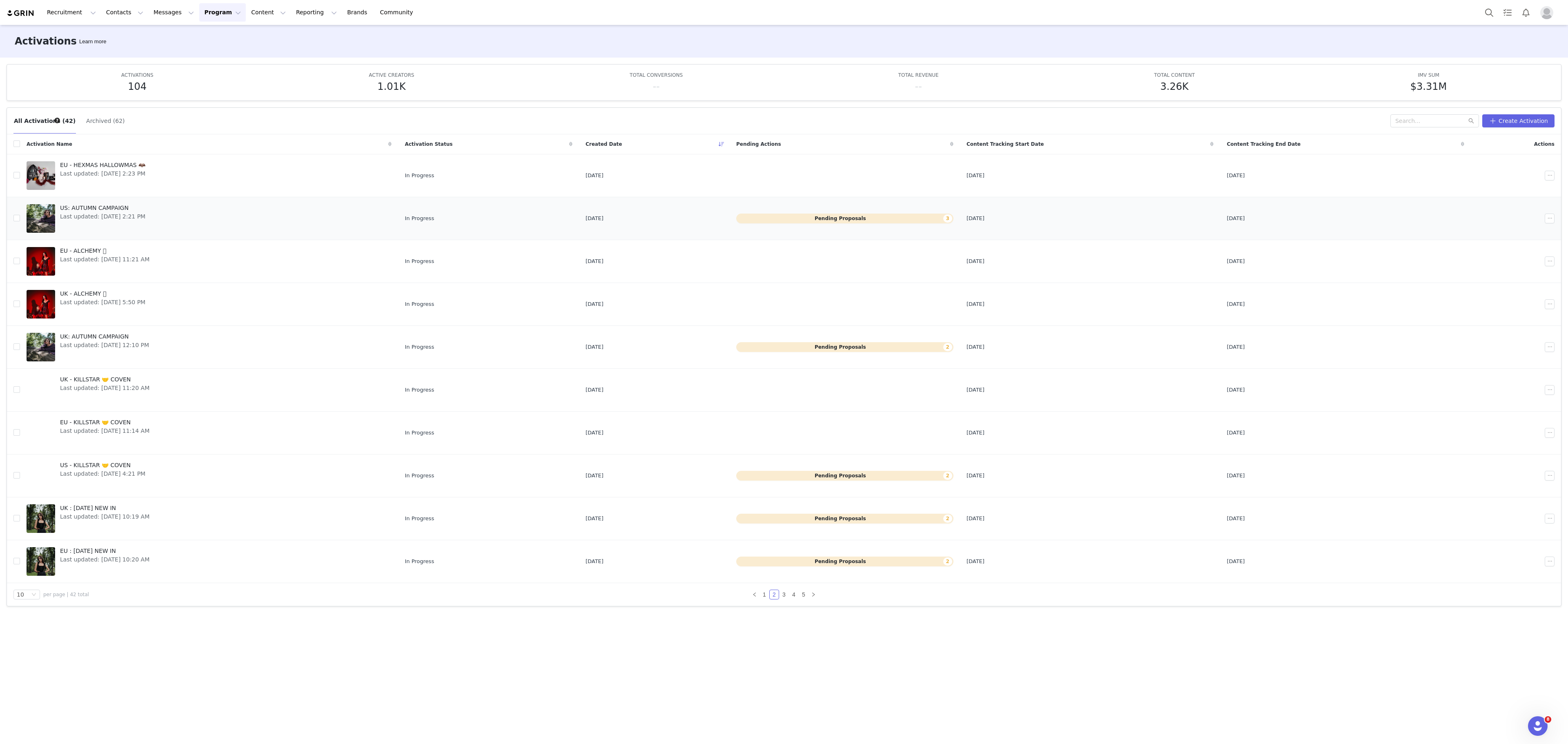
click at [129, 229] on div "US: AUTUMN CAMPAIGN Last updated: [DATE] 2:21 PM" at bounding box center [102, 218] width 95 height 33
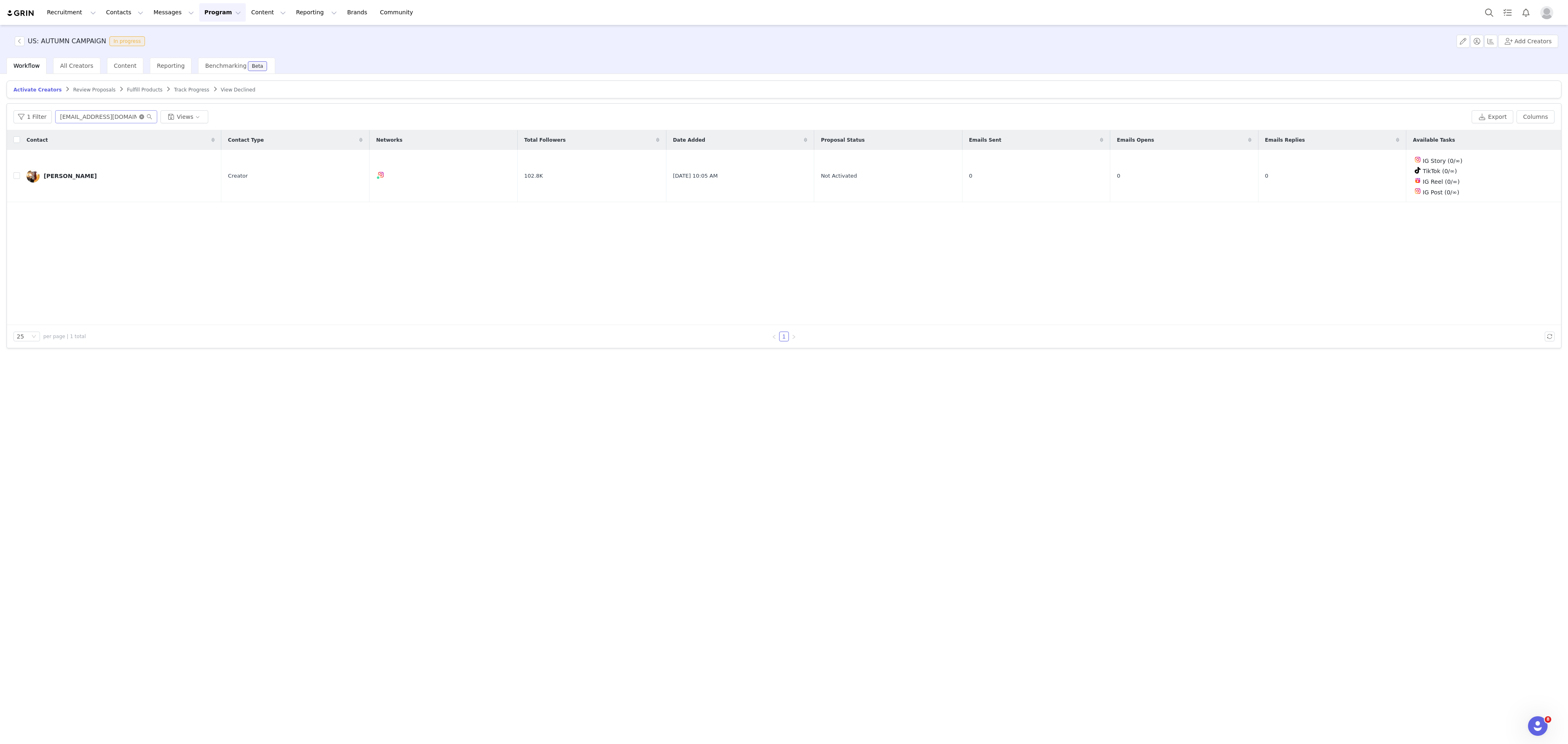
click at [139, 117] on icon "icon: close-circle" at bounding box center [142, 117] width 5 height 5
click at [138, 117] on input "text" at bounding box center [106, 117] width 102 height 13
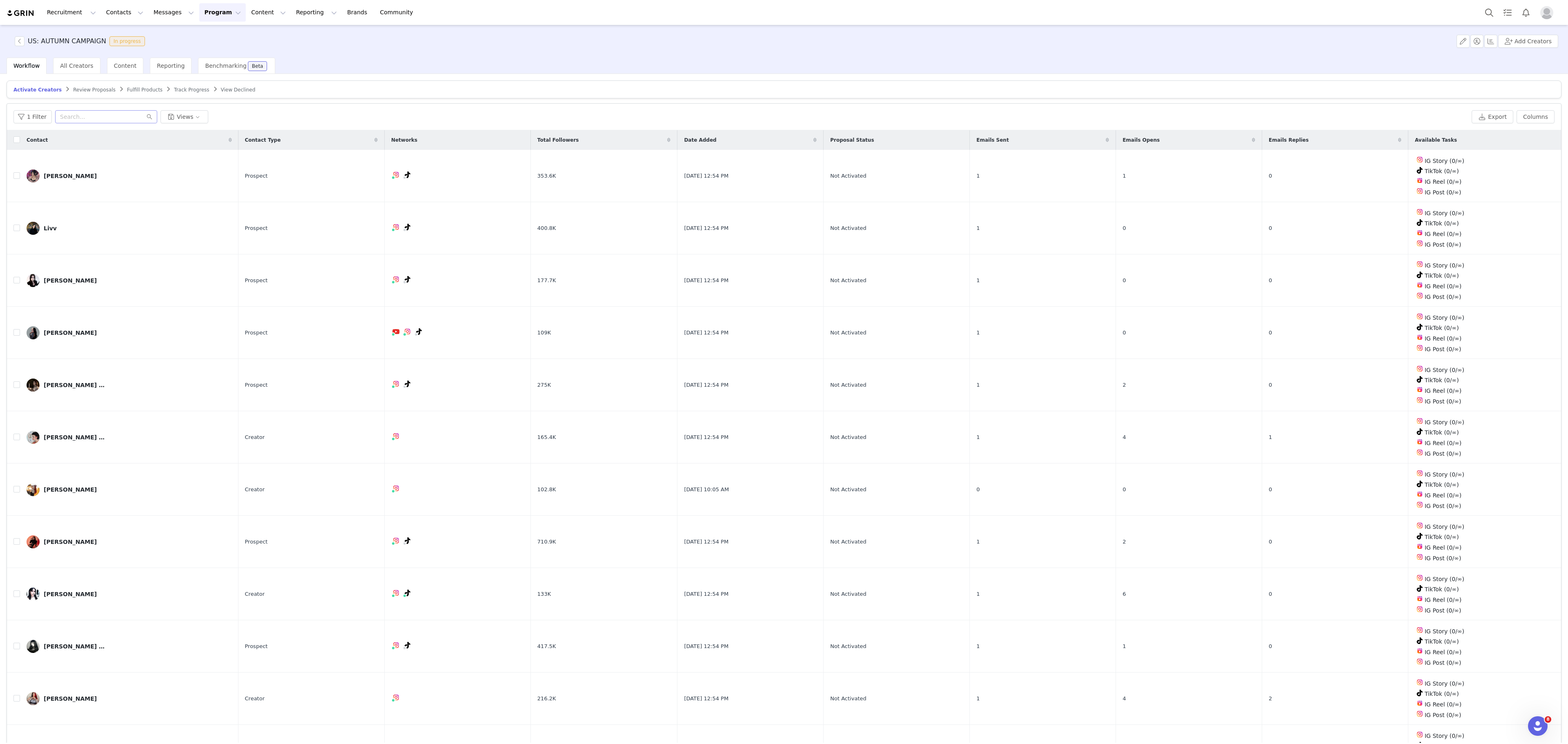
click at [91, 91] on span "Review Proposals" at bounding box center [95, 90] width 43 height 6
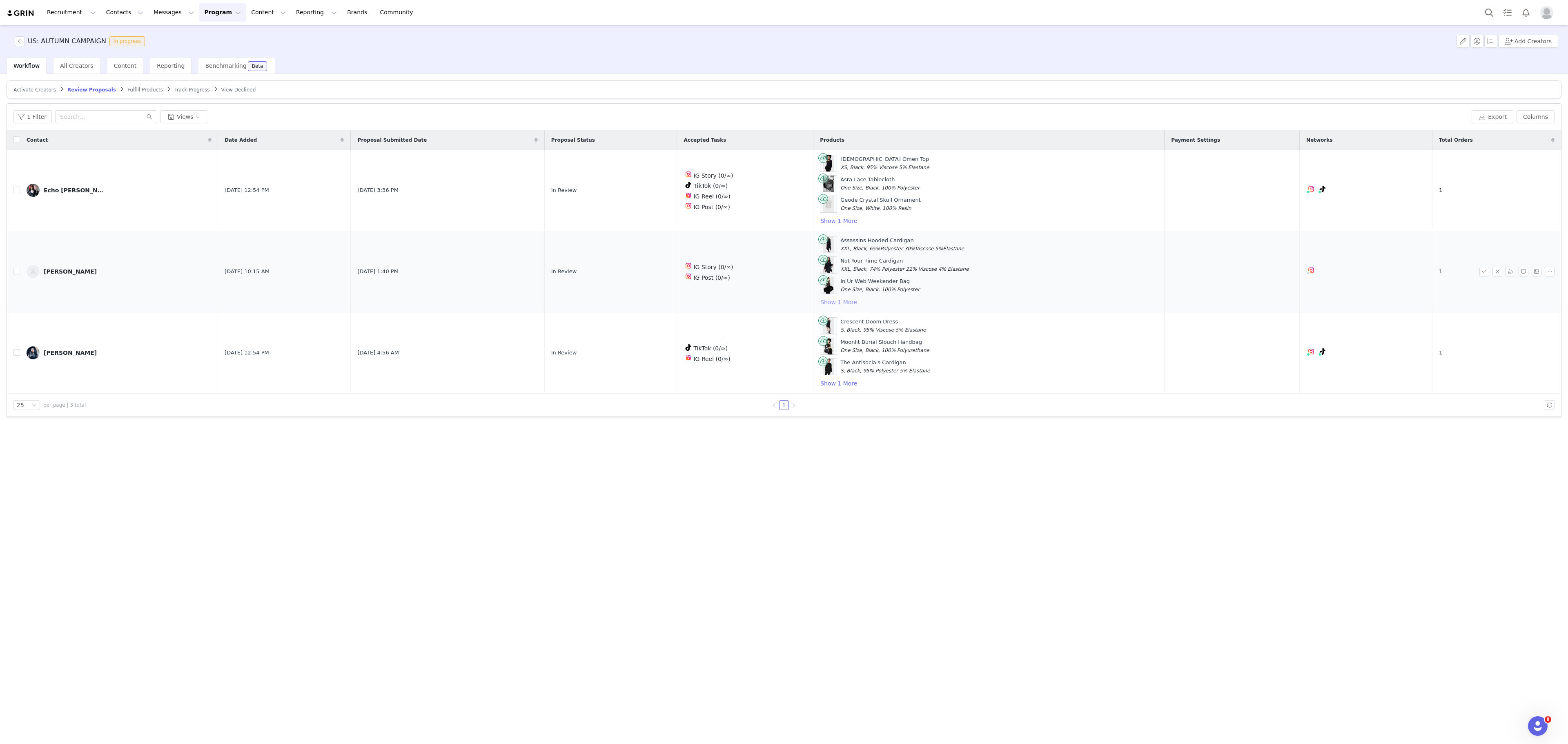
click at [831, 307] on button "Show 1 More" at bounding box center [839, 302] width 37 height 10
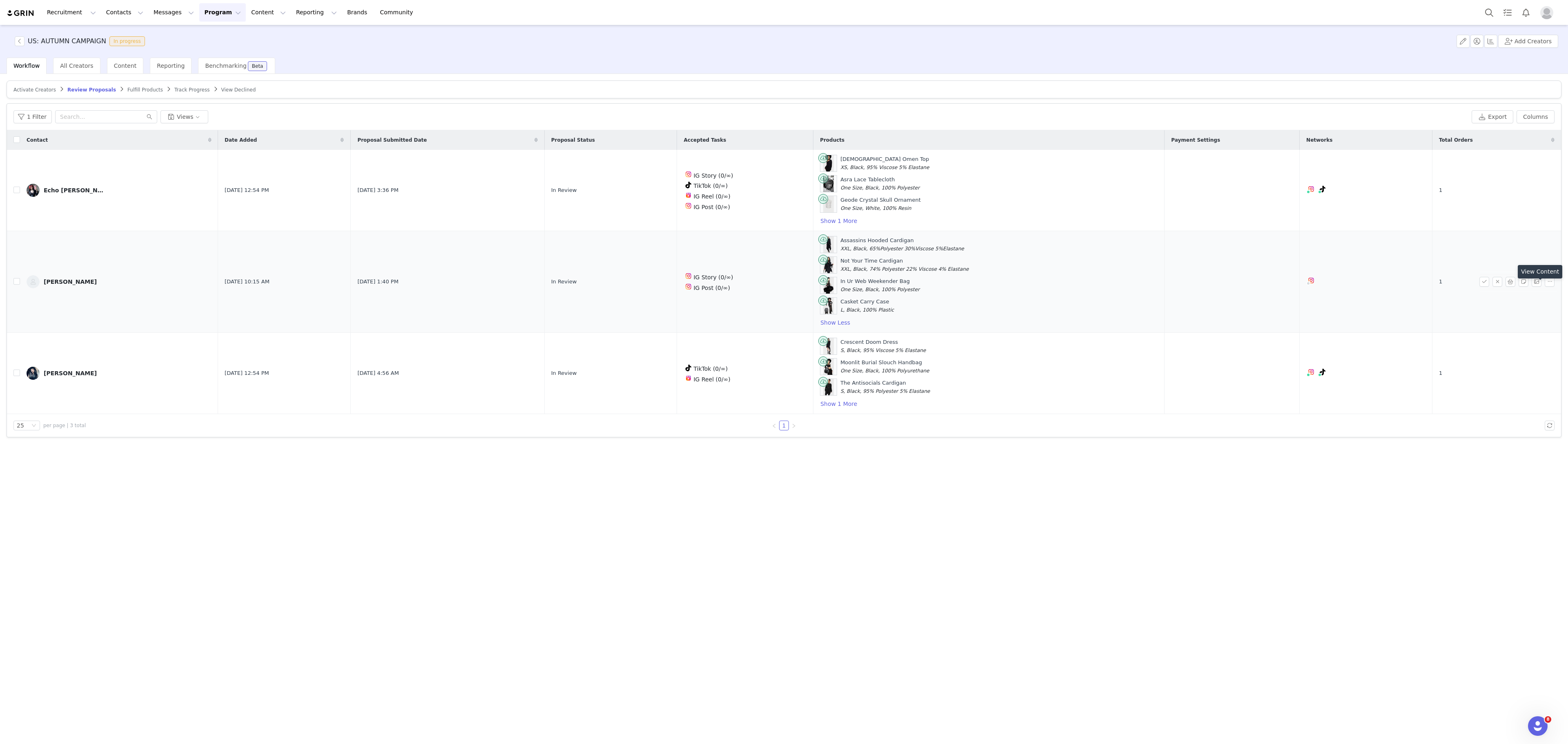
click at [1544, 287] on span at bounding box center [1538, 281] width 13 height 10
click at [1548, 287] on button "button" at bounding box center [1550, 281] width 10 height 10
click at [1509, 287] on button "button" at bounding box center [1511, 281] width 10 height 10
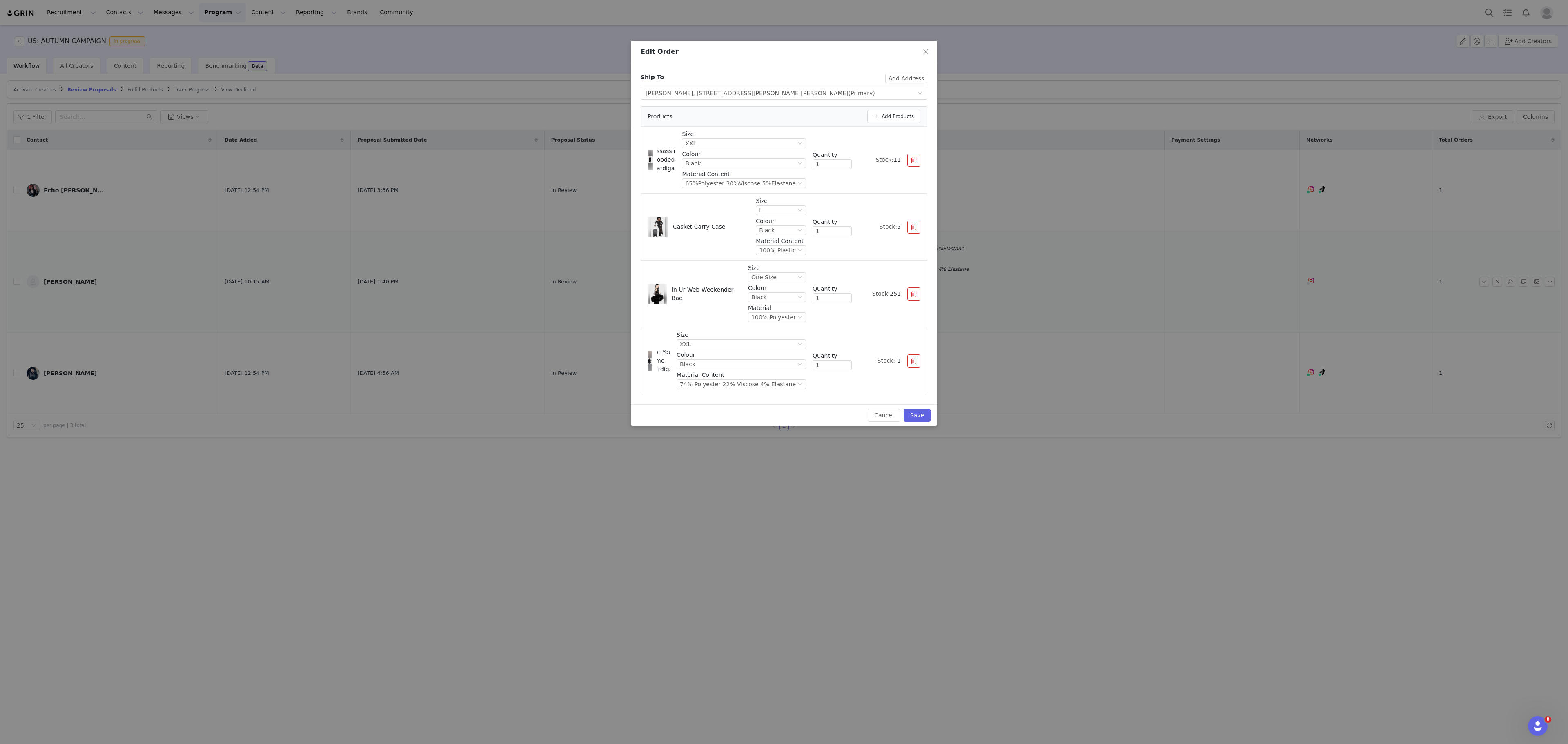
click at [914, 231] on button "button" at bounding box center [914, 226] width 13 height 13
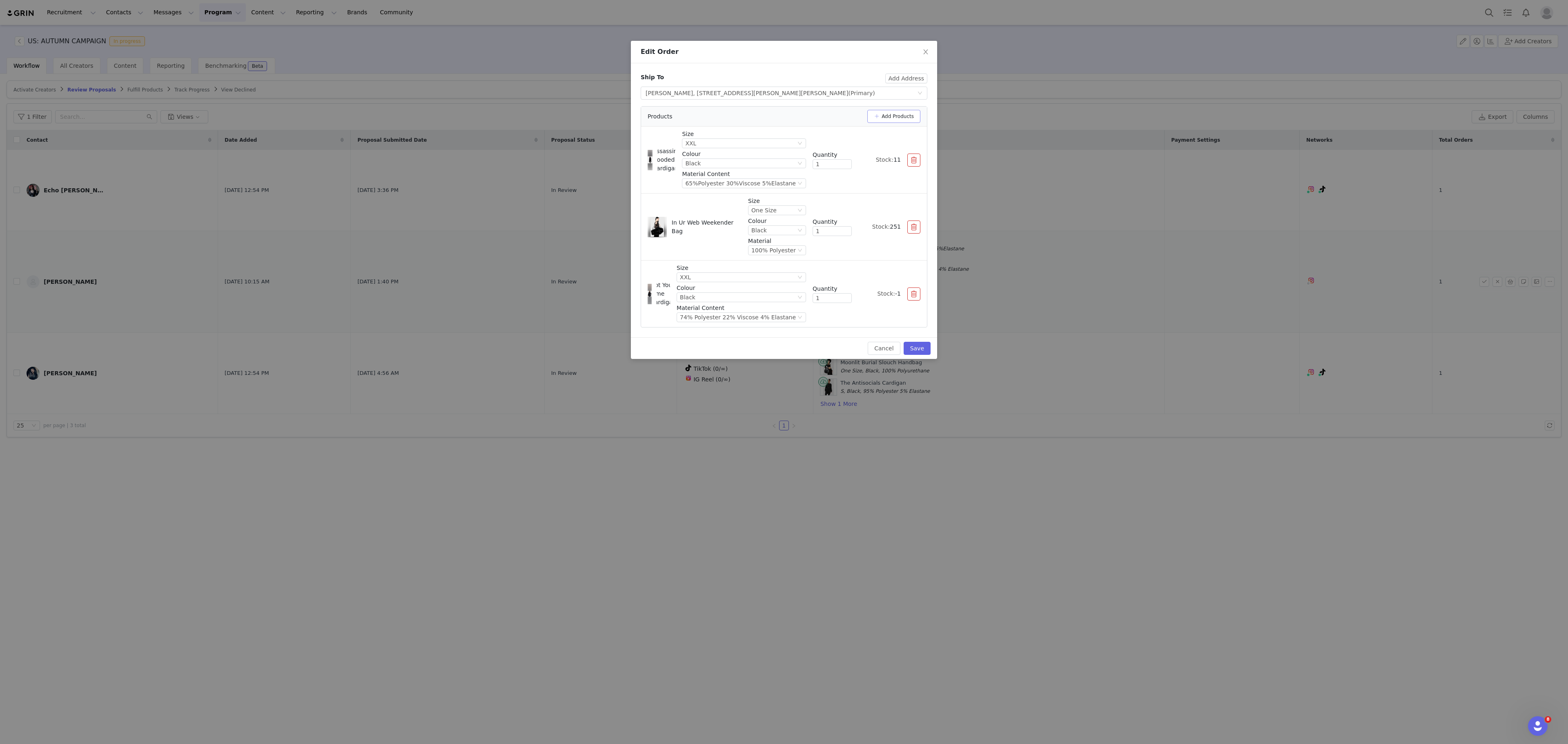
click at [903, 118] on button "Add Products" at bounding box center [894, 116] width 53 height 13
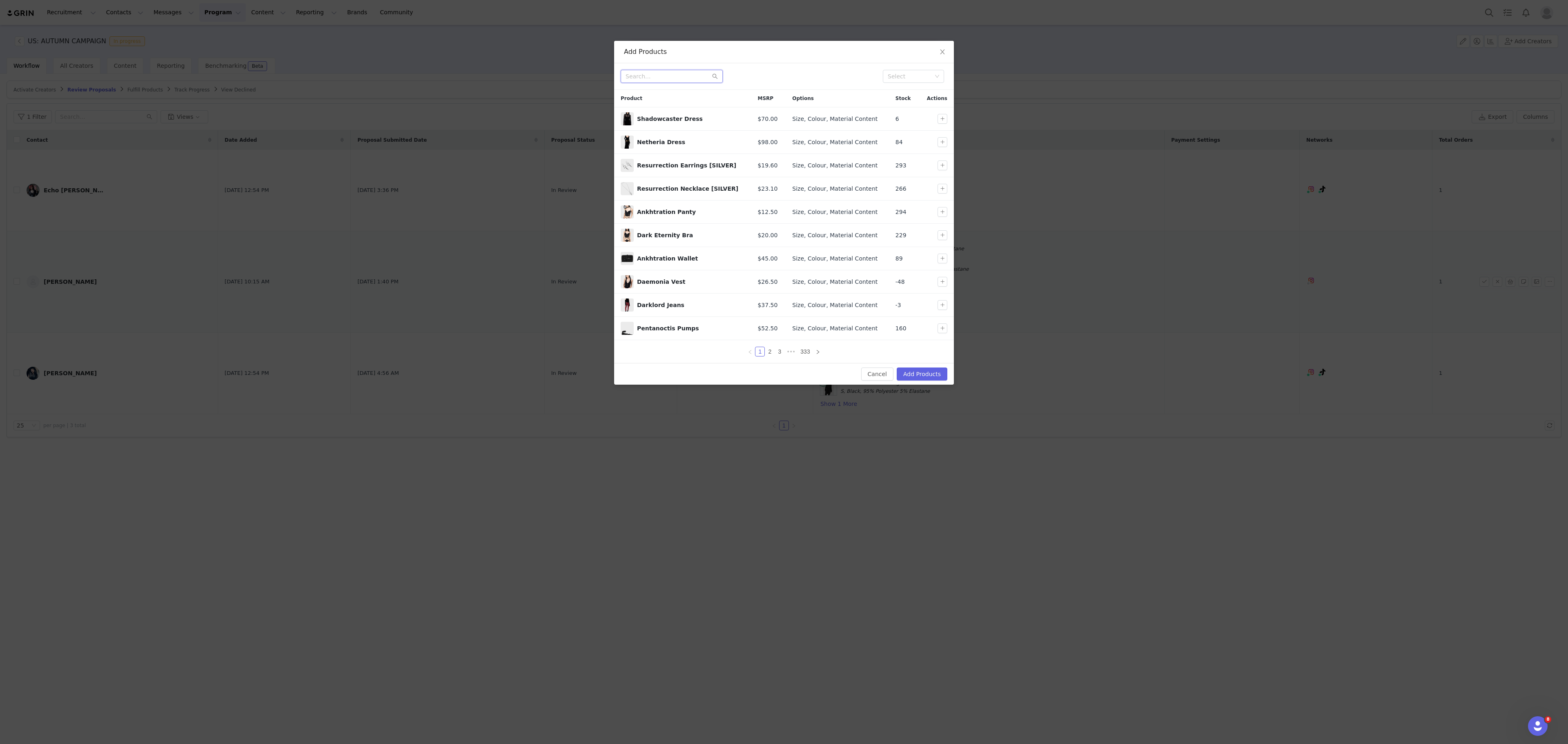
click at [660, 80] on input "text" at bounding box center [672, 76] width 102 height 13
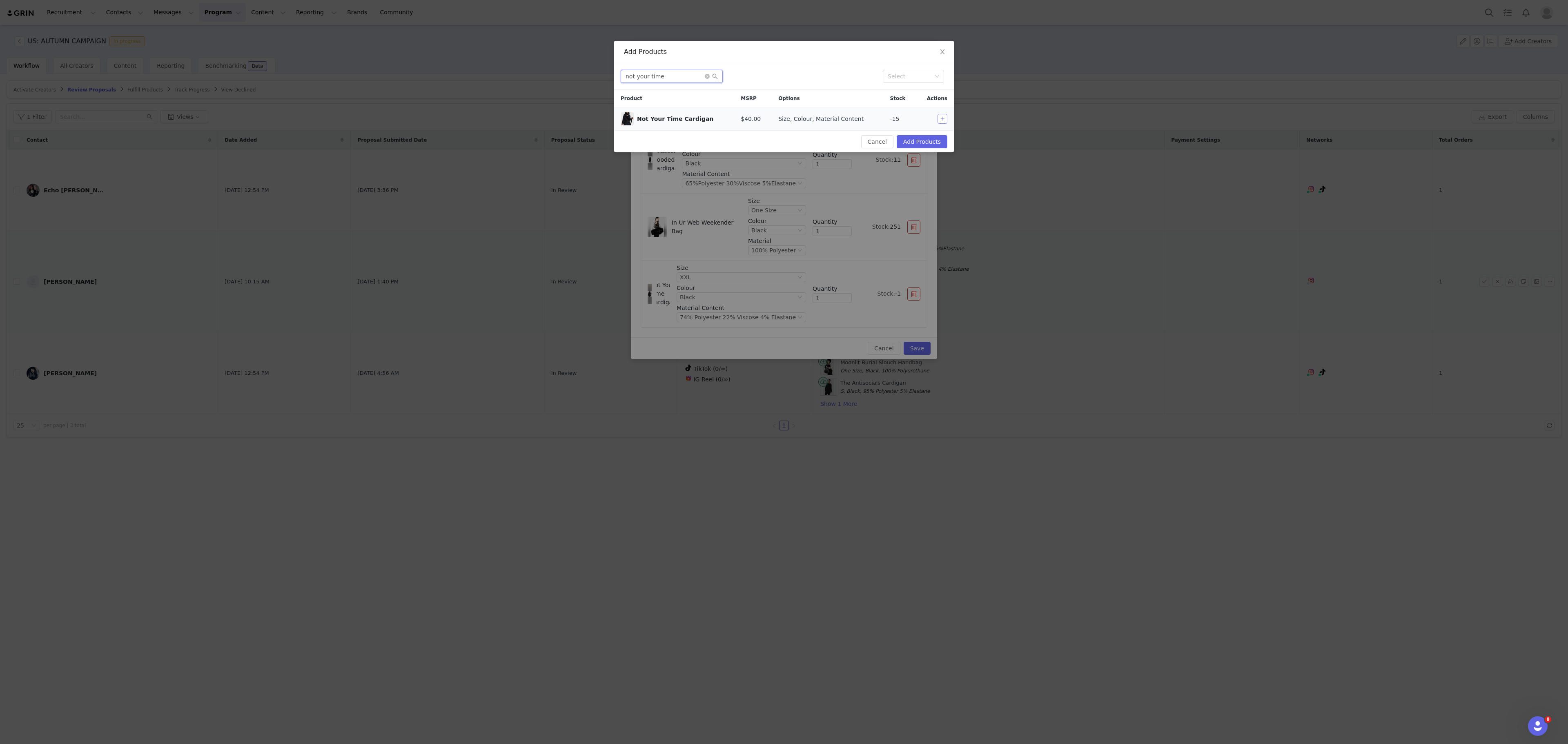
type input "not your time"
click at [943, 117] on button "button" at bounding box center [942, 118] width 10 height 10
click at [922, 144] on button "Add Products" at bounding box center [922, 141] width 50 height 13
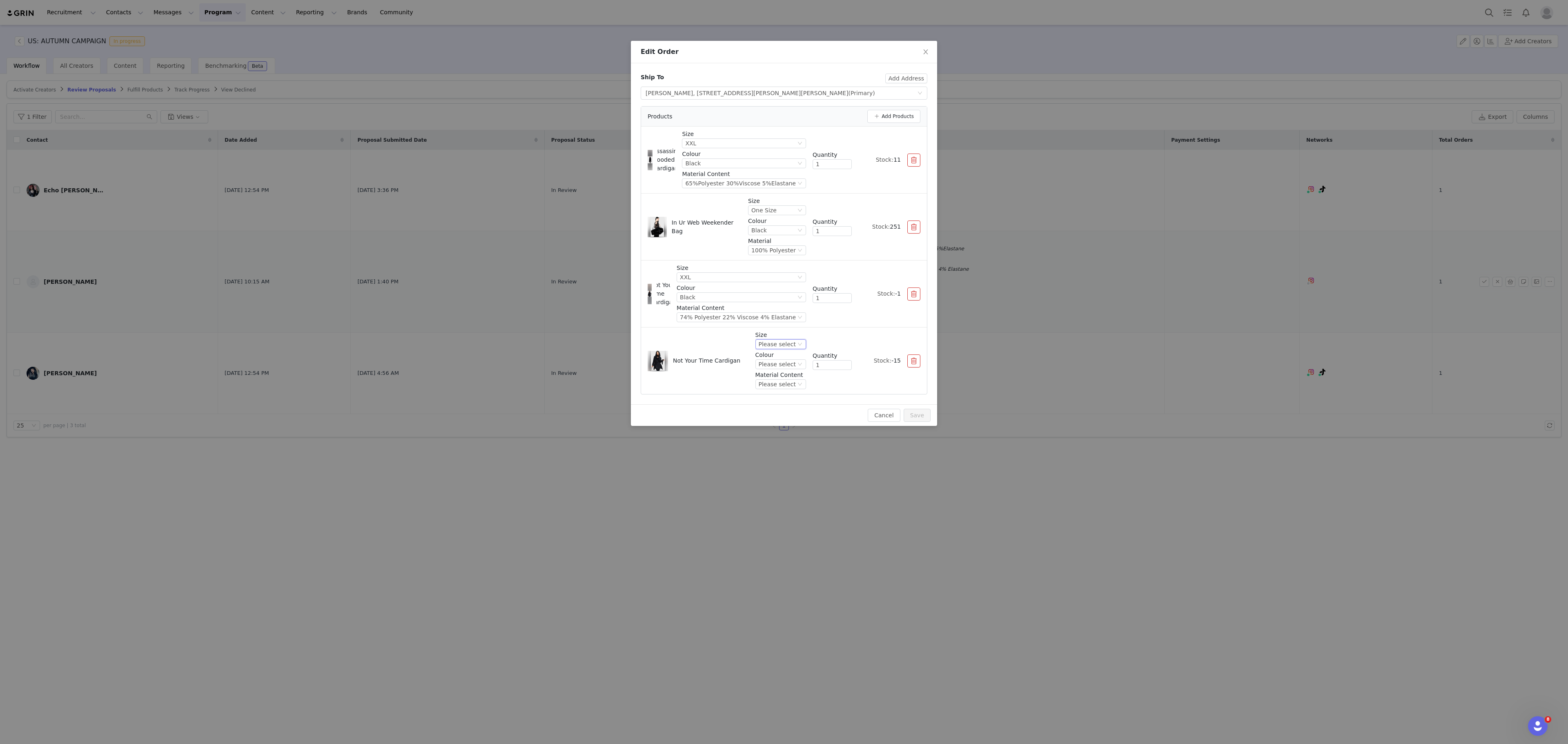
click at [779, 348] on div "Please select" at bounding box center [778, 345] width 37 height 9
click at [790, 349] on div "Please select" at bounding box center [778, 345] width 37 height 9
click at [778, 436] on li "XXL" at bounding box center [783, 439] width 46 height 13
click at [787, 367] on div "Please select" at bounding box center [778, 364] width 37 height 9
click at [784, 393] on li "Black" at bounding box center [783, 394] width 46 height 13
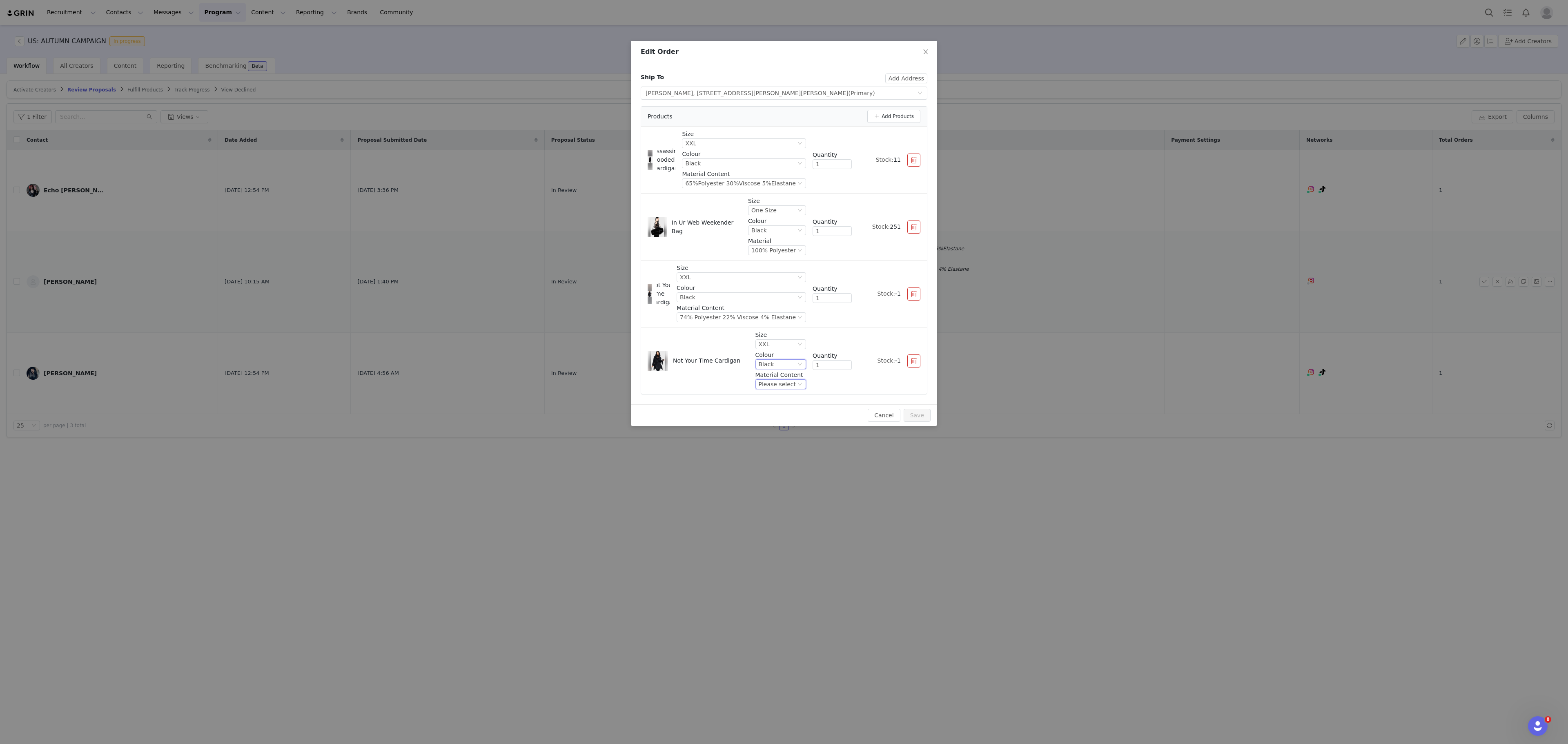
click at [789, 389] on div "Please select" at bounding box center [778, 384] width 37 height 9
click at [786, 418] on li "74% Polyester 22% Viscose 4% Elastane" at bounding box center [783, 414] width 46 height 13
click at [915, 364] on button "button" at bounding box center [914, 361] width 13 height 13
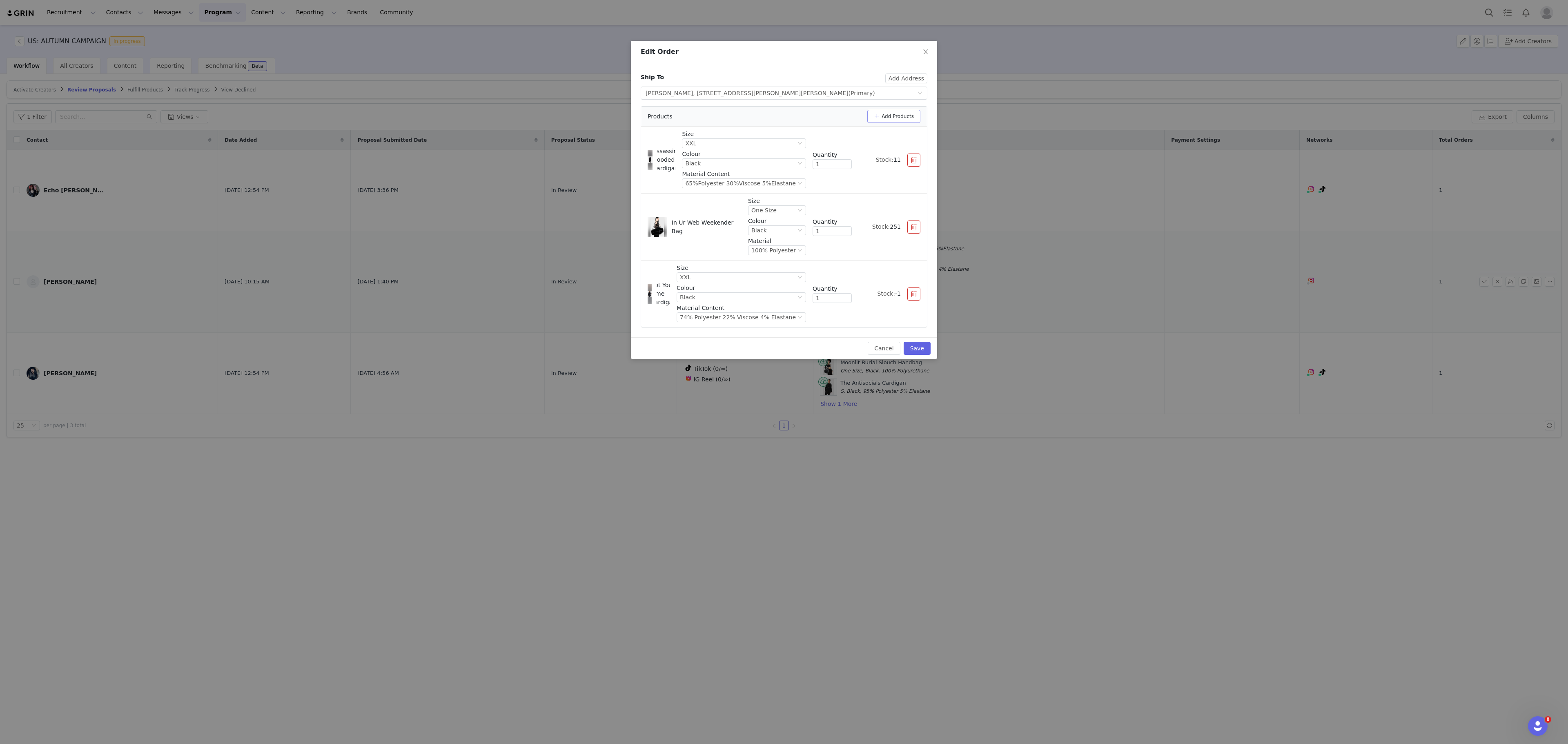
click at [904, 118] on button "Add Products" at bounding box center [894, 116] width 53 height 13
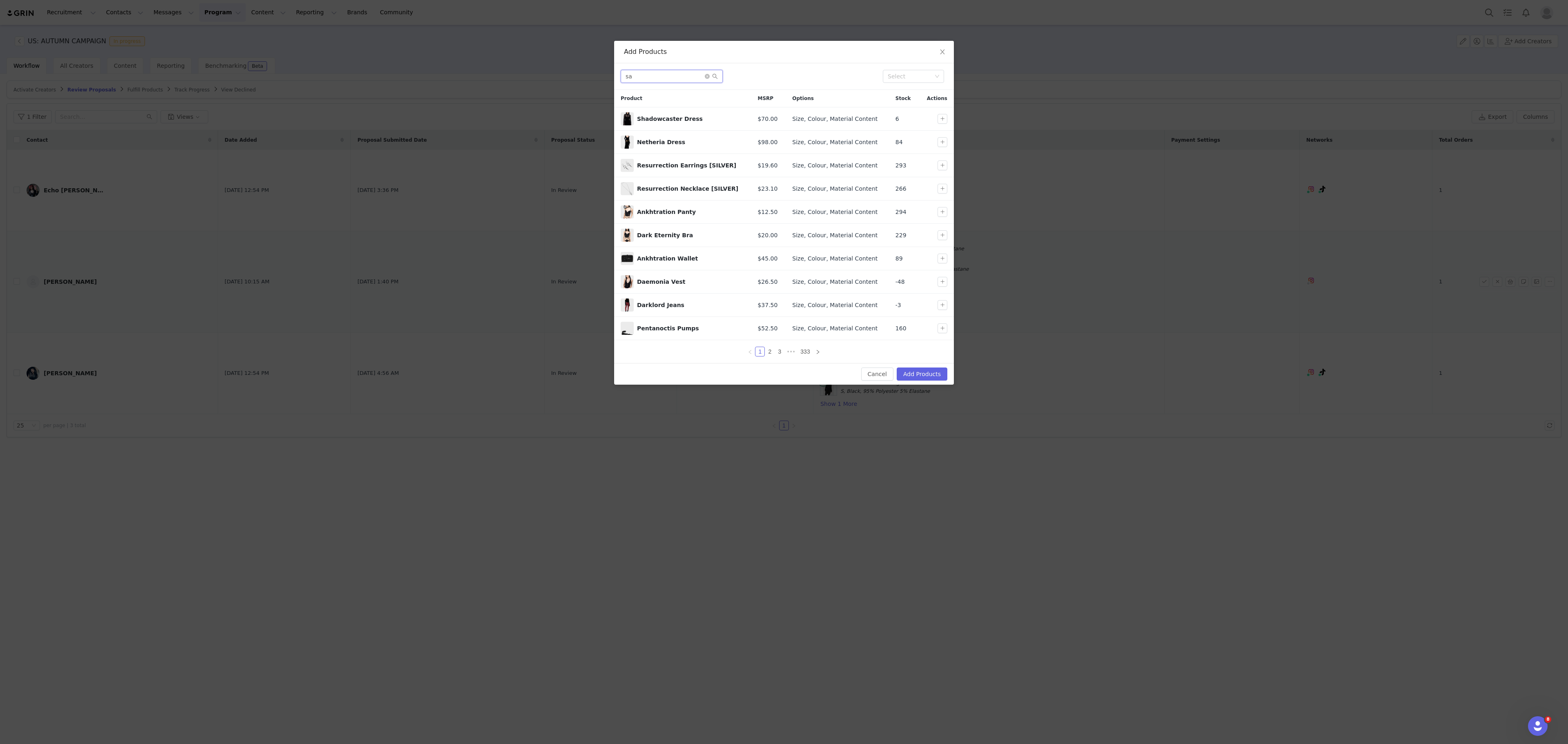
click at [646, 76] on input "sa" at bounding box center [672, 76] width 102 height 13
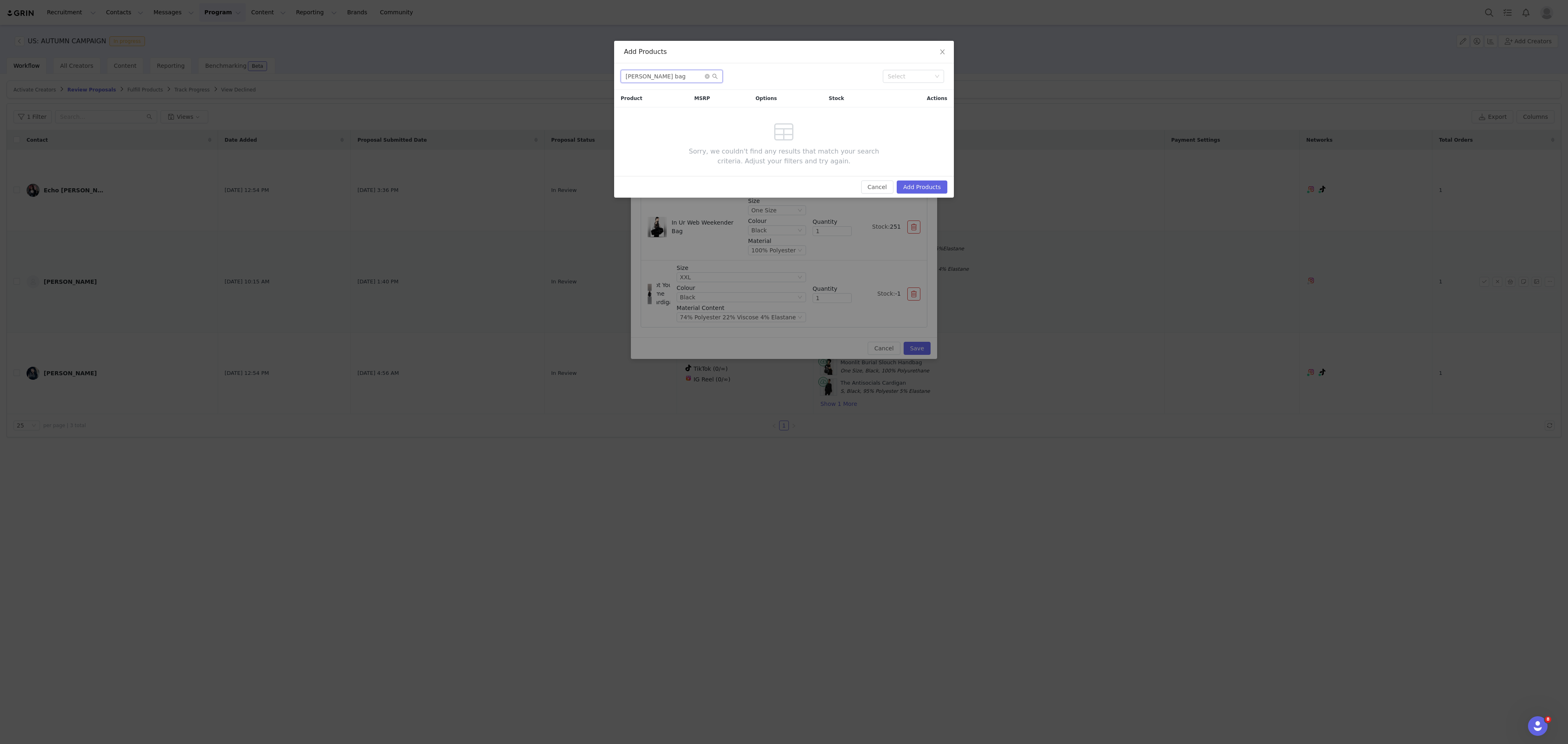
type input "[PERSON_NAME] bag"
type input "saria"
click at [939, 56] on span "Close" at bounding box center [943, 53] width 23 height 23
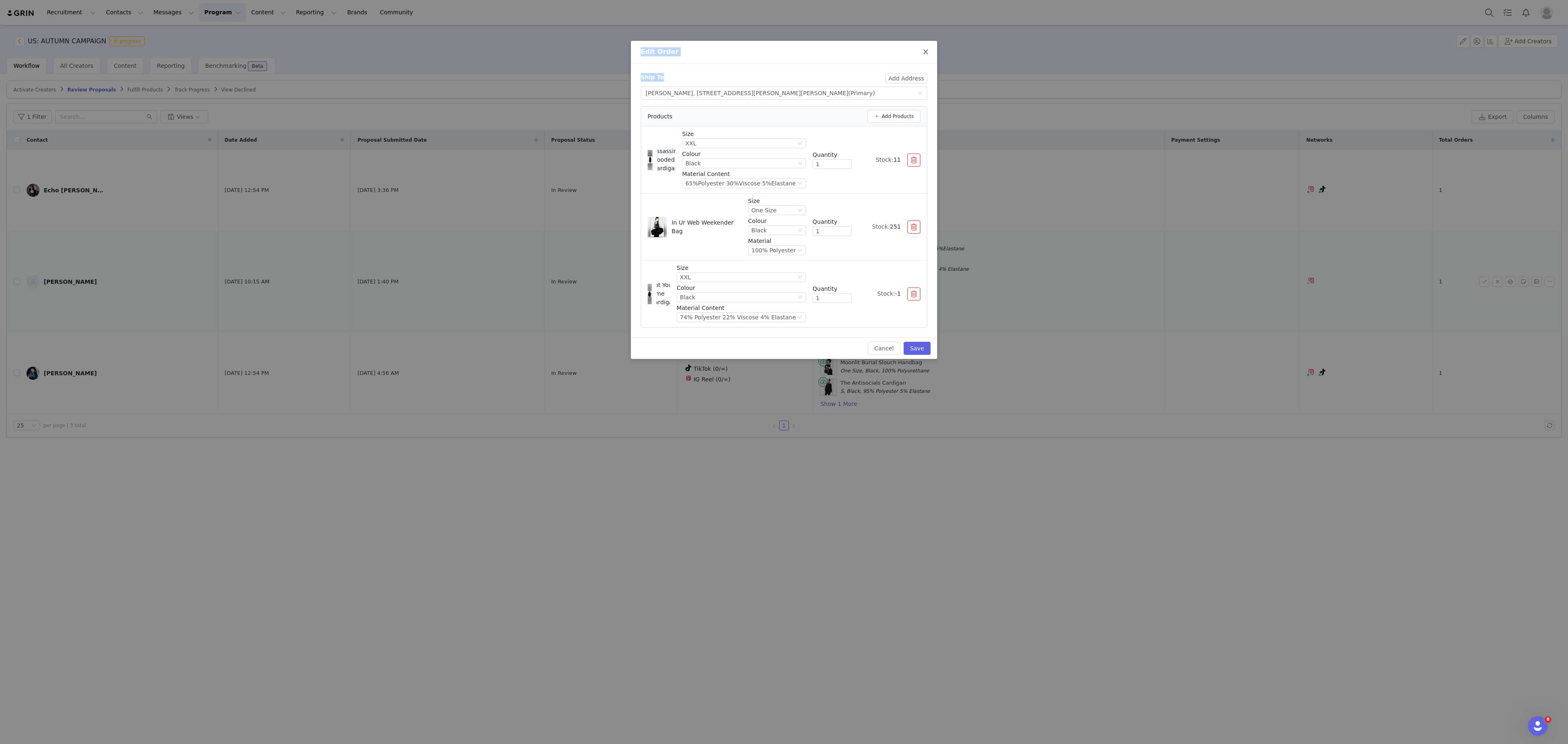
drag, startPoint x: 915, startPoint y: 84, endPoint x: 928, endPoint y: 54, distance: 32.7
click at [928, 54] on div "Edit Order Ship To Add Address Select shipping address [PERSON_NAME], [STREET_A…" at bounding box center [784, 200] width 306 height 318
click at [888, 113] on button "Add Products" at bounding box center [894, 116] width 53 height 13
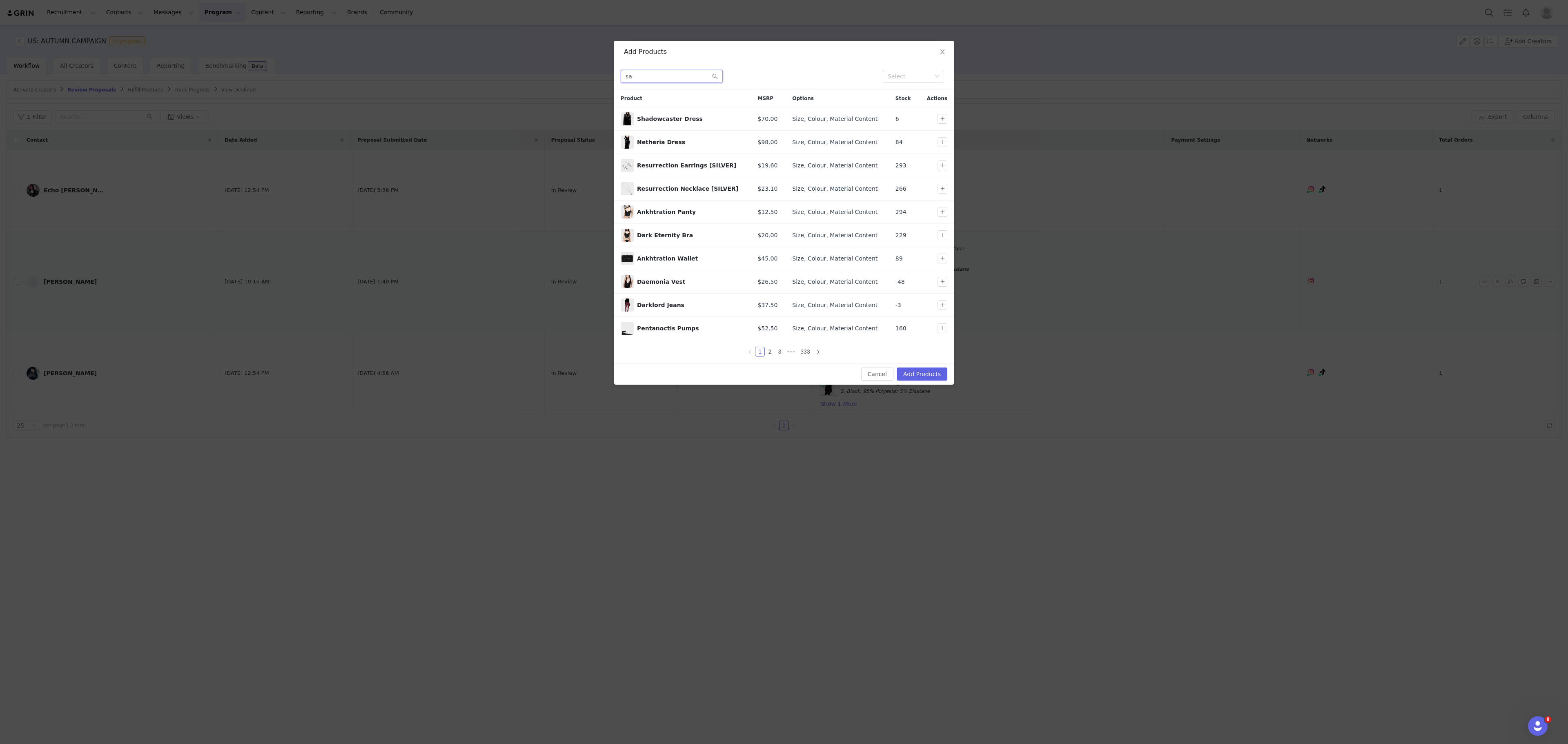
click at [671, 76] on input "sa" at bounding box center [672, 76] width 102 height 13
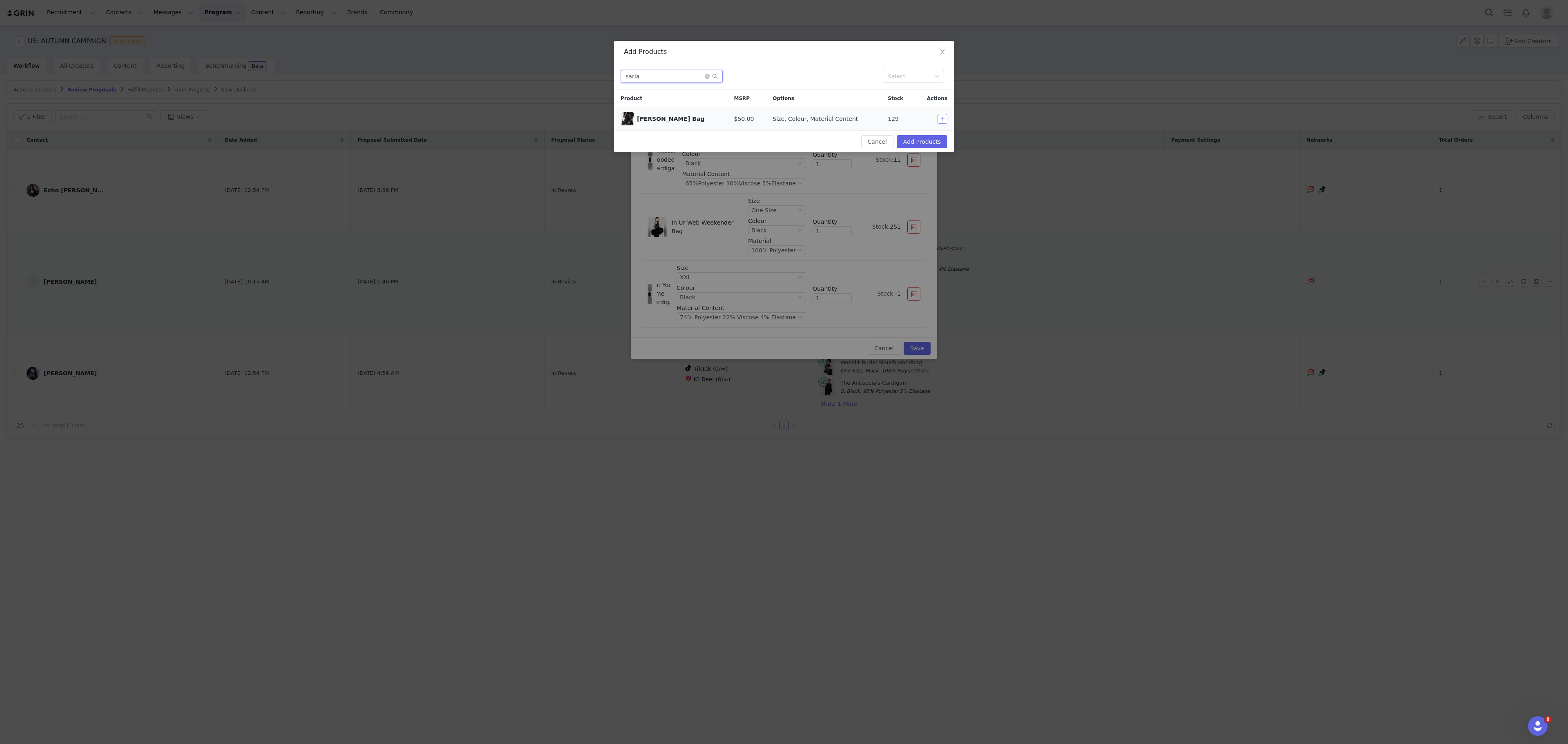
type input "saria"
click at [944, 123] on button "button" at bounding box center [942, 118] width 10 height 10
click at [938, 140] on button "Add Products" at bounding box center [922, 141] width 50 height 13
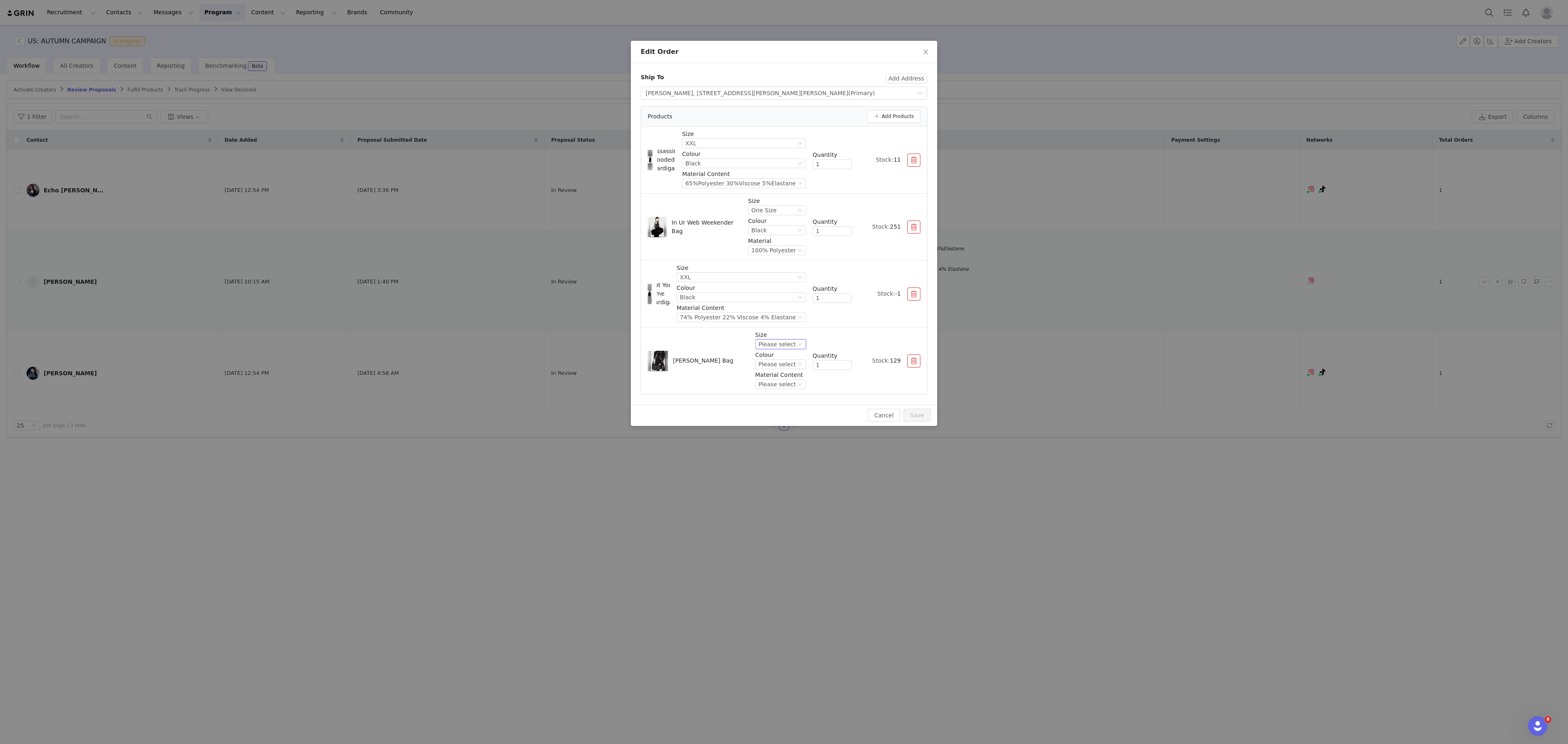
click at [800, 347] on icon "icon: down" at bounding box center [800, 344] width 5 height 5
click at [787, 377] on li "One Size" at bounding box center [783, 374] width 46 height 13
click at [780, 364] on div "Please select" at bounding box center [778, 364] width 37 height 9
click at [784, 390] on li "Black" at bounding box center [783, 394] width 46 height 13
click at [790, 389] on div "Please select" at bounding box center [778, 384] width 37 height 9
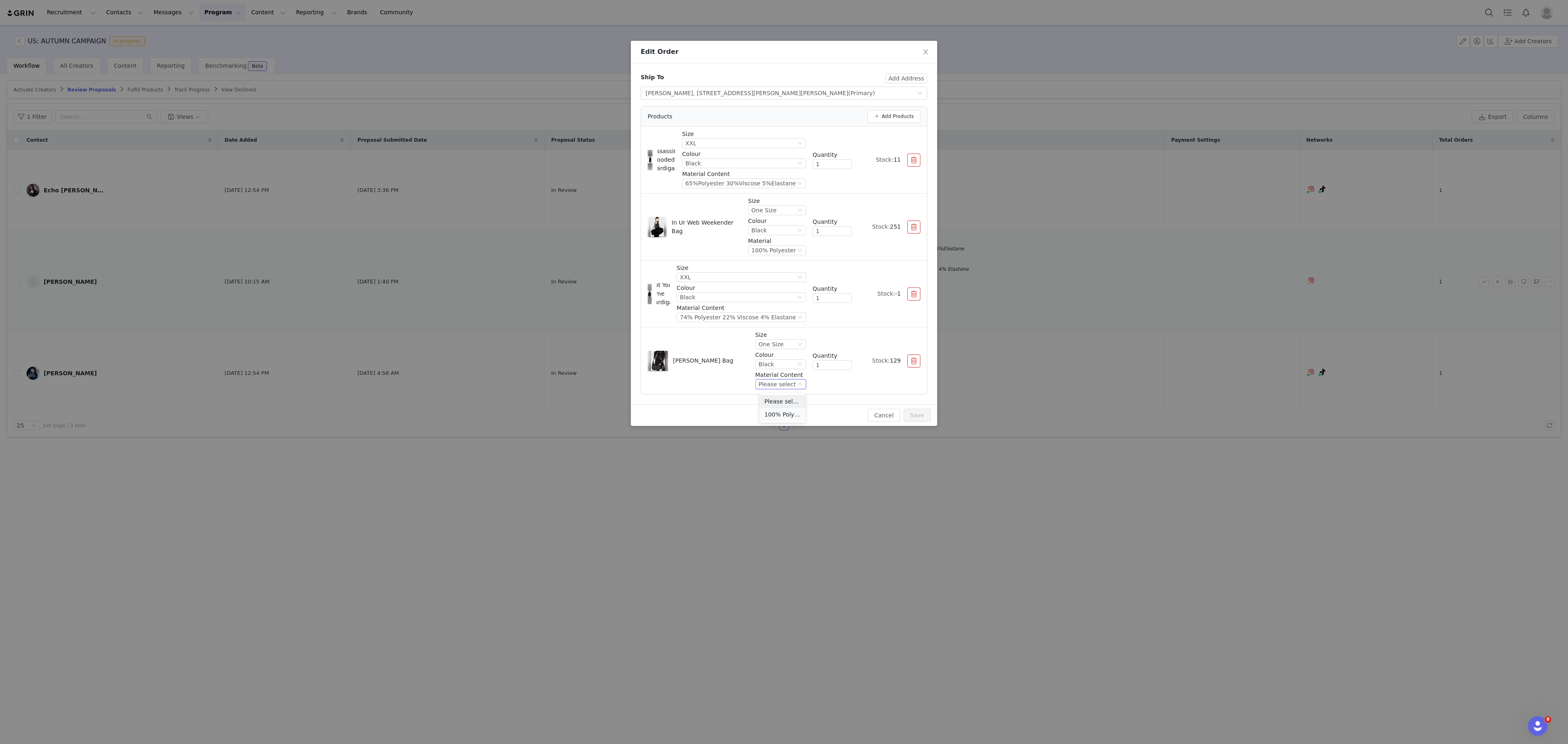
click at [784, 418] on li "100% Polyurethane" at bounding box center [783, 414] width 46 height 13
click at [923, 417] on button "Save" at bounding box center [917, 415] width 27 height 13
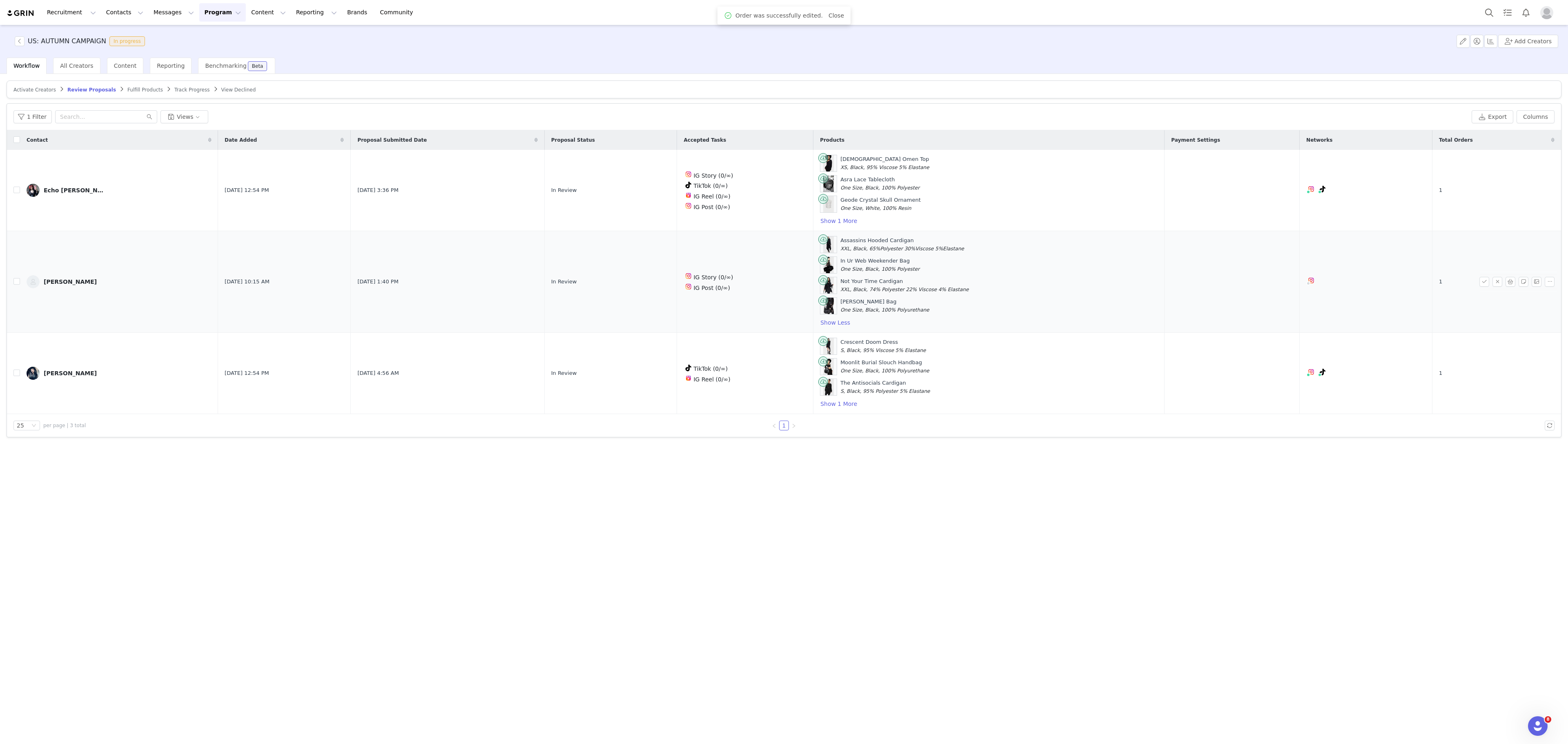
click at [132, 93] on span "Fulfill Products" at bounding box center [145, 90] width 36 height 6
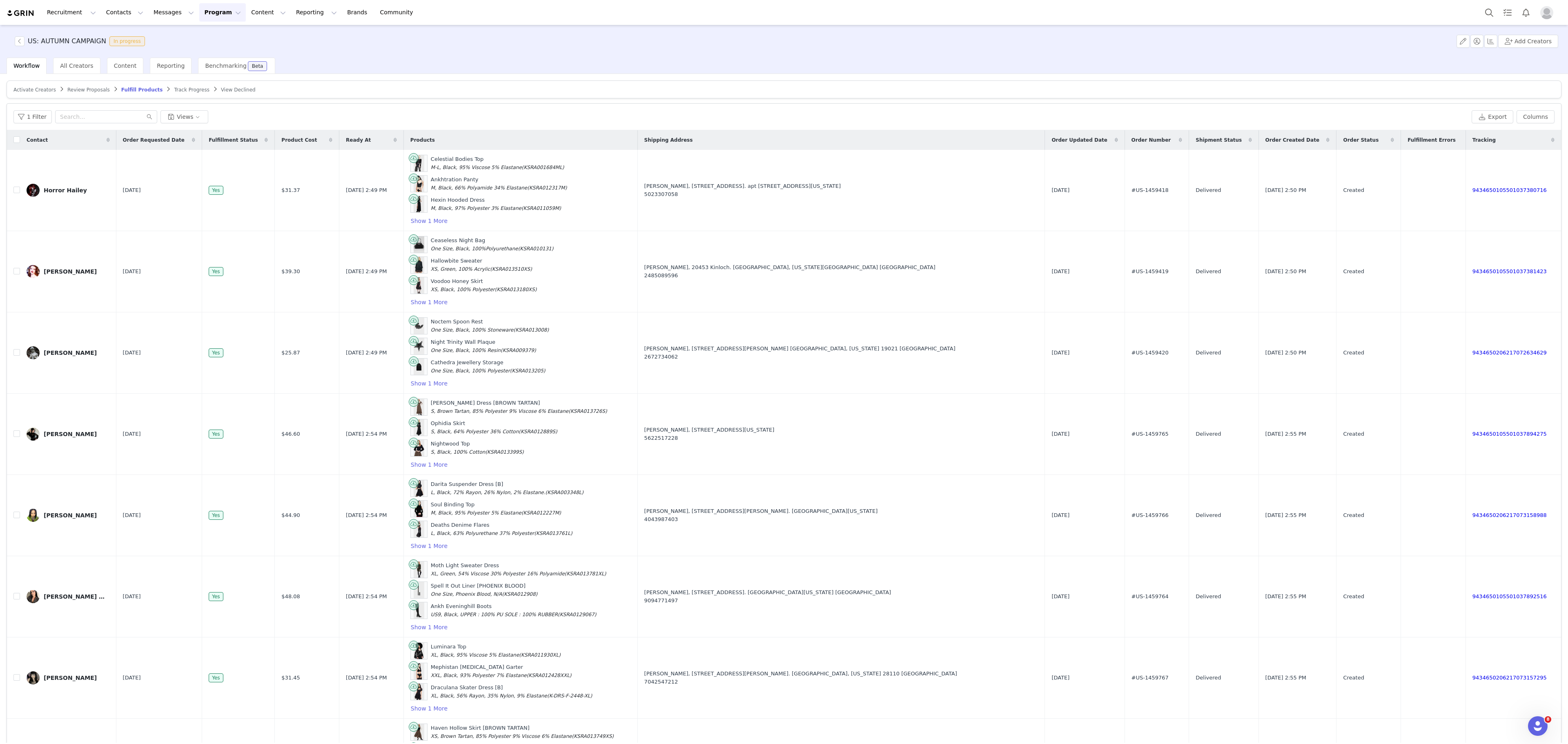
click at [92, 88] on span "Review Proposals" at bounding box center [88, 90] width 43 height 6
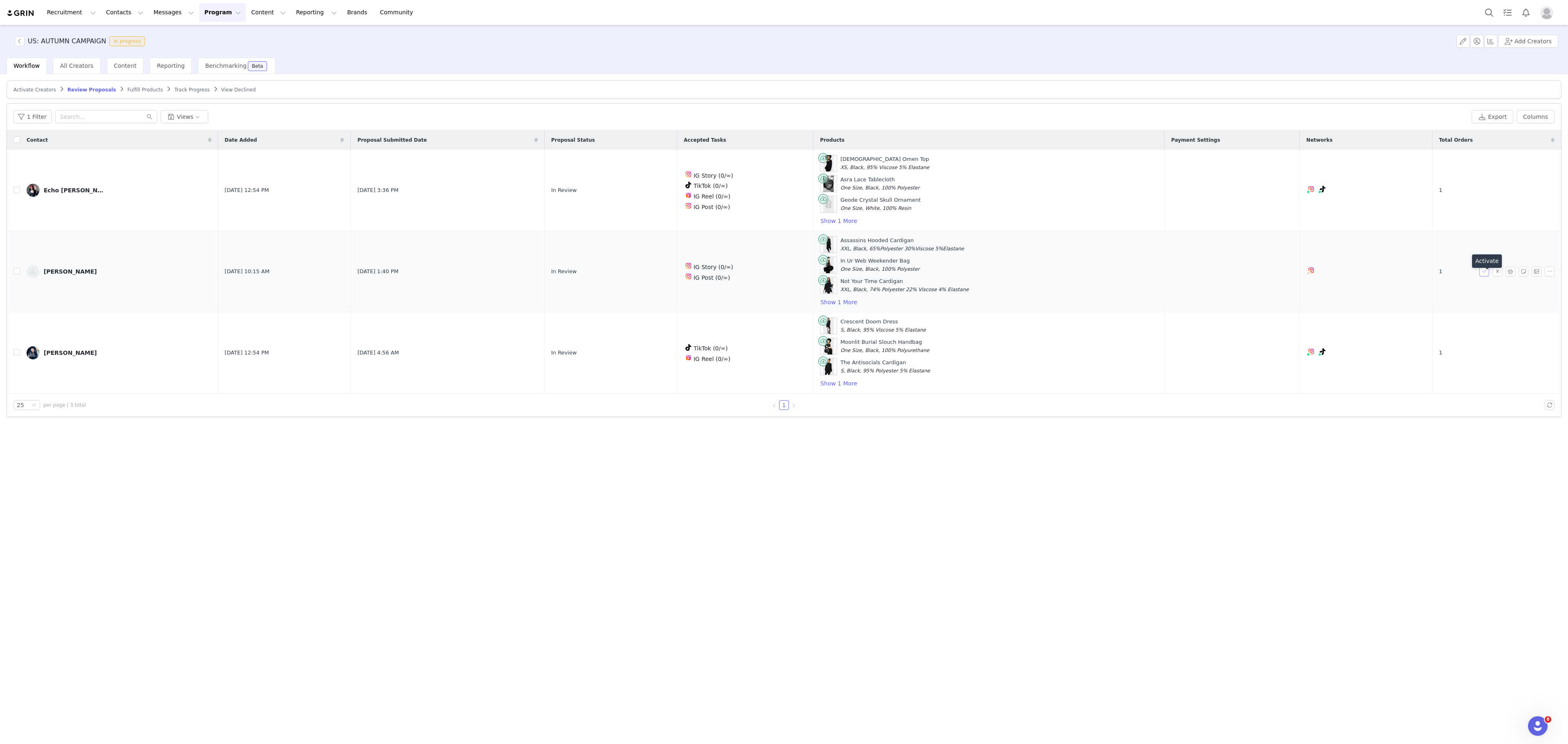
click at [1480, 277] on button "button" at bounding box center [1484, 271] width 10 height 10
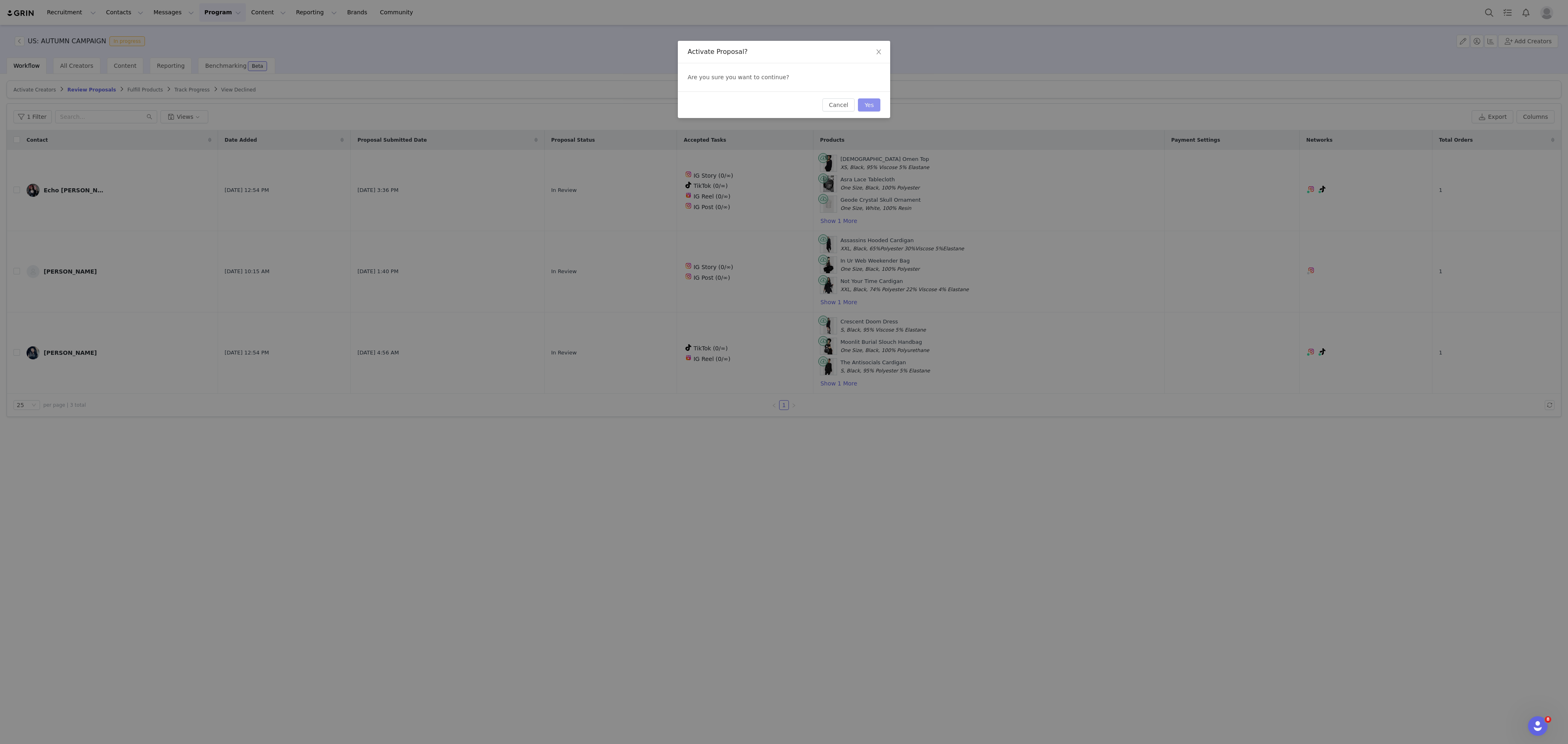
click at [876, 104] on button "Yes" at bounding box center [869, 104] width 22 height 13
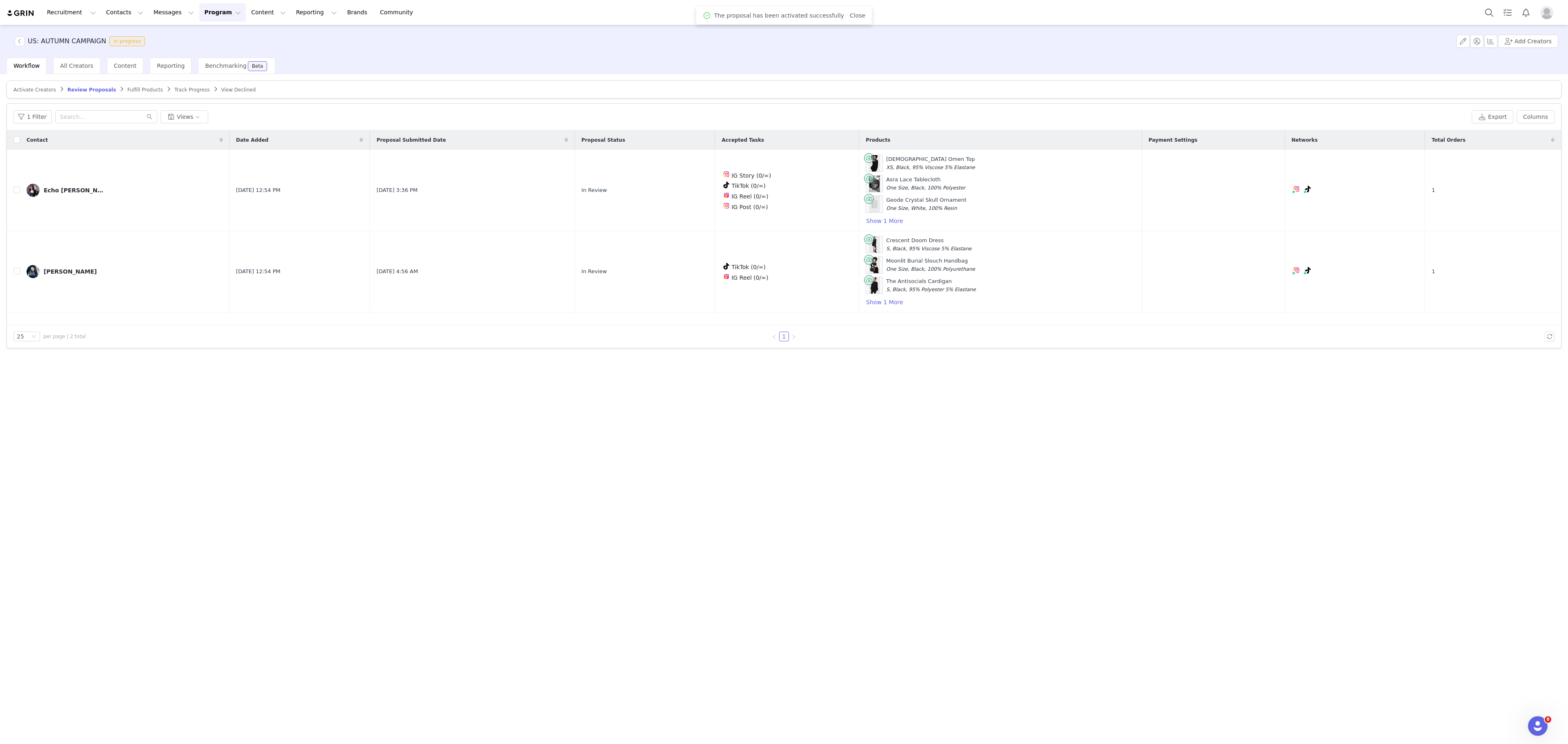
click at [129, 91] on span "Fulfill Products" at bounding box center [145, 90] width 36 height 6
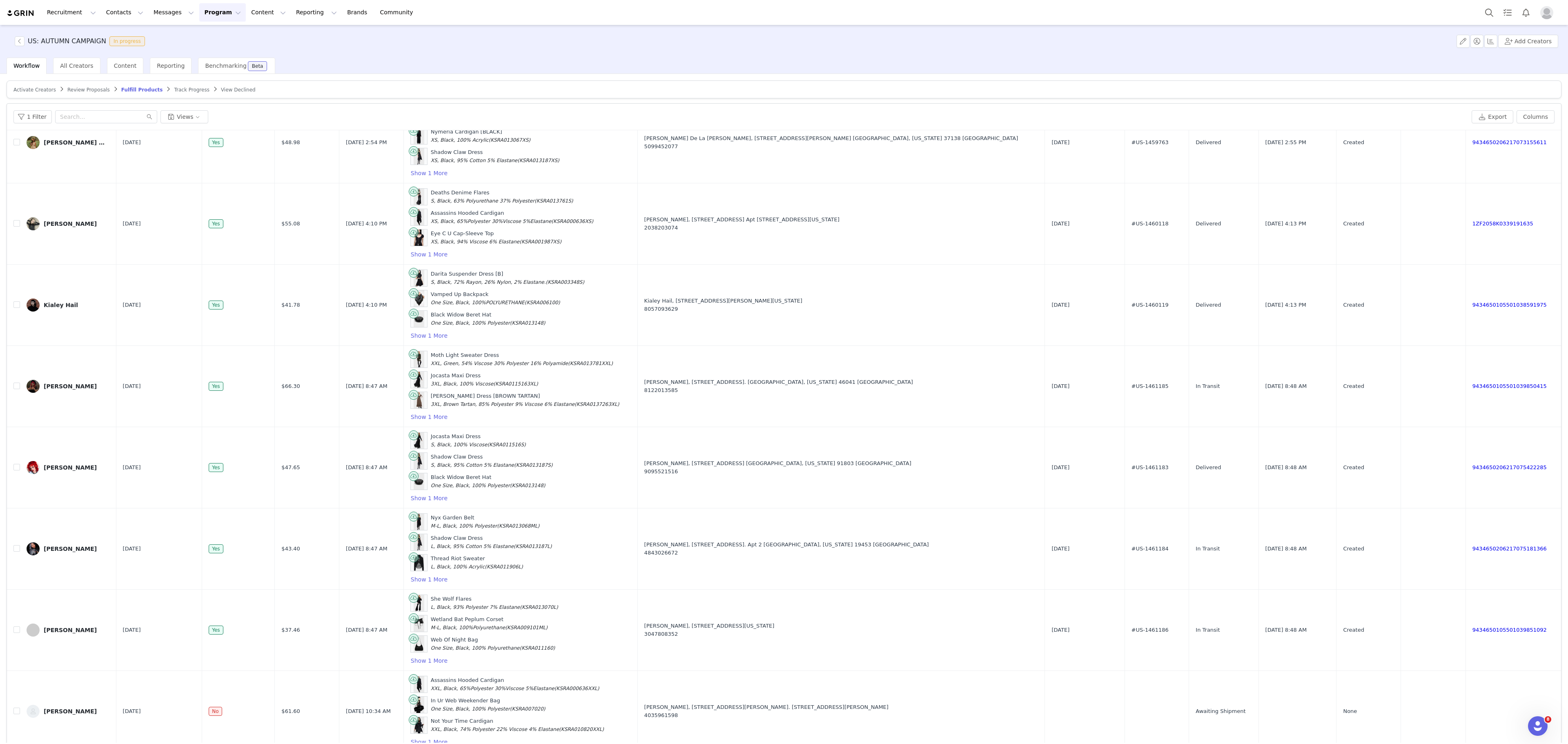
scroll to position [40, 0]
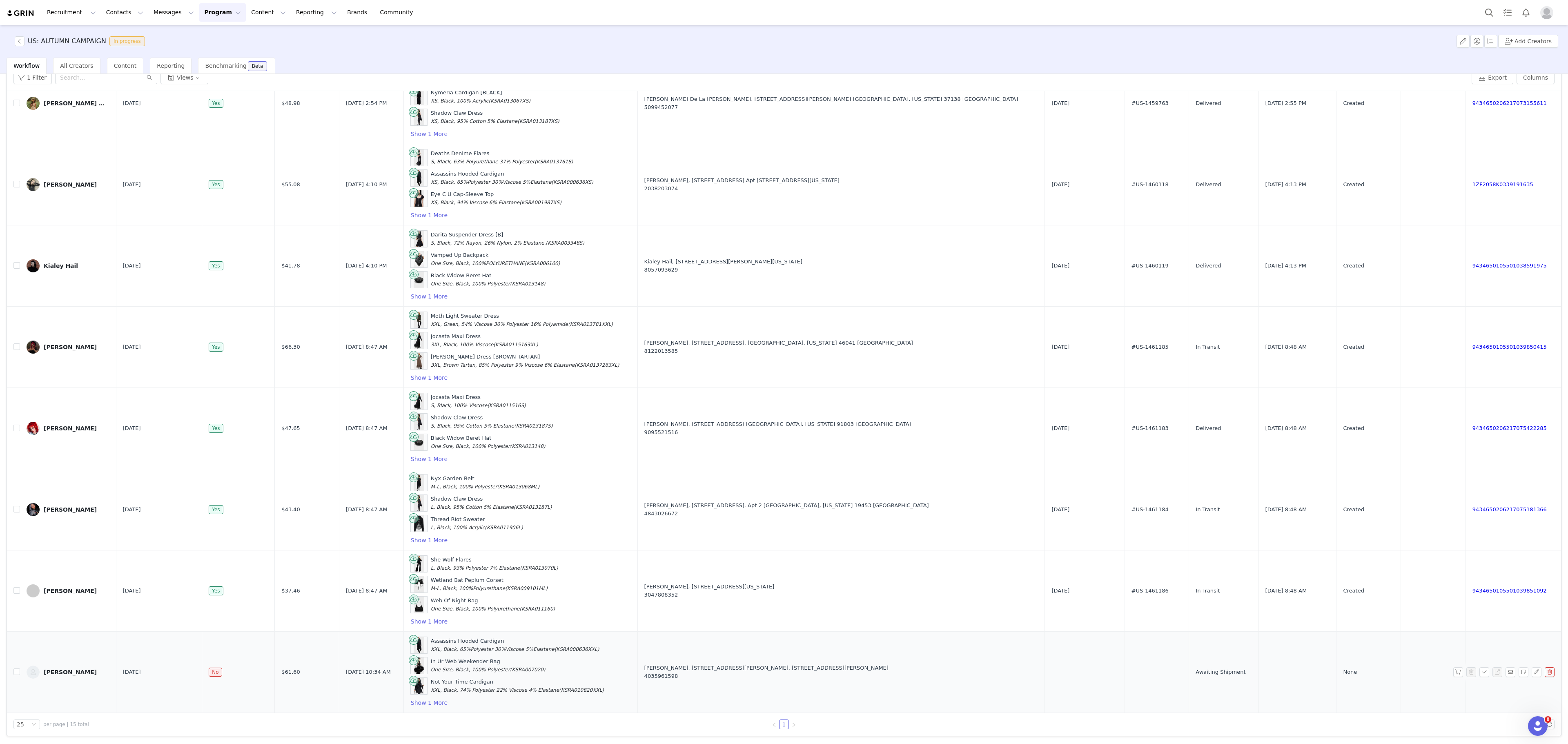
click at [1426, 672] on td at bounding box center [1433, 672] width 65 height 82
click at [1454, 672] on button "button" at bounding box center [1458, 672] width 10 height 10
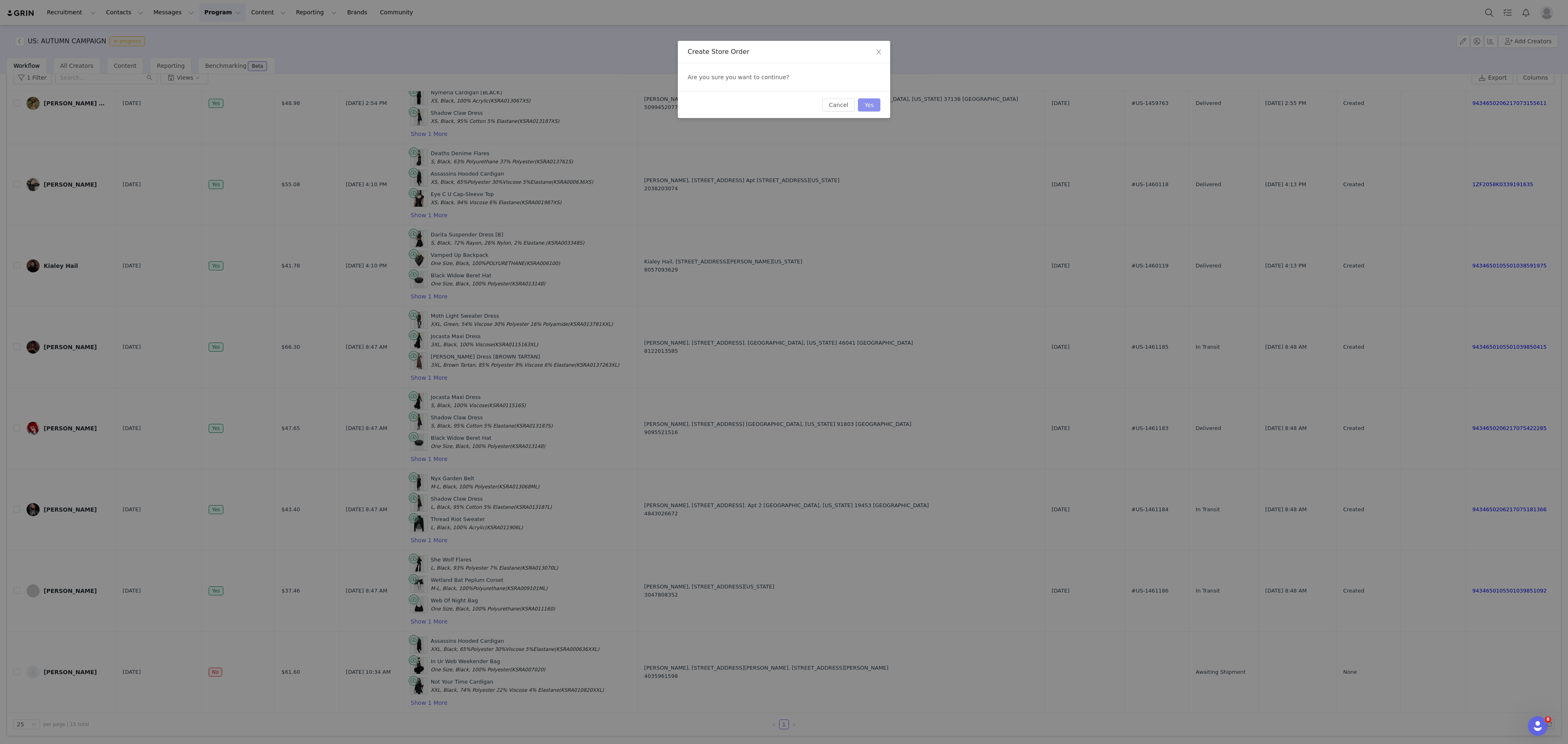
click at [876, 104] on button "Yes" at bounding box center [869, 104] width 22 height 13
drag, startPoint x: 1290, startPoint y: 692, endPoint x: 1143, endPoint y: 649, distance: 153.2
click at [1143, 649] on div "Create Store Order Are you sure you want to continue? Cancel Yes" at bounding box center [784, 372] width 1568 height 744
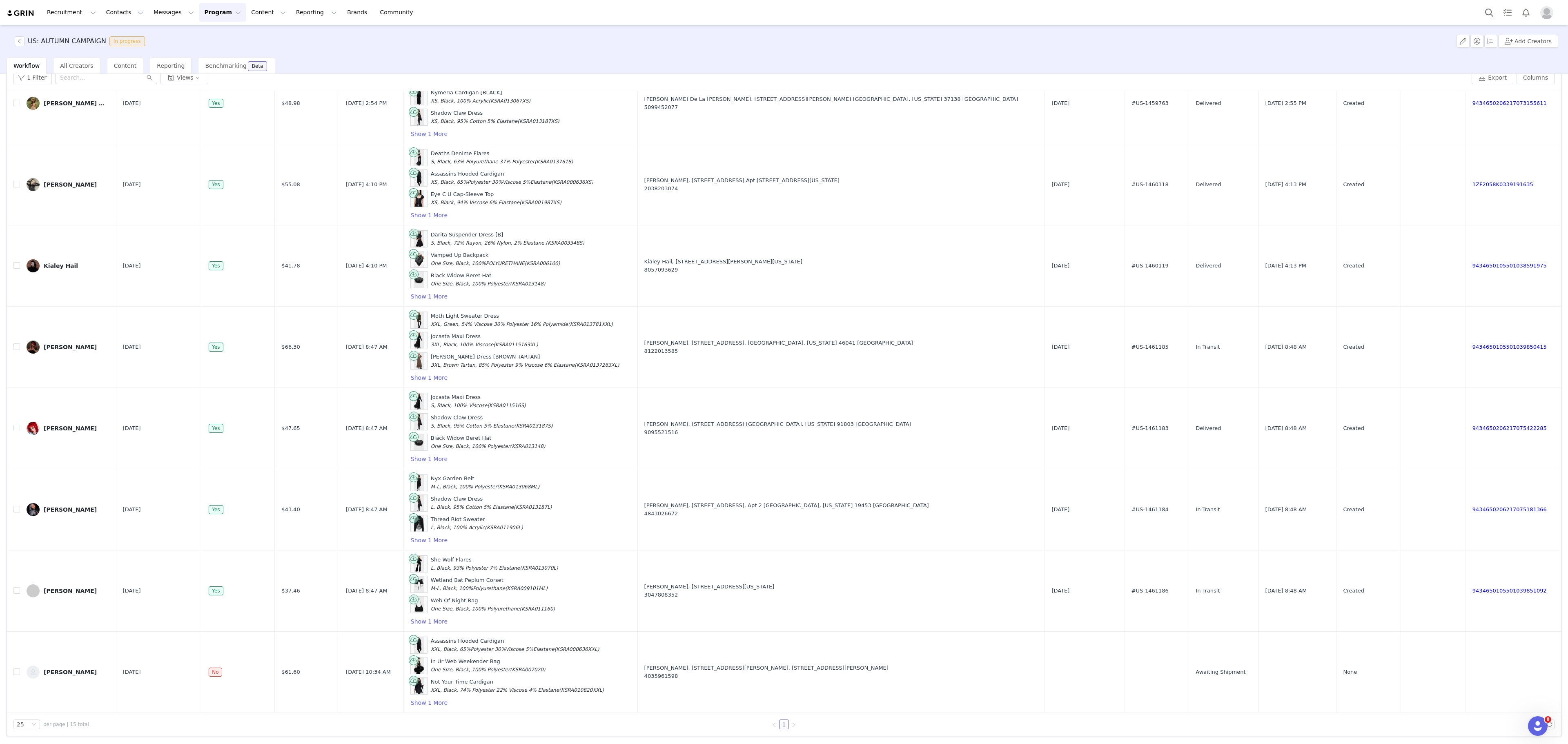
scroll to position [0, 0]
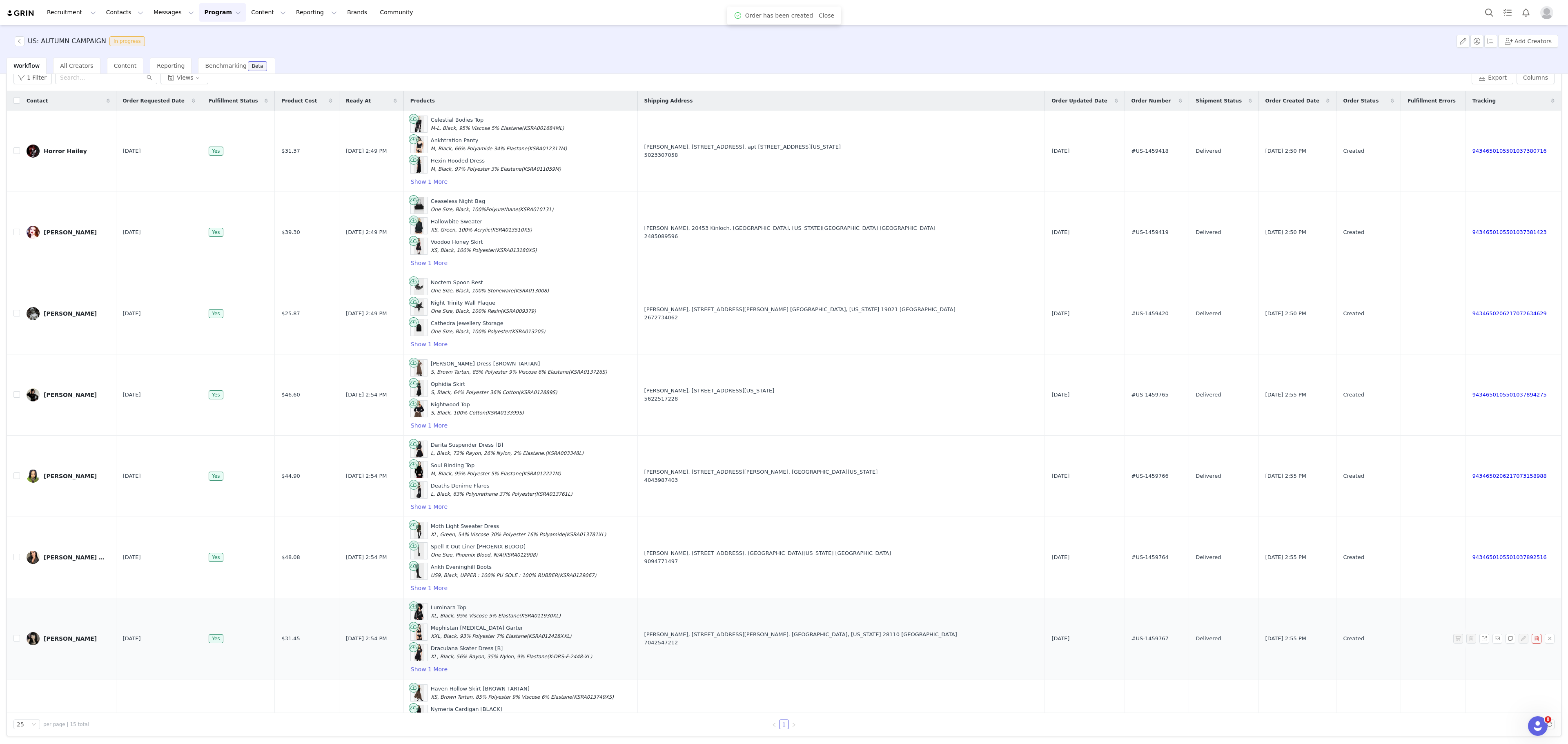
click at [1132, 643] on span "#US-1459767" at bounding box center [1150, 639] width 37 height 8
copy span "#US-1459767"
click at [201, 20] on button "Program Program" at bounding box center [222, 12] width 46 height 18
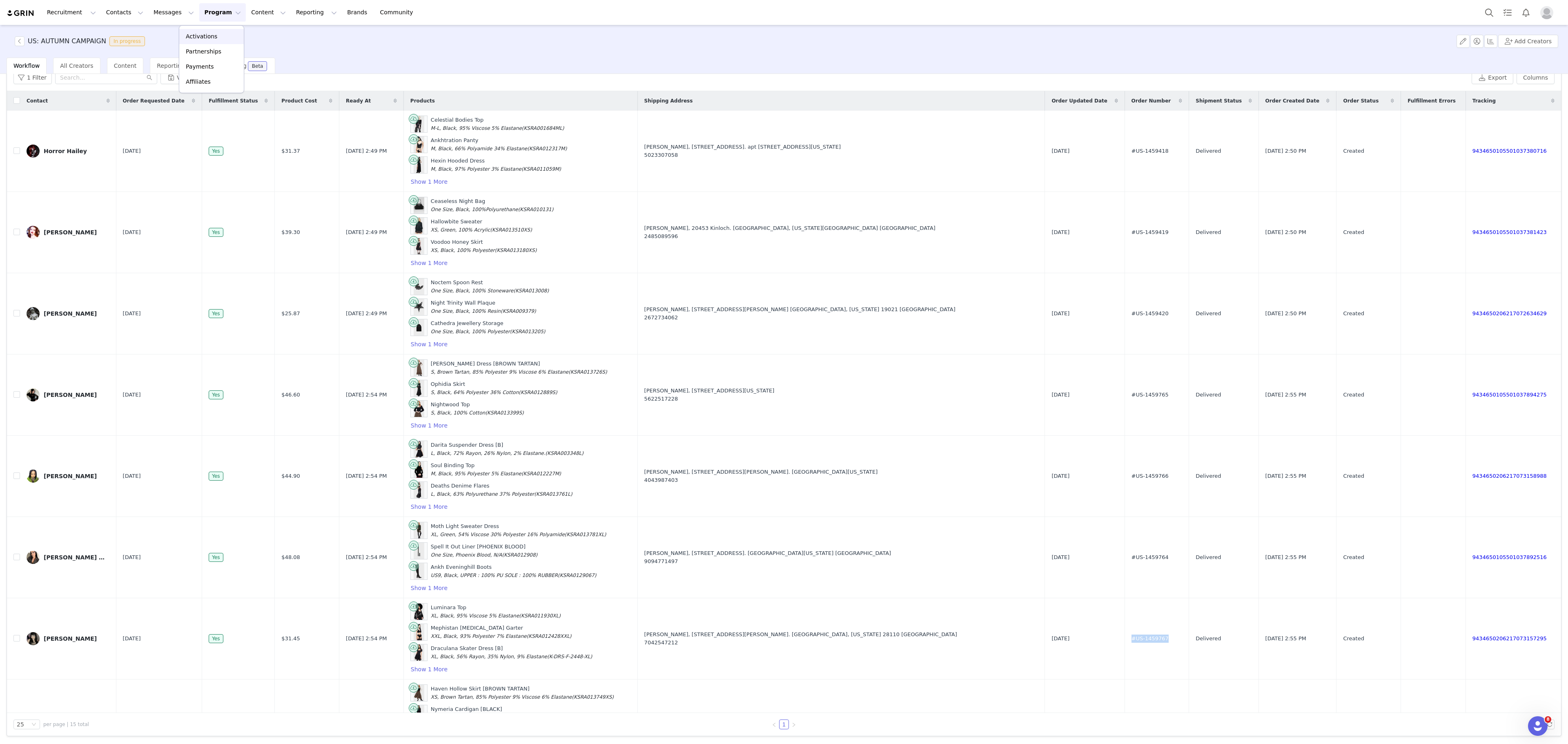
click at [233, 40] on div "Activations" at bounding box center [212, 36] width 55 height 8
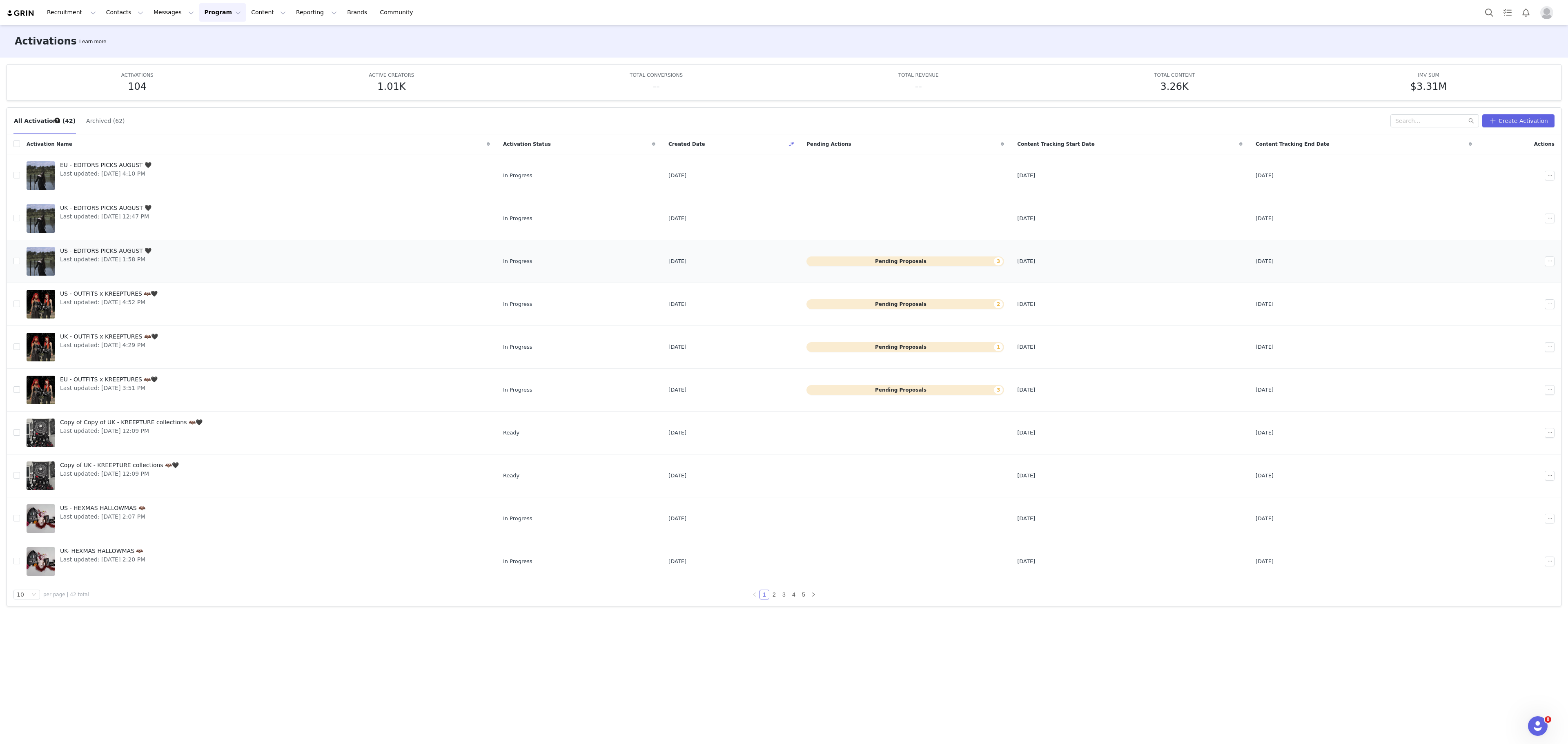
click at [194, 265] on link "[DEMOGRAPHIC_DATA] - EDITORS PICKS AUGUST 🖤 Last updated: [DATE] 1:58 PM" at bounding box center [258, 261] width 463 height 33
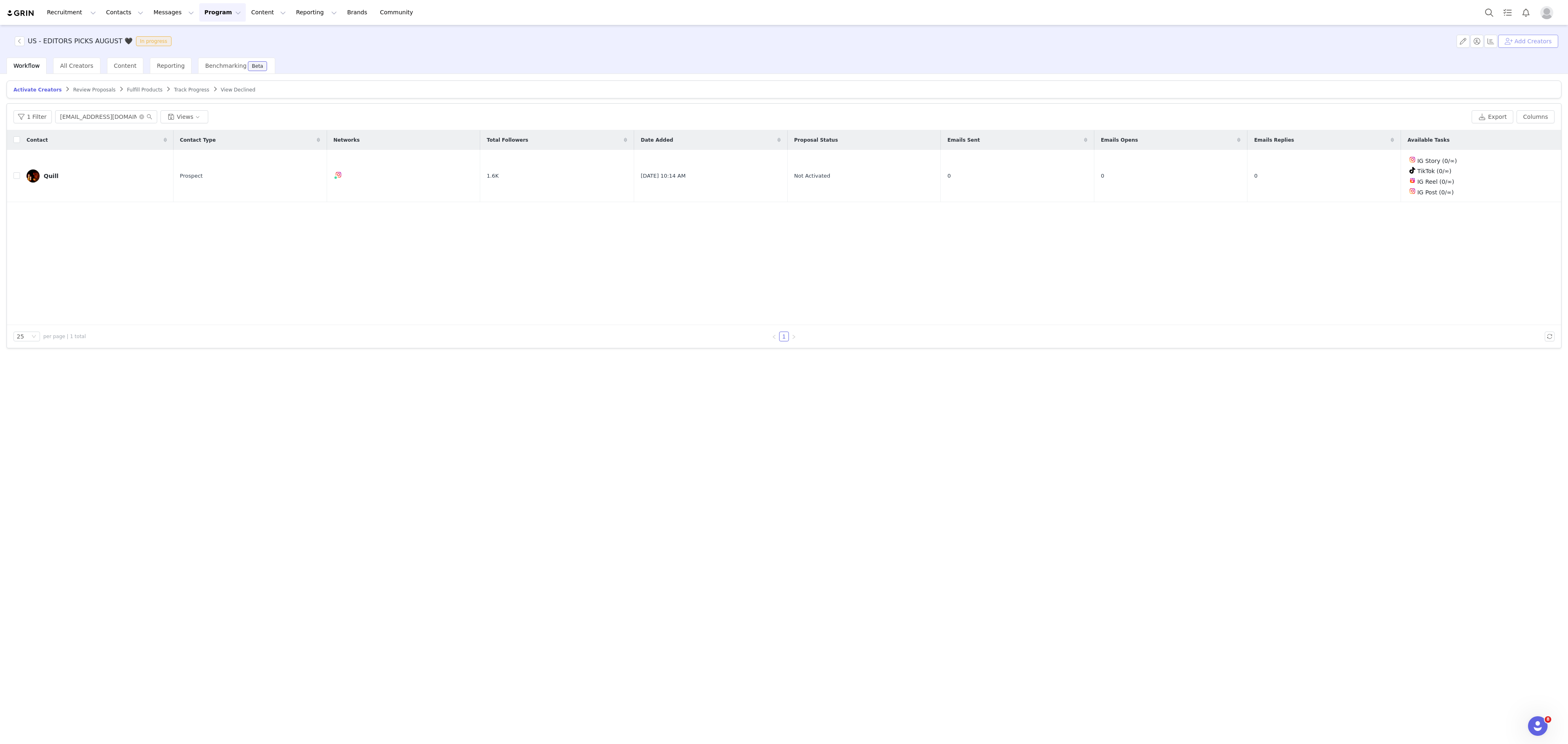
click at [1510, 39] on button "Add Creators" at bounding box center [1528, 41] width 60 height 13
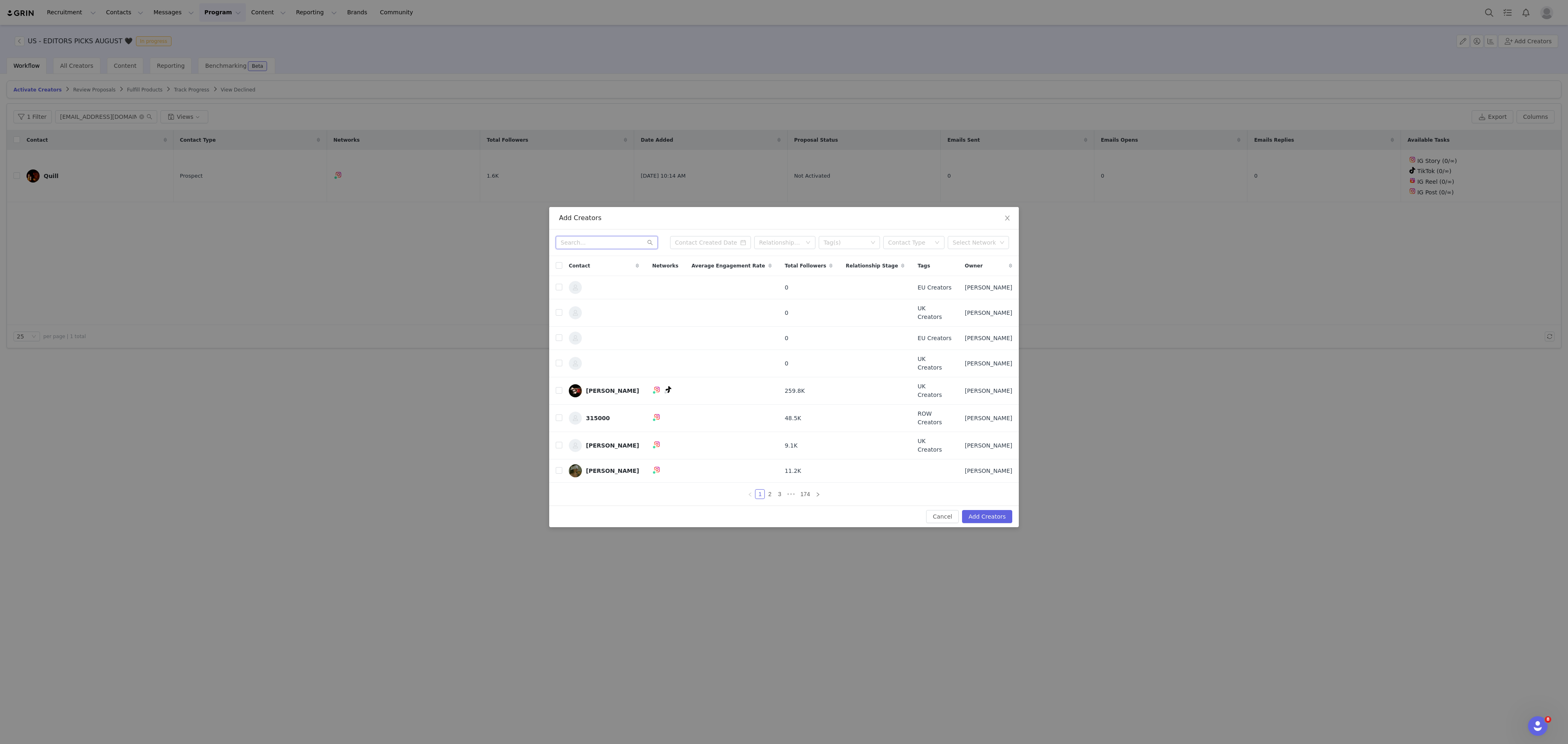
paste input "[EMAIL_ADDRESS][DOMAIN_NAME]"
click at [601, 249] on input "[EMAIL_ADDRESS][DOMAIN_NAME]" at bounding box center [607, 242] width 102 height 13
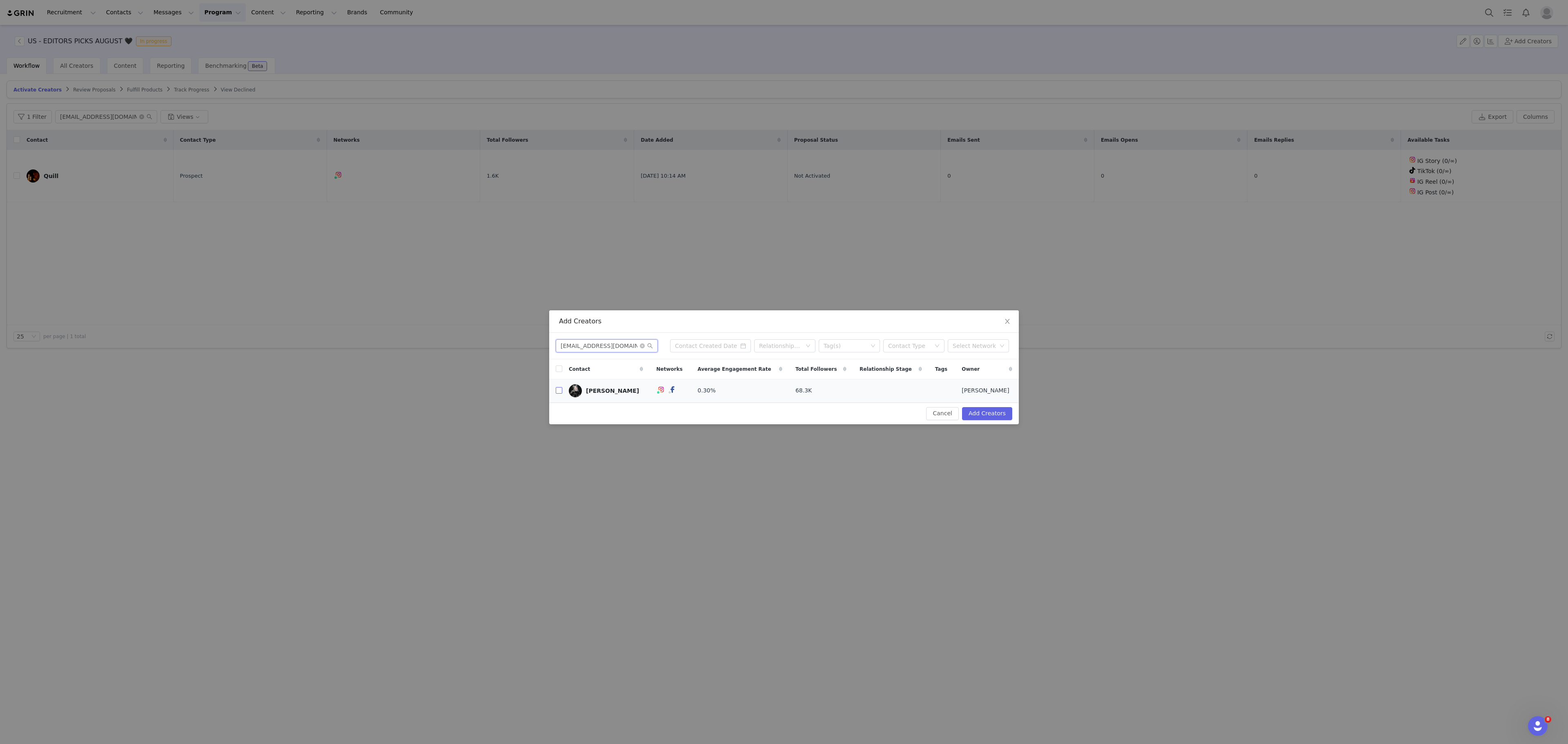
type input "[EMAIL_ADDRESS][DOMAIN_NAME]"
click at [559, 390] on input "checkbox" at bounding box center [559, 390] width 7 height 7
checkbox input "true"
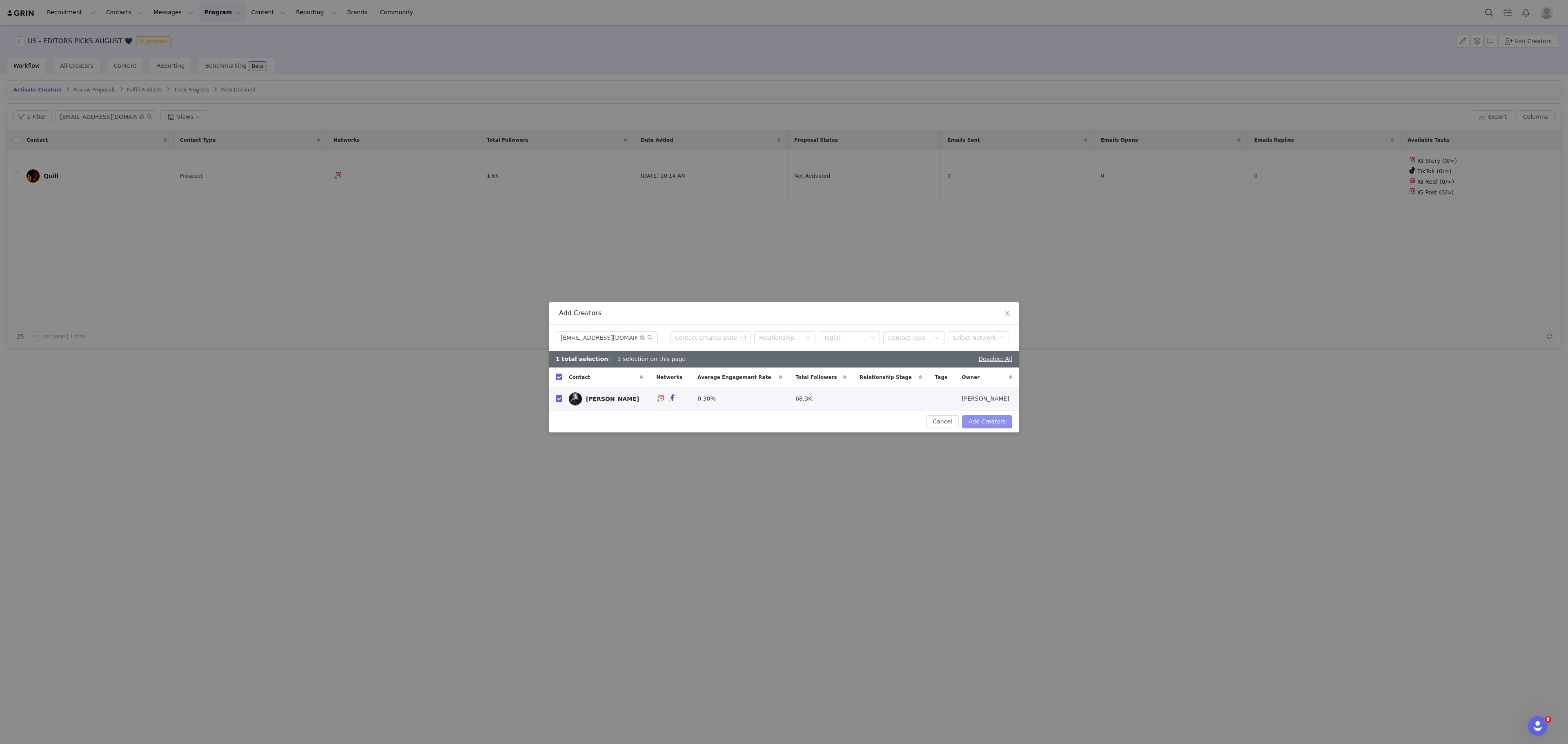
click at [983, 423] on button "Add Creators" at bounding box center [987, 422] width 50 height 13
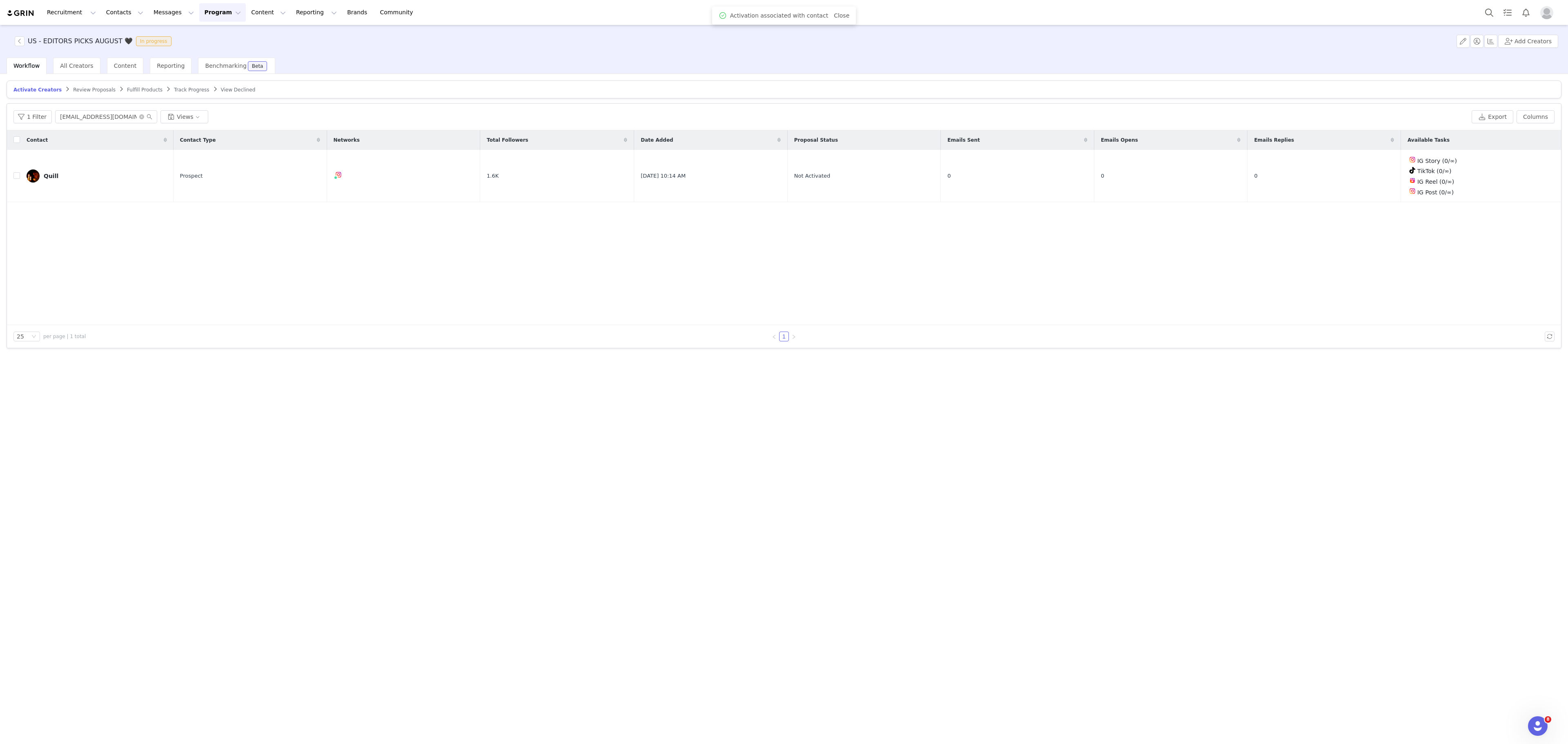
click at [124, 125] on div "1 Filter [EMAIL_ADDRESS][DOMAIN_NAME] Views Export Columns" at bounding box center [784, 117] width 1554 height 27
click at [121, 120] on input "[EMAIL_ADDRESS][DOMAIN_NAME]" at bounding box center [106, 117] width 102 height 13
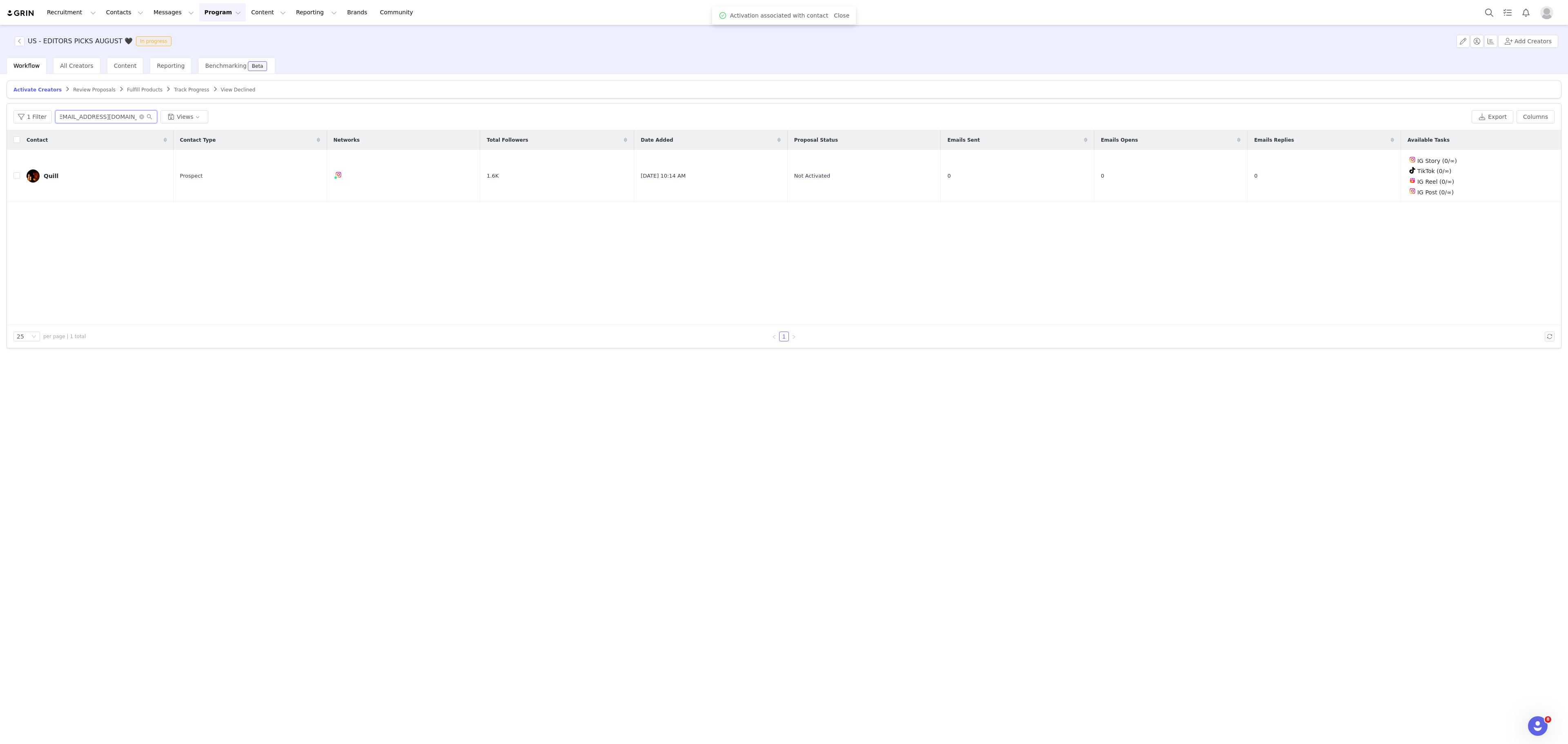
paste input "[EMAIL_ADDRESS]"
type input "[EMAIL_ADDRESS][DOMAIN_NAME]"
click at [1522, 181] on button "button" at bounding box center [1524, 176] width 10 height 10
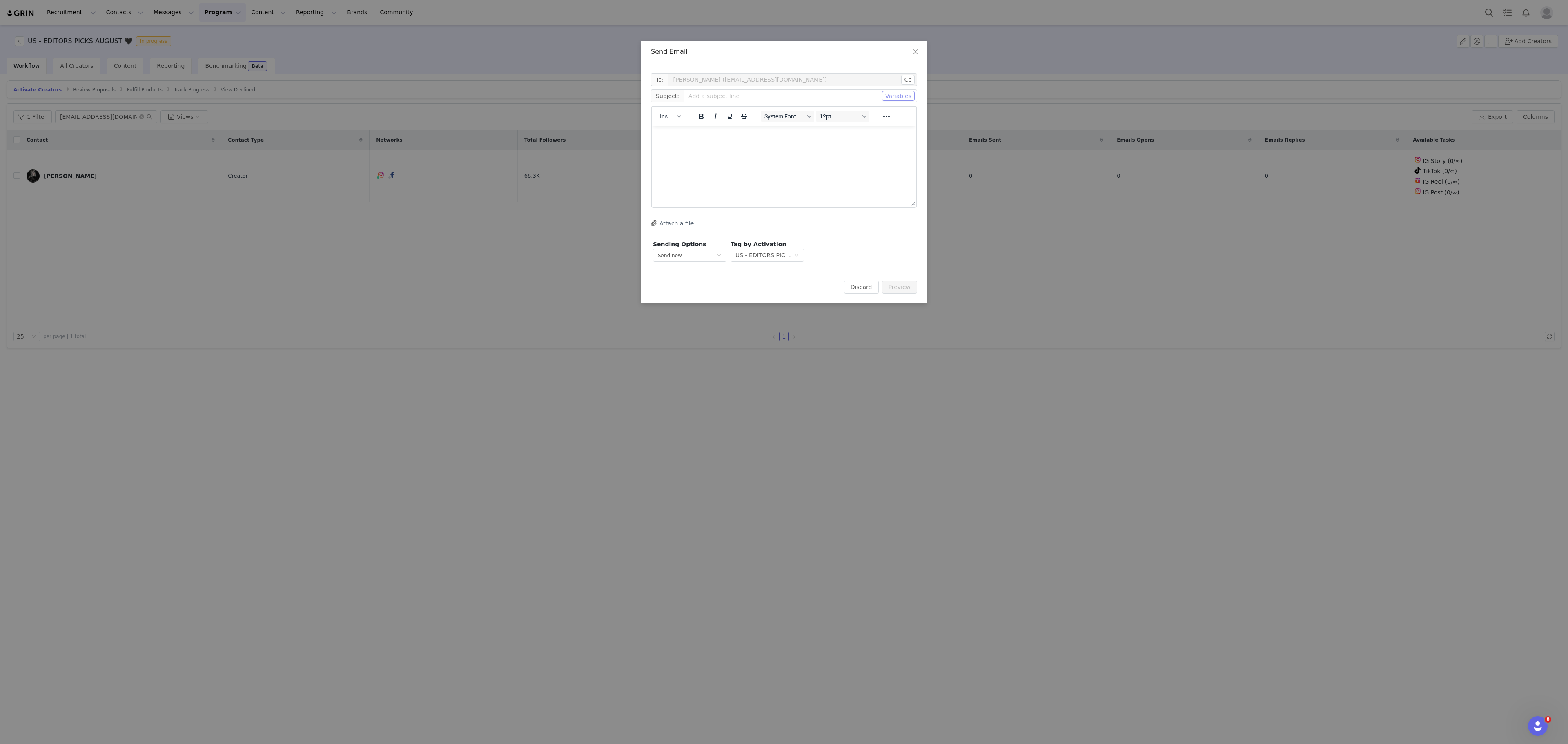
click at [898, 95] on button "Variables" at bounding box center [898, 95] width 33 height 10
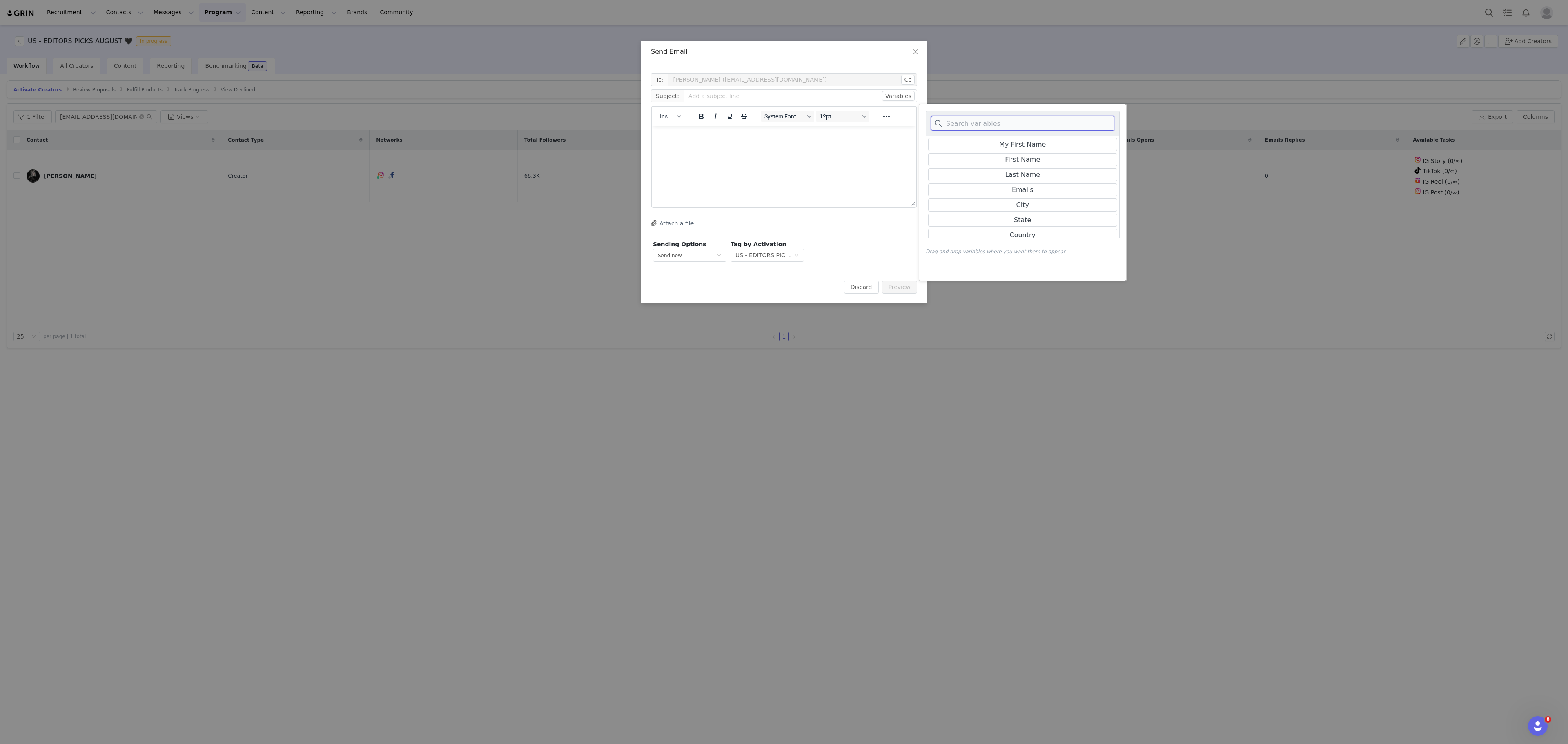
click at [1041, 126] on input at bounding box center [1023, 123] width 184 height 14
type input "live"
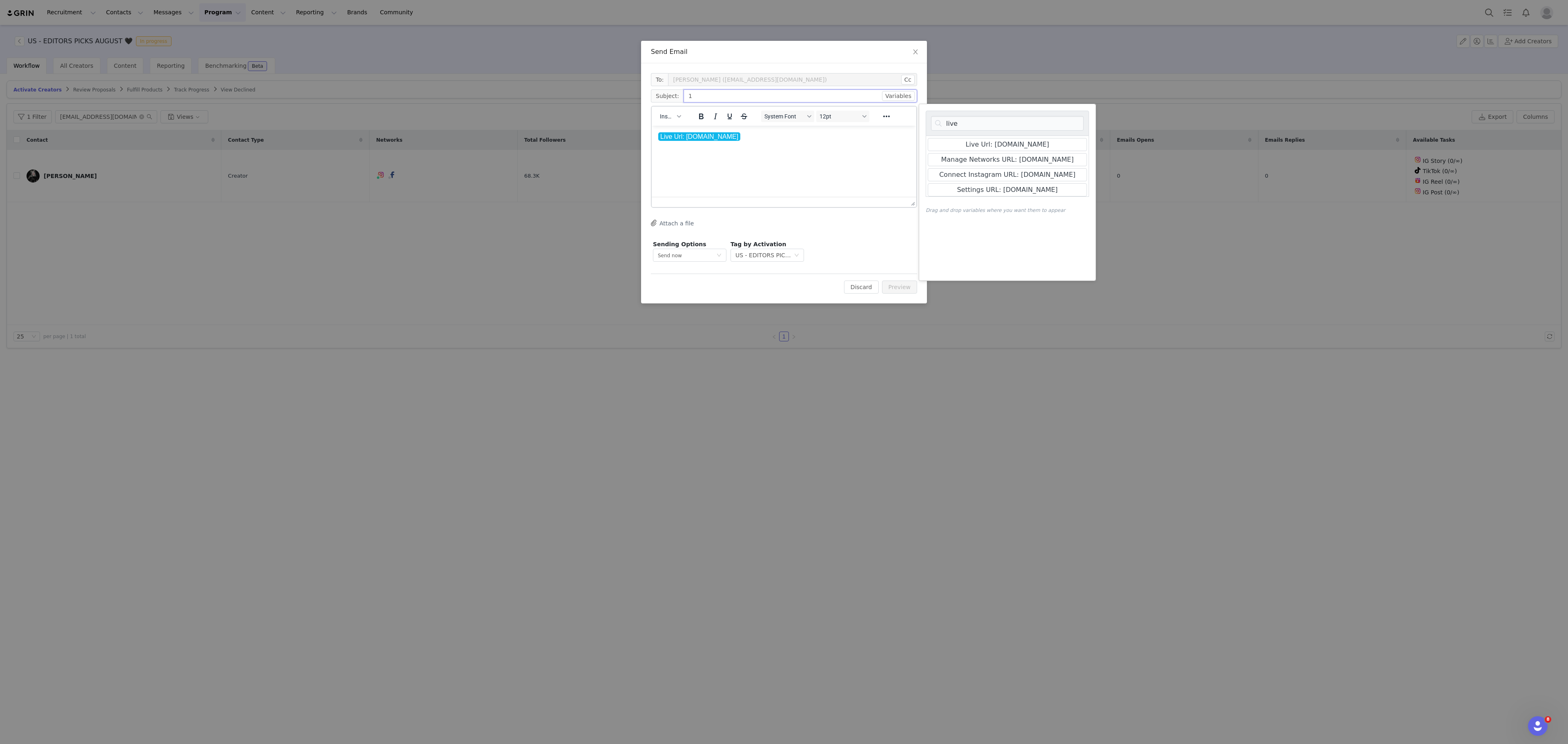
click at [763, 95] on input "1" at bounding box center [800, 95] width 233 height 13
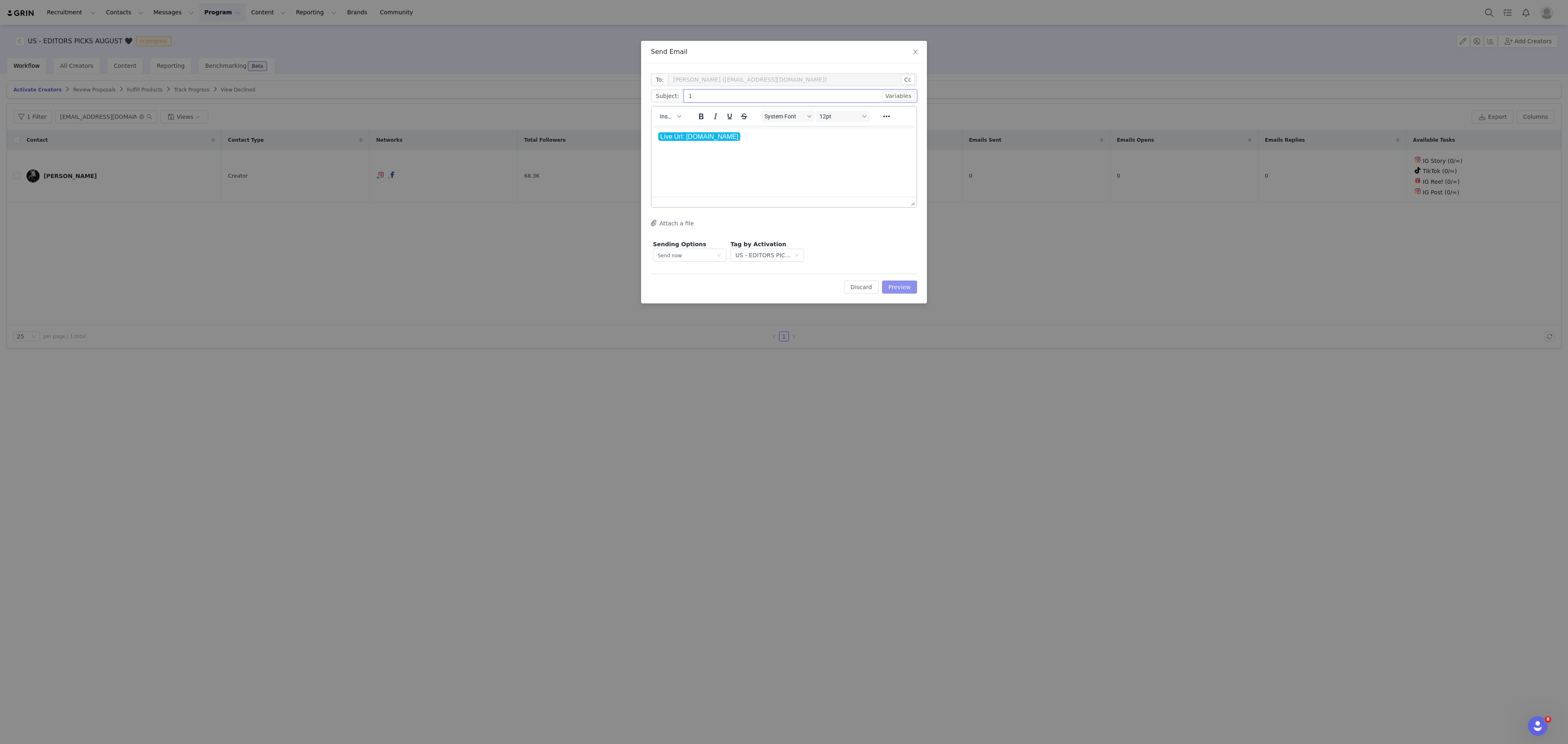
type input "1"
click at [903, 286] on button "Preview" at bounding box center [899, 287] width 36 height 13
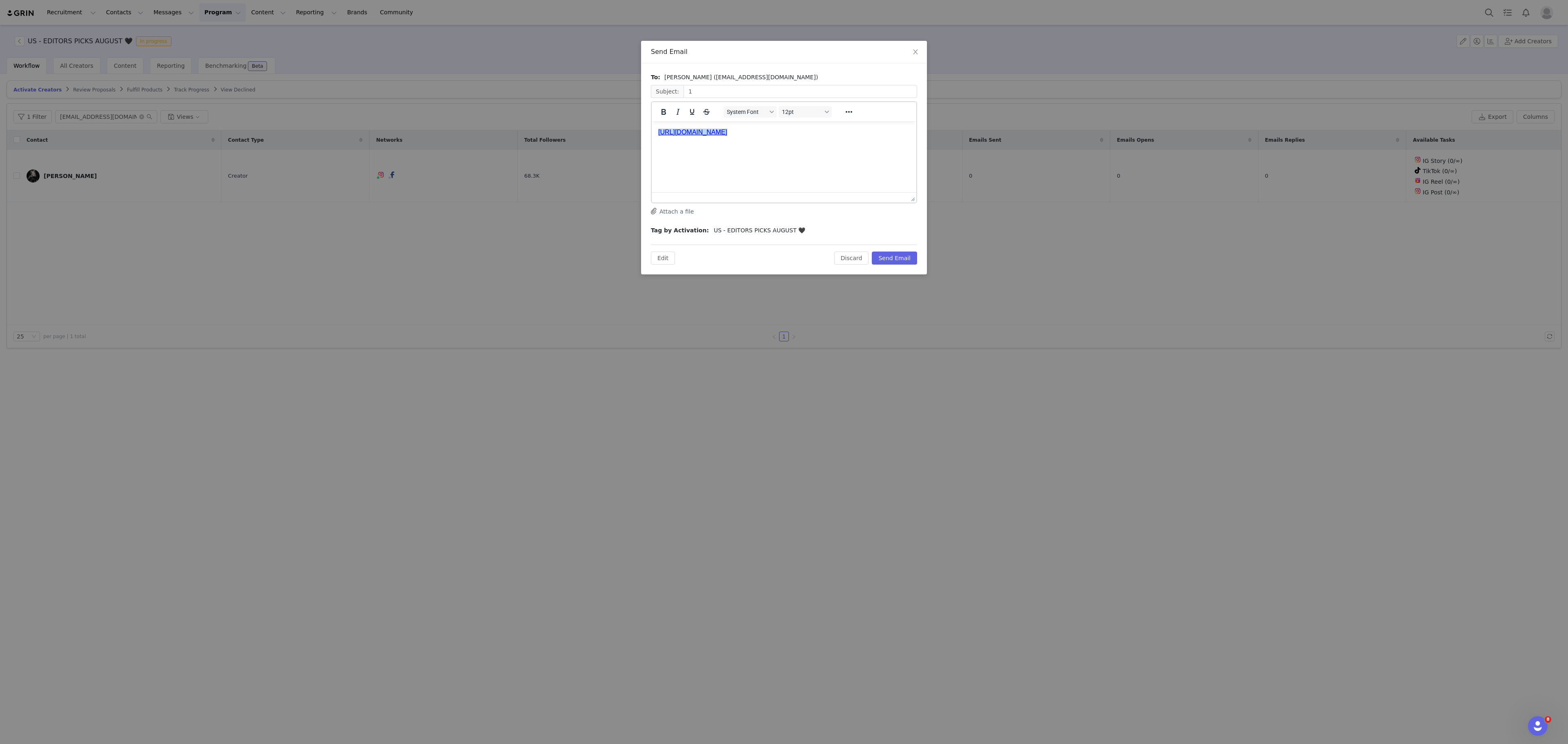
click at [773, 136] on p "﻿[URL][DOMAIN_NAME]" at bounding box center [784, 133] width 252 height 9
click at [773, 136] on p "[URL][DOMAIN_NAME]" at bounding box center [784, 133] width 252 height 9
copy link "[URL][DOMAIN_NAME]"
click at [773, 136] on p "[URL][DOMAIN_NAME]" at bounding box center [784, 133] width 252 height 9
click at [858, 255] on button "Discard" at bounding box center [852, 258] width 35 height 13
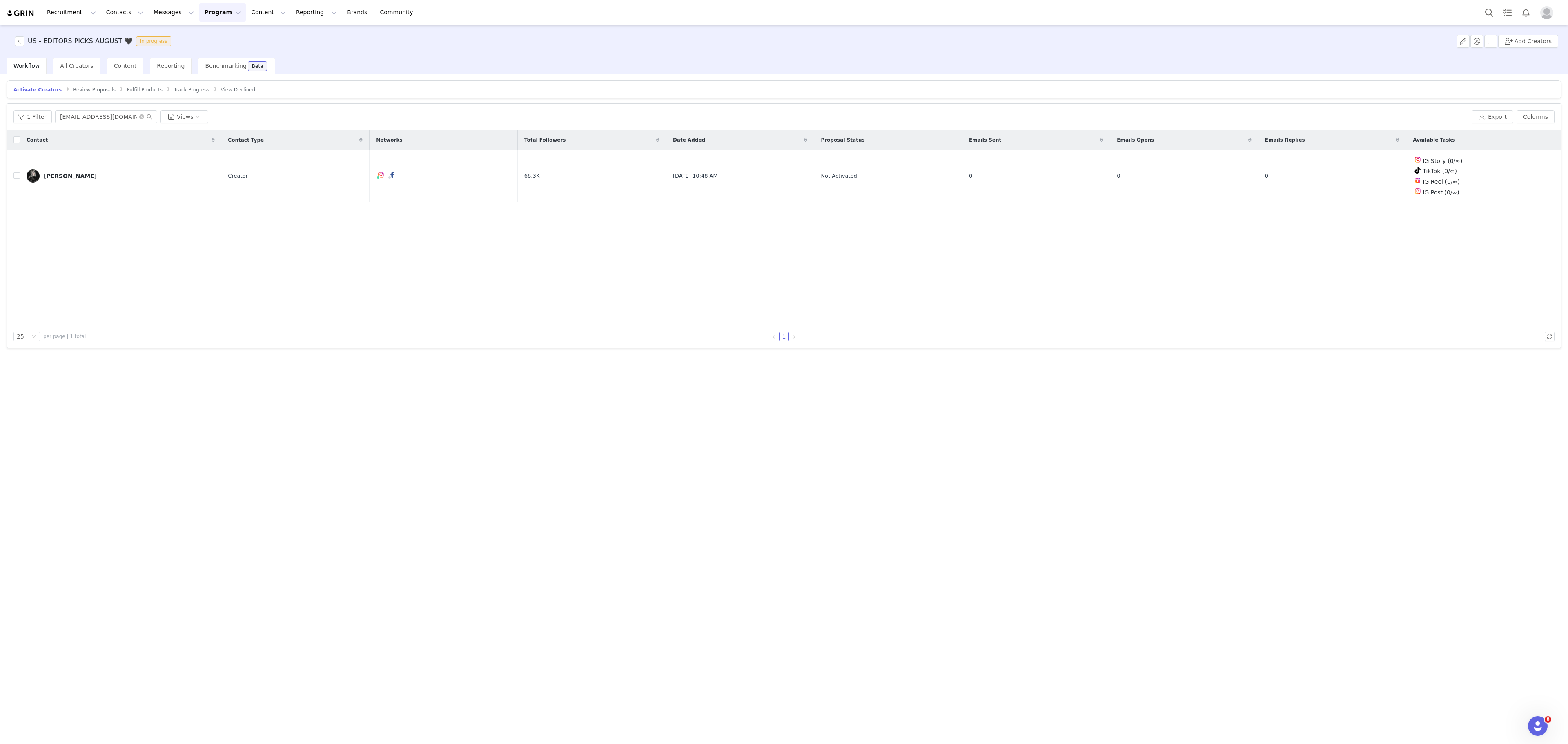
click at [208, 13] on button "Program Program" at bounding box center [222, 12] width 46 height 18
click at [216, 37] on div "Activations" at bounding box center [212, 36] width 55 height 8
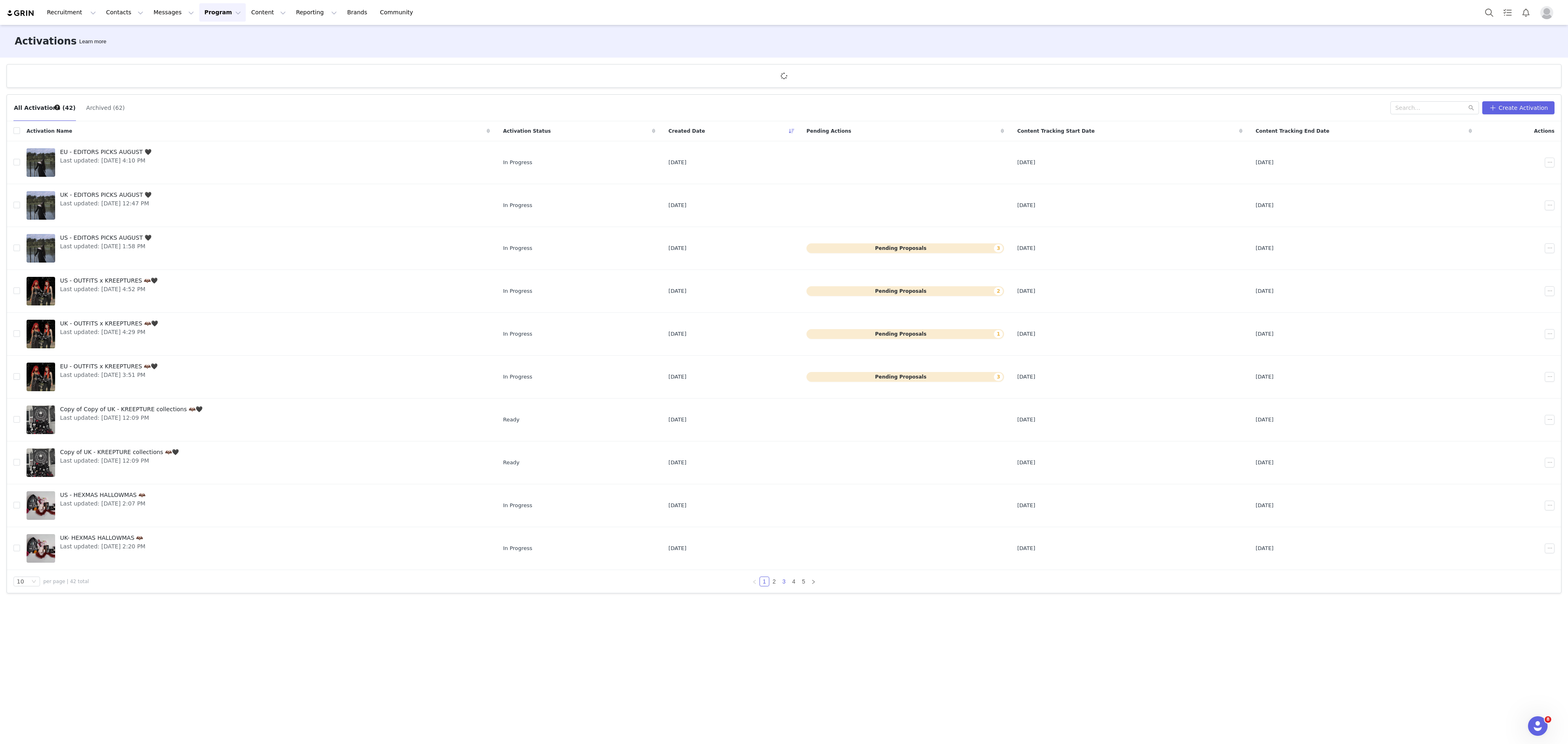
click at [785, 590] on div "10 per page | 42 total 1 2 3 4 5" at bounding box center [784, 582] width 1554 height 23
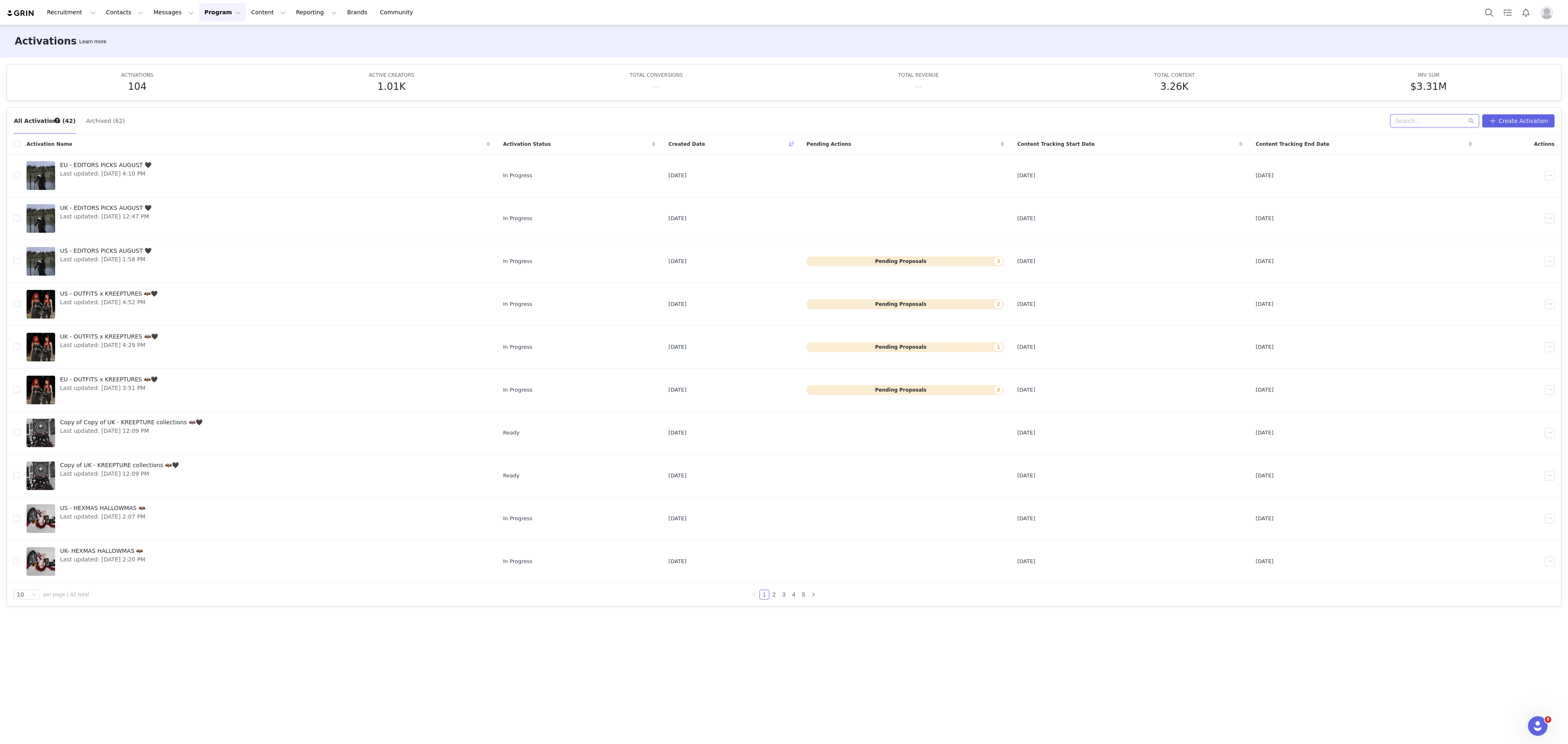
click at [1423, 117] on input "text" at bounding box center [1435, 120] width 88 height 13
type input "general"
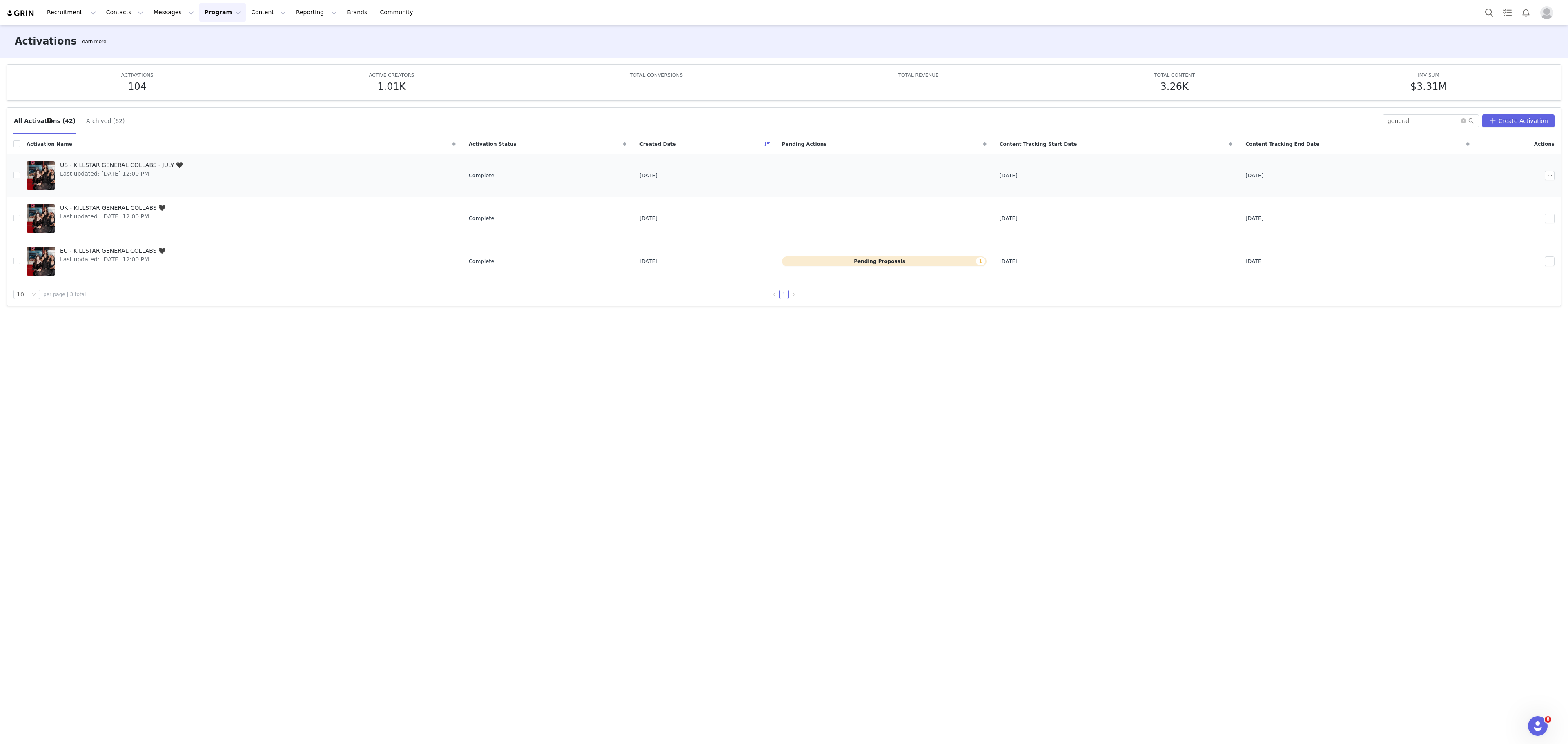
click at [239, 165] on link "US - KILLSTAR GENERAL COLLABS - JULY 🖤 Last updated: [DATE] 12:00 PM" at bounding box center [241, 175] width 429 height 33
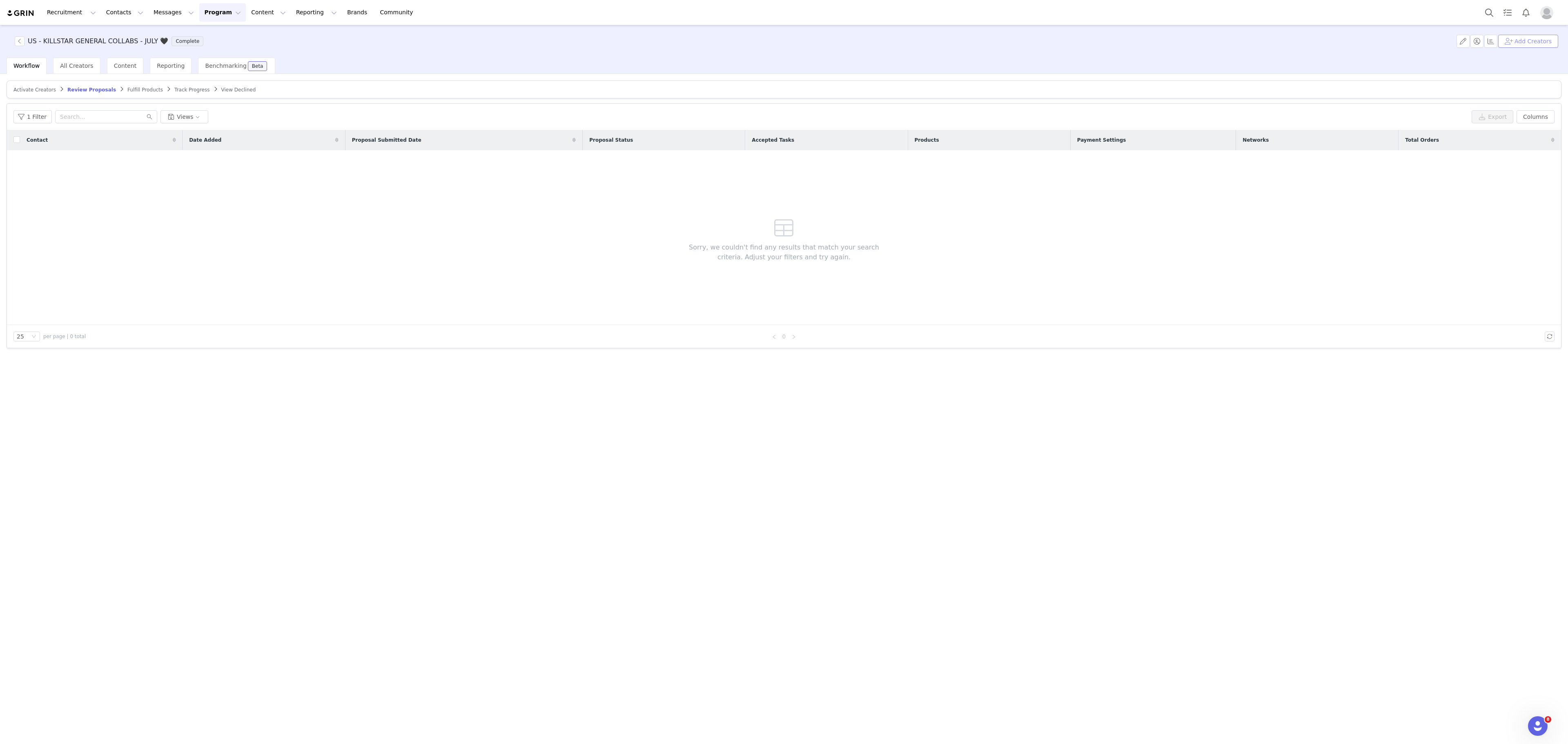
click at [1526, 35] on button "Add Creators" at bounding box center [1528, 41] width 60 height 13
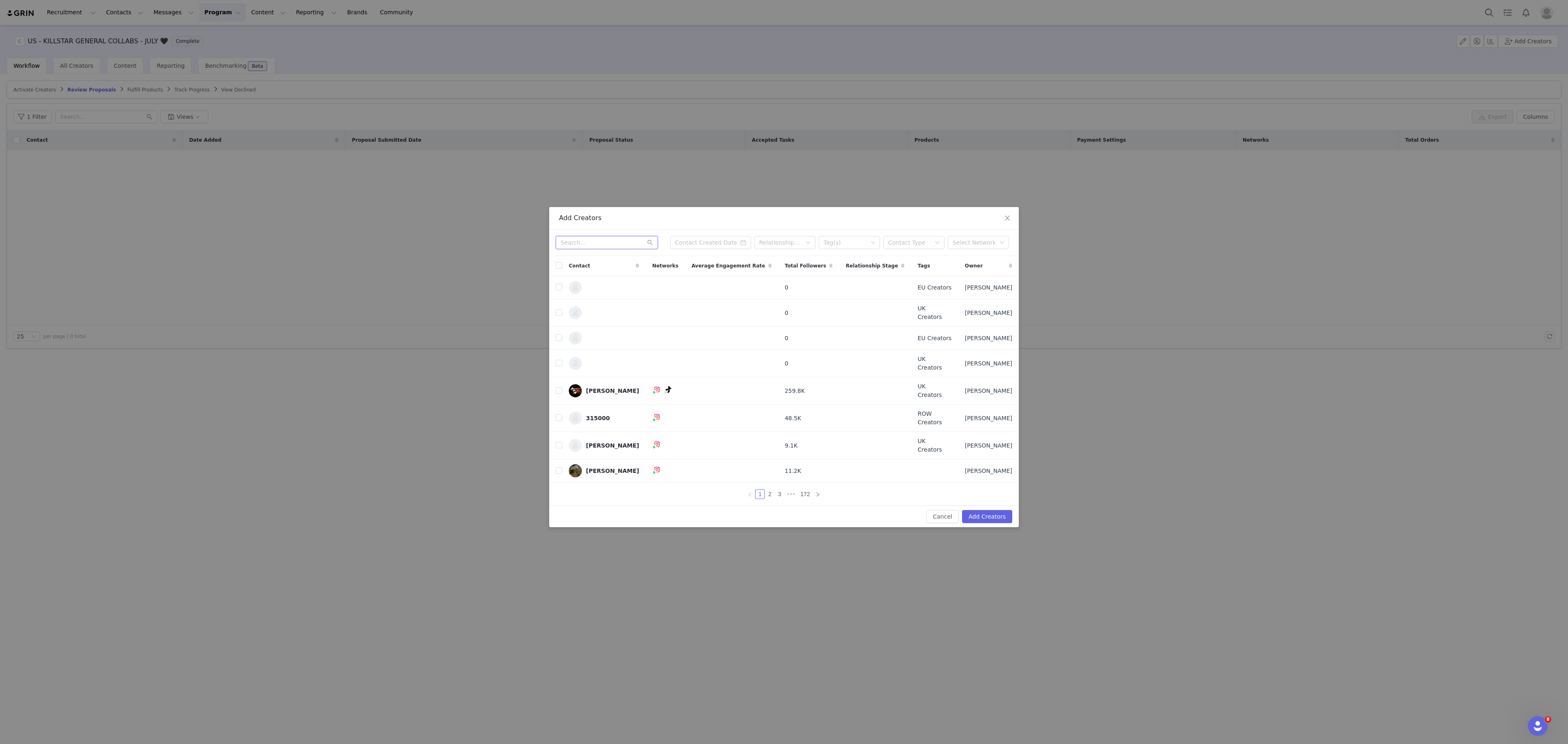
click at [596, 249] on input "text" at bounding box center [607, 242] width 102 height 13
paste input "feh_tattoo@yahoo.com.b"
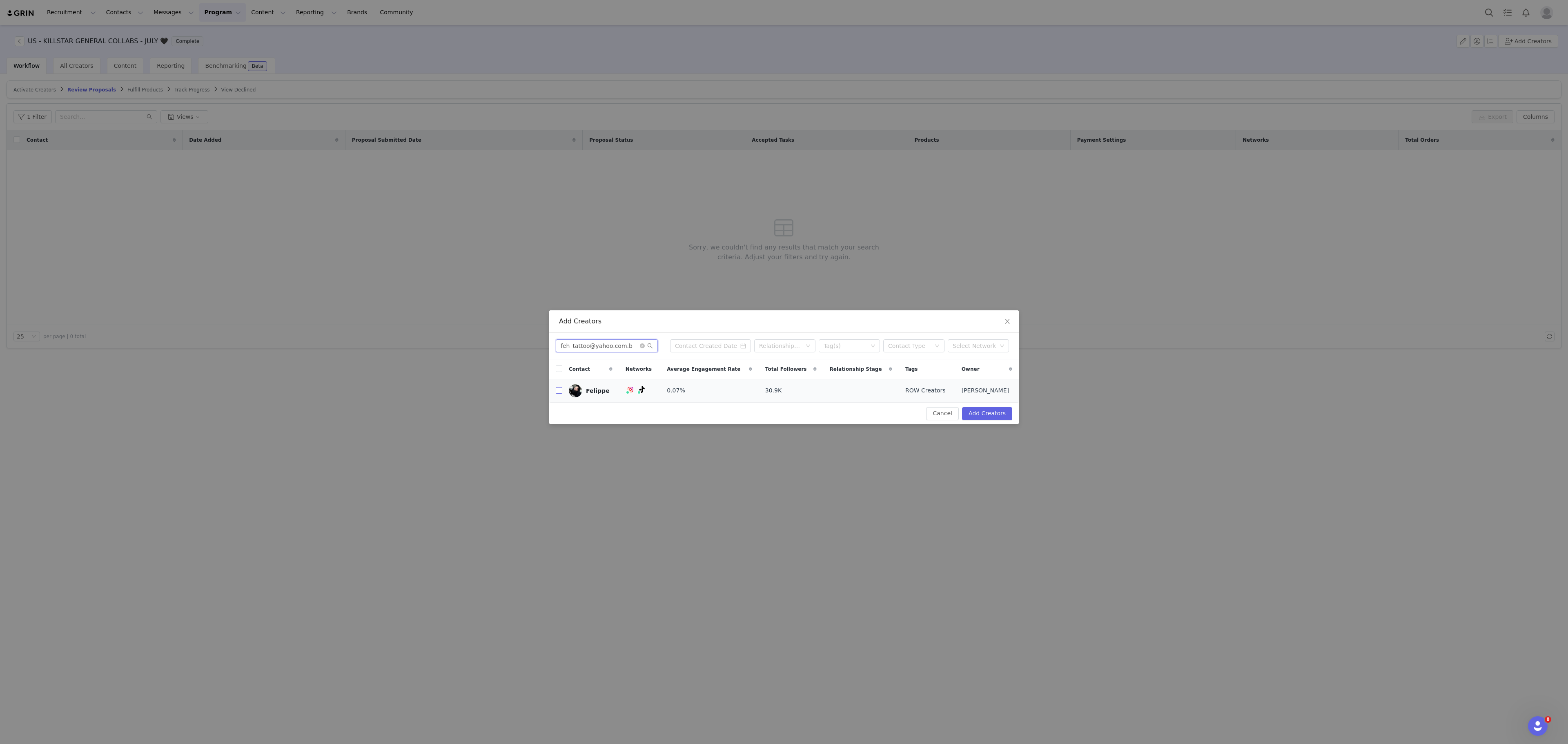
type input "feh_tattoo@yahoo.com.b"
click at [560, 391] on input "checkbox" at bounding box center [559, 390] width 7 height 7
checkbox input "true"
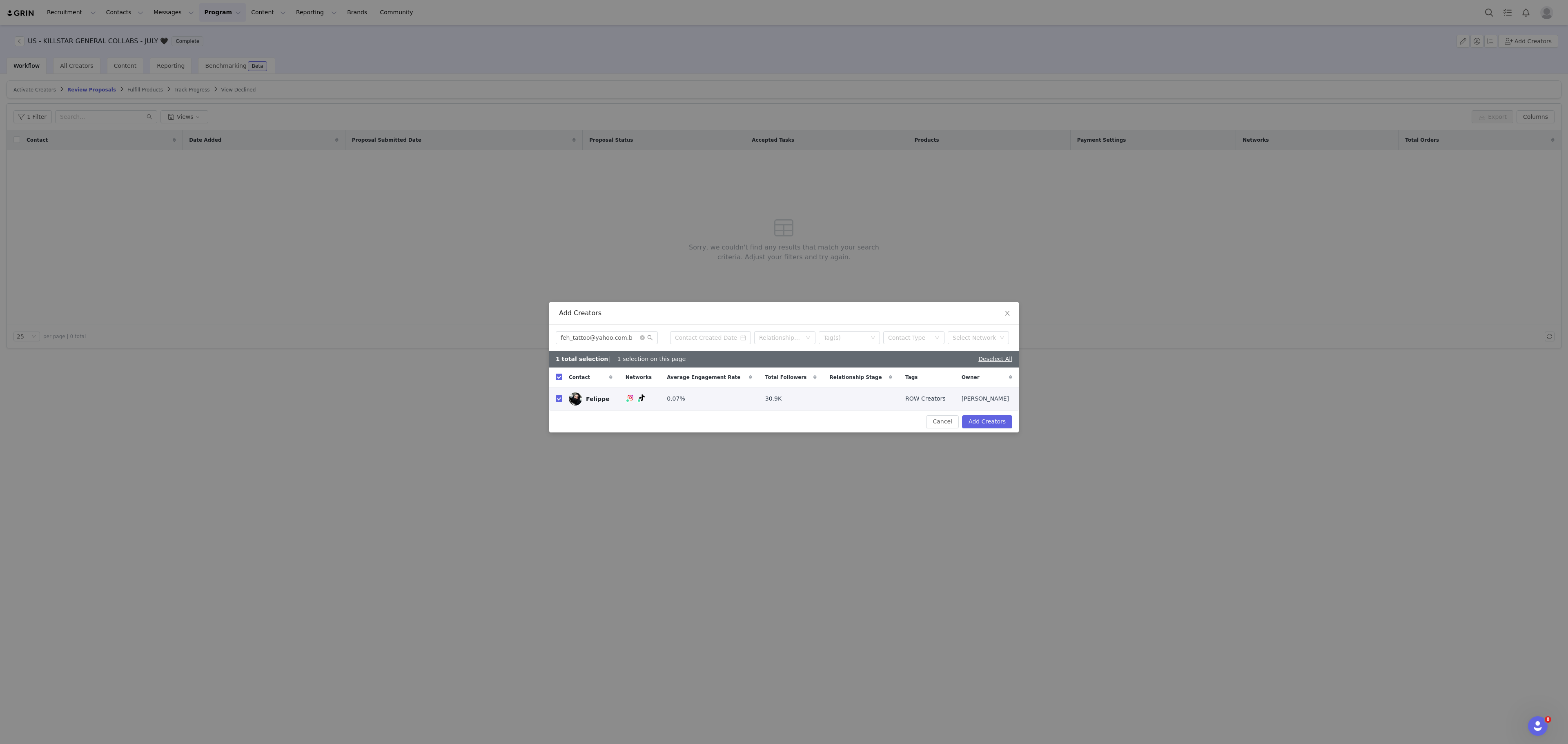
click at [996, 415] on div "Cancel Add Creators" at bounding box center [784, 422] width 470 height 21
click at [999, 423] on button "Add Creators" at bounding box center [987, 422] width 50 height 13
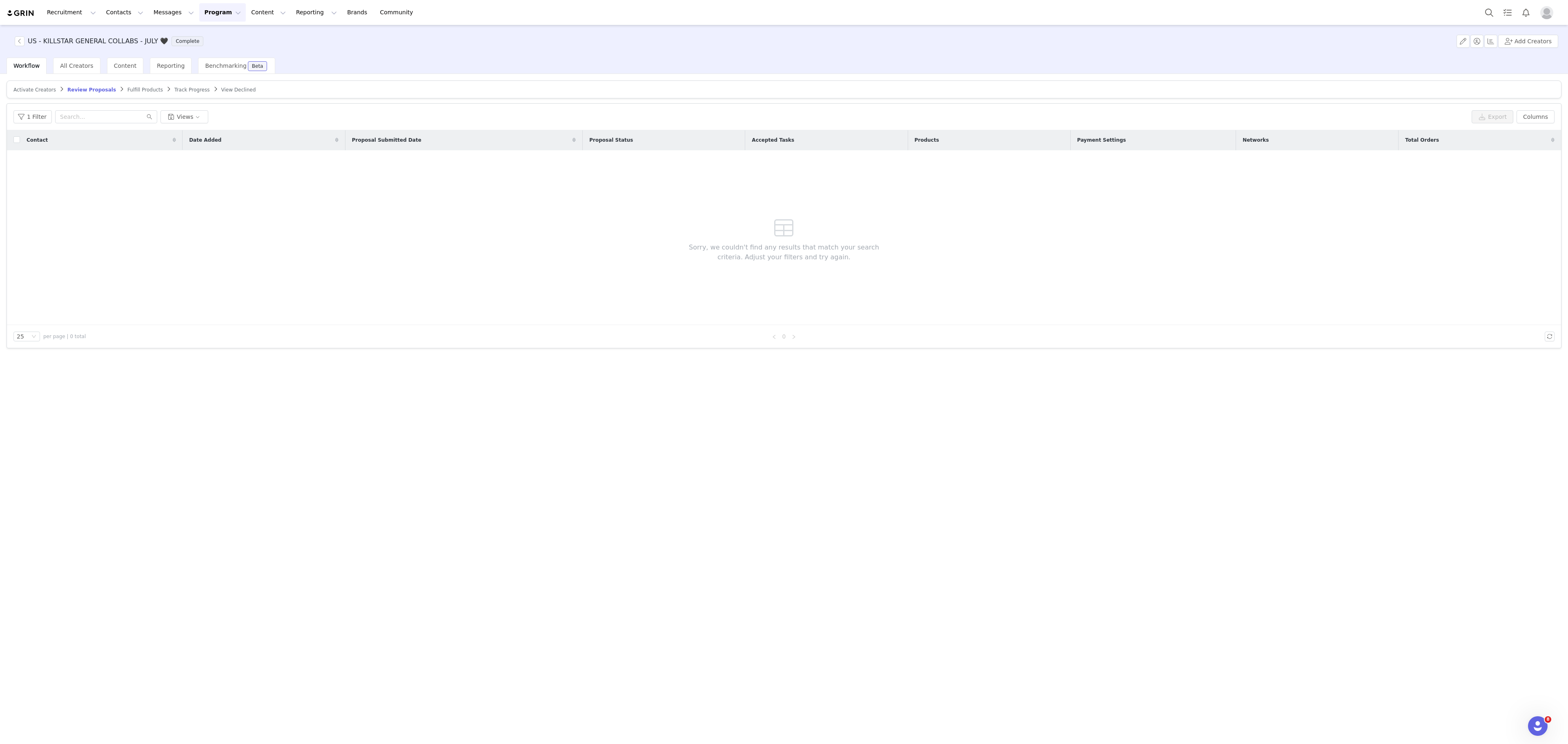
click at [37, 84] on article "Activate Creators Review Proposals Fulfill Products Track Progress View Declined" at bounding box center [784, 90] width 1555 height 18
click at [46, 92] on span "Activate Creators" at bounding box center [35, 90] width 43 height 6
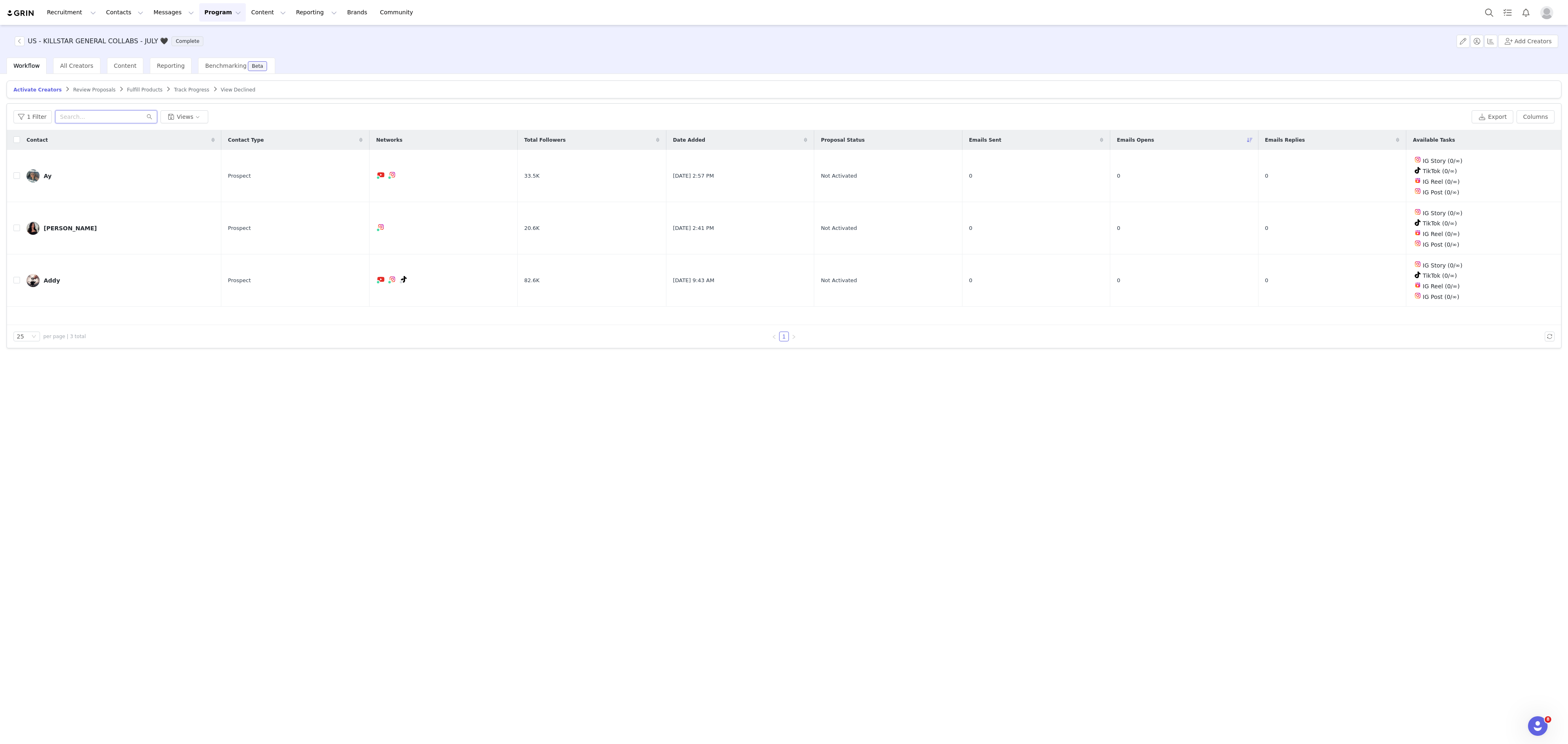
paste input "feh_tattoo@yahoo.com.b"
click at [107, 117] on input "text" at bounding box center [106, 117] width 102 height 13
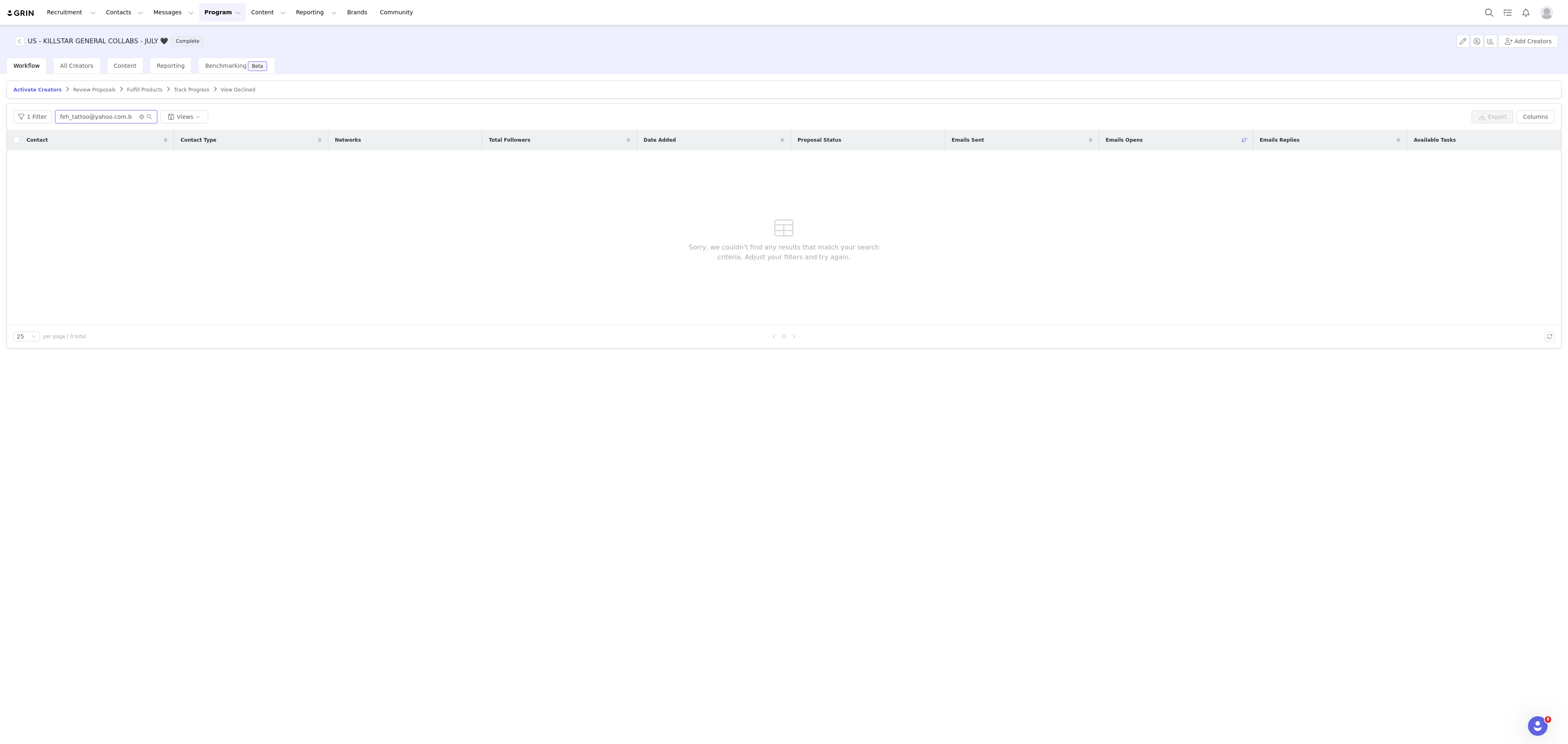
type input "feh_tattoo@yahoo.com.b"
click at [199, 16] on button "Program Program" at bounding box center [222, 12] width 46 height 18
click at [212, 37] on p "Activations" at bounding box center [201, 36] width 31 height 8
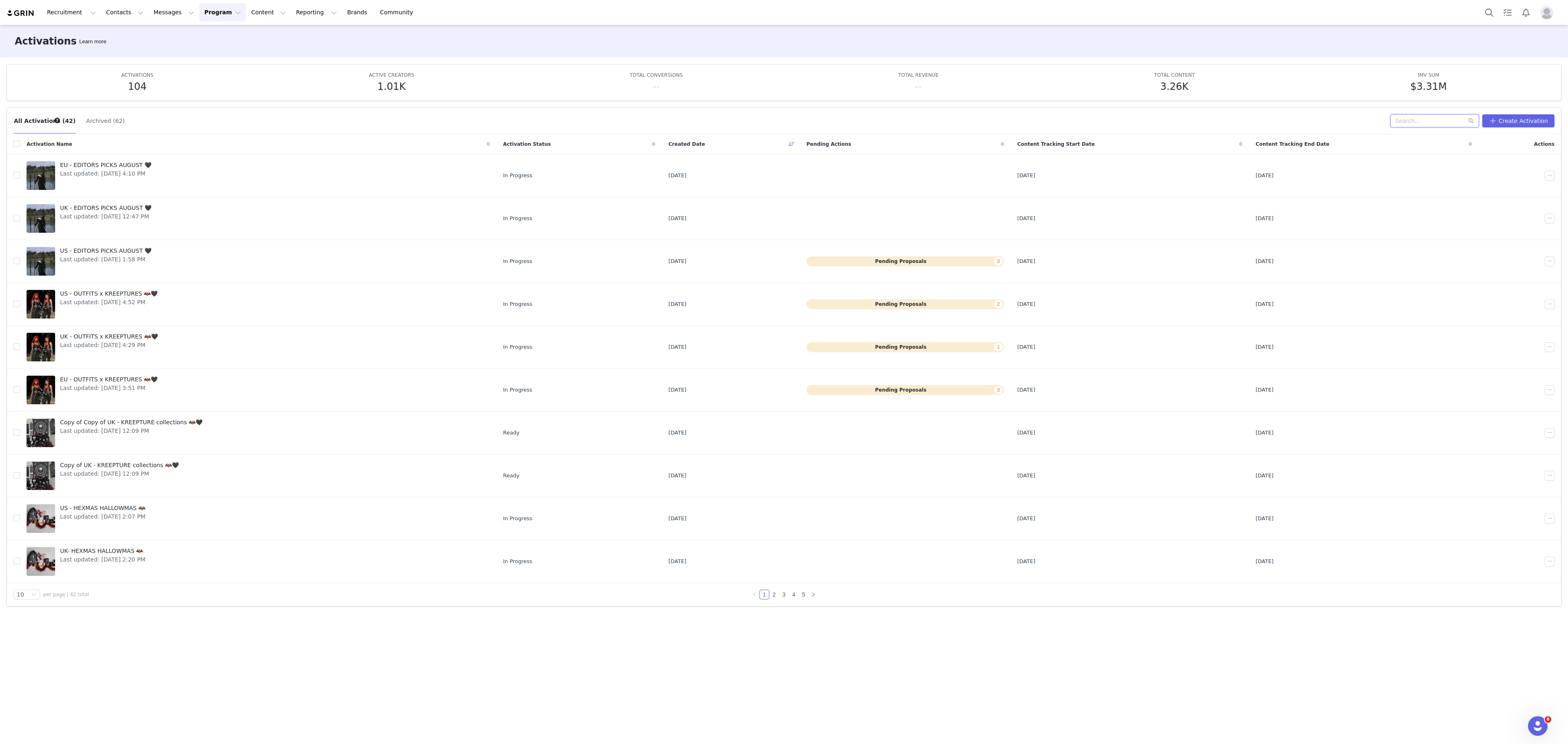
click at [1434, 123] on input "text" at bounding box center [1435, 120] width 88 height 13
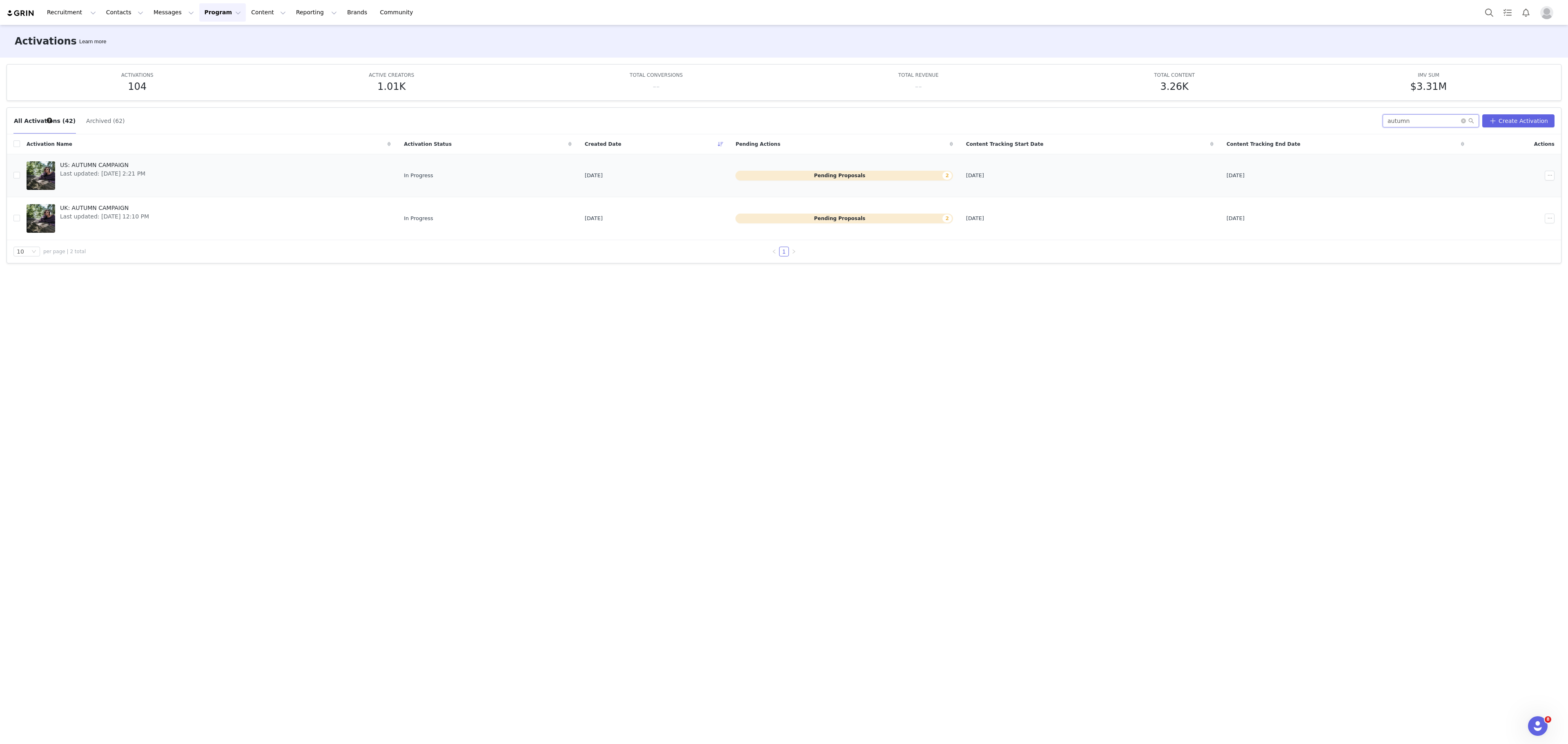
type input "autumn"
click at [134, 187] on div "US: AUTUMN CAMPAIGN Last updated: [DATE] 2:21 PM" at bounding box center [102, 175] width 95 height 33
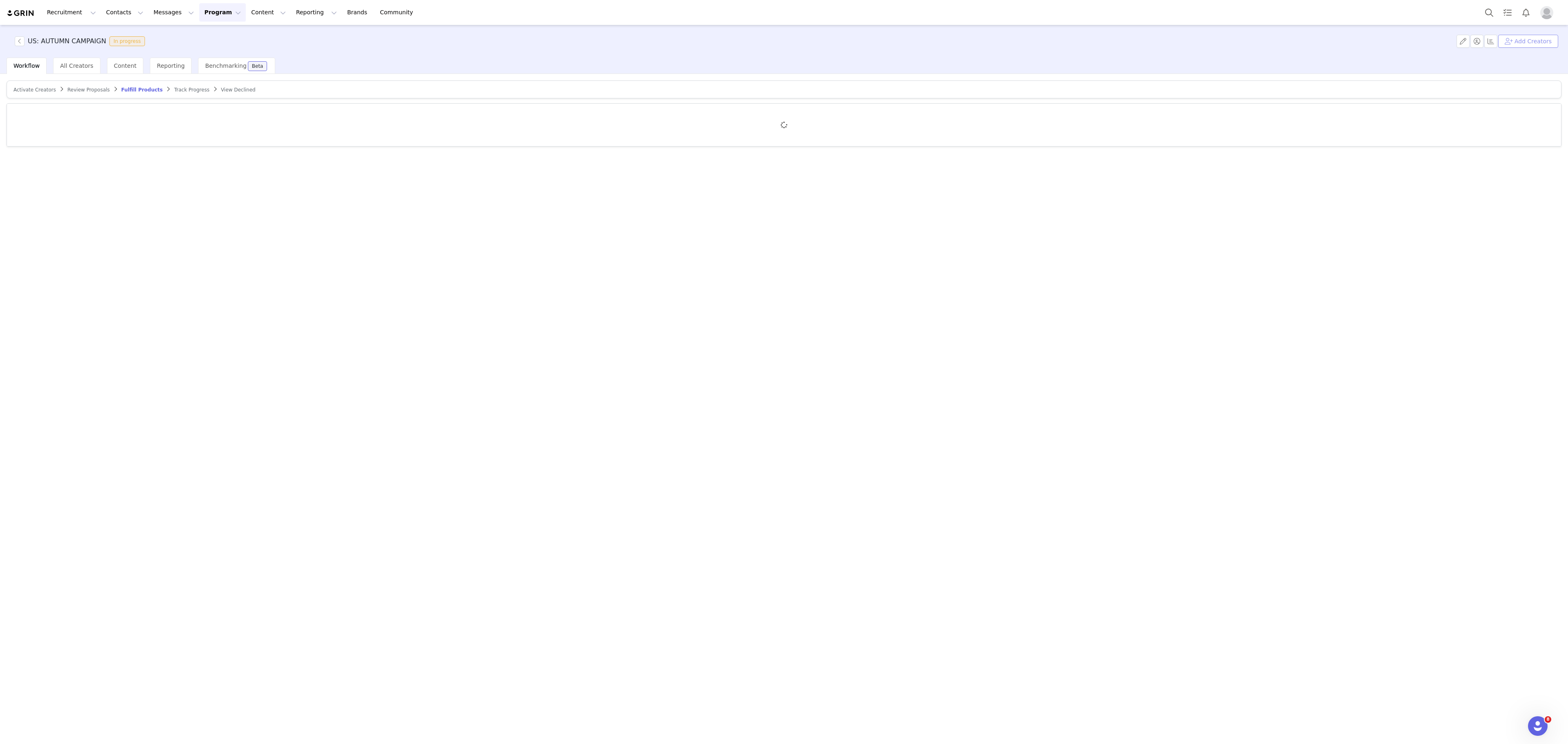
click at [1524, 43] on button "Add Creators" at bounding box center [1528, 41] width 60 height 13
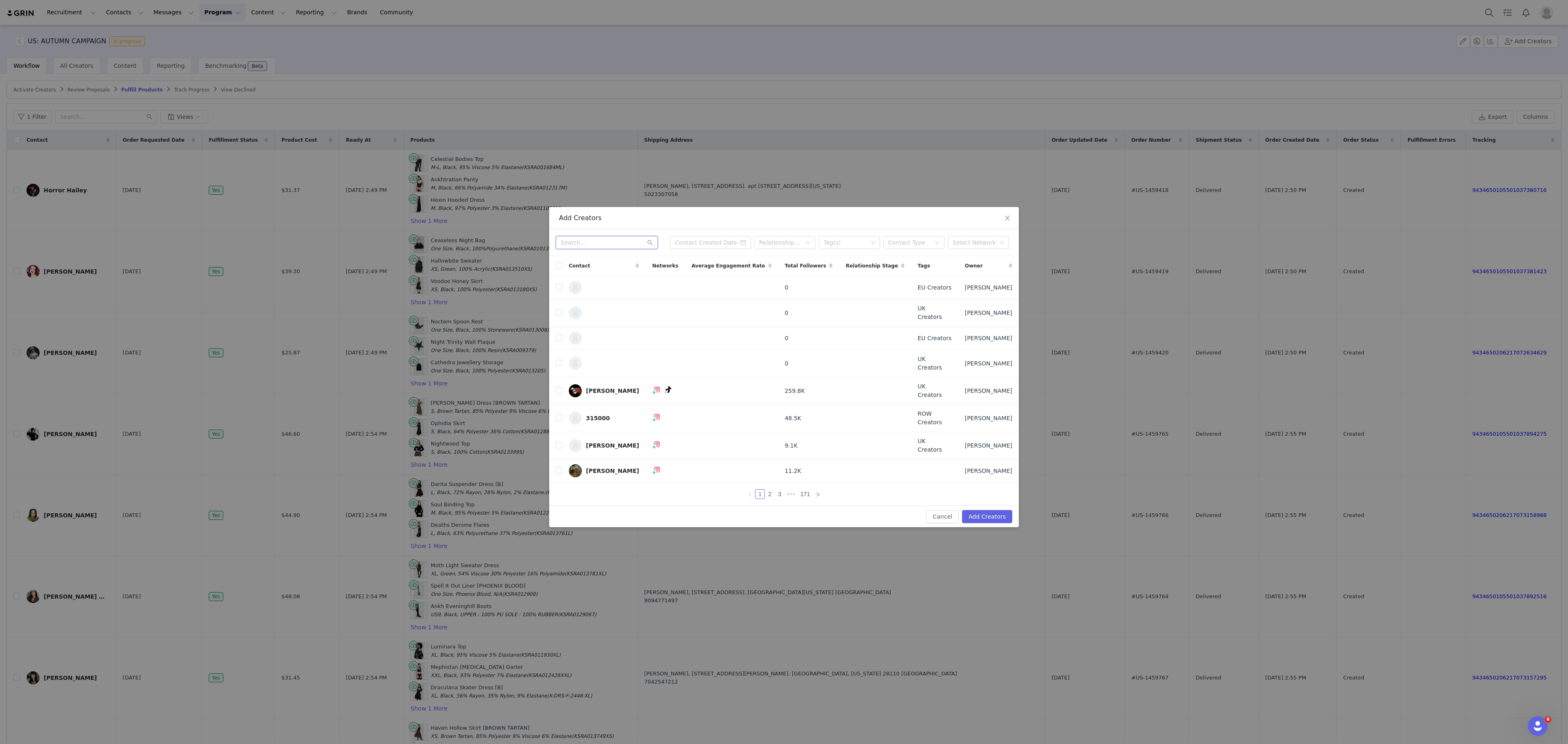
click at [610, 249] on input "text" at bounding box center [607, 242] width 102 height 13
paste input "feh_tattoo@yahoo.com.b"
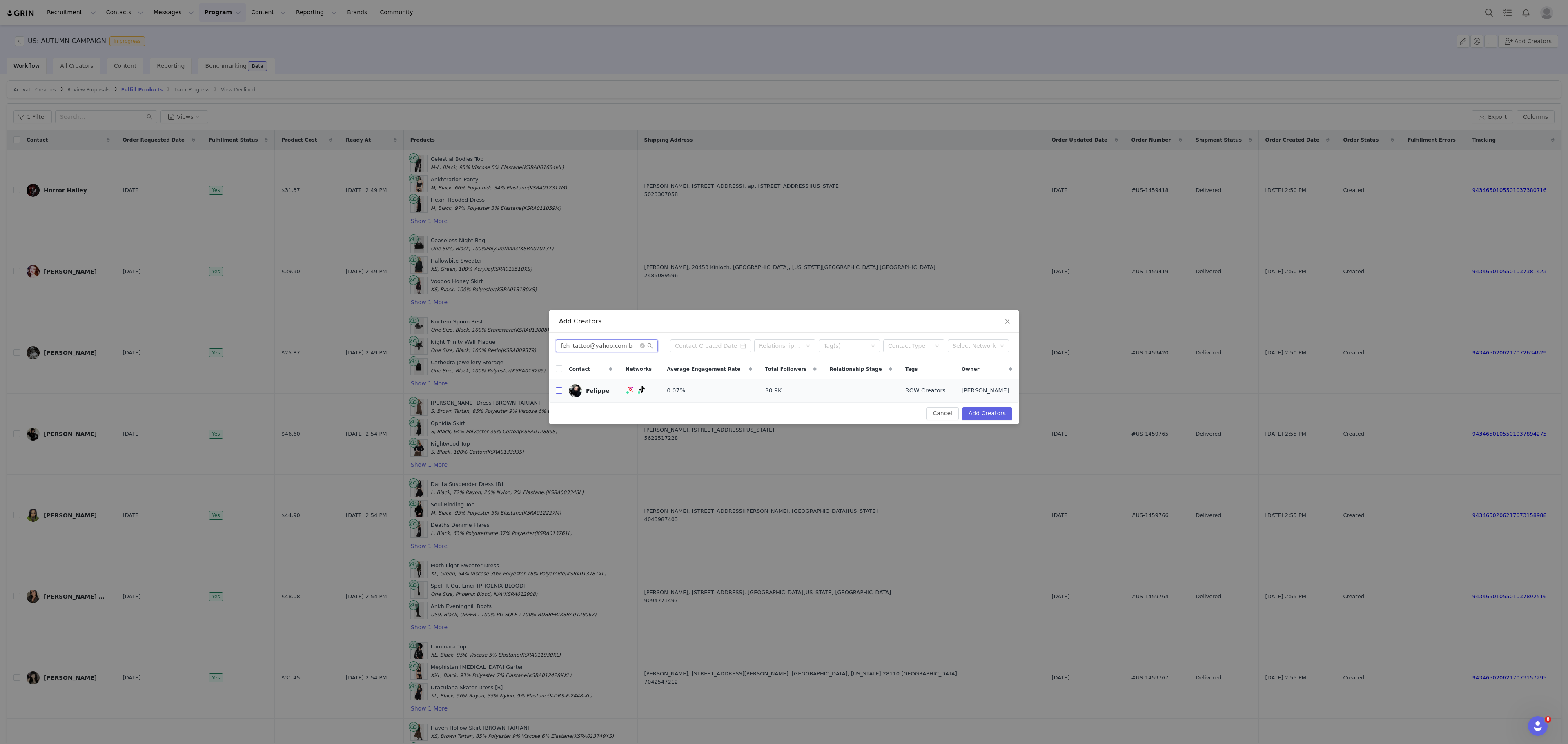
type input "feh_tattoo@yahoo.com.b"
click at [557, 392] on input "checkbox" at bounding box center [559, 390] width 7 height 7
checkbox input "true"
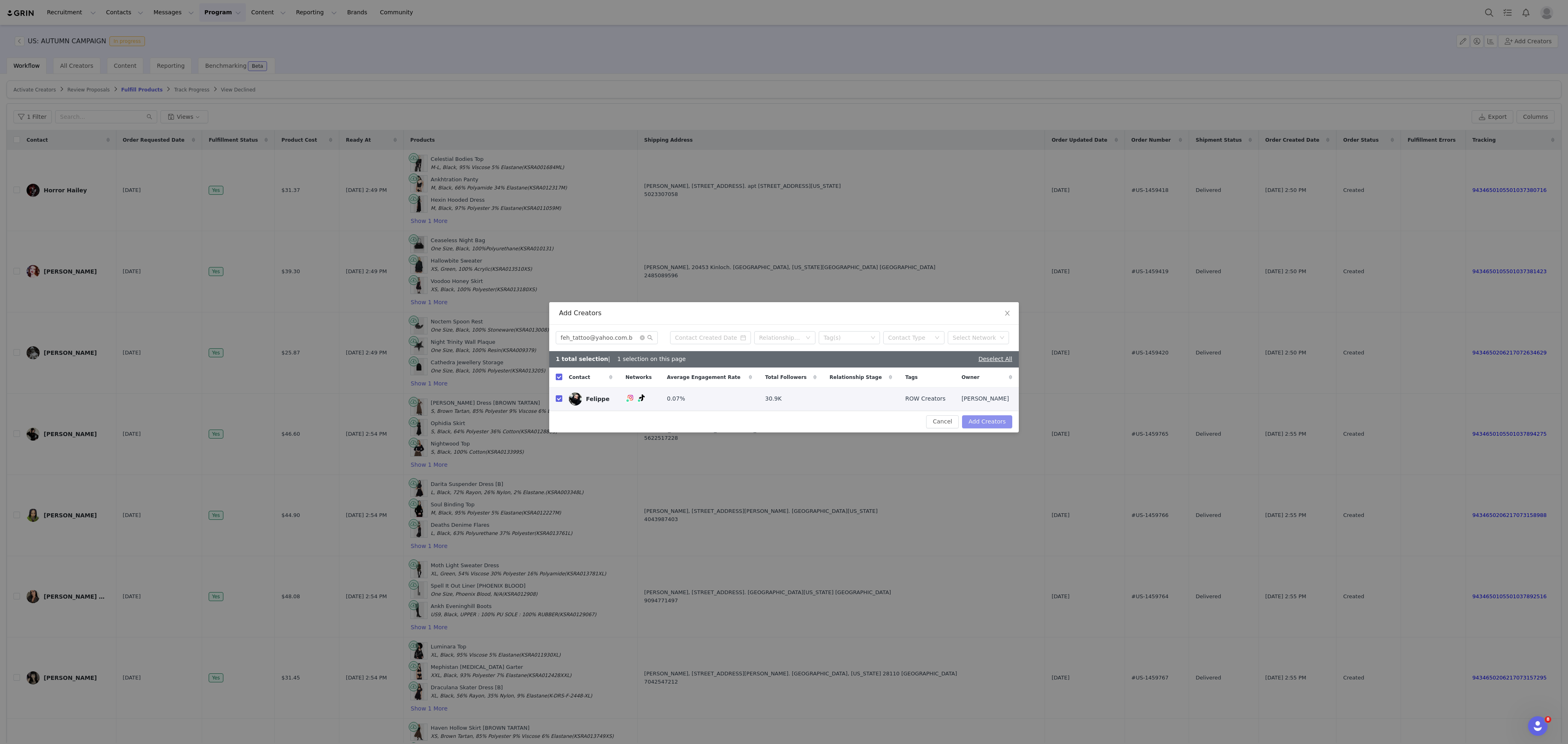
click at [989, 425] on button "Add Creators" at bounding box center [987, 422] width 50 height 13
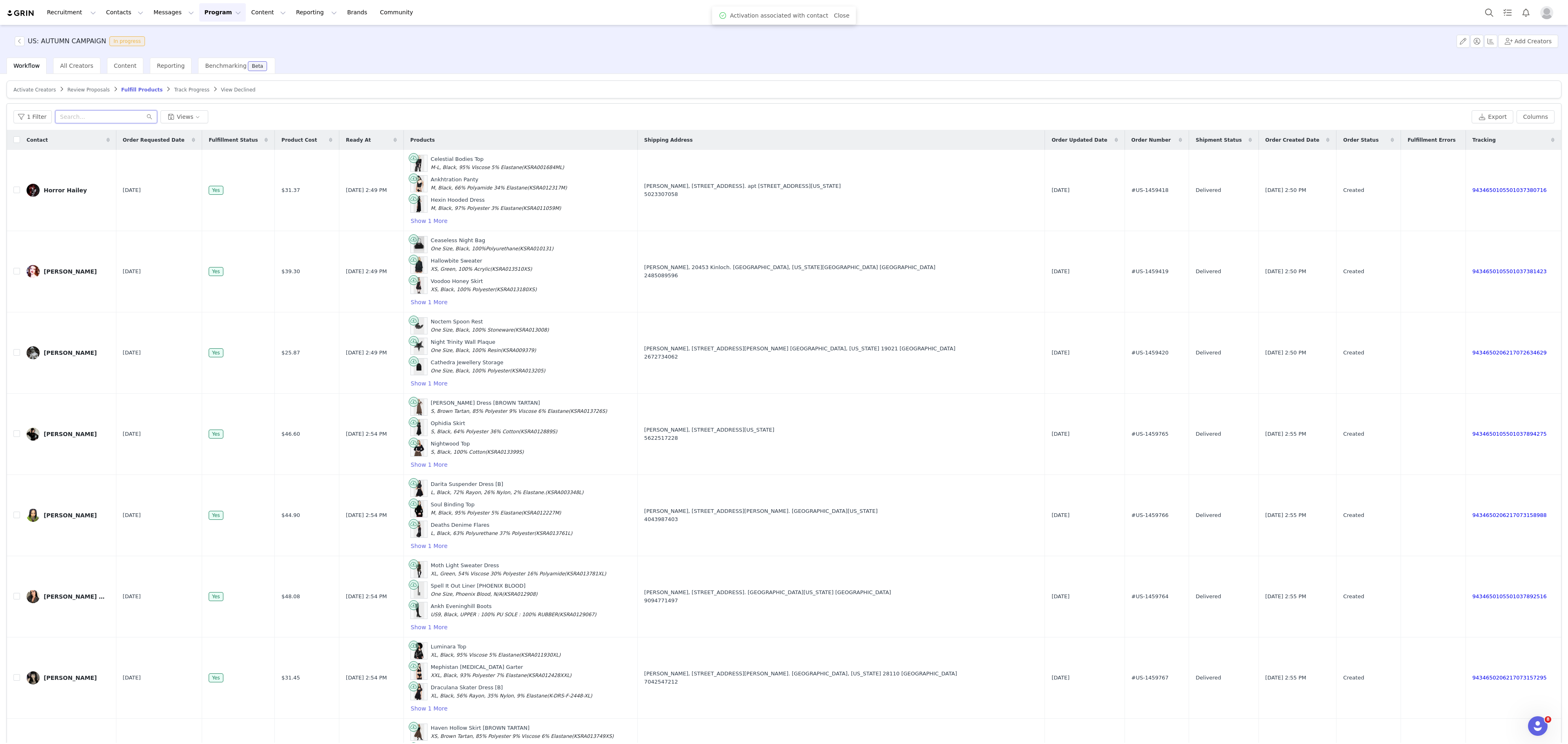
click at [117, 123] on input "text" at bounding box center [106, 117] width 102 height 13
click at [38, 88] on span "Activate Creators" at bounding box center [35, 90] width 43 height 6
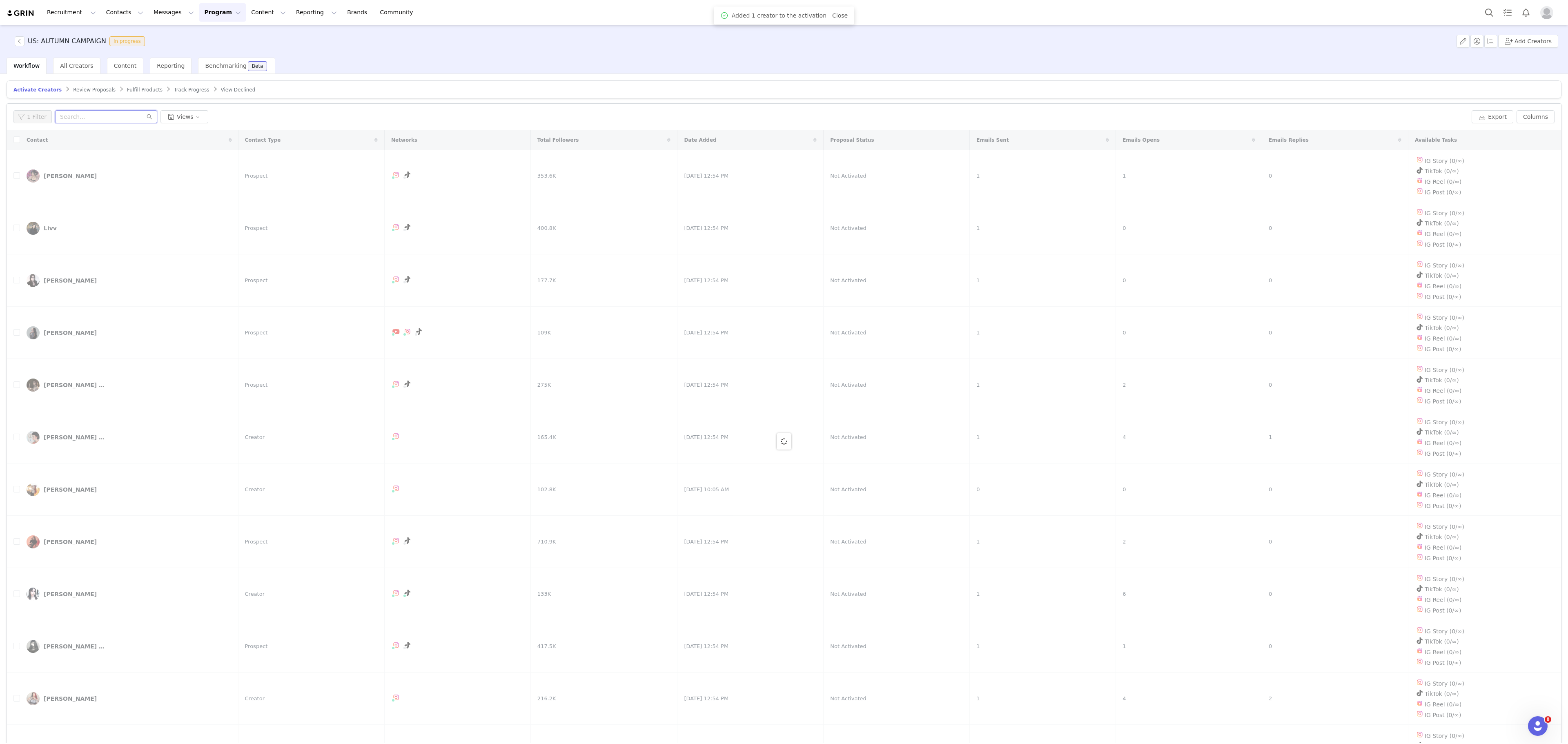
click at [107, 120] on input "text" at bounding box center [106, 117] width 102 height 13
paste input "feh_tattoo@yahoo.com.b"
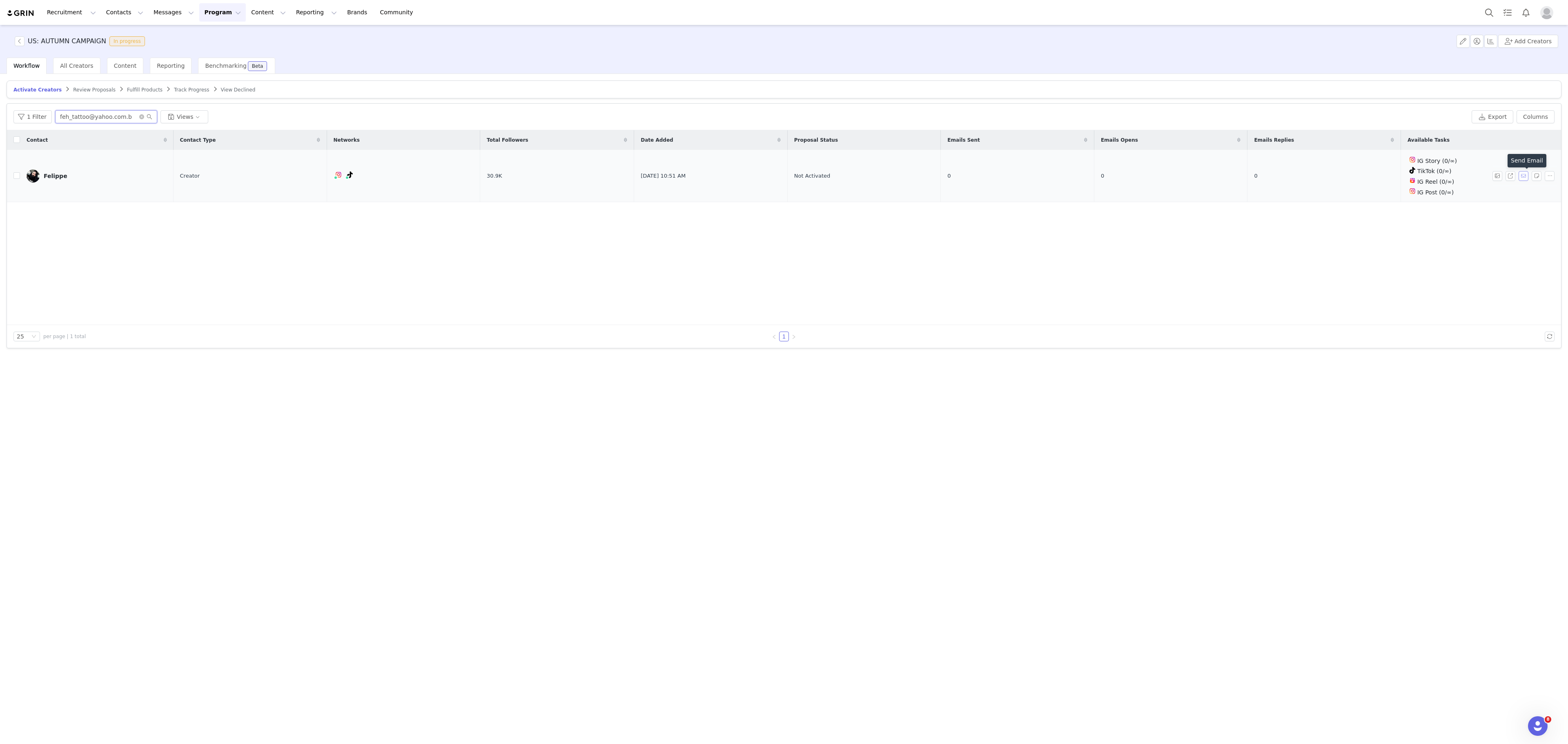
type input "feh_tattoo@yahoo.com.b"
click at [1524, 175] on button "button" at bounding box center [1524, 176] width 10 height 10
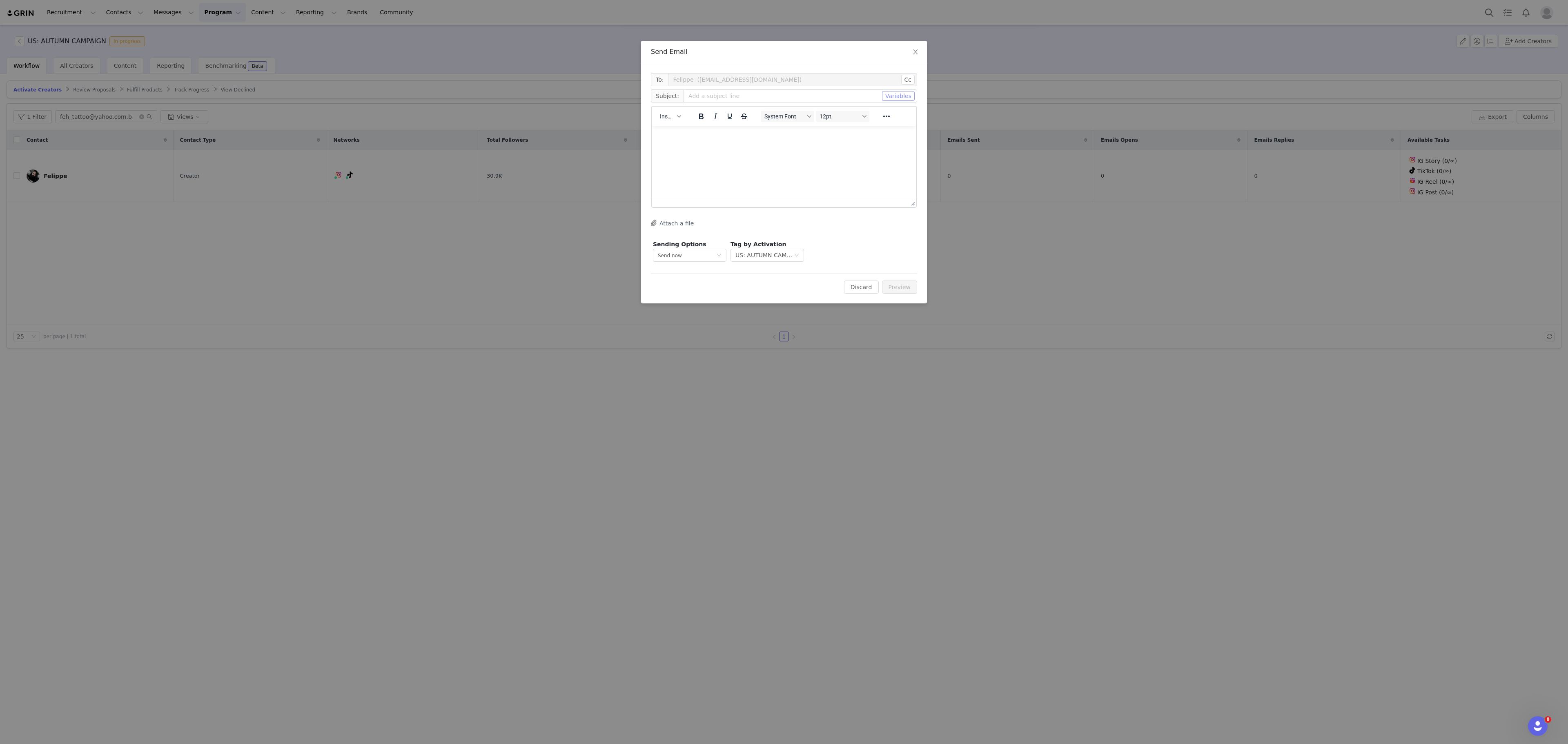
click at [905, 95] on button "Variables" at bounding box center [898, 95] width 33 height 10
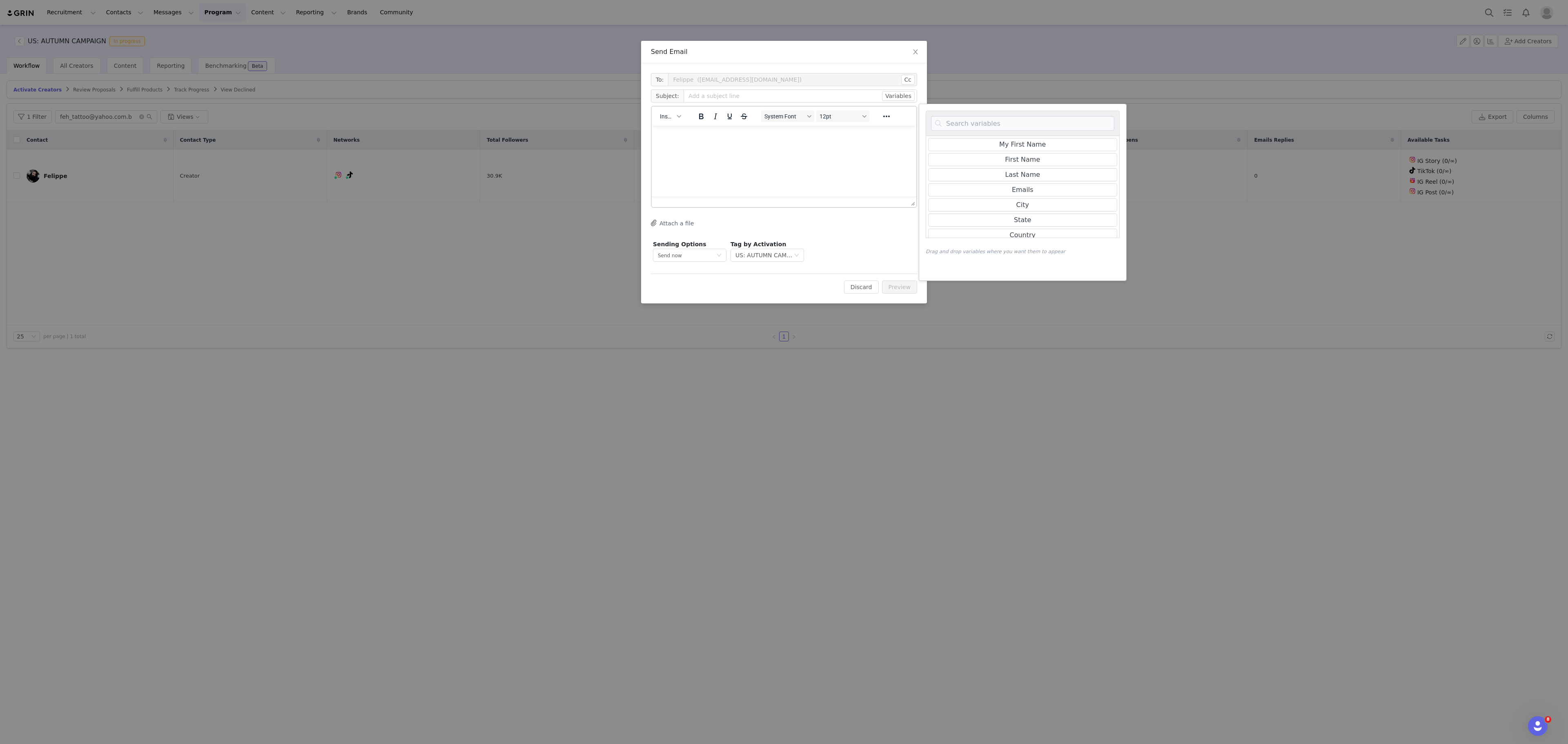
click at [1082, 474] on div "Send Email To: [PERSON_NAME] ([EMAIL_ADDRESS][DOMAIN_NAME]) Cc Cc: Subject: Var…" at bounding box center [784, 372] width 1568 height 744
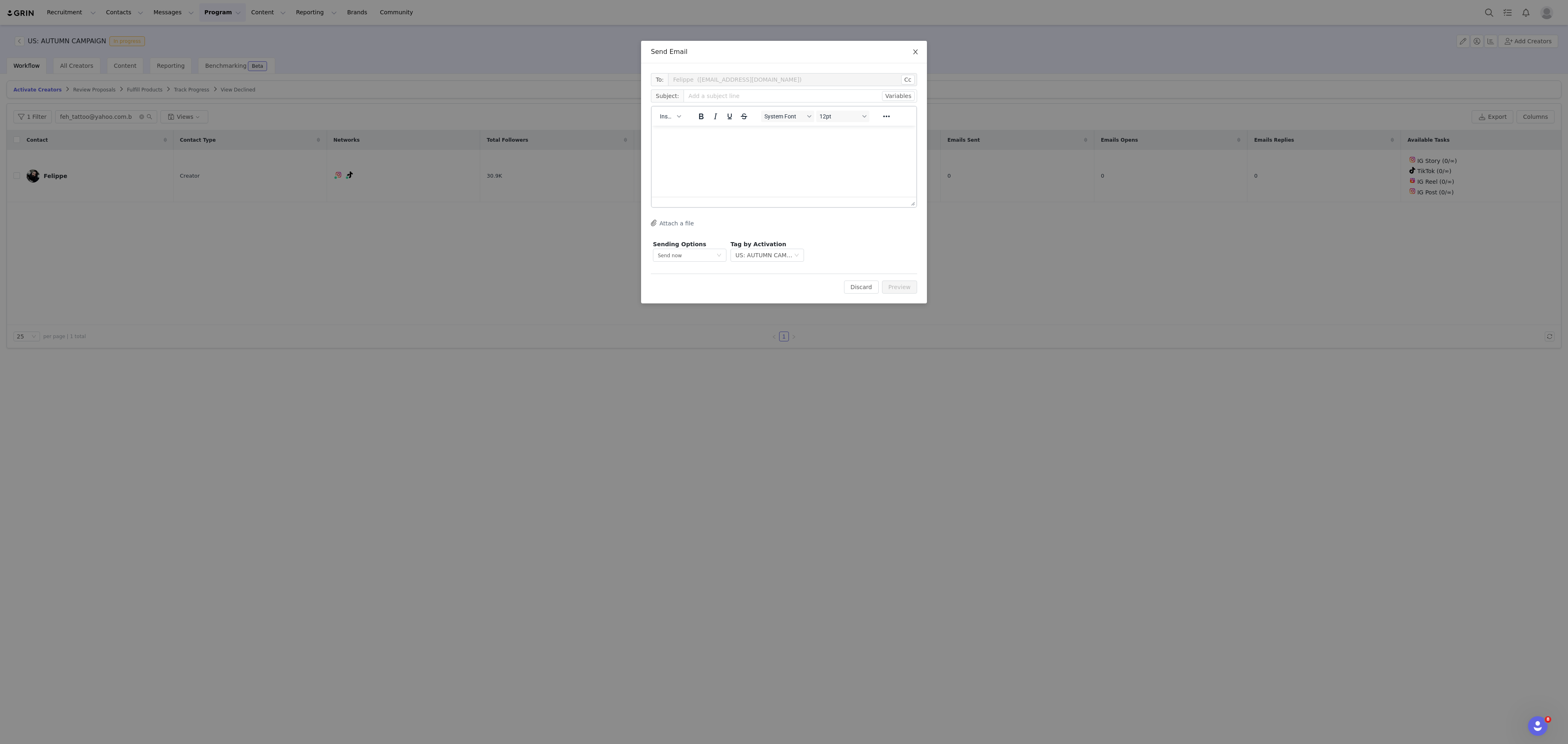
click at [921, 46] on span "Close" at bounding box center [915, 53] width 23 height 23
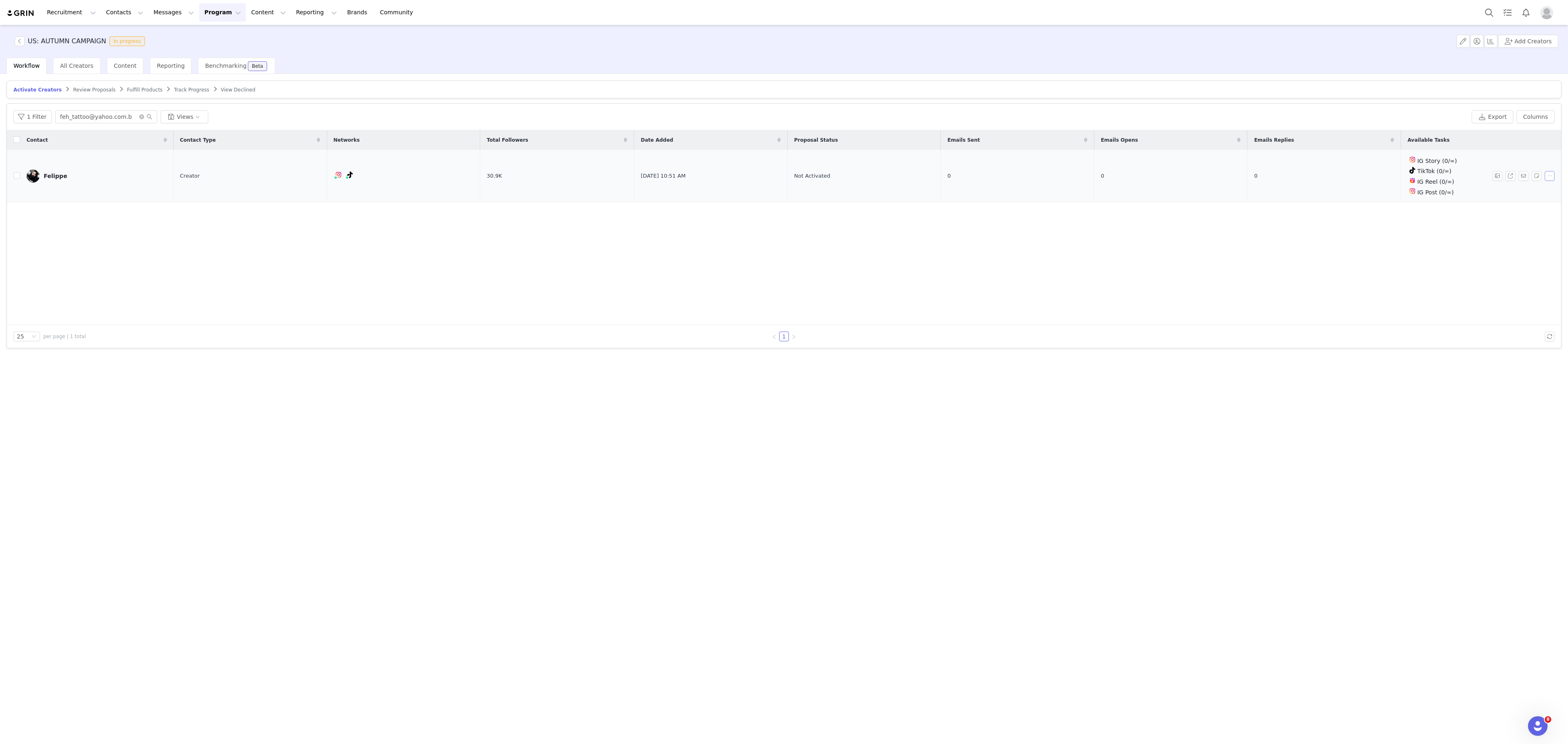
click at [1551, 181] on button "button" at bounding box center [1550, 176] width 10 height 10
click at [16, 175] on input "checkbox" at bounding box center [17, 175] width 7 height 7
checkbox input "true"
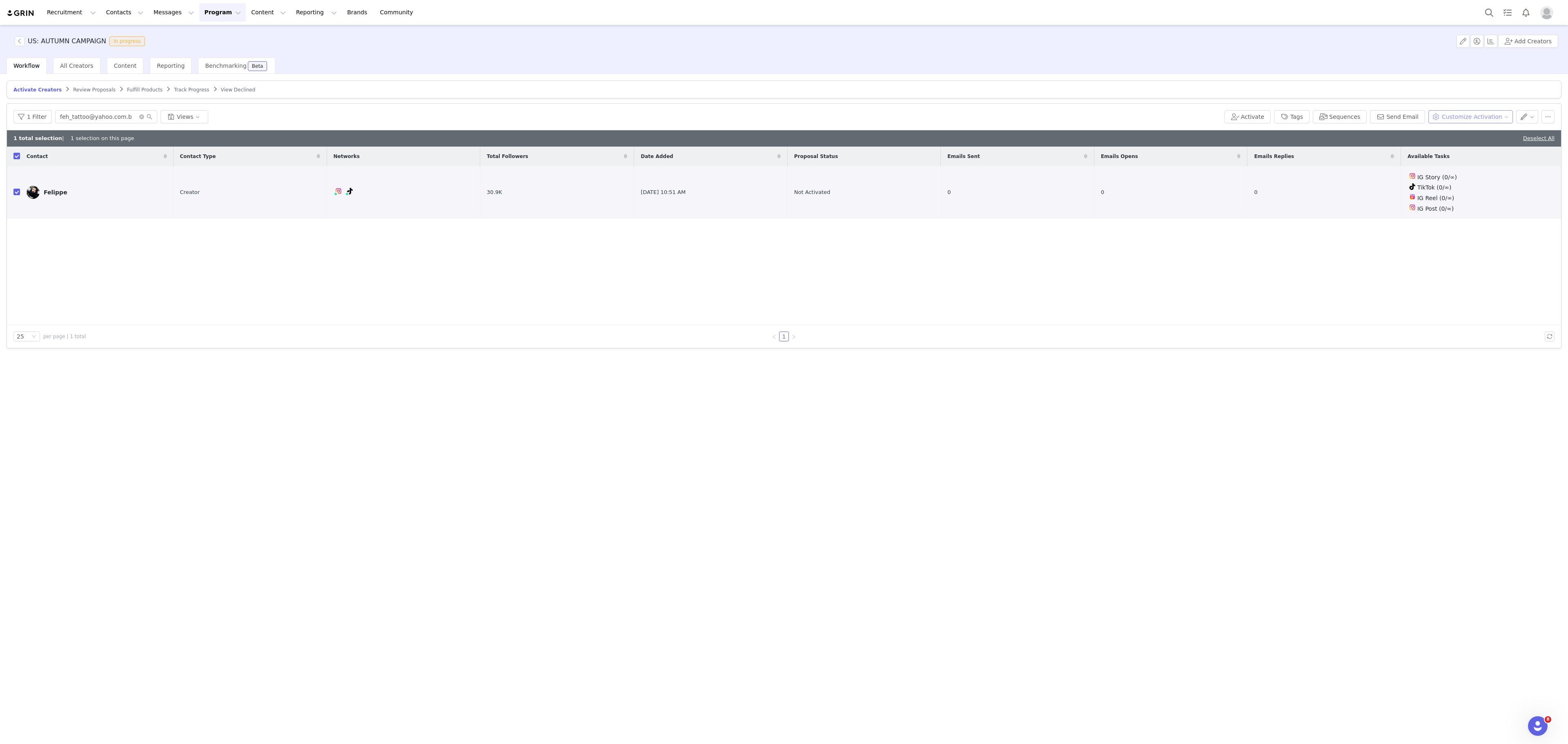
click at [1464, 115] on button "Customize Activation" at bounding box center [1470, 117] width 85 height 13
click at [1470, 136] on span "Edit Product Selection" at bounding box center [1480, 135] width 63 height 9
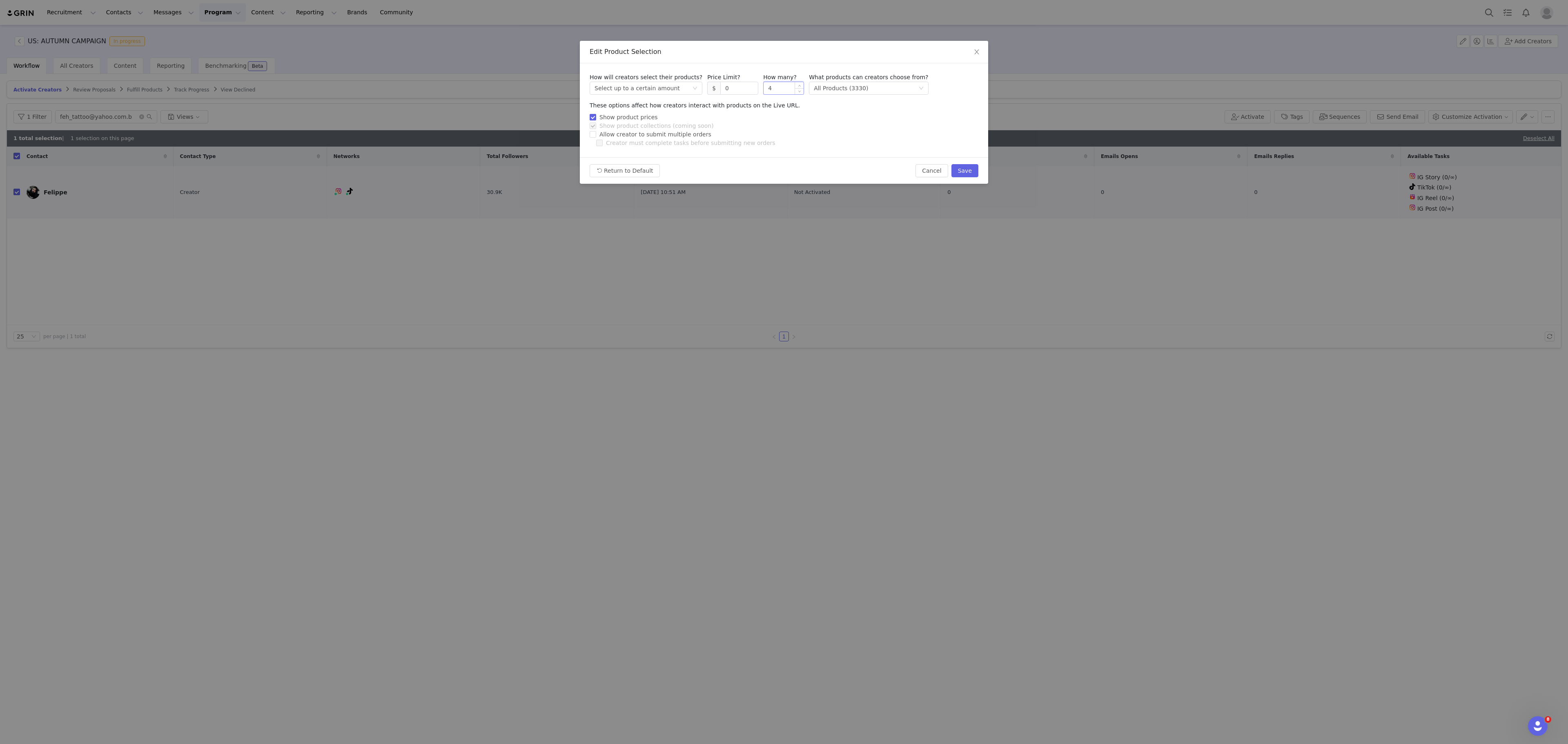
click at [779, 85] on input "4" at bounding box center [784, 88] width 40 height 12
click at [980, 170] on div "Return to Default Cancel Save" at bounding box center [784, 170] width 409 height 27
click at [968, 168] on button "Save" at bounding box center [964, 170] width 27 height 13
type input "4"
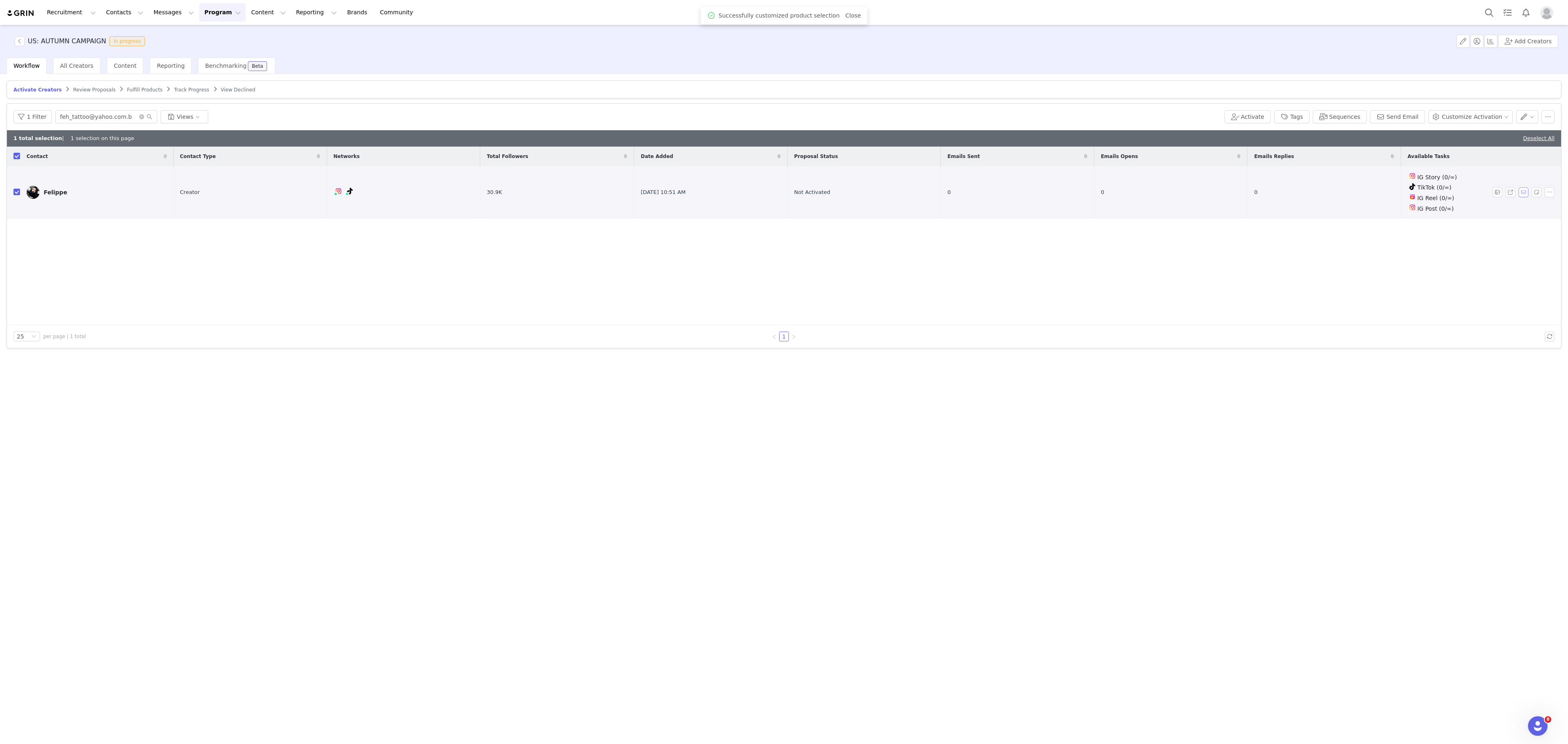
click at [1525, 197] on button "button" at bounding box center [1524, 192] width 10 height 10
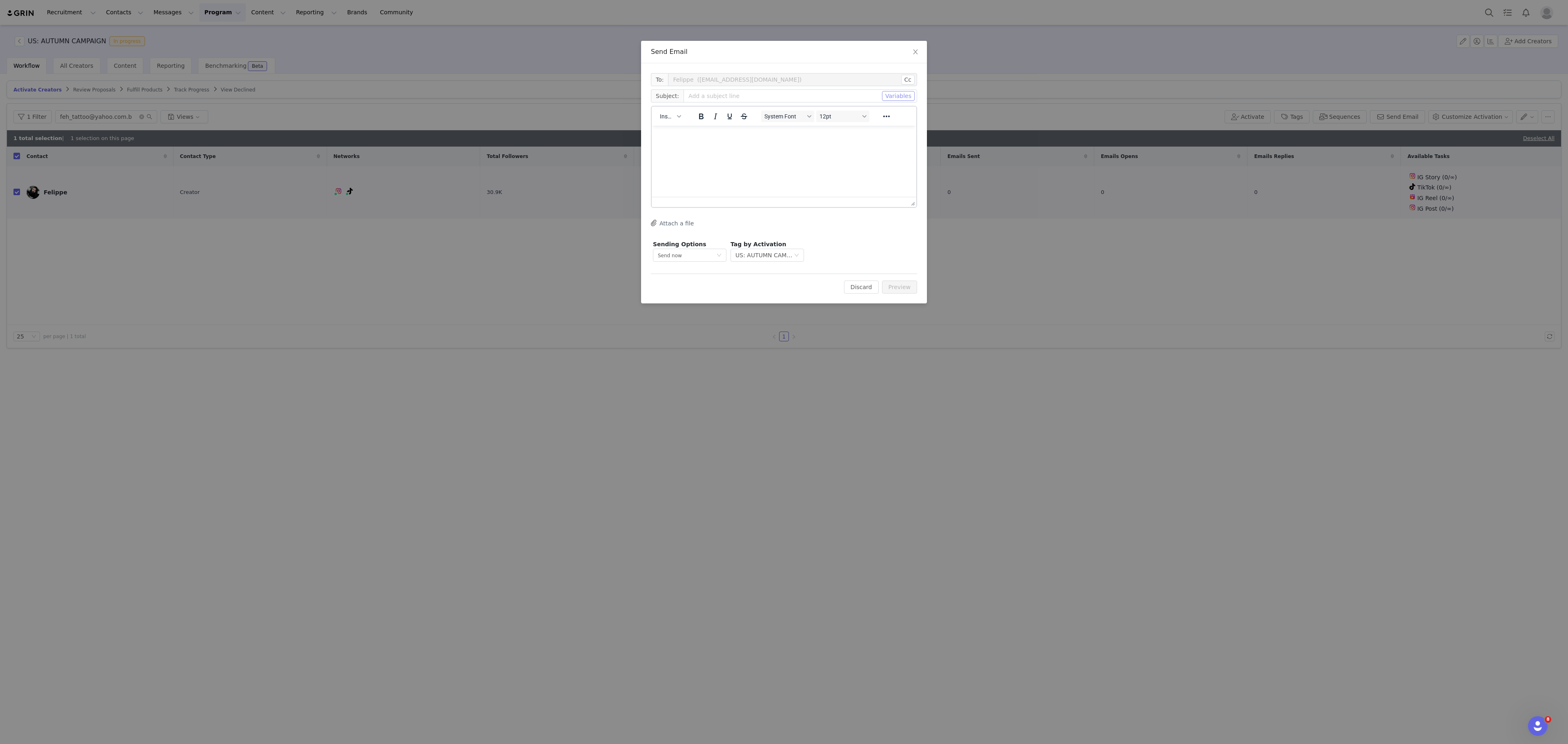
click at [911, 95] on button "Variables" at bounding box center [898, 95] width 33 height 10
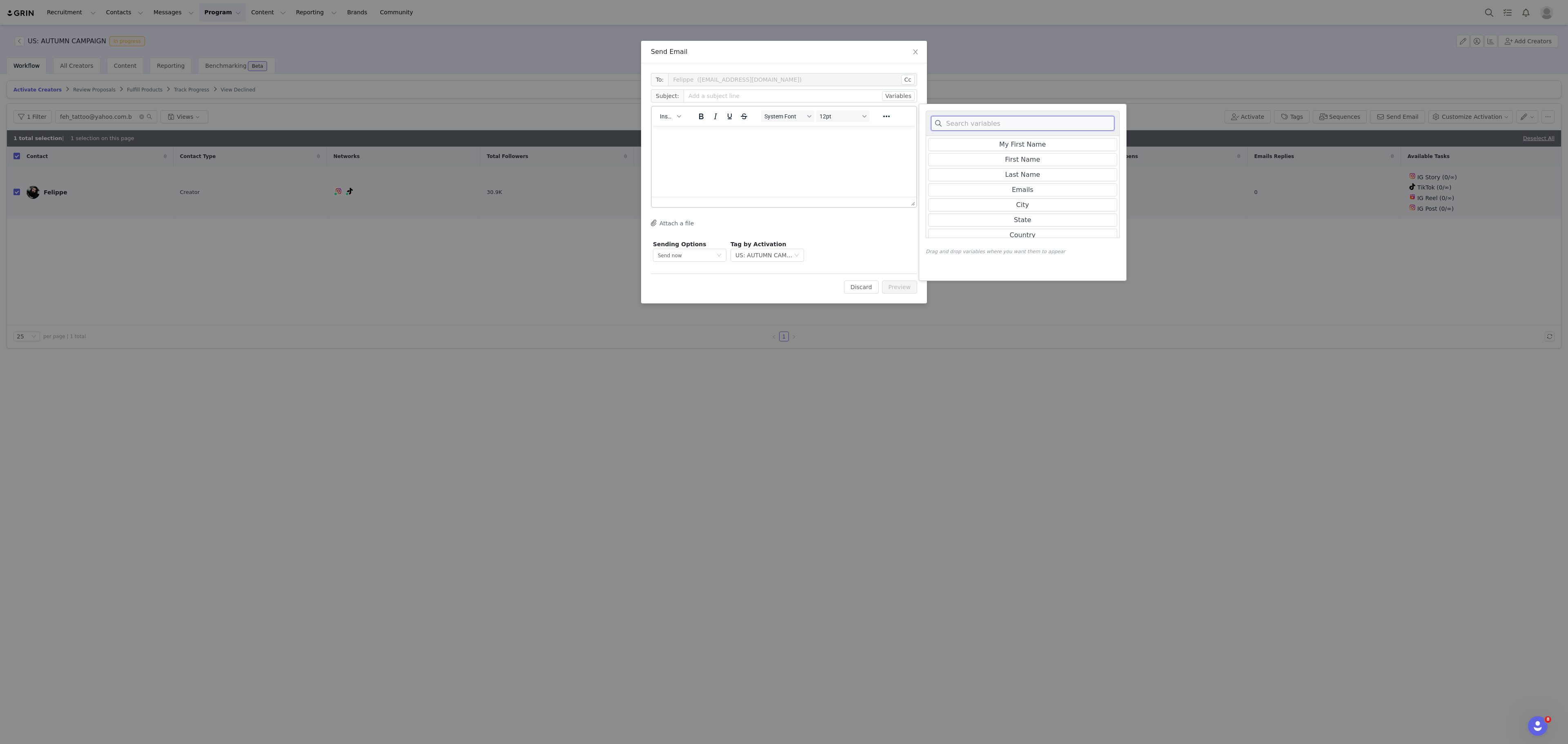
click at [993, 123] on input at bounding box center [1023, 123] width 184 height 14
type input "live"
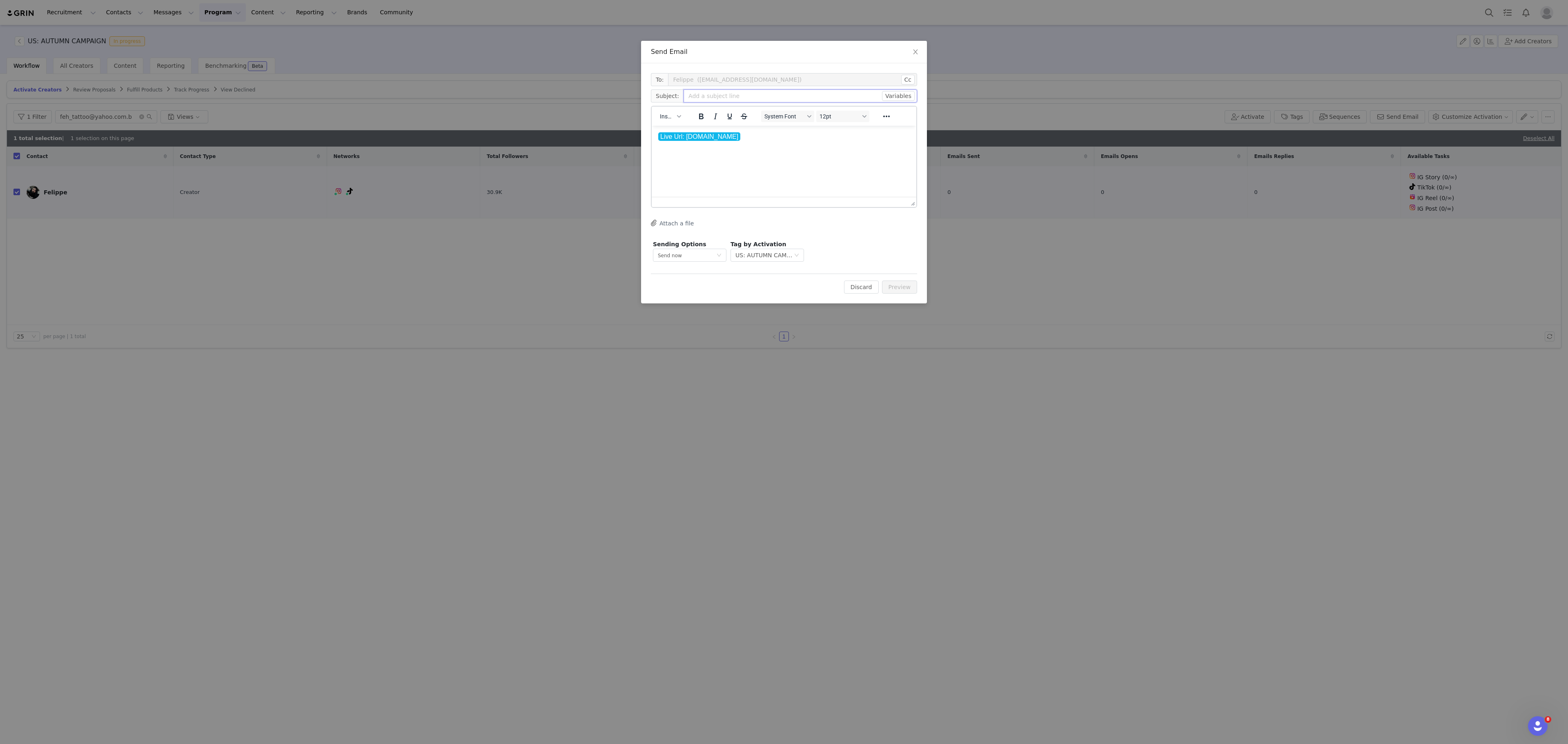
click at [732, 95] on input "text" at bounding box center [800, 95] width 233 height 13
type input "1"
click at [895, 287] on button "Preview" at bounding box center [899, 287] width 36 height 13
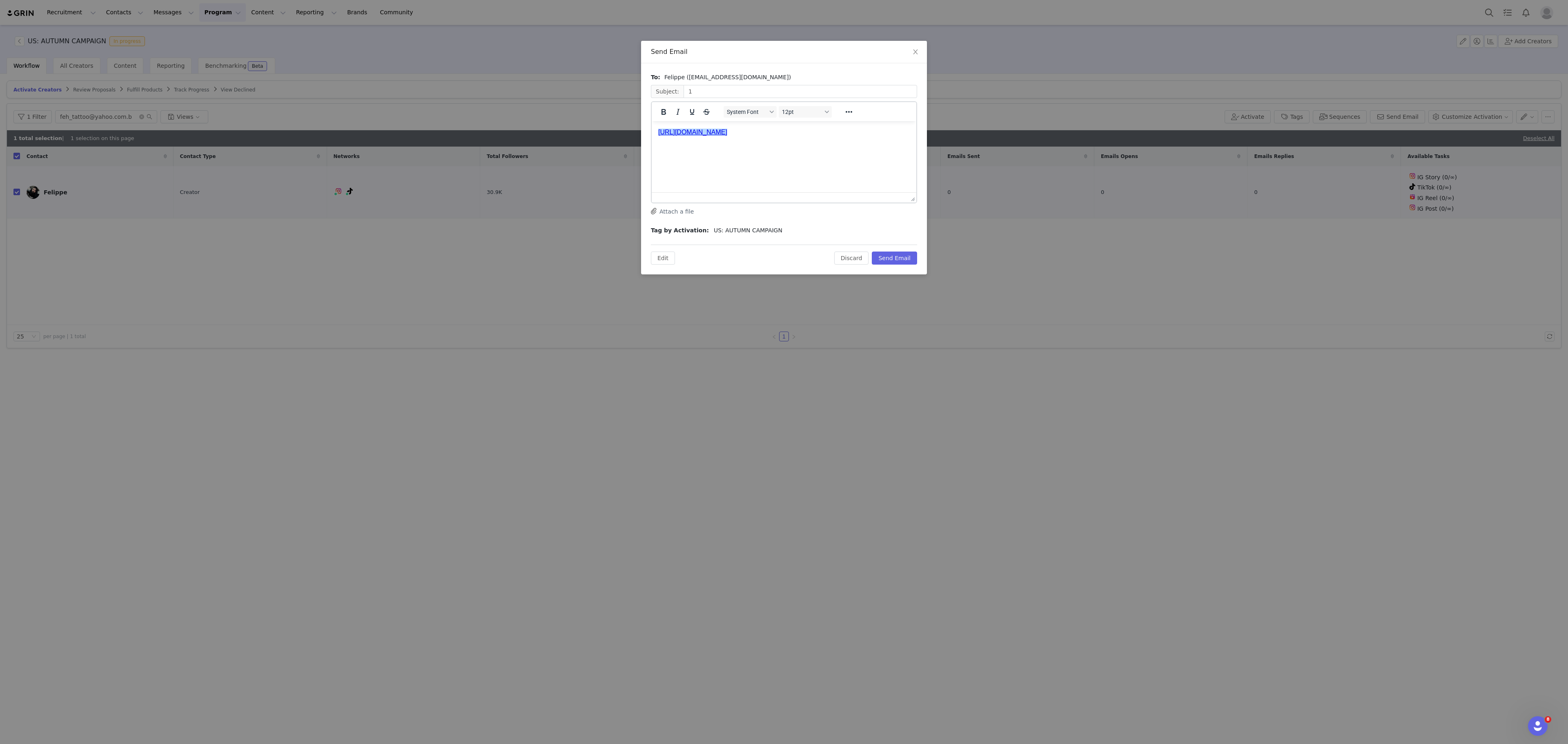
click at [727, 130] on link "﻿[URL][DOMAIN_NAME]" at bounding box center [693, 132] width 69 height 7
click at [727, 130] on link "[URL][DOMAIN_NAME]" at bounding box center [693, 132] width 69 height 7
copy link "﻿[URL][DOMAIN_NAME]"
click at [913, 53] on icon "icon: close" at bounding box center [915, 52] width 7 height 7
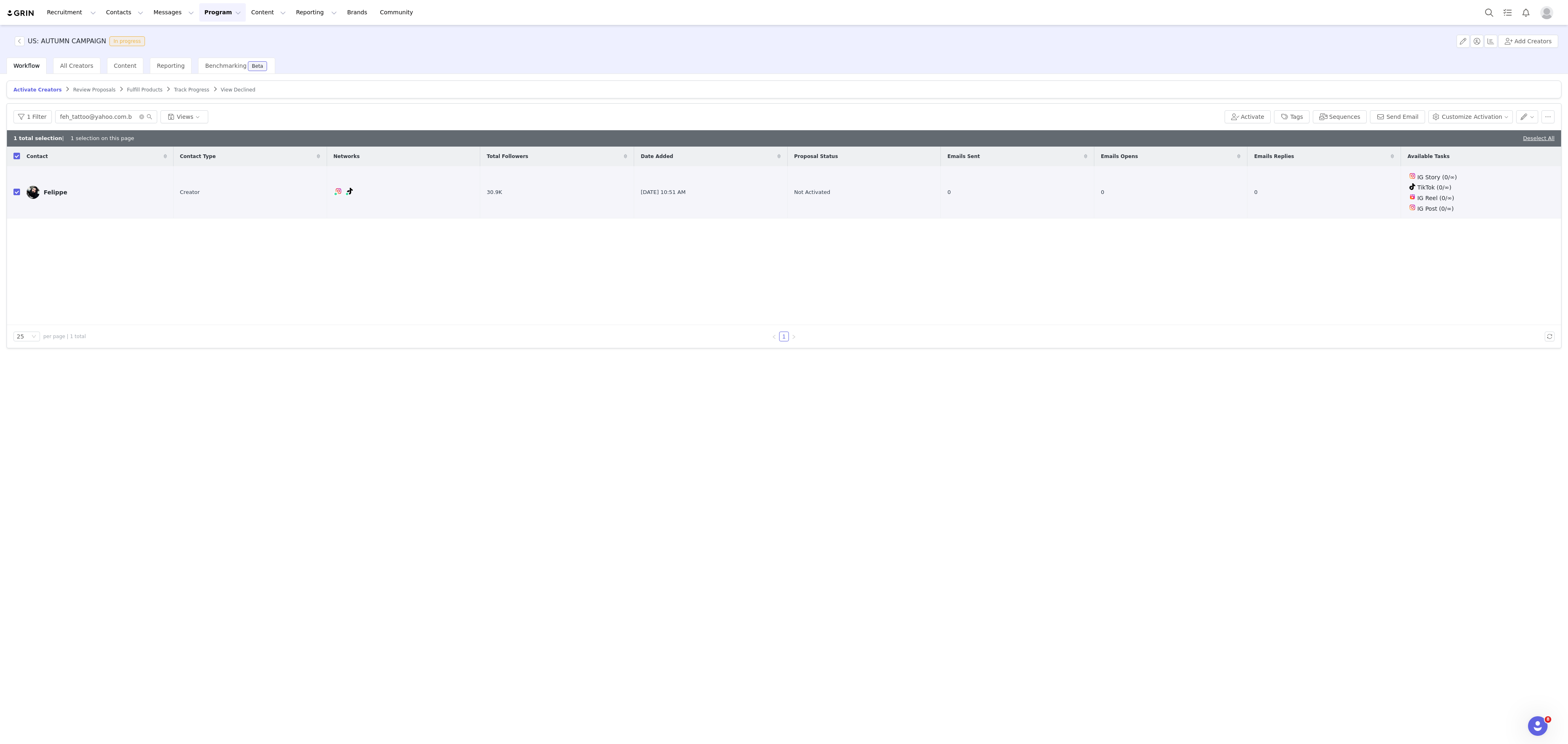
click at [204, 20] on button "Program Program" at bounding box center [222, 12] width 46 height 18
click at [207, 36] on p "Activations" at bounding box center [201, 36] width 31 height 8
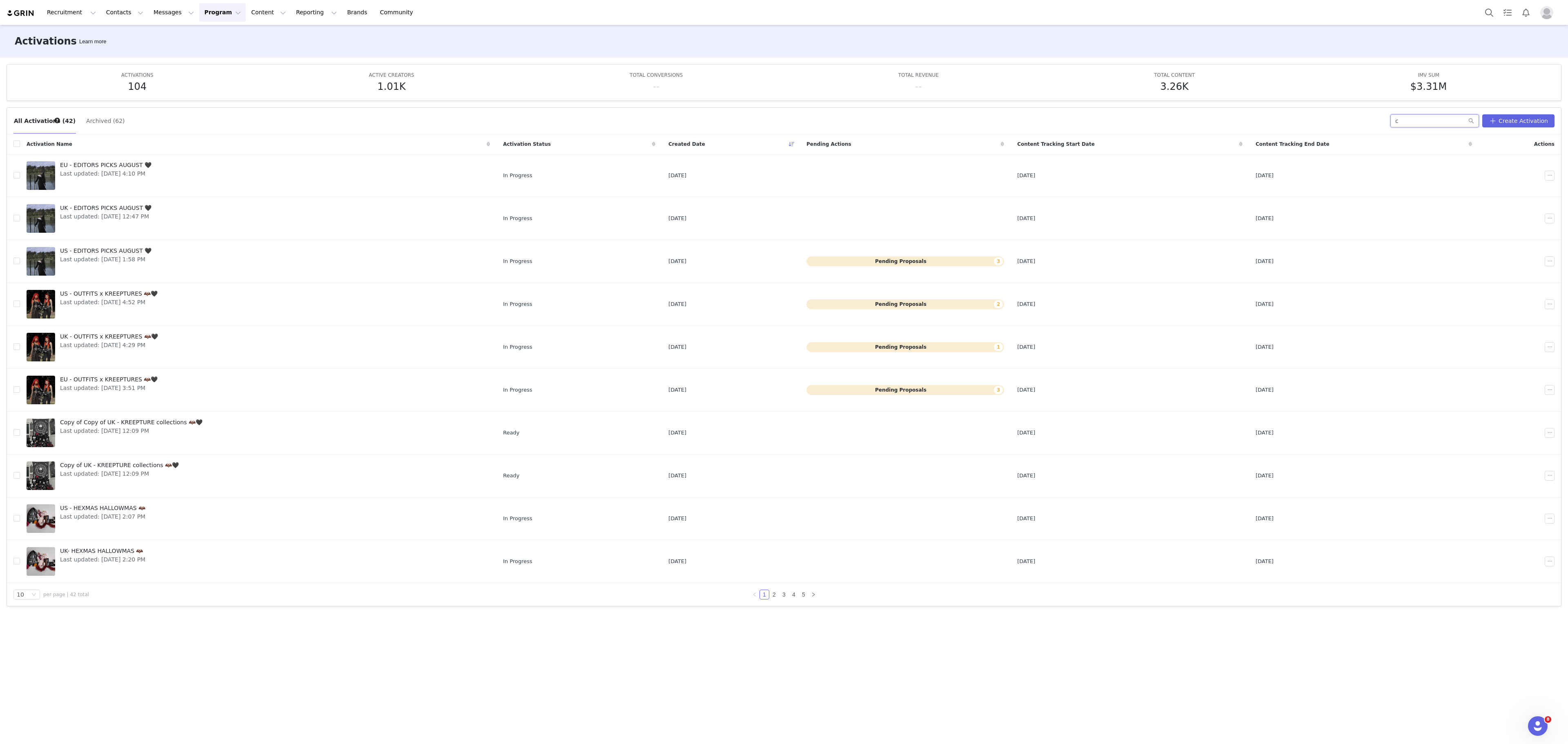
click at [1425, 117] on input "c" at bounding box center [1435, 120] width 88 height 13
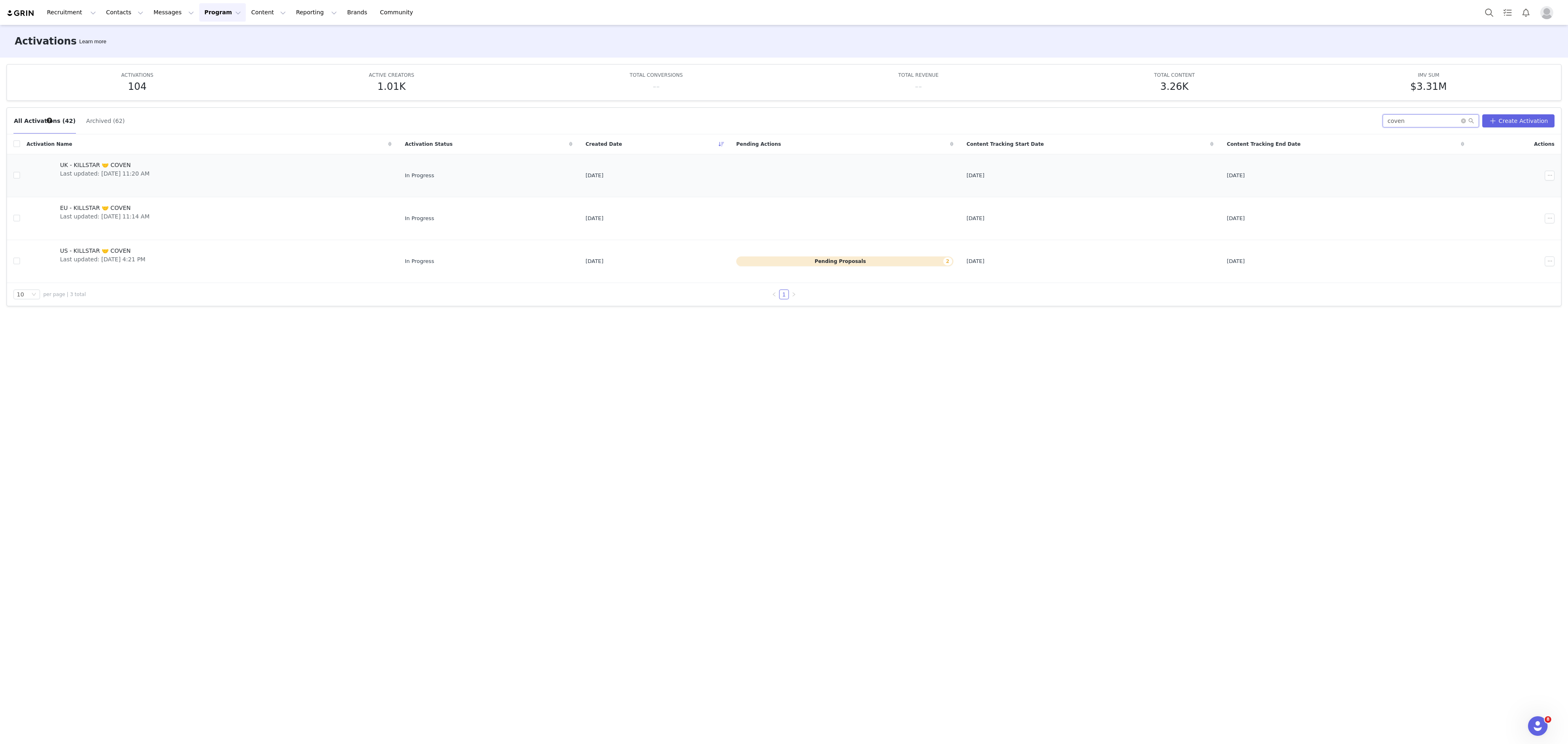
type input "coven"
click at [170, 170] on link "UK - KILLSTAR 🤝 COVEN Last updated: [DATE] 11:20 AM" at bounding box center [209, 175] width 365 height 33
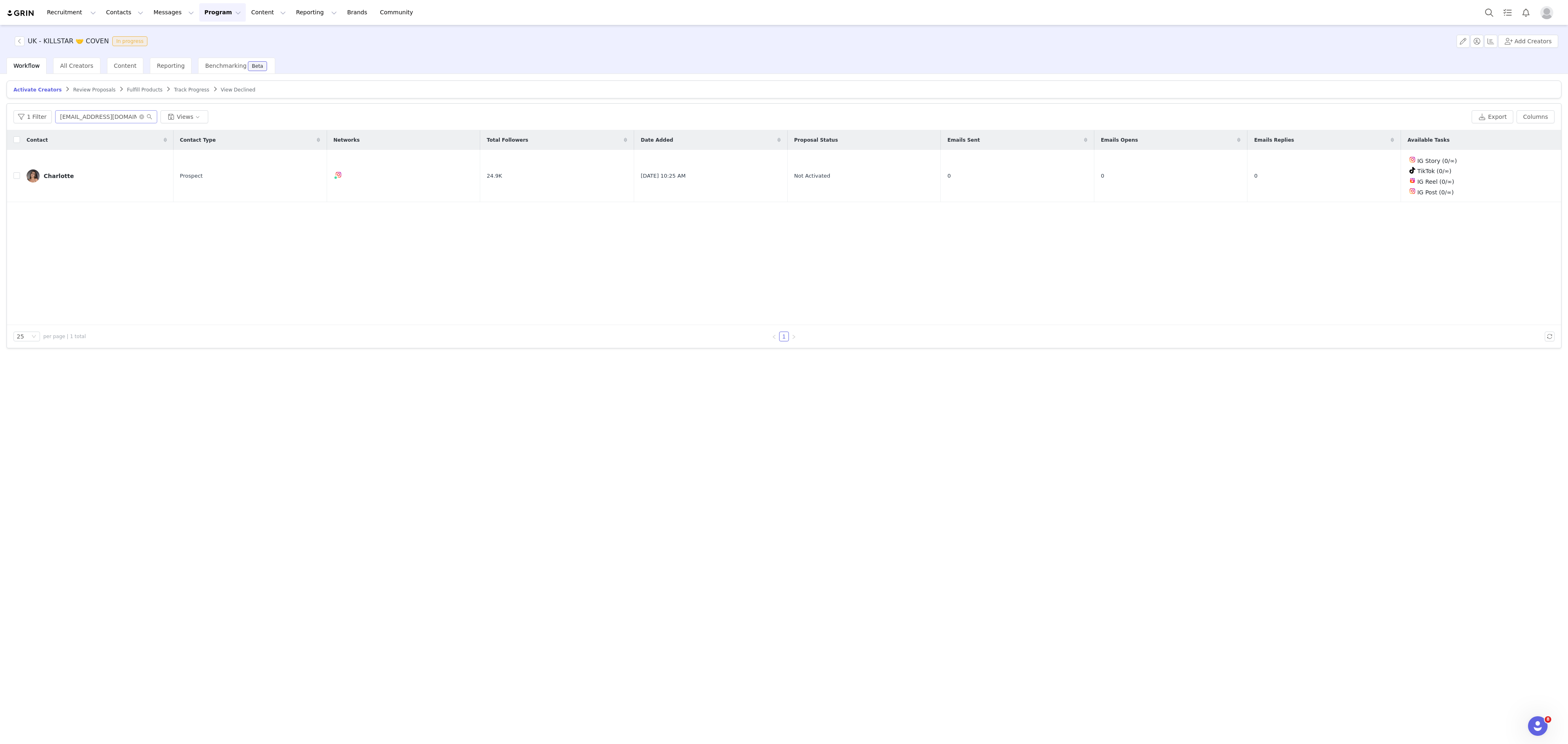
click at [139, 120] on span at bounding box center [146, 117] width 13 height 6
click at [139, 117] on icon "icon: close-circle" at bounding box center [142, 117] width 5 height 5
click at [93, 119] on input "text" at bounding box center [106, 117] width 102 height 13
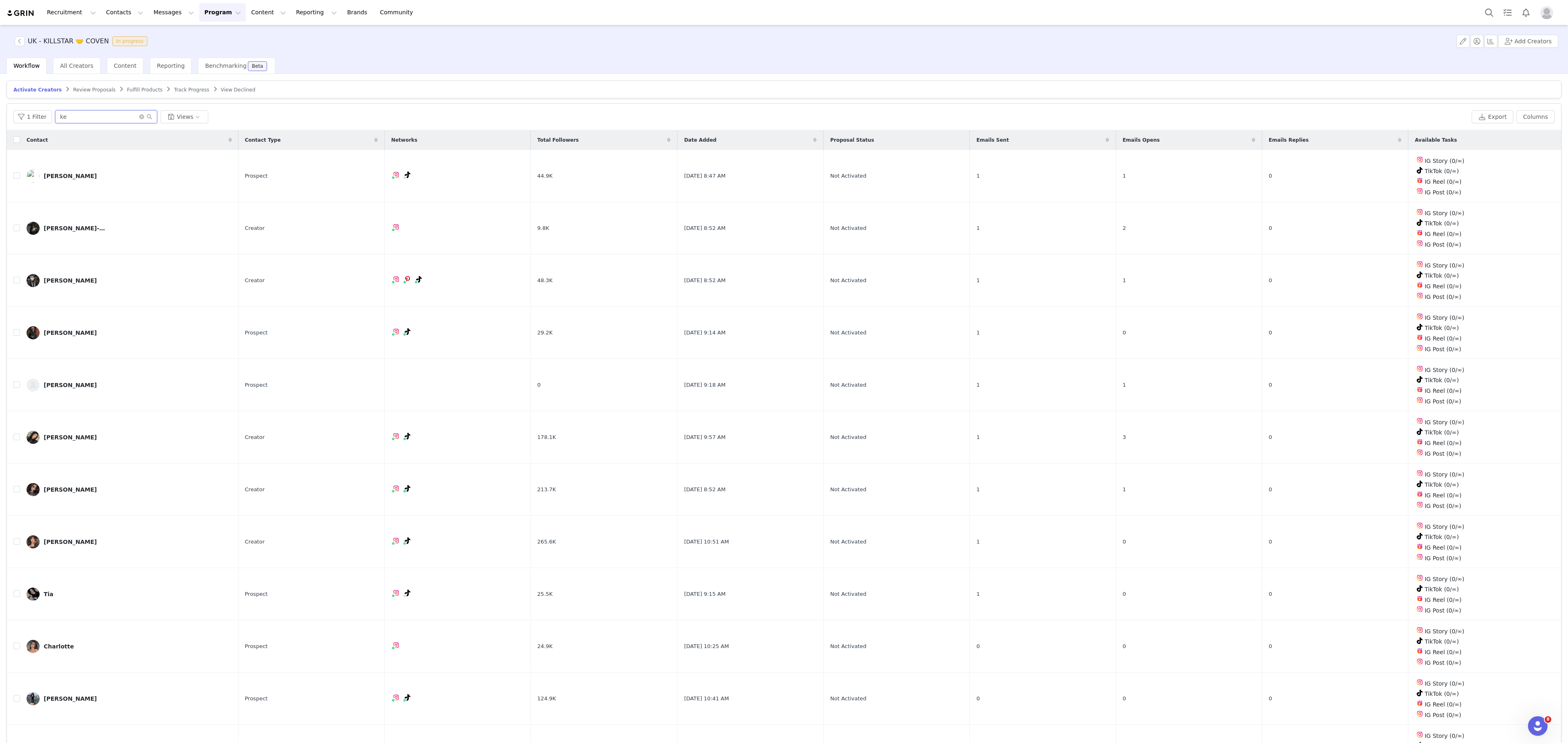
type input "k"
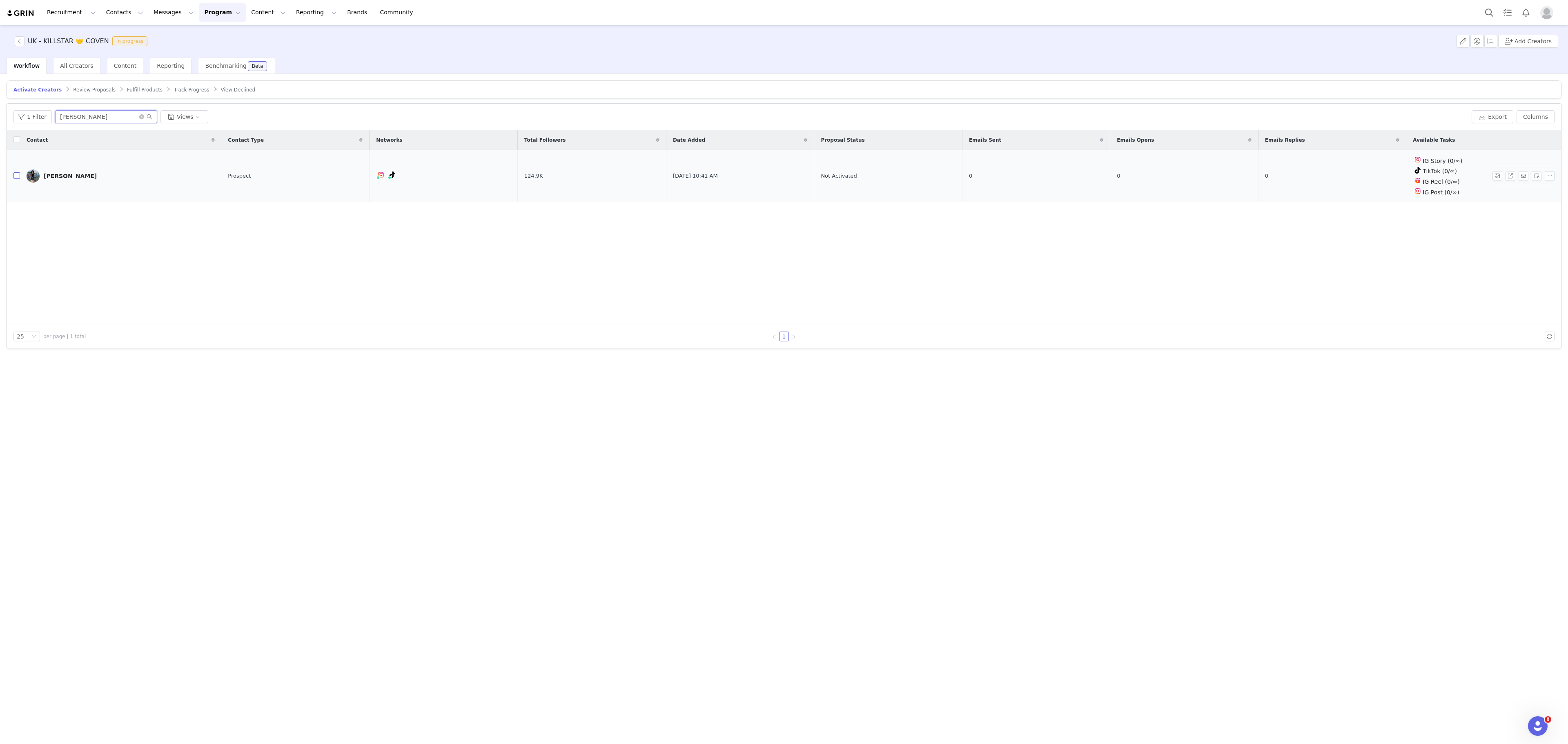
type input "[PERSON_NAME]"
click at [18, 178] on input "checkbox" at bounding box center [17, 175] width 7 height 7
checkbox input "true"
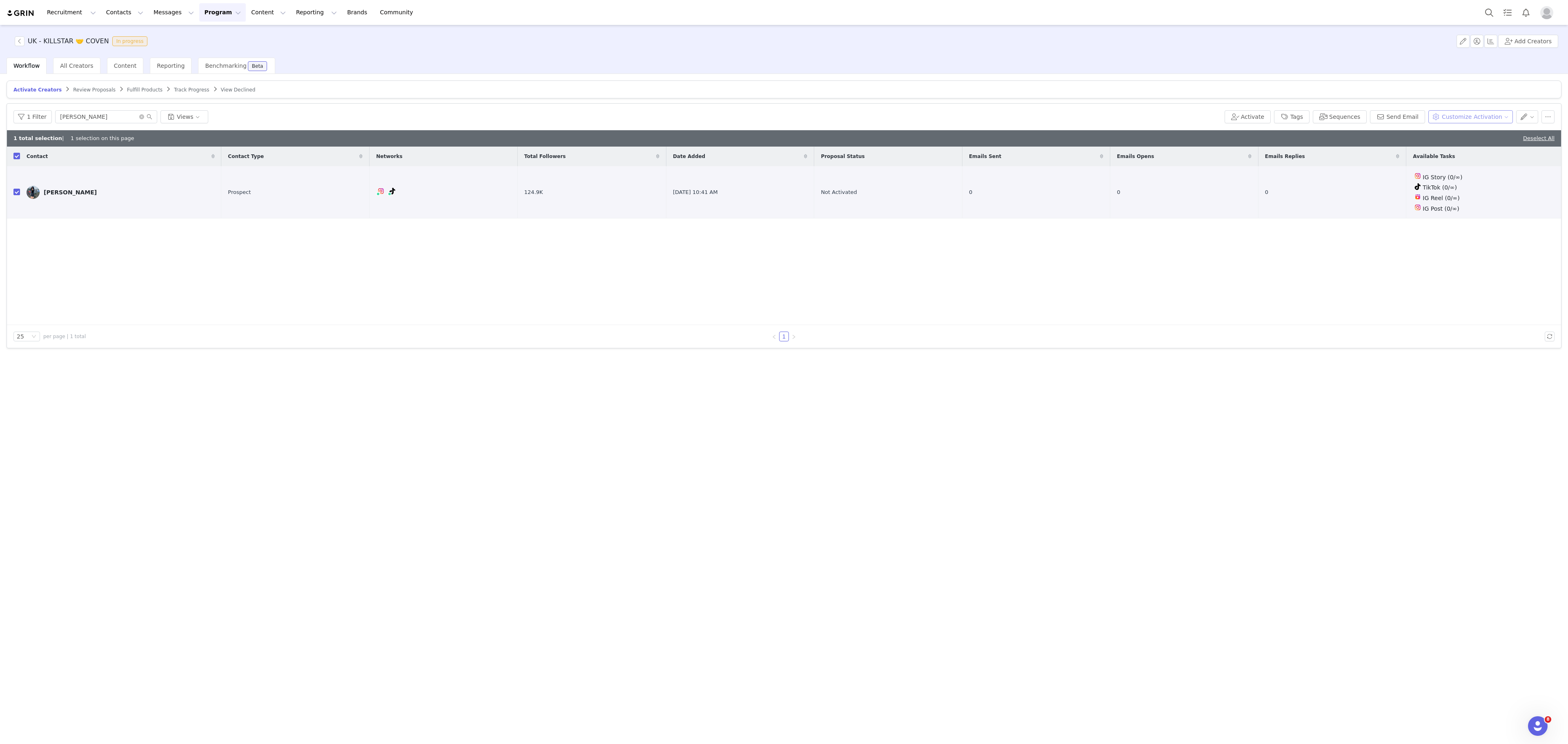
click at [1488, 121] on button "Customize Activation" at bounding box center [1470, 117] width 85 height 13
click at [1490, 136] on span "Edit Product Selection" at bounding box center [1480, 135] width 63 height 9
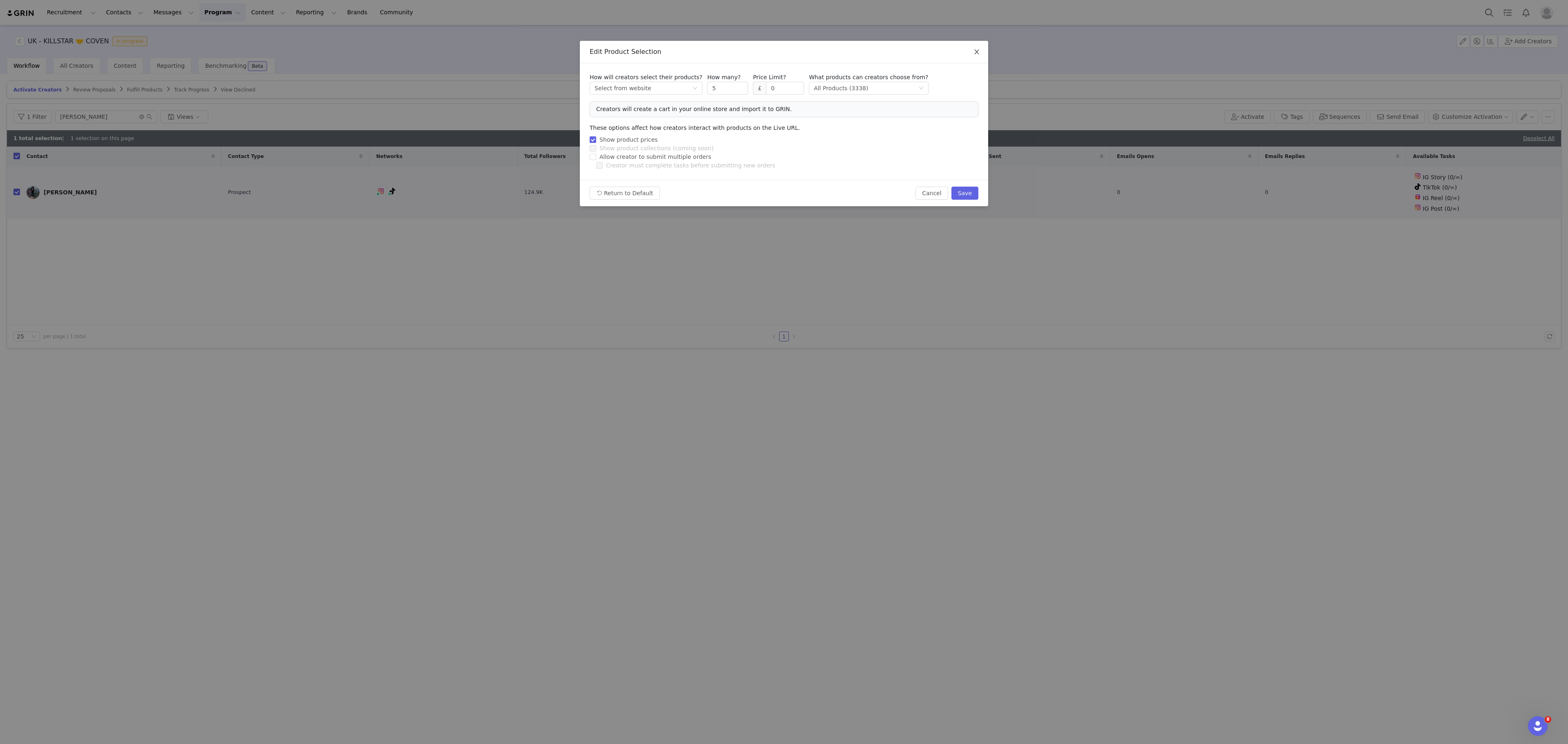
click at [978, 57] on span "Close" at bounding box center [977, 53] width 23 height 23
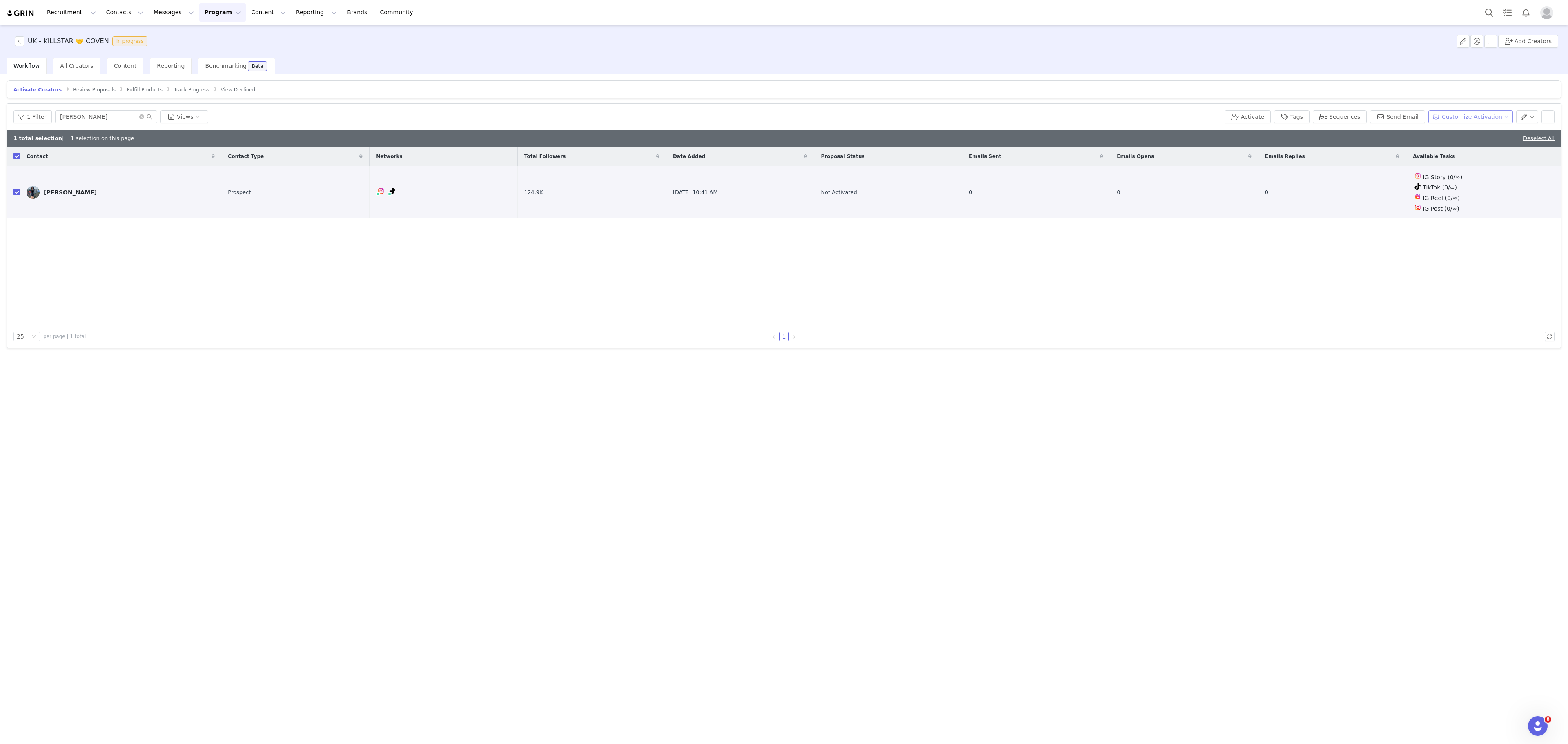
click at [1493, 120] on button "Customize Activation" at bounding box center [1470, 117] width 85 height 13
click at [1474, 152] on span "Edit Available Tasks" at bounding box center [1476, 148] width 56 height 9
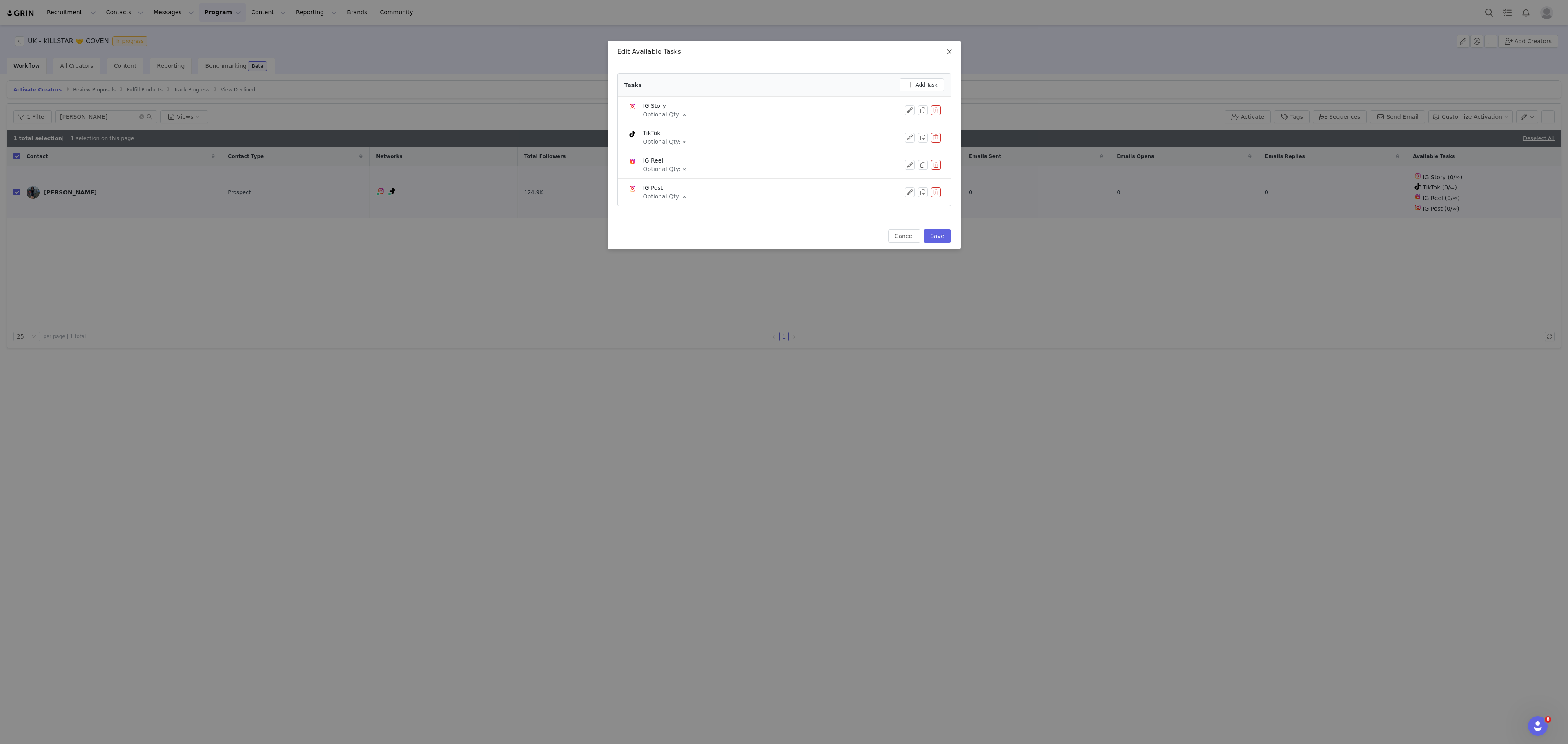
click at [948, 57] on span "Close" at bounding box center [950, 53] width 23 height 23
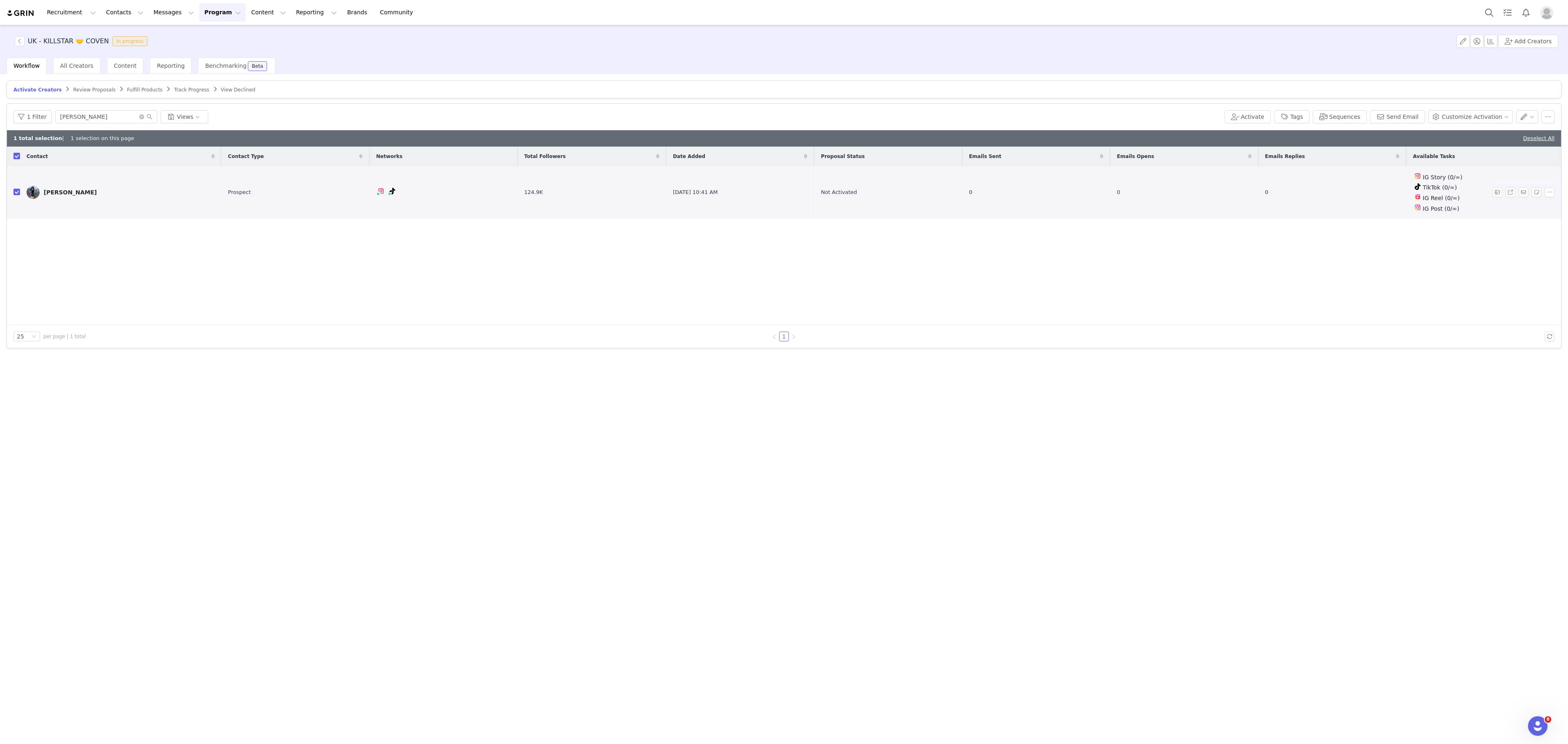
click at [72, 193] on div "[PERSON_NAME]" at bounding box center [70, 192] width 53 height 7
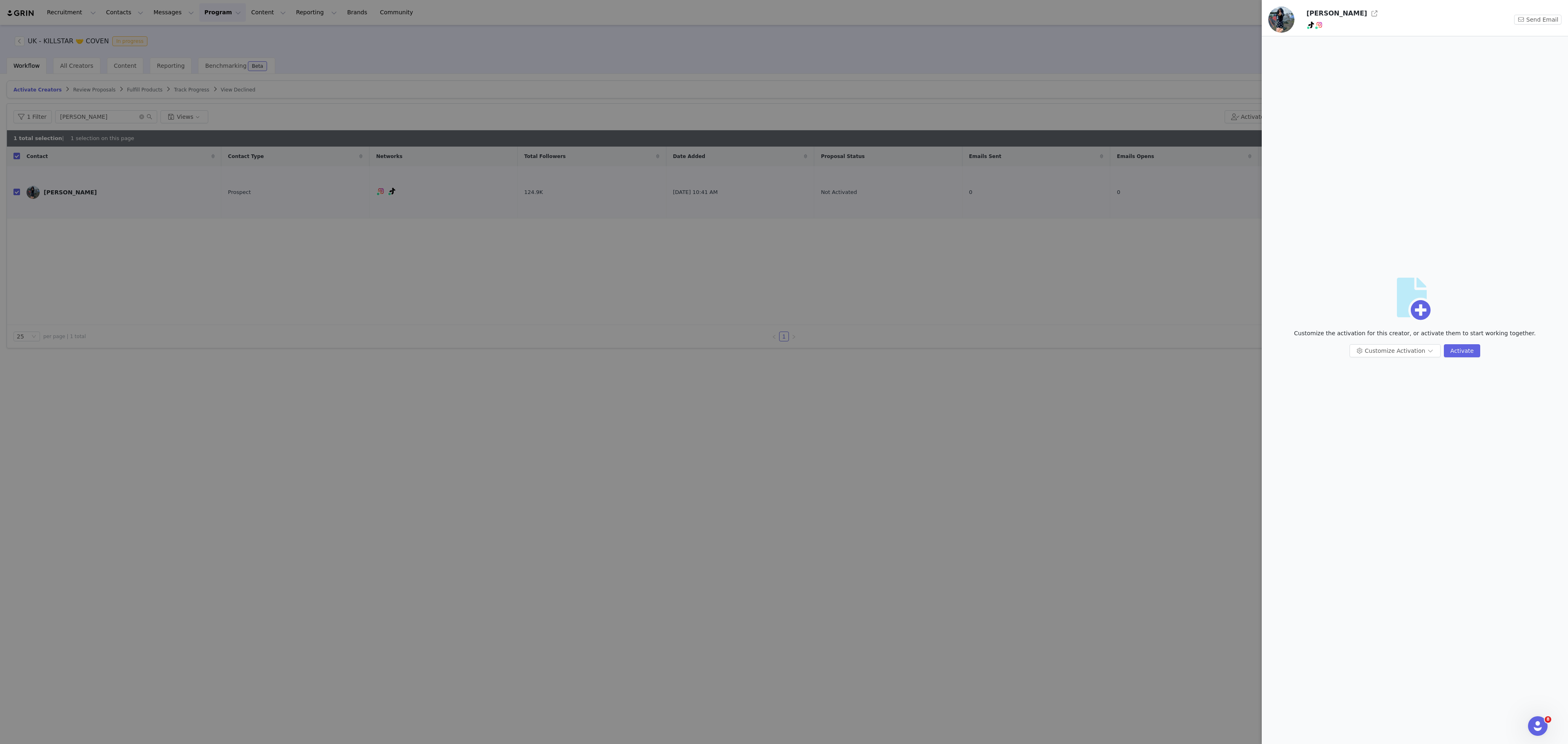
click at [965, 252] on div at bounding box center [784, 372] width 1568 height 744
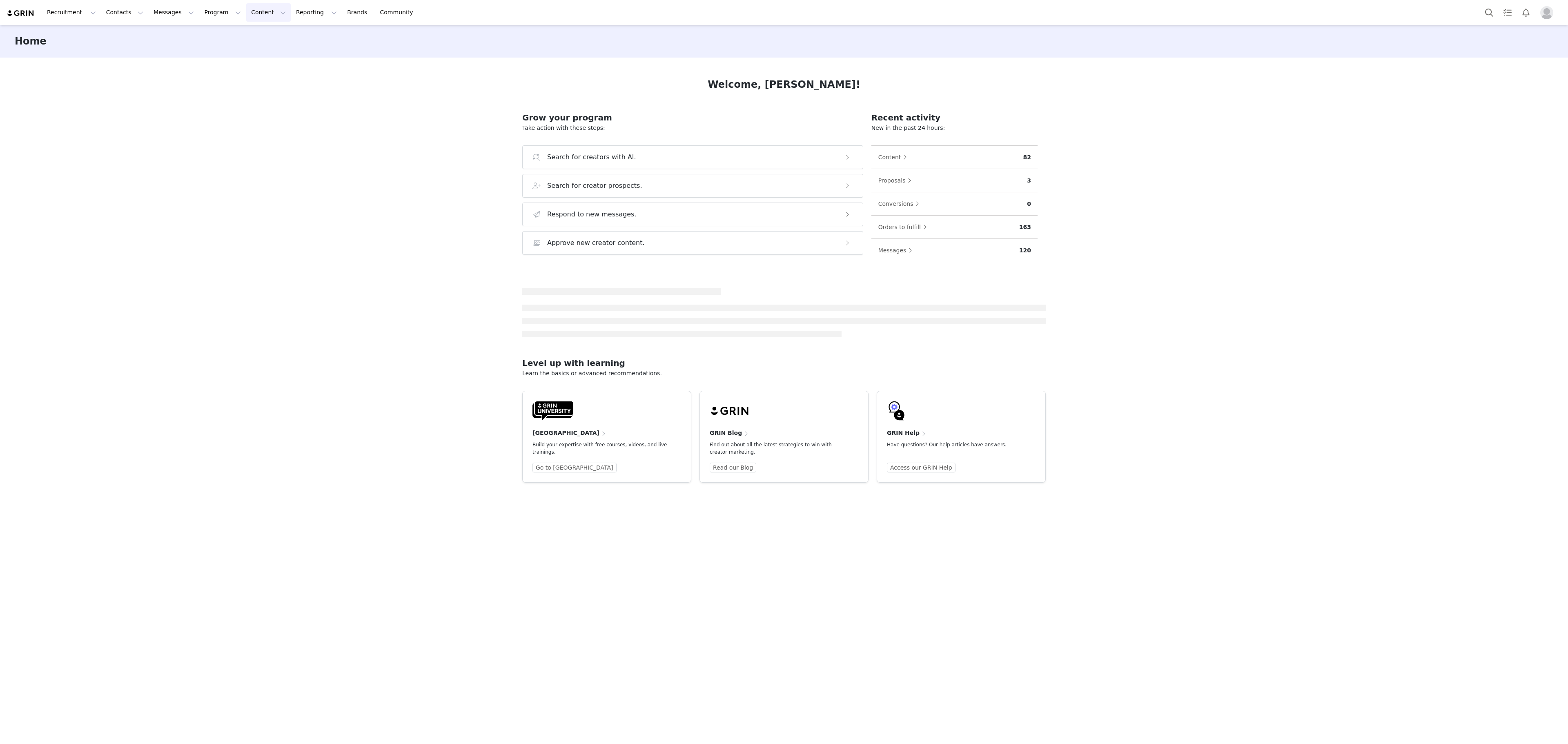
click at [246, 3] on button "Content Content" at bounding box center [268, 12] width 44 height 18
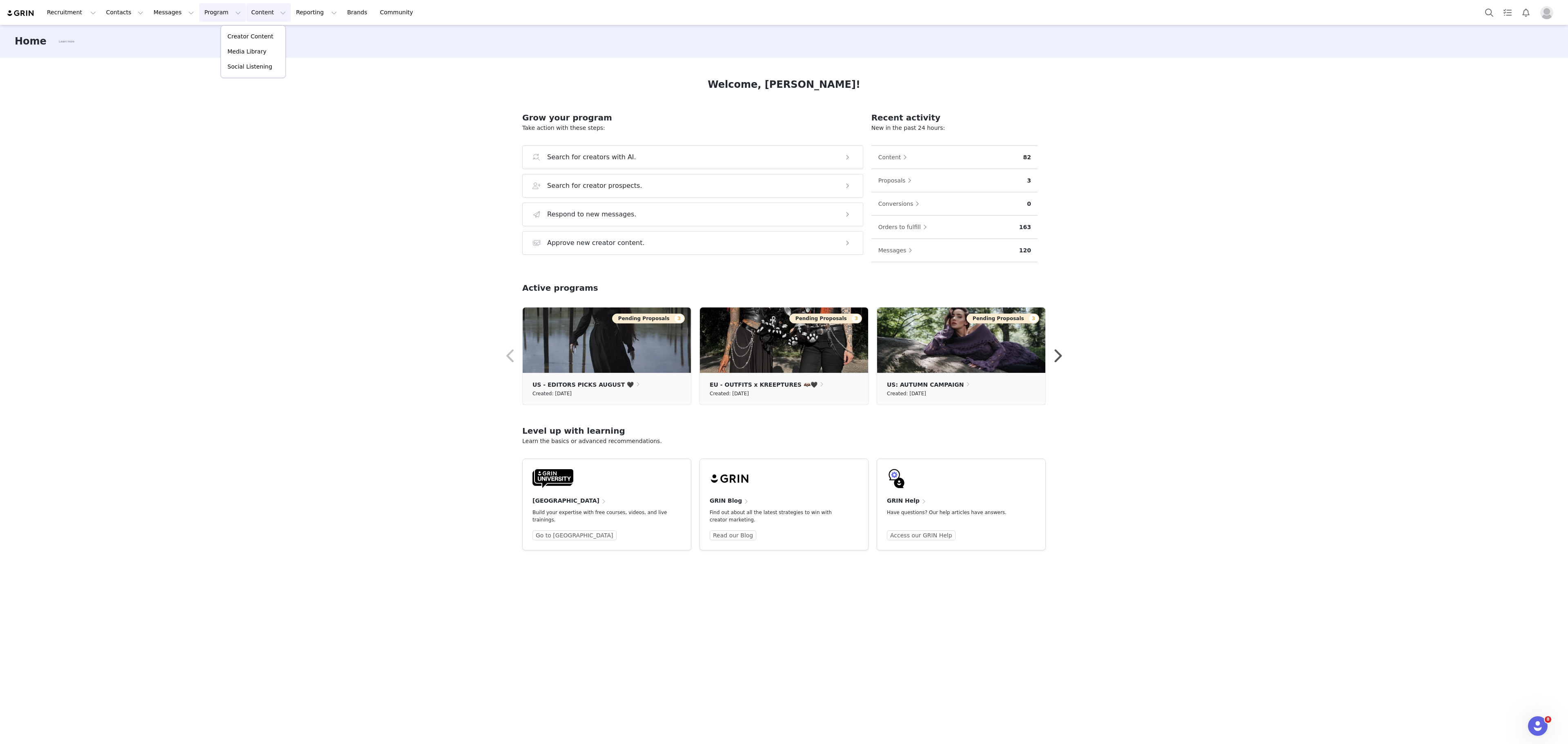
click at [199, 13] on button "Program Program" at bounding box center [222, 12] width 46 height 18
click at [214, 34] on div "Activations" at bounding box center [212, 36] width 55 height 8
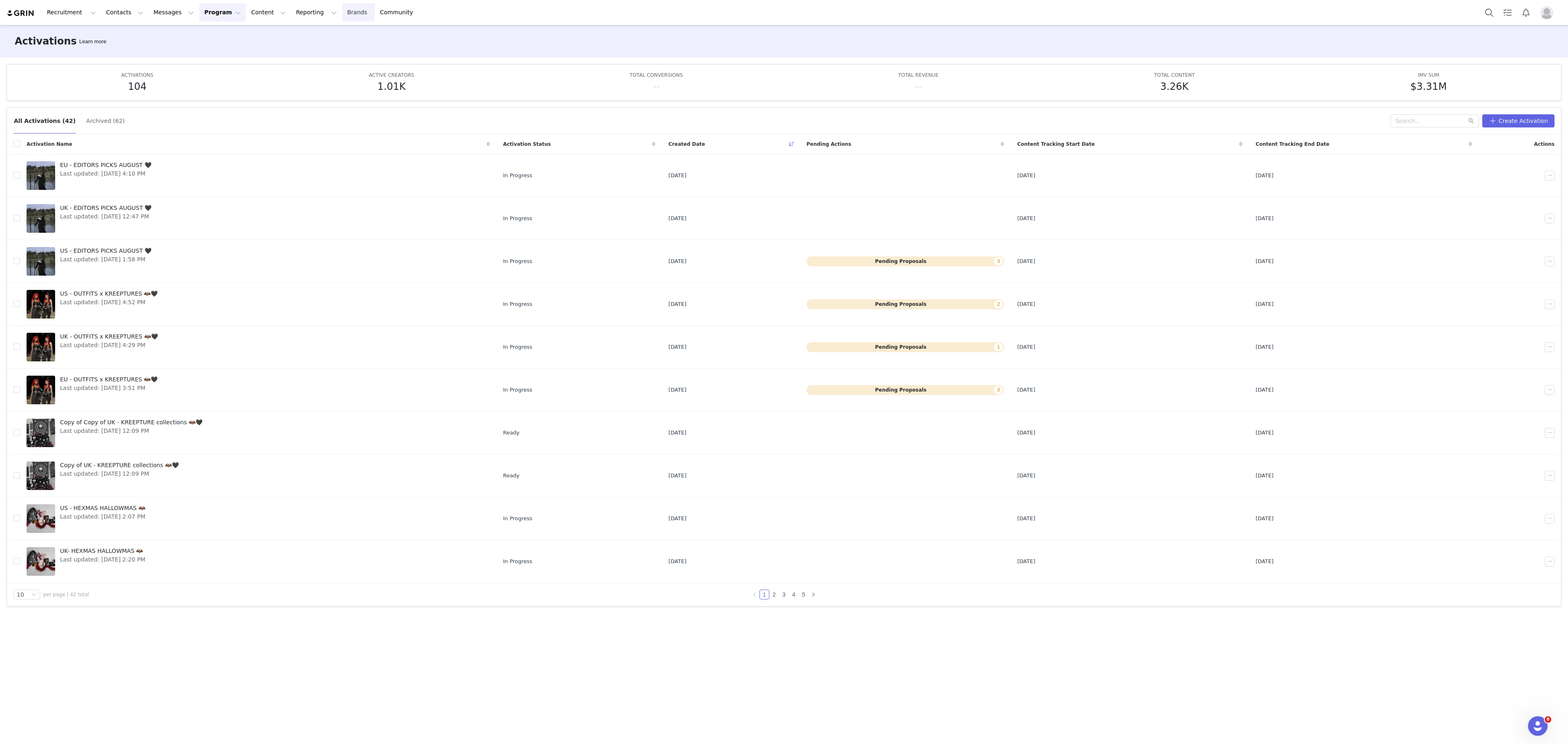
click at [342, 13] on link "Brands Brands" at bounding box center [358, 12] width 32 height 18
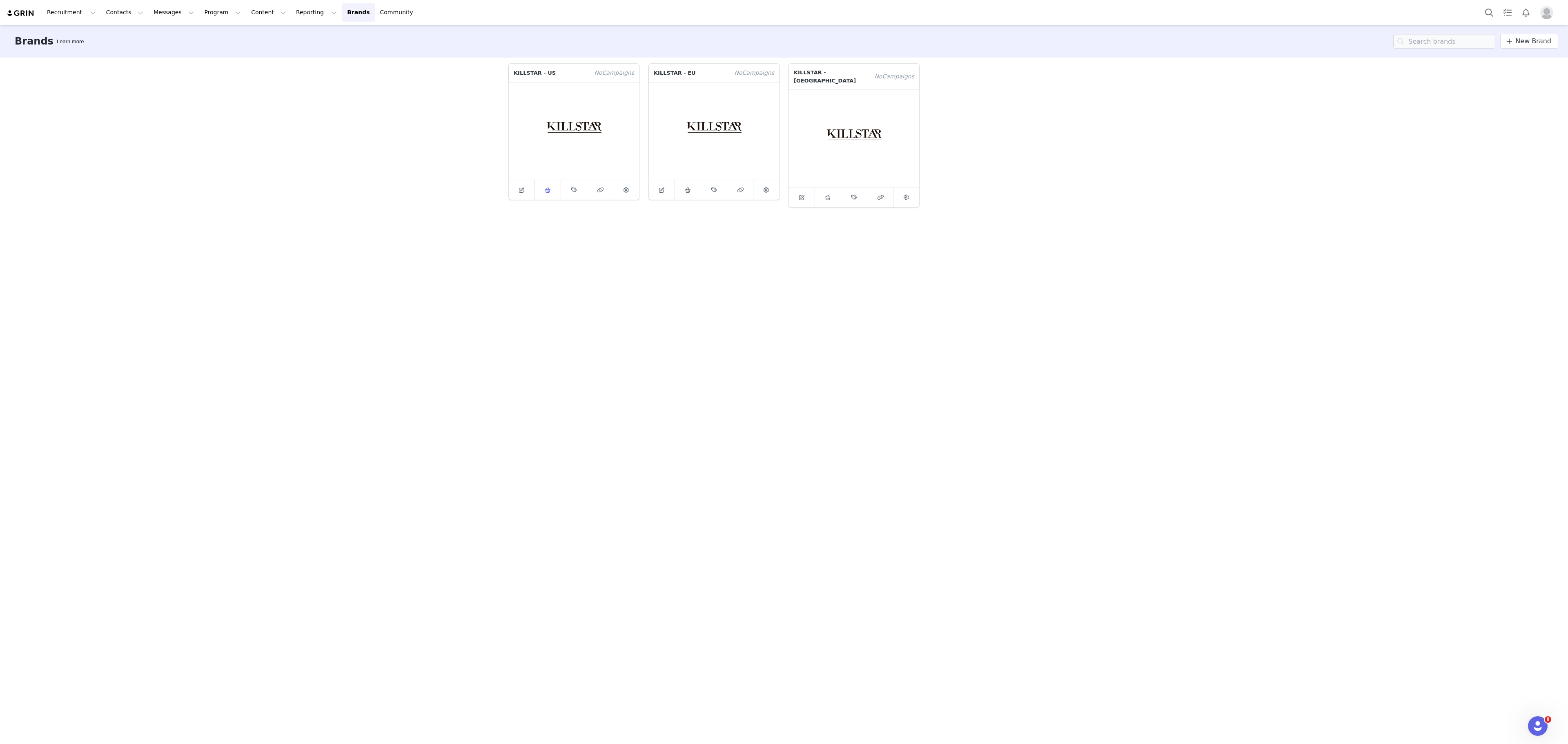
click at [547, 189] on icon at bounding box center [548, 190] width 6 height 5
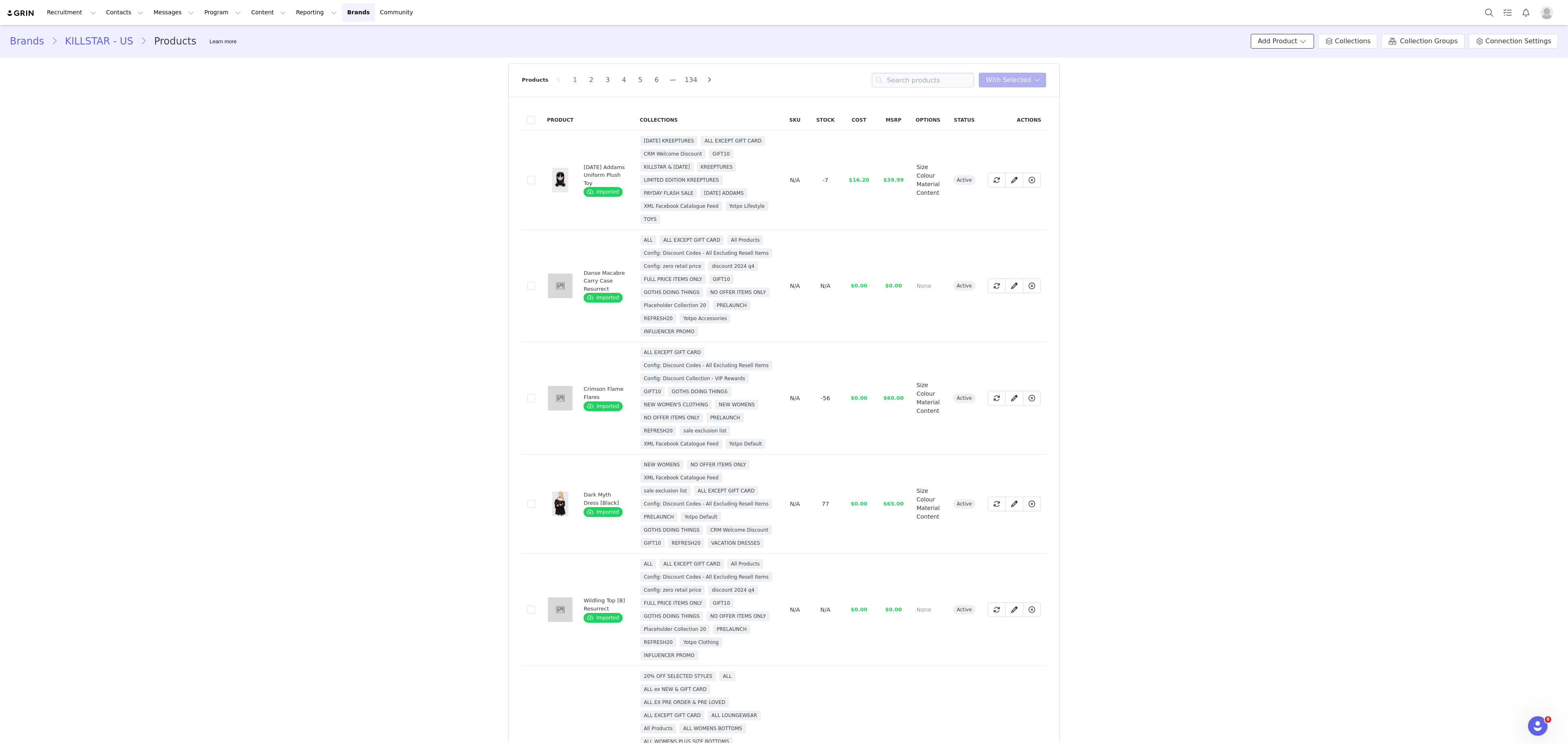
click at [1268, 45] on button "Add Product" at bounding box center [1282, 40] width 63 height 14
click at [1294, 60] on span "New Product" at bounding box center [1288, 59] width 36 height 7
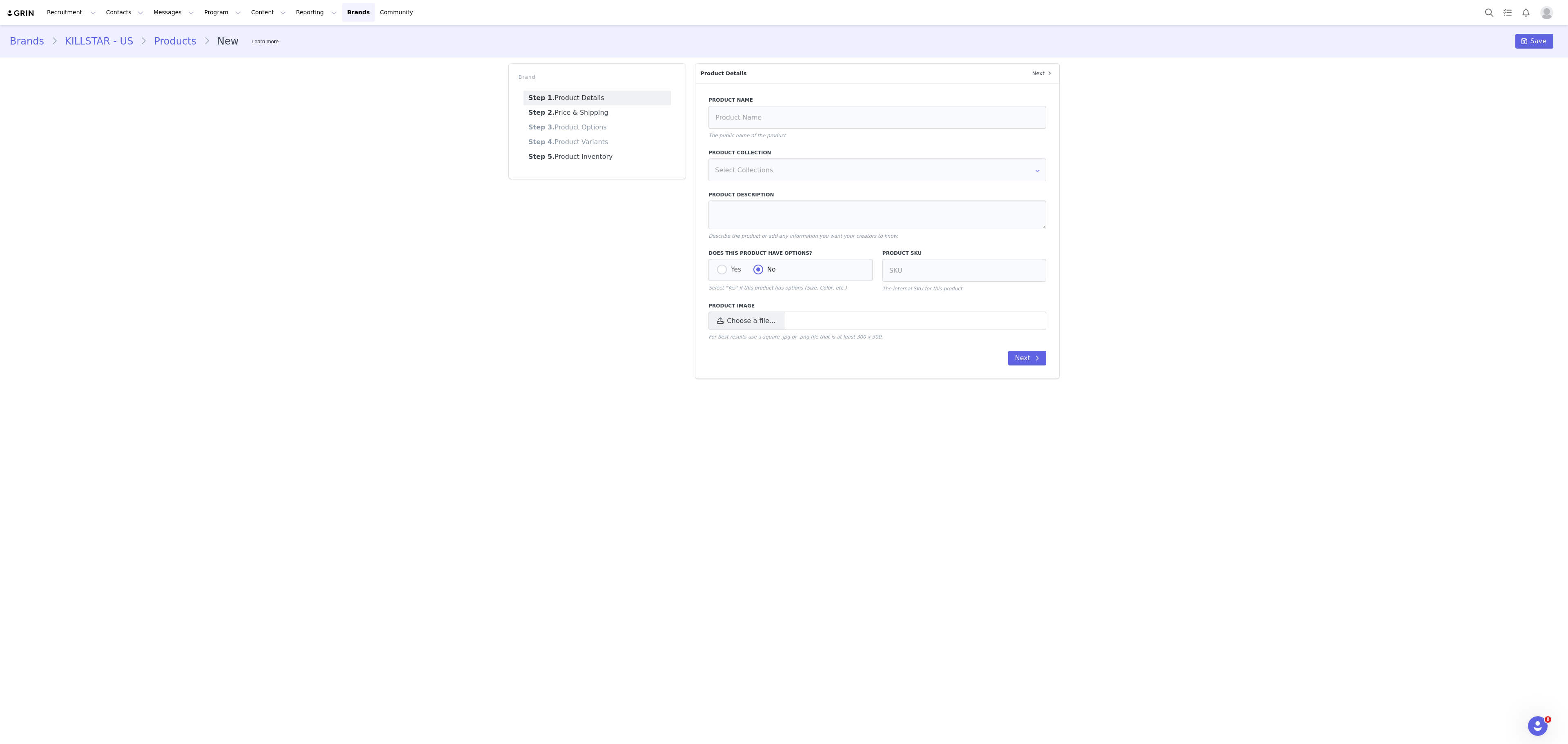
click at [173, 41] on link "Products" at bounding box center [175, 40] width 57 height 14
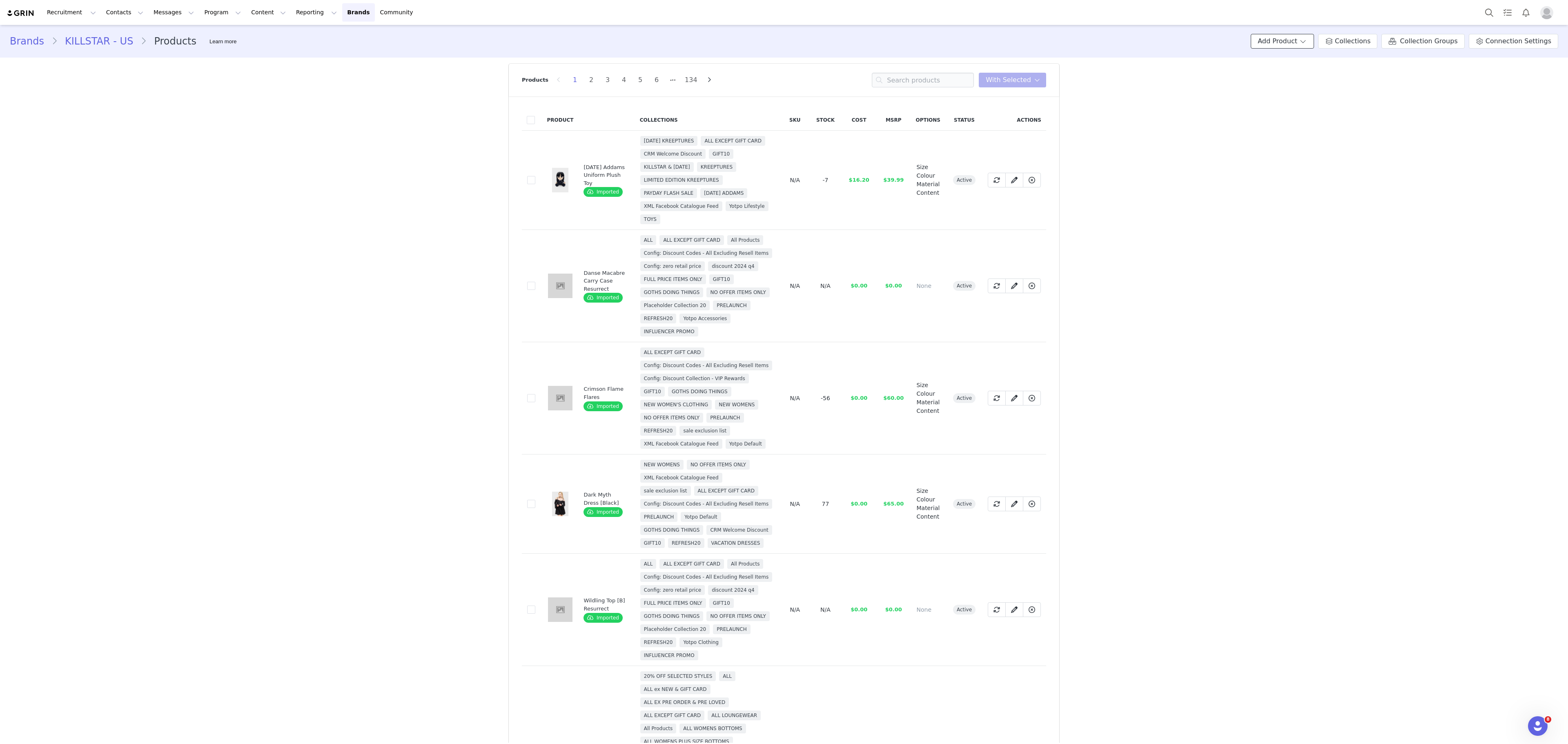
click at [1288, 43] on button "Add Product" at bounding box center [1282, 40] width 63 height 14
click at [1282, 73] on span "Import From Store" at bounding box center [1297, 72] width 52 height 7
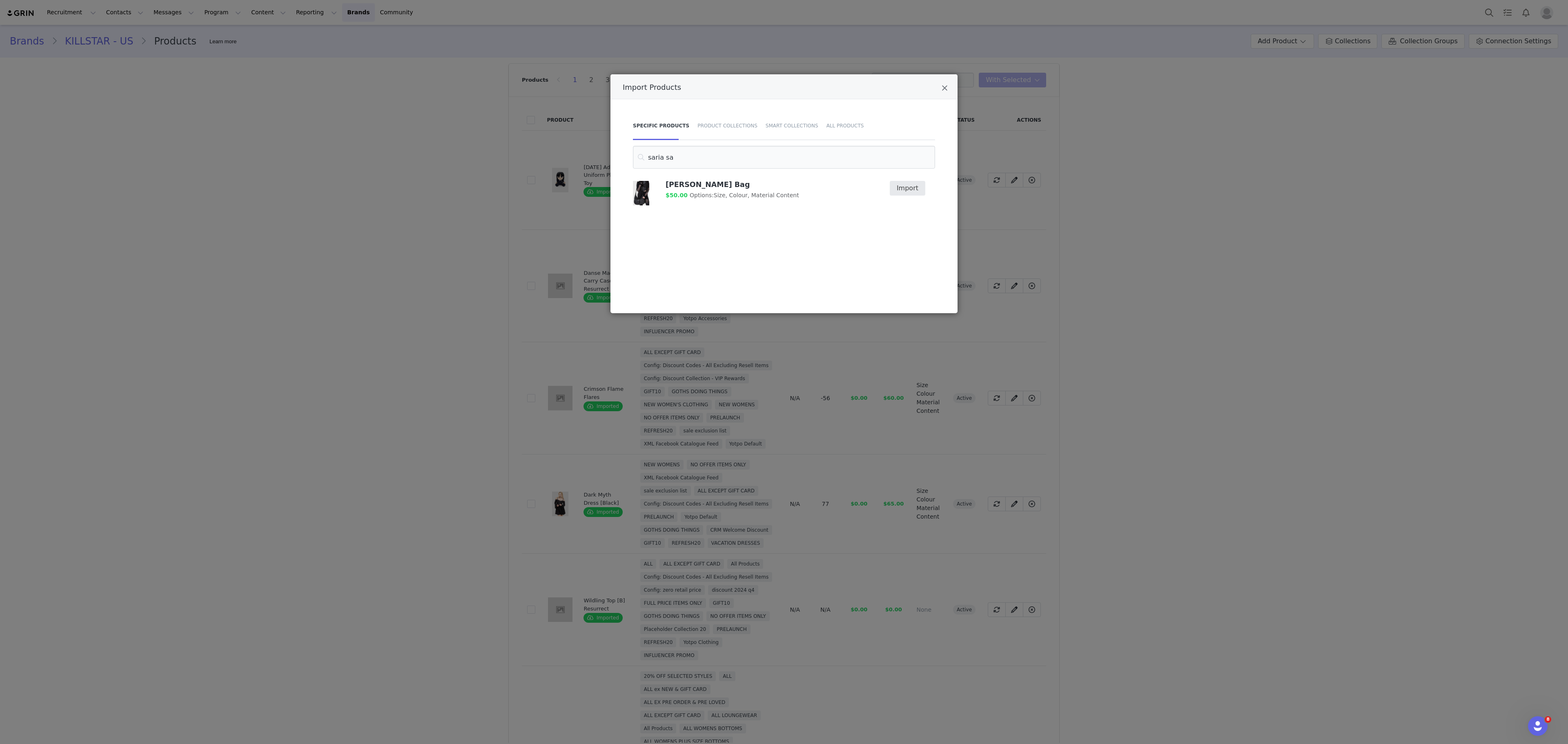
type input "saria sa"
click at [909, 183] on button "Import" at bounding box center [908, 188] width 36 height 14
